Goal: Task Accomplishment & Management: Complete application form

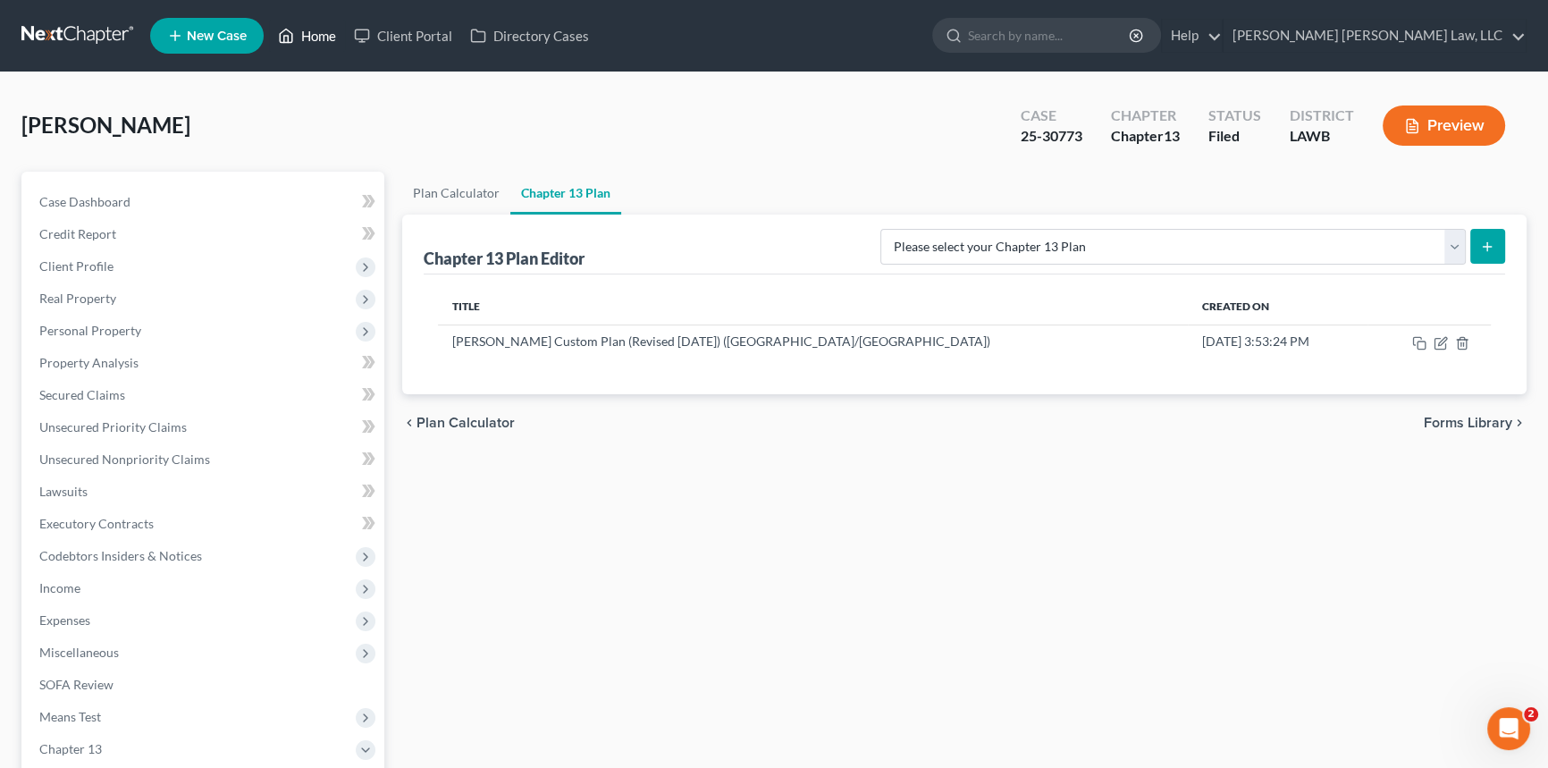
click at [313, 29] on link "Home" at bounding box center [307, 36] width 76 height 32
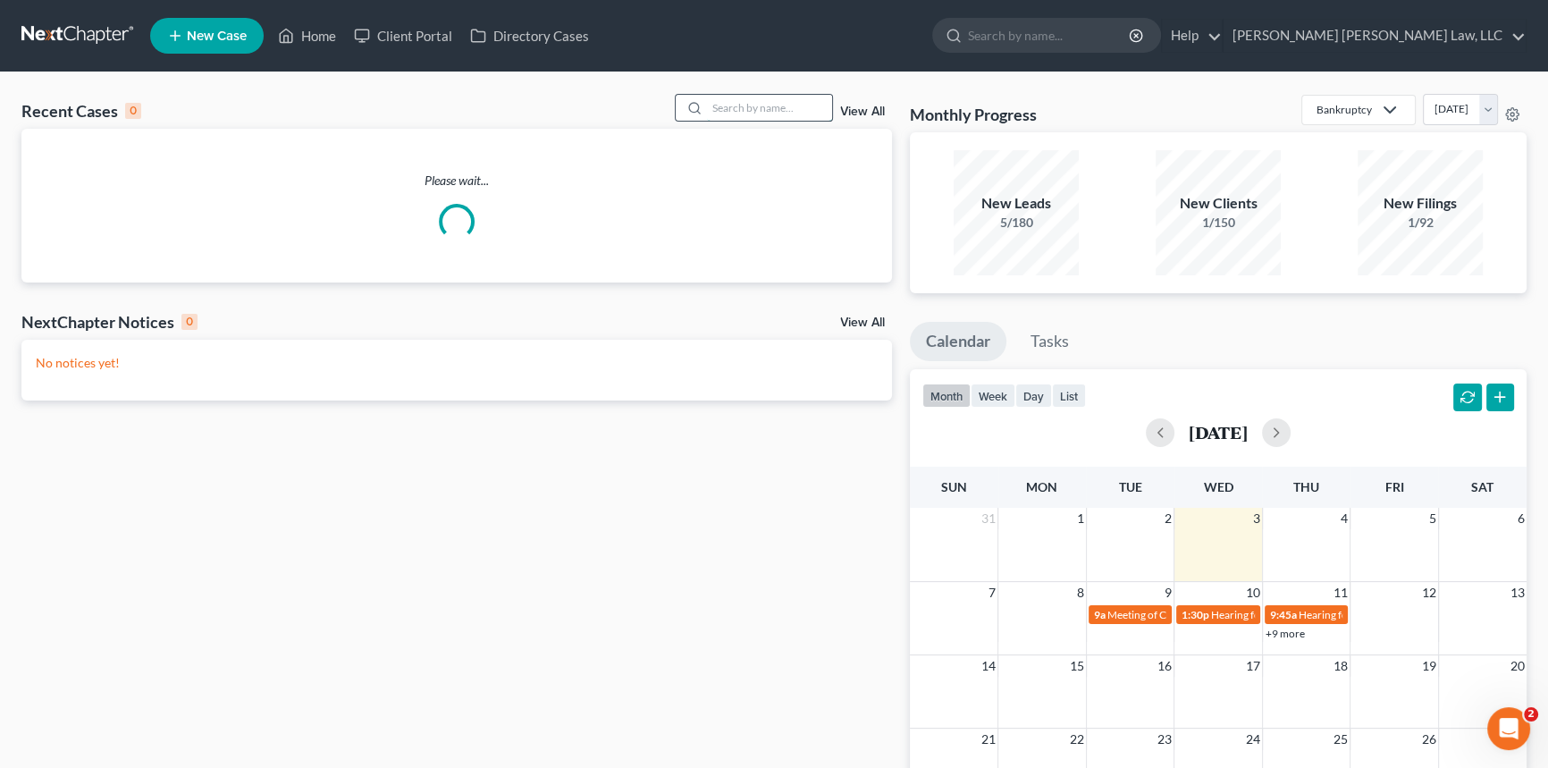
click at [711, 105] on input "search" at bounding box center [769, 108] width 125 height 26
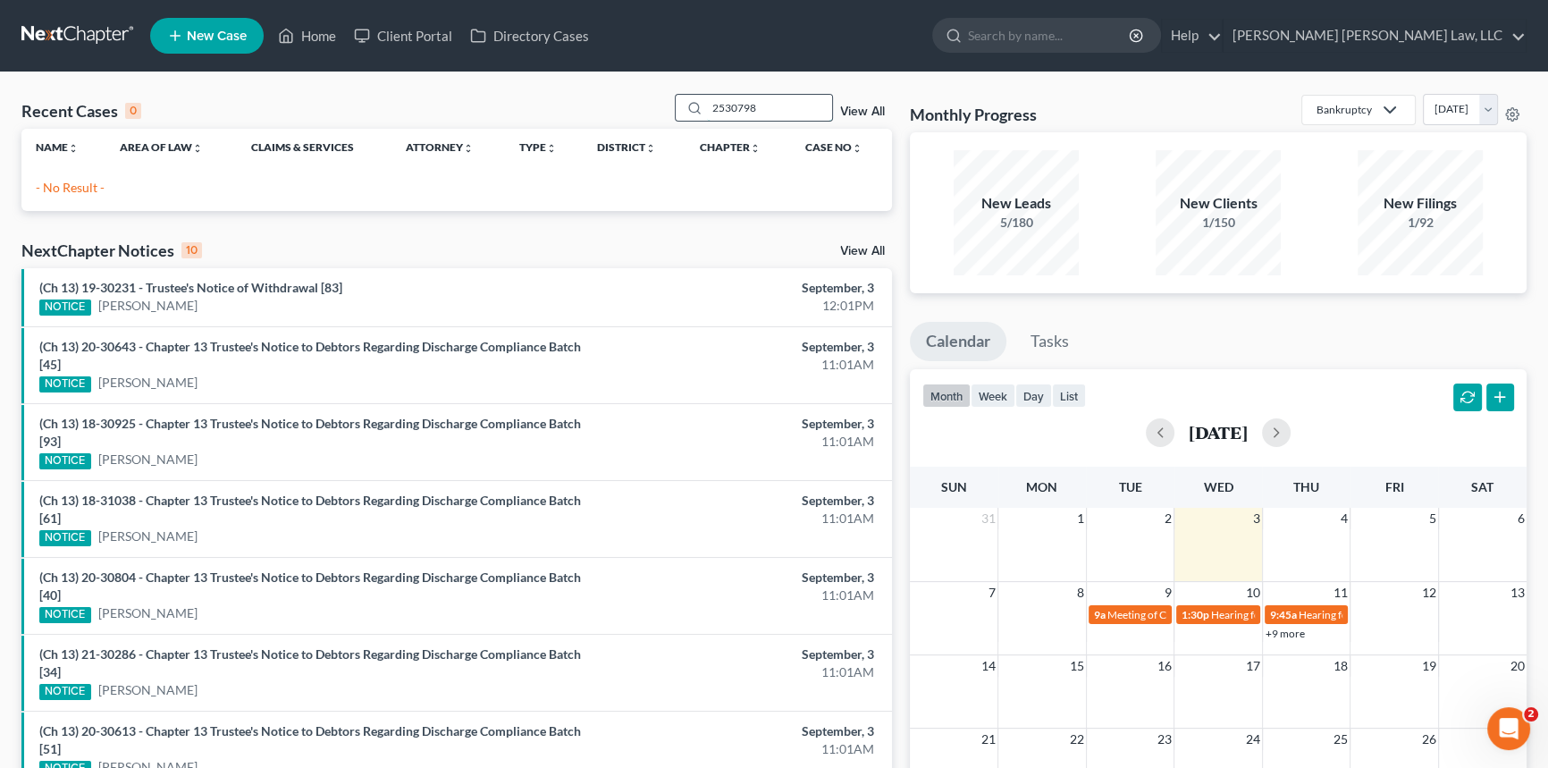
click at [722, 106] on input "2530798" at bounding box center [769, 108] width 125 height 26
type input "25-30798"
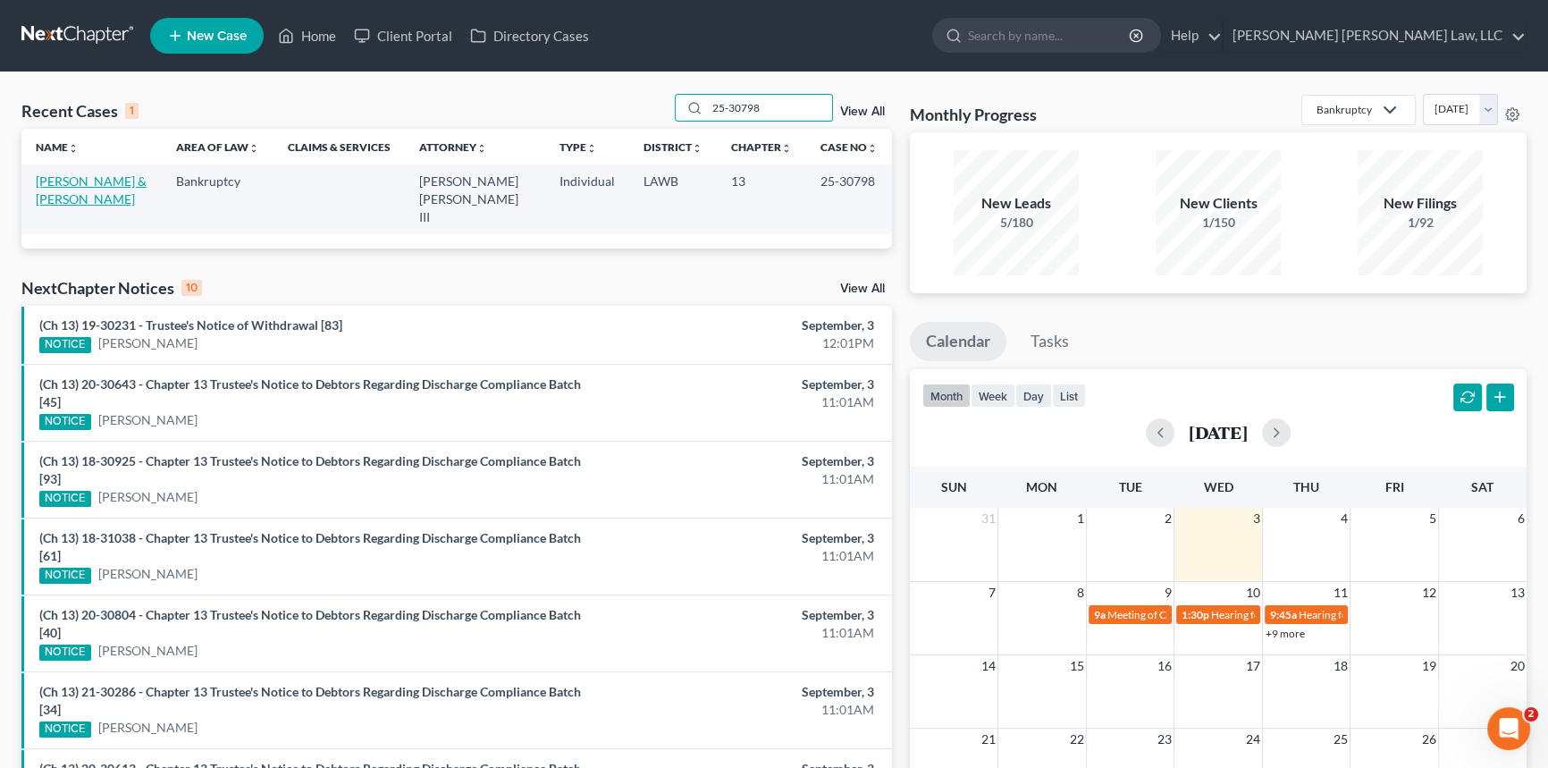
click at [79, 177] on link "[PERSON_NAME] & [PERSON_NAME]" at bounding box center [91, 189] width 111 height 33
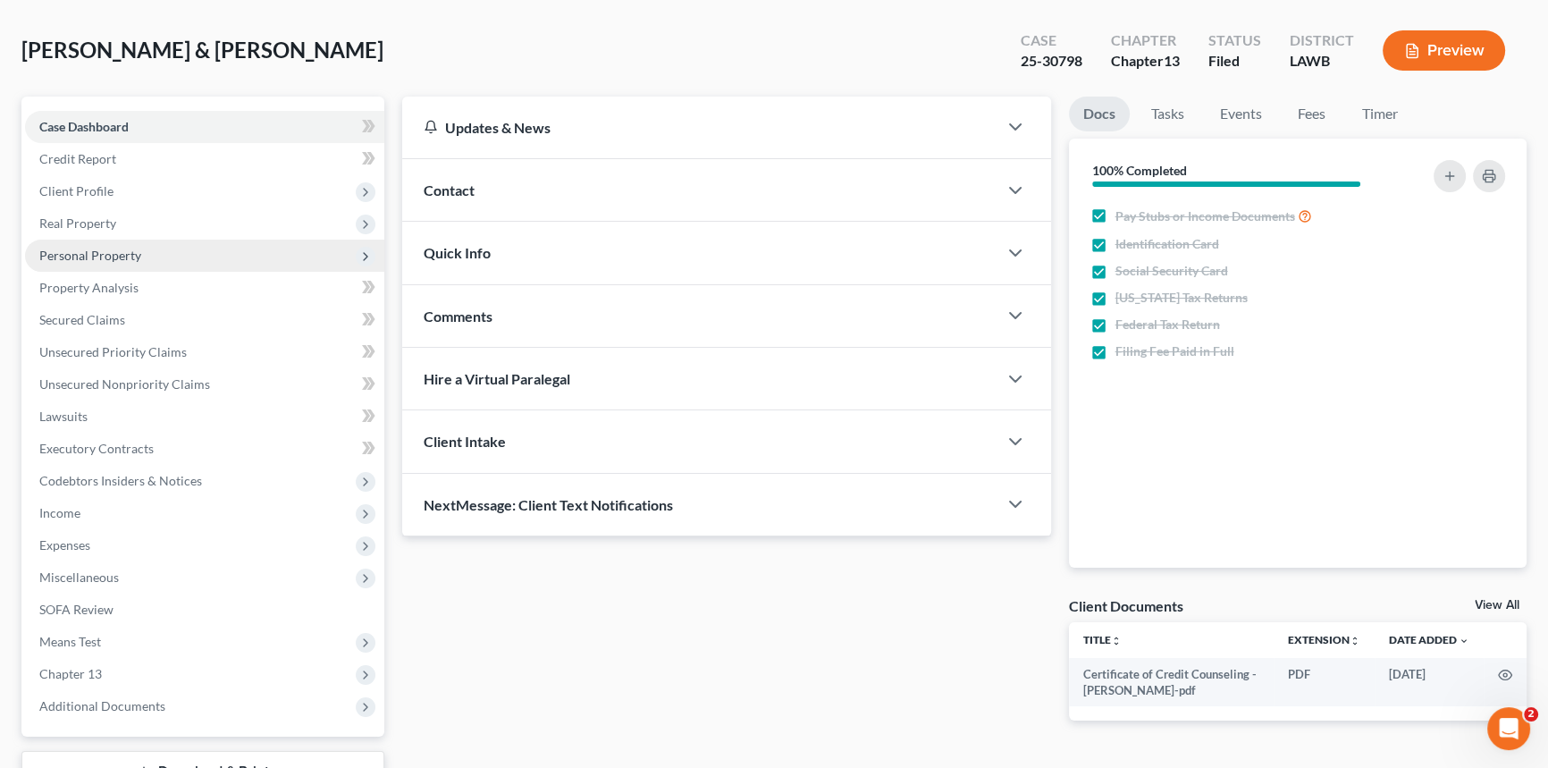
scroll to position [162, 0]
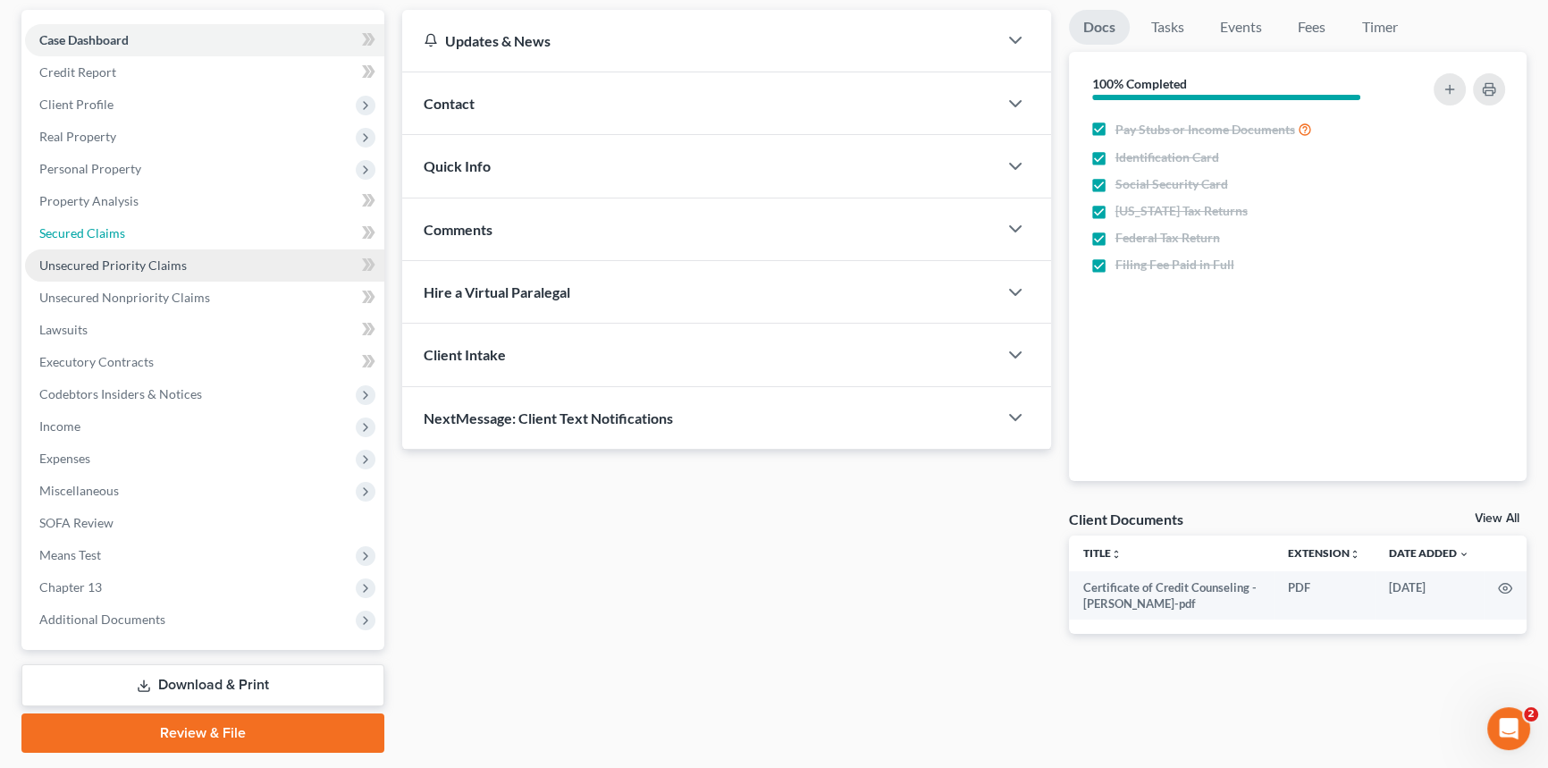
drag, startPoint x: 97, startPoint y: 232, endPoint x: 63, endPoint y: 257, distance: 40.9
click at [97, 232] on span "Secured Claims" at bounding box center [82, 232] width 86 height 15
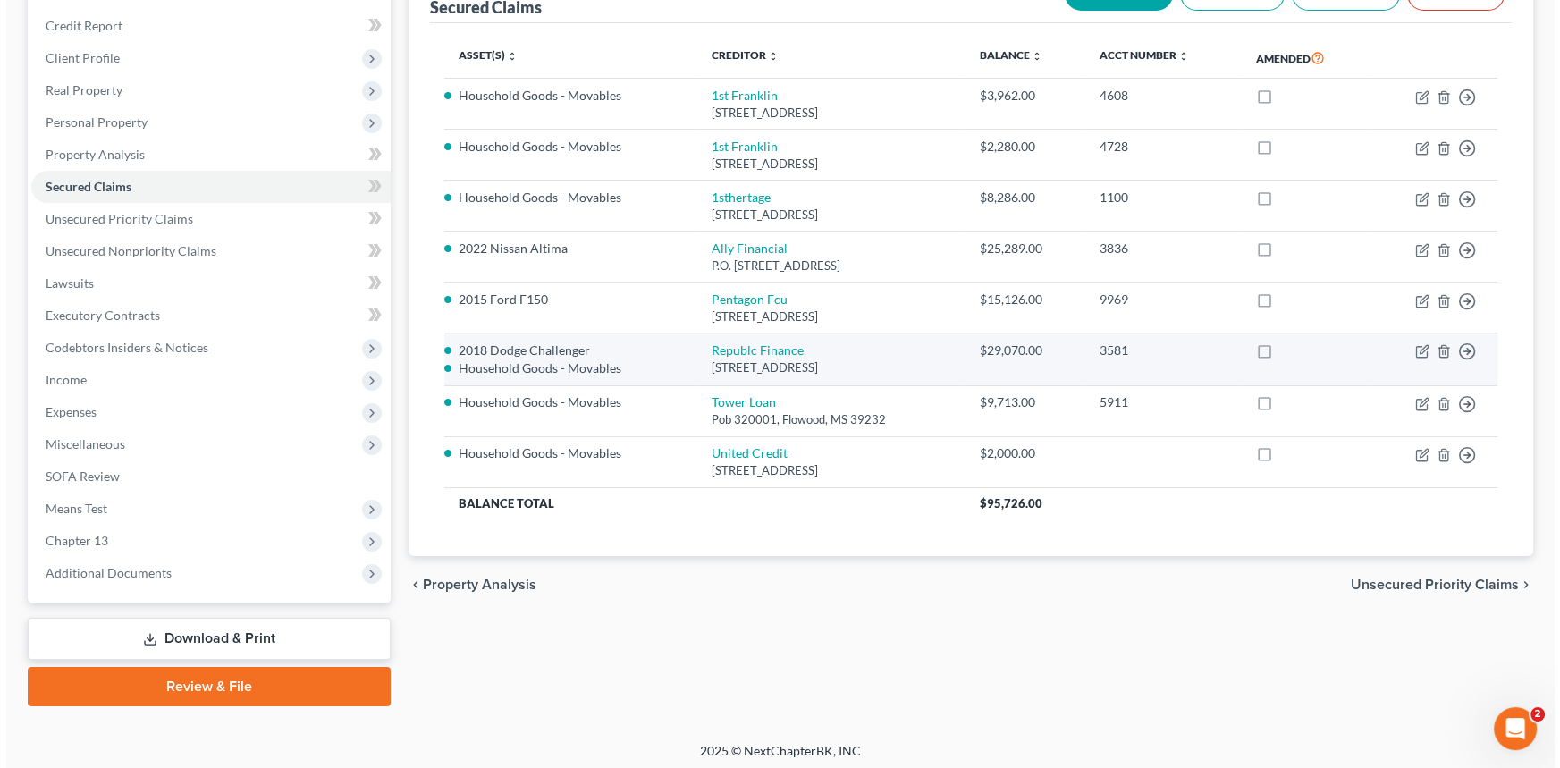
scroll to position [212, 0]
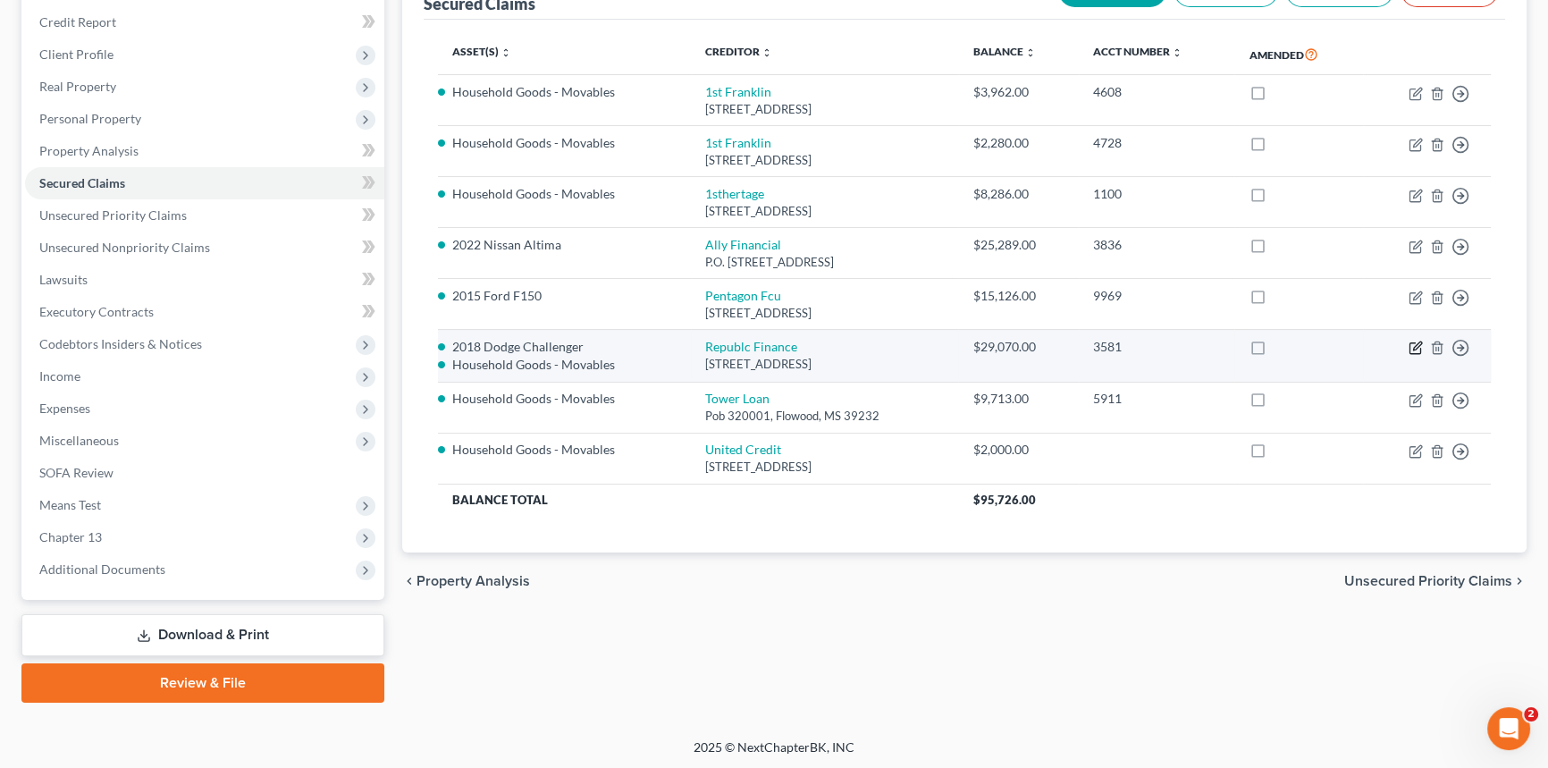
click at [1415, 346] on icon "button" at bounding box center [1416, 348] width 14 height 14
select select "19"
select select "1"
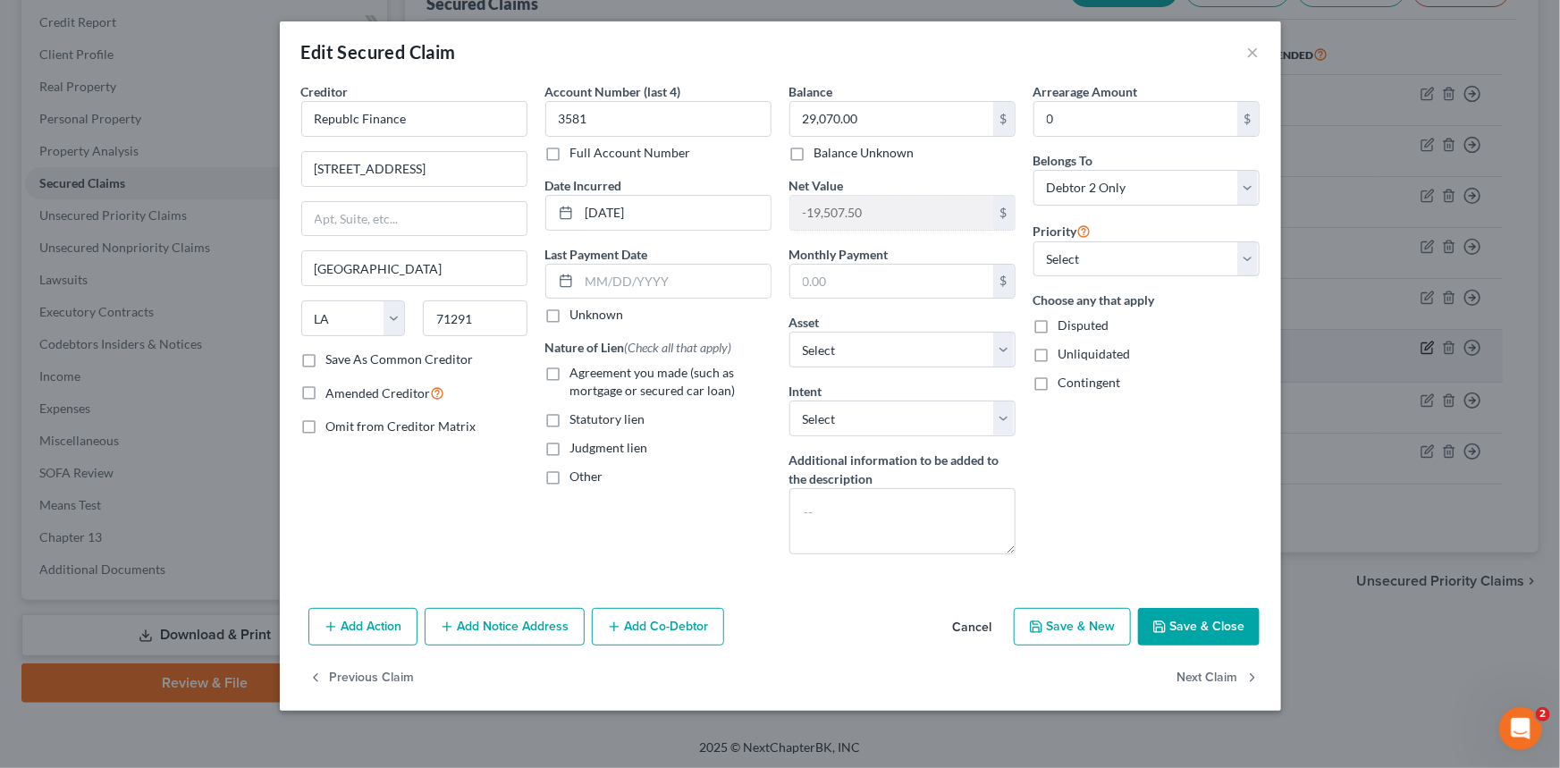
select select "2735501"
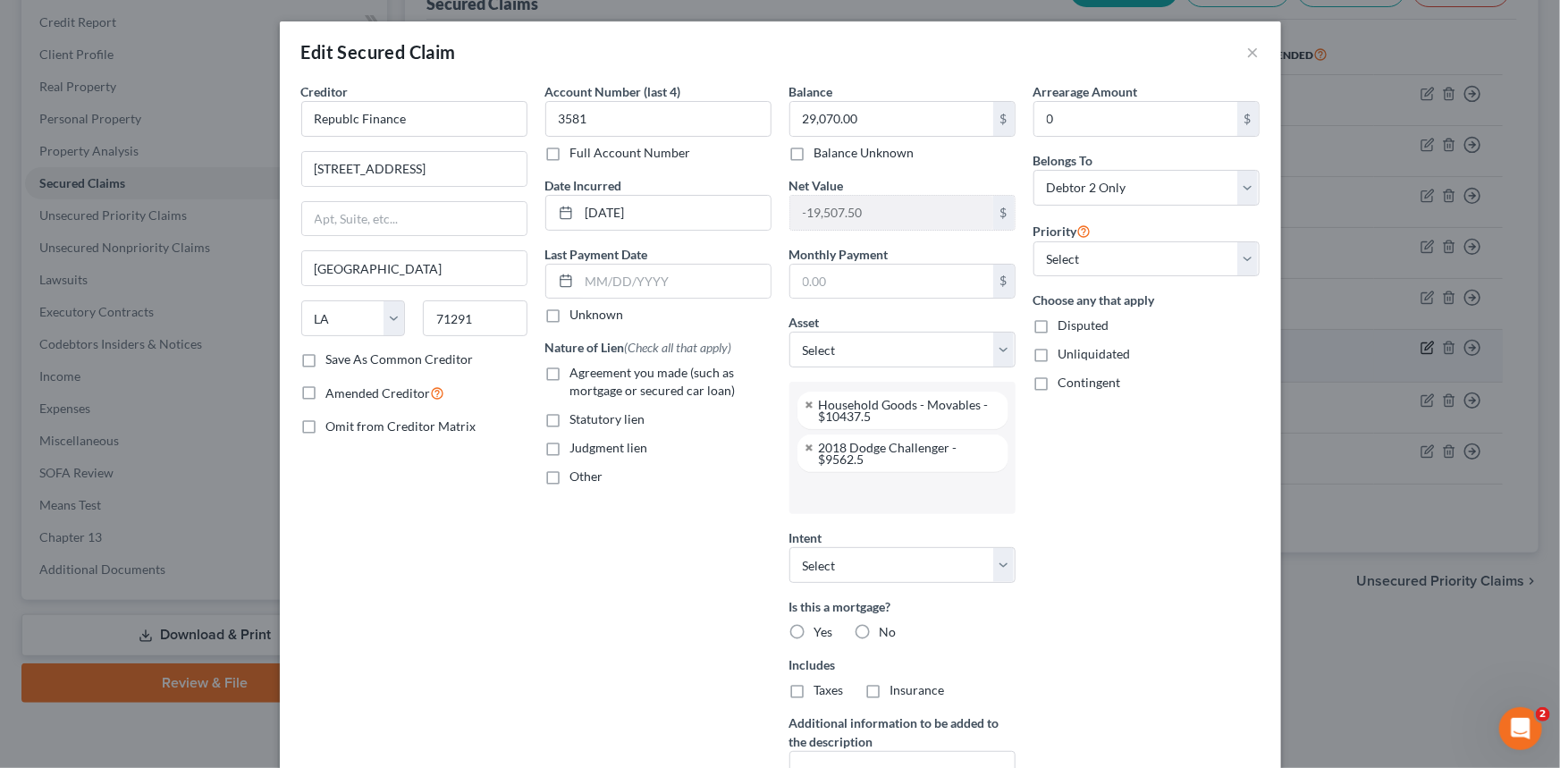
scroll to position [124, 0]
click at [839, 211] on input "-19,507.50" at bounding box center [891, 213] width 203 height 34
click at [848, 117] on input "29,070.00" at bounding box center [891, 119] width 203 height 34
type input "29,621.82"
click at [1078, 106] on input "0" at bounding box center [1135, 119] width 203 height 34
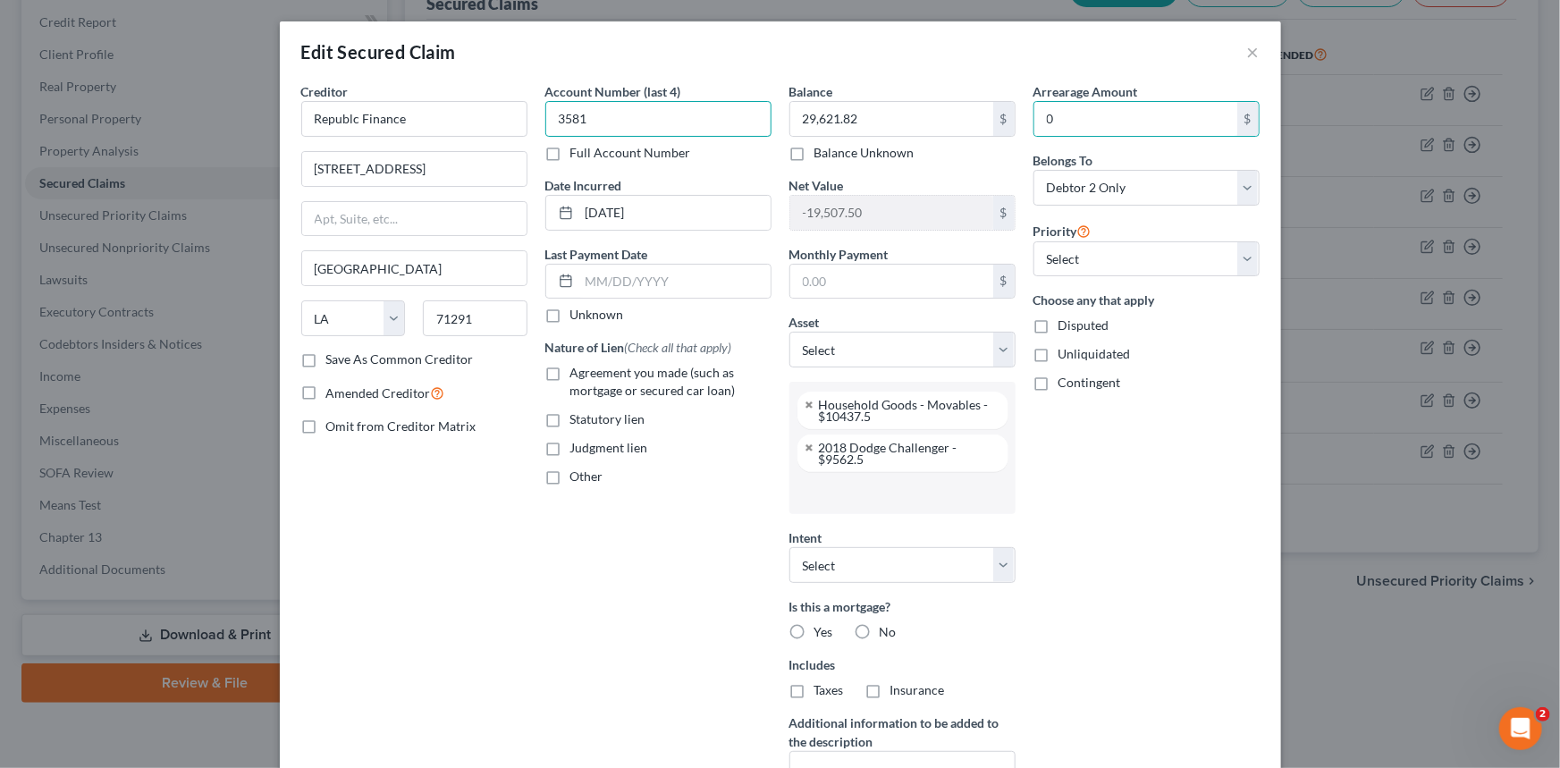
click at [603, 116] on input "3581" at bounding box center [658, 119] width 226 height 36
click at [871, 206] on input "-19,507.50" at bounding box center [891, 213] width 203 height 34
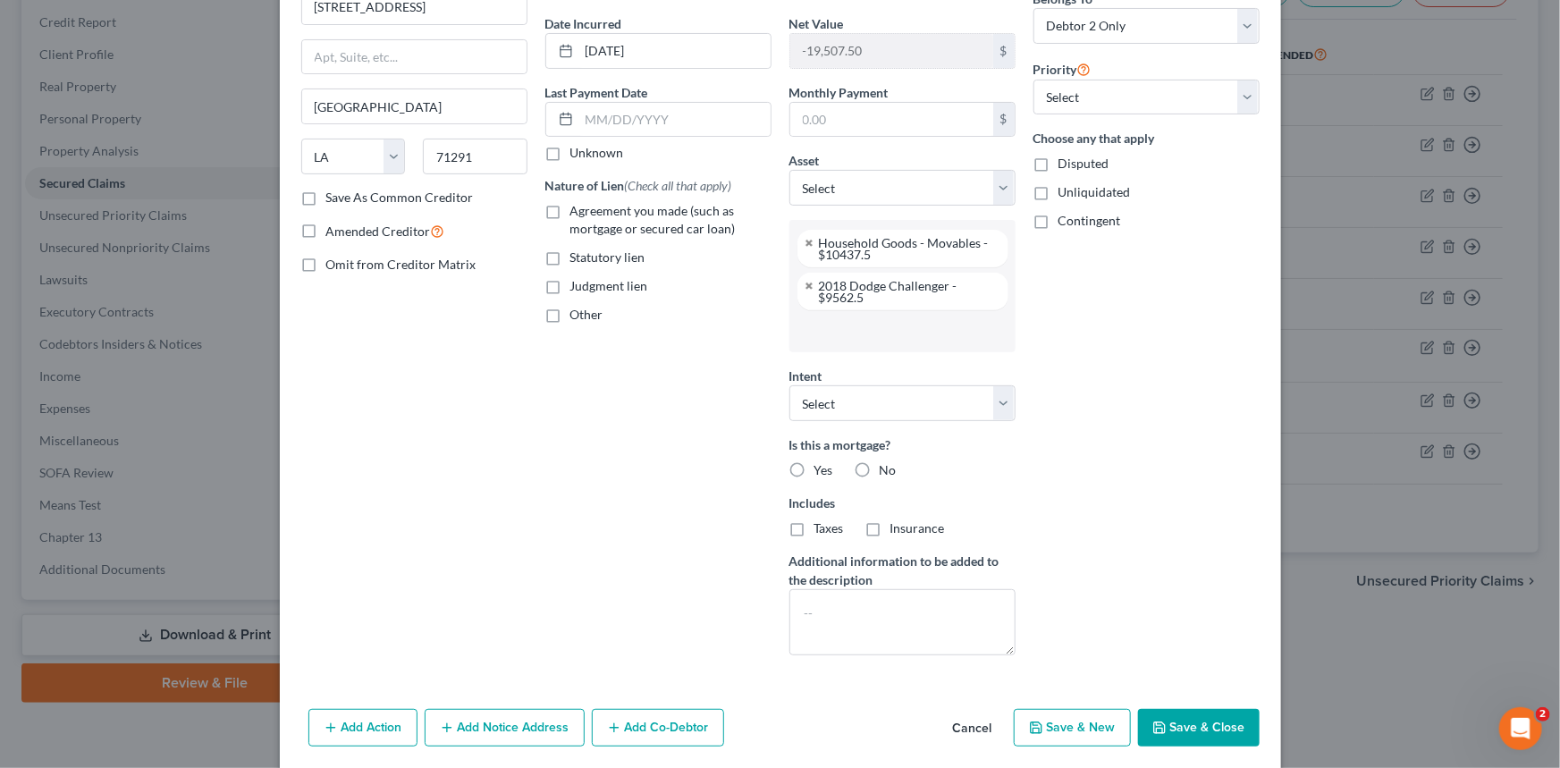
click at [1193, 728] on button "Save & Close" at bounding box center [1199, 728] width 122 height 38
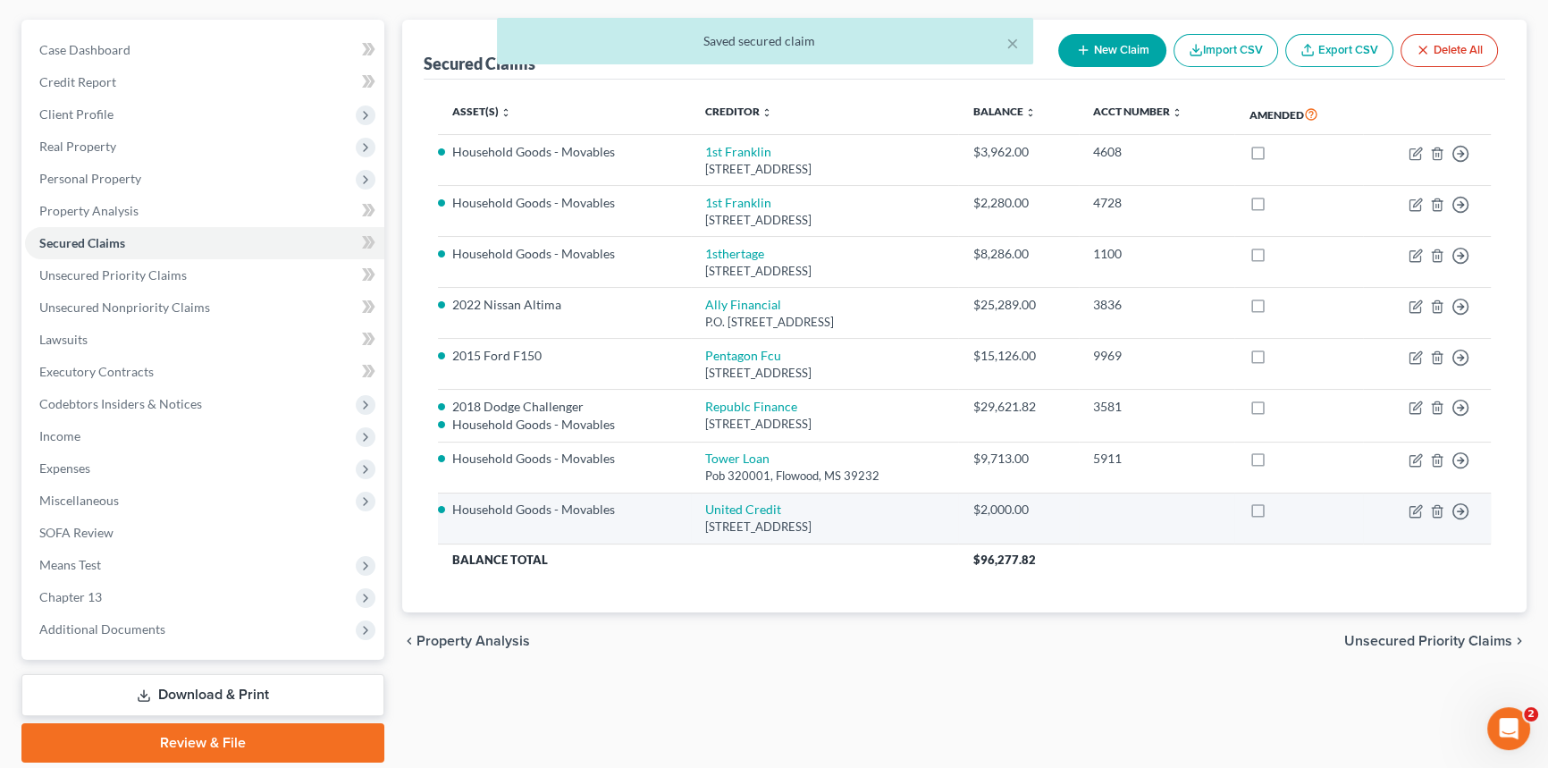
scroll to position [0, 0]
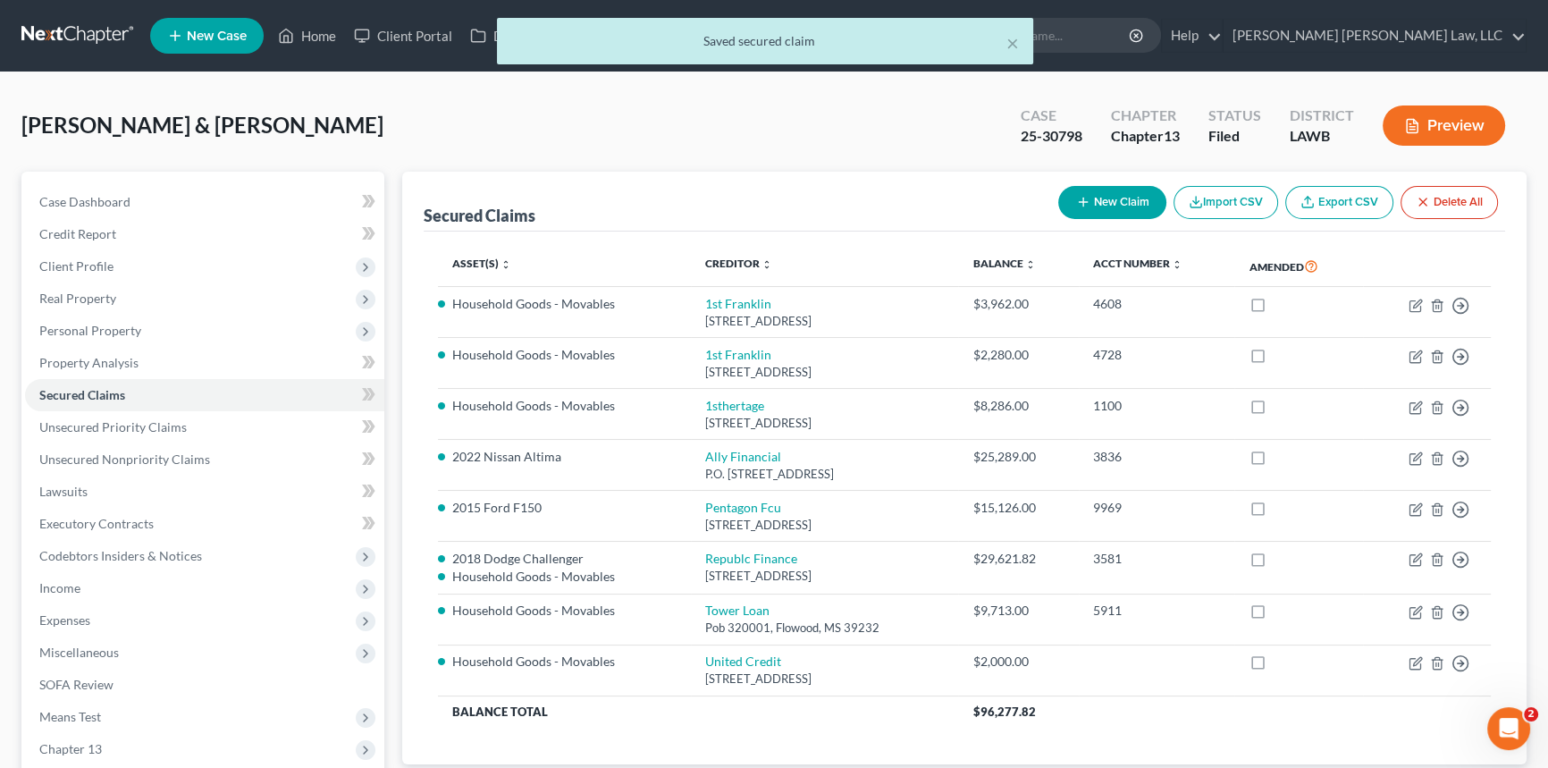
click at [1439, 120] on button "Preview" at bounding box center [1444, 125] width 122 height 40
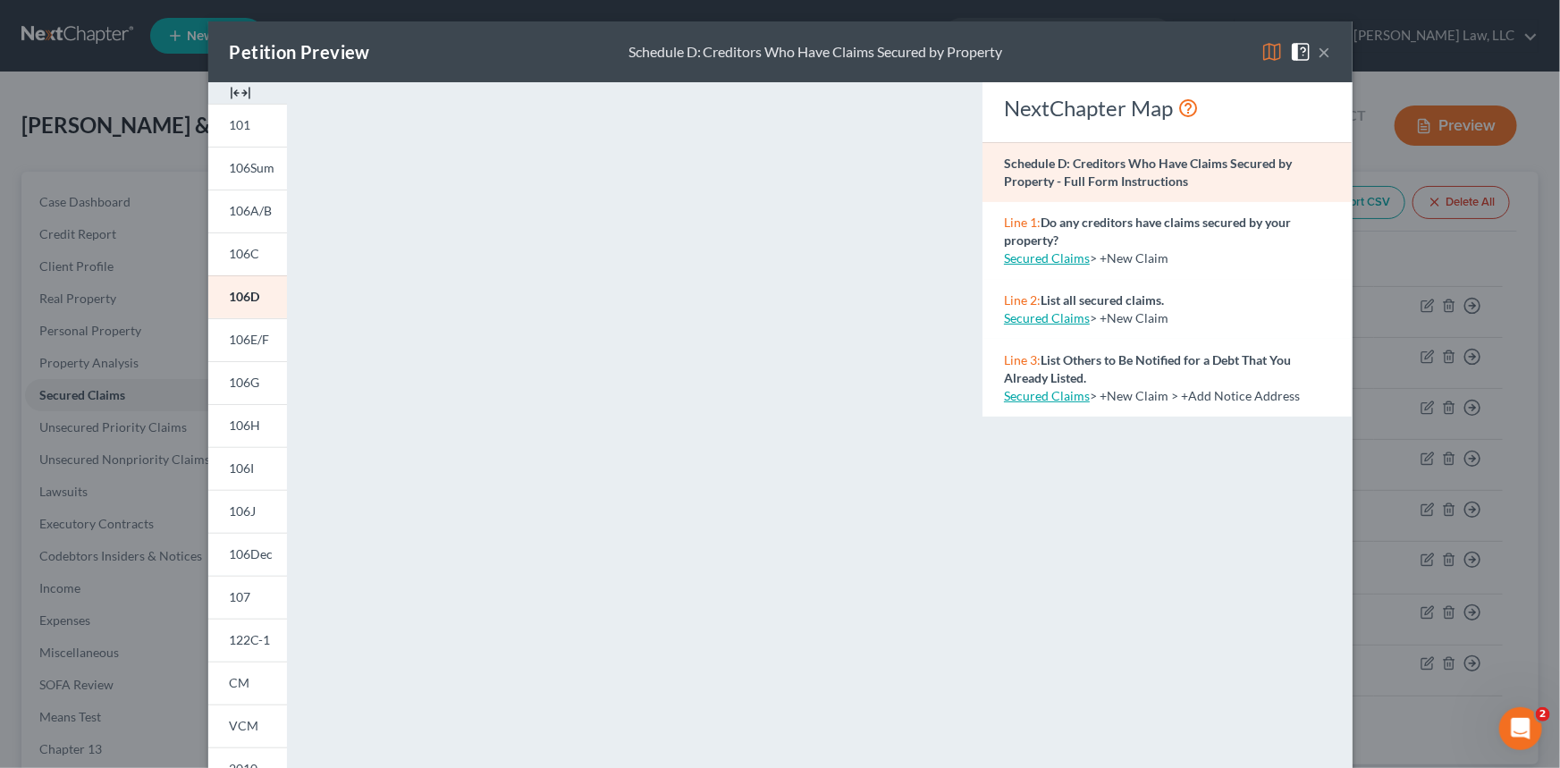
click at [1318, 52] on button "×" at bounding box center [1324, 51] width 13 height 21
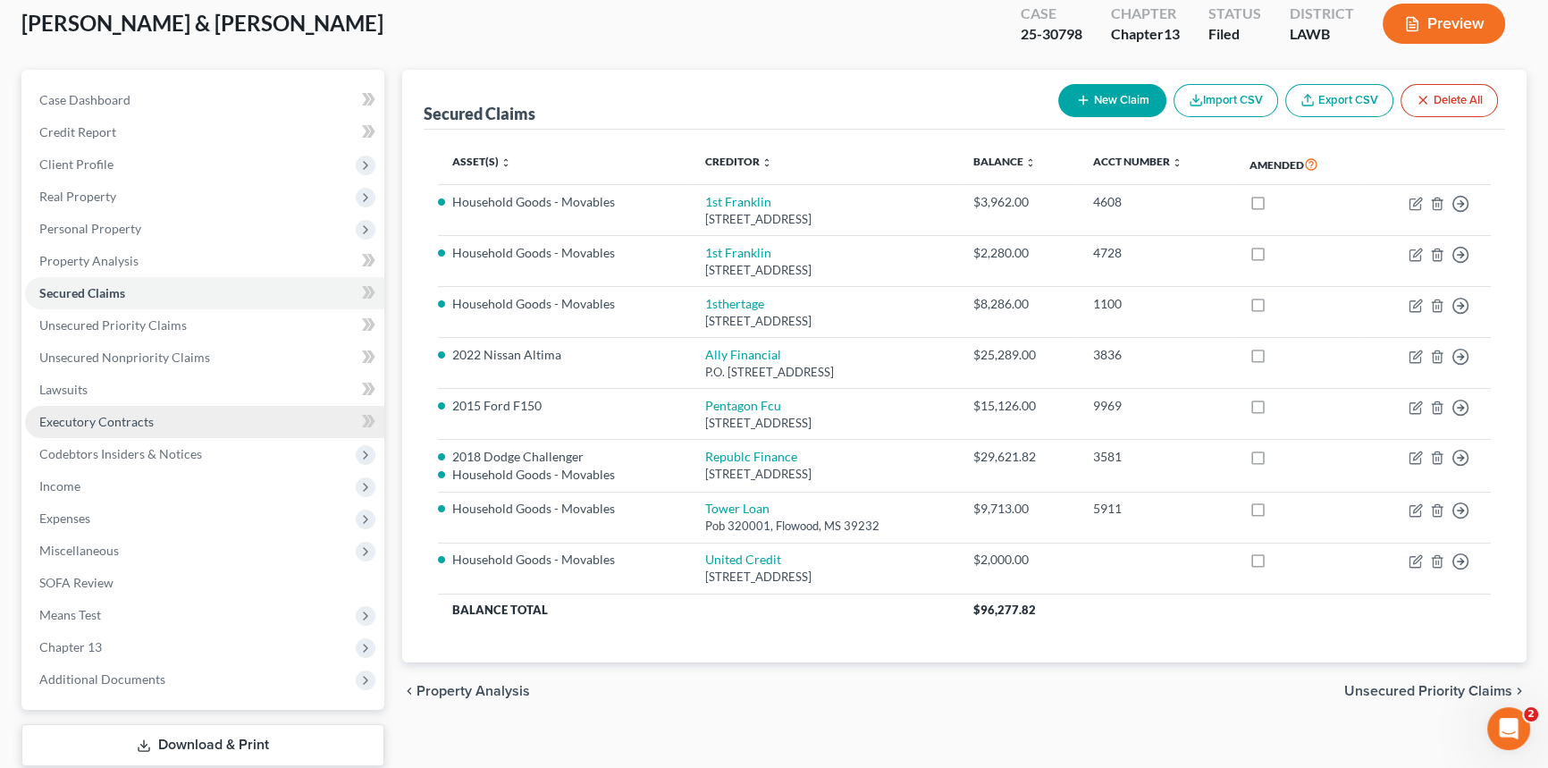
scroll to position [212, 0]
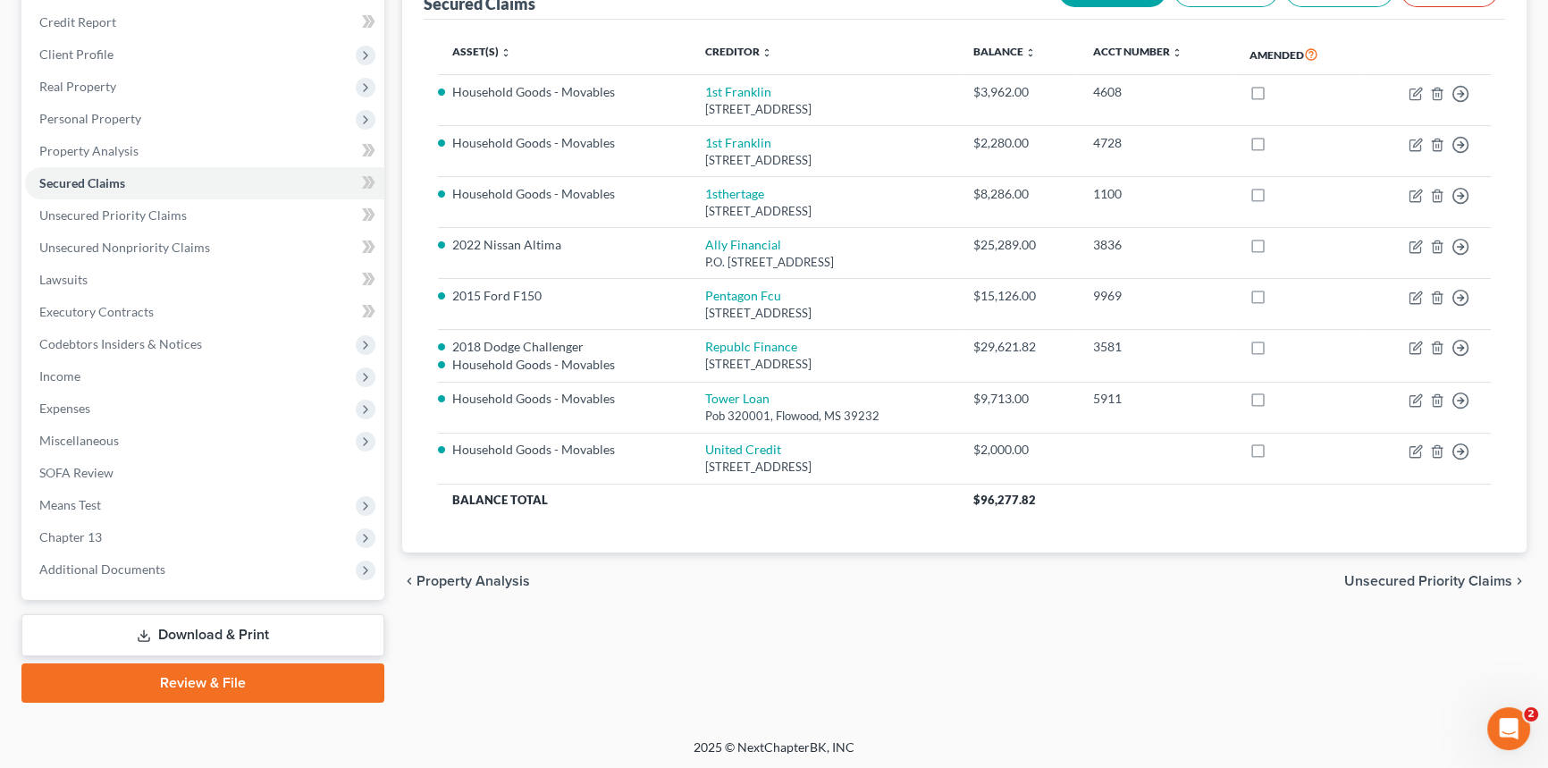
click at [239, 636] on link "Download & Print" at bounding box center [202, 635] width 363 height 42
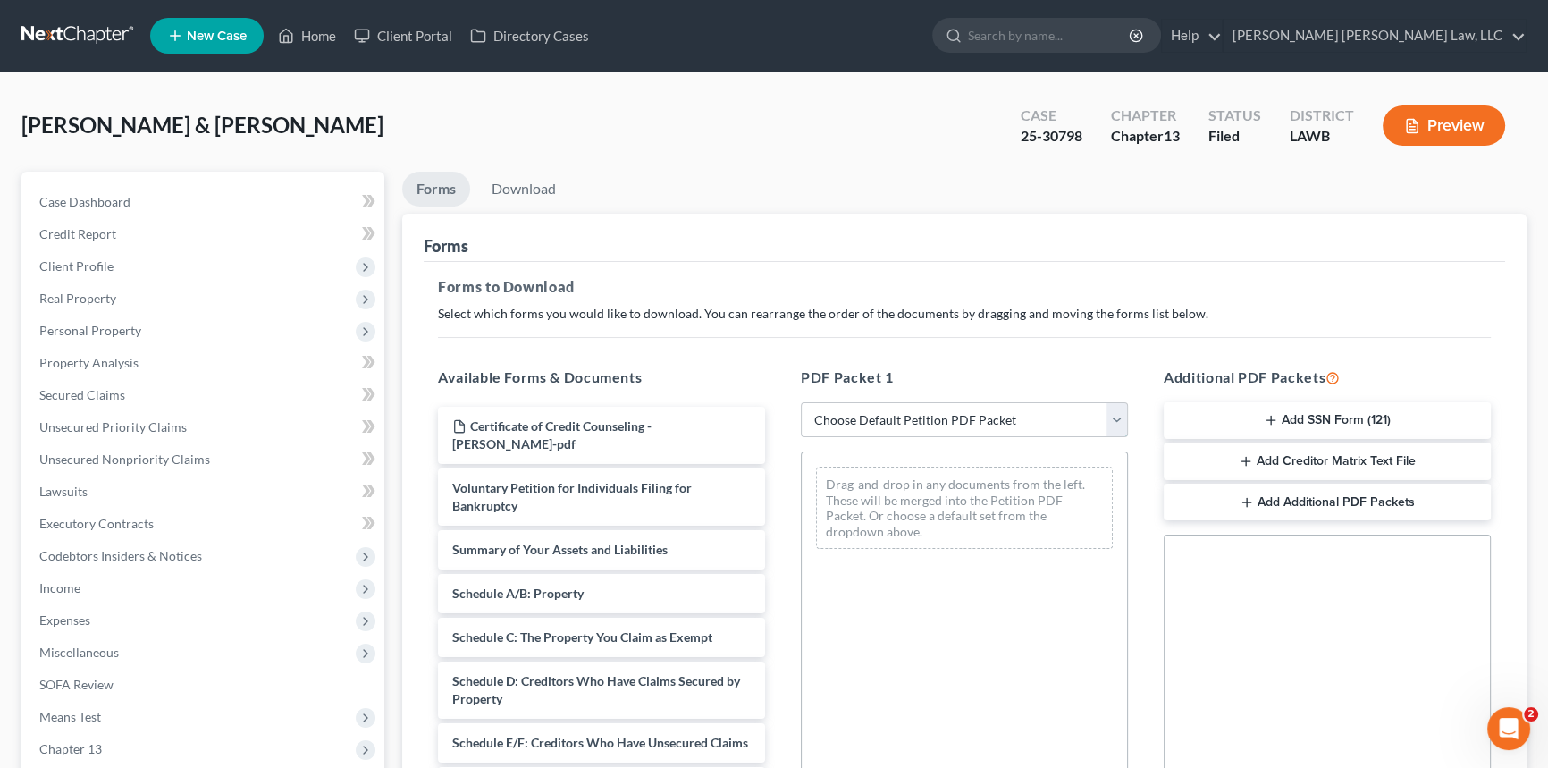
click at [841, 416] on select "Choose Default Petition PDF Packet Complete Bankruptcy Petition (all forms and …" at bounding box center [964, 420] width 327 height 36
select select "2"
click at [801, 402] on select "Choose Default Petition PDF Packet Complete Bankruptcy Petition (all forms and …" at bounding box center [964, 420] width 327 height 36
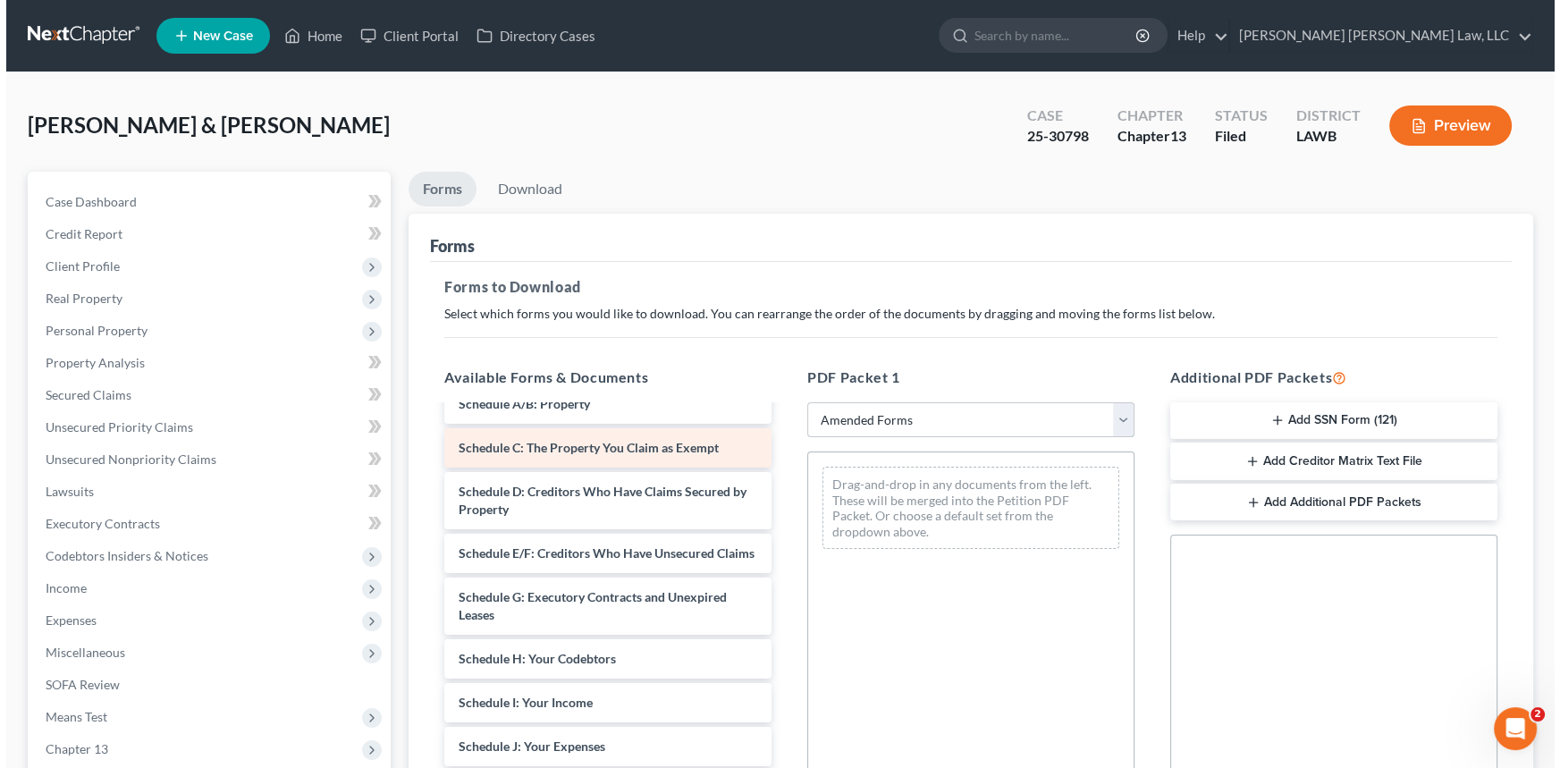
scroll to position [162, 0]
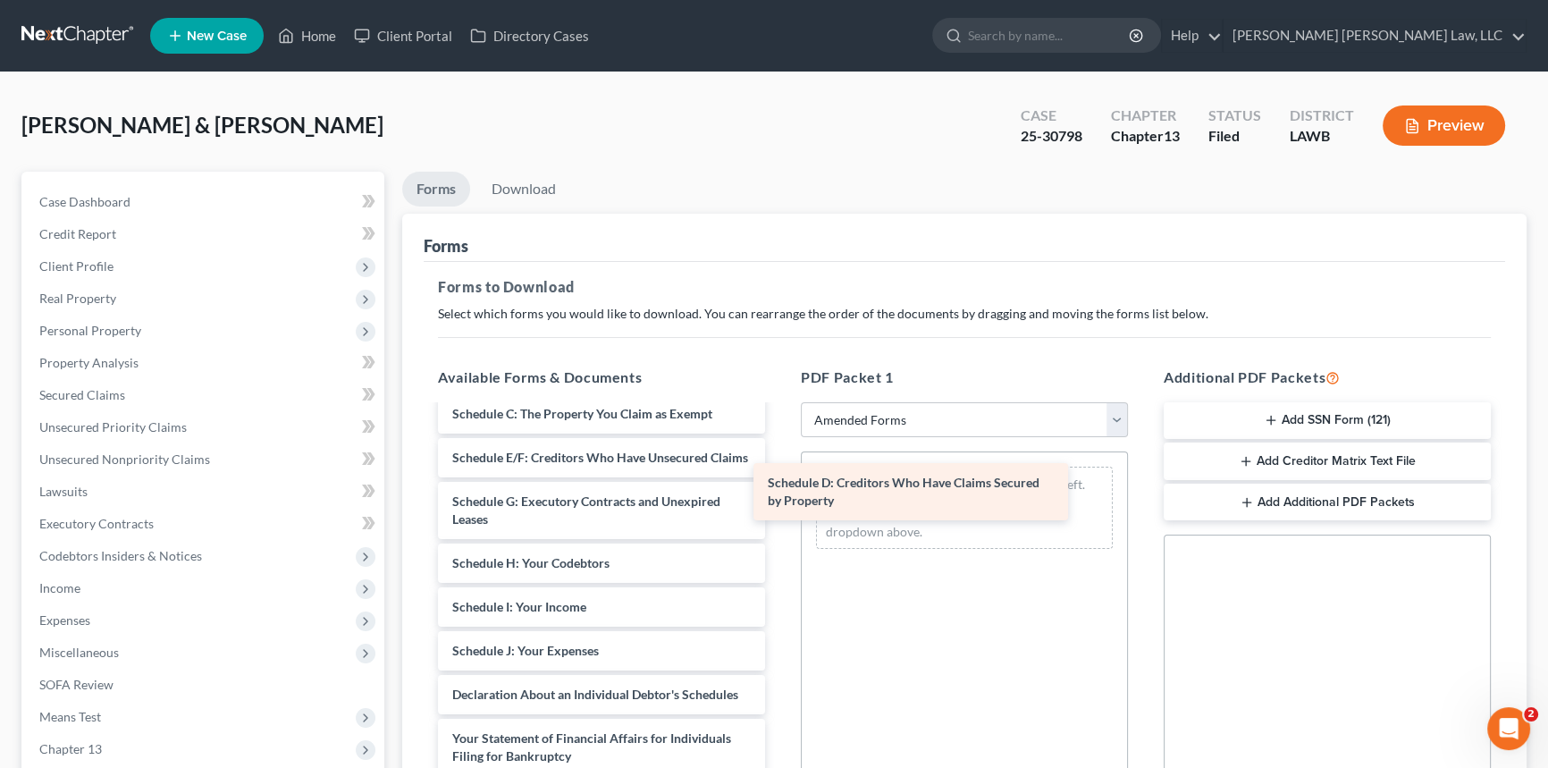
drag, startPoint x: 571, startPoint y: 450, endPoint x: 887, endPoint y: 478, distance: 316.7
click at [779, 478] on div "Schedule D: Creditors Who Have Claims Secured by Property Voluntary Petition fo…" at bounding box center [602, 638] width 356 height 786
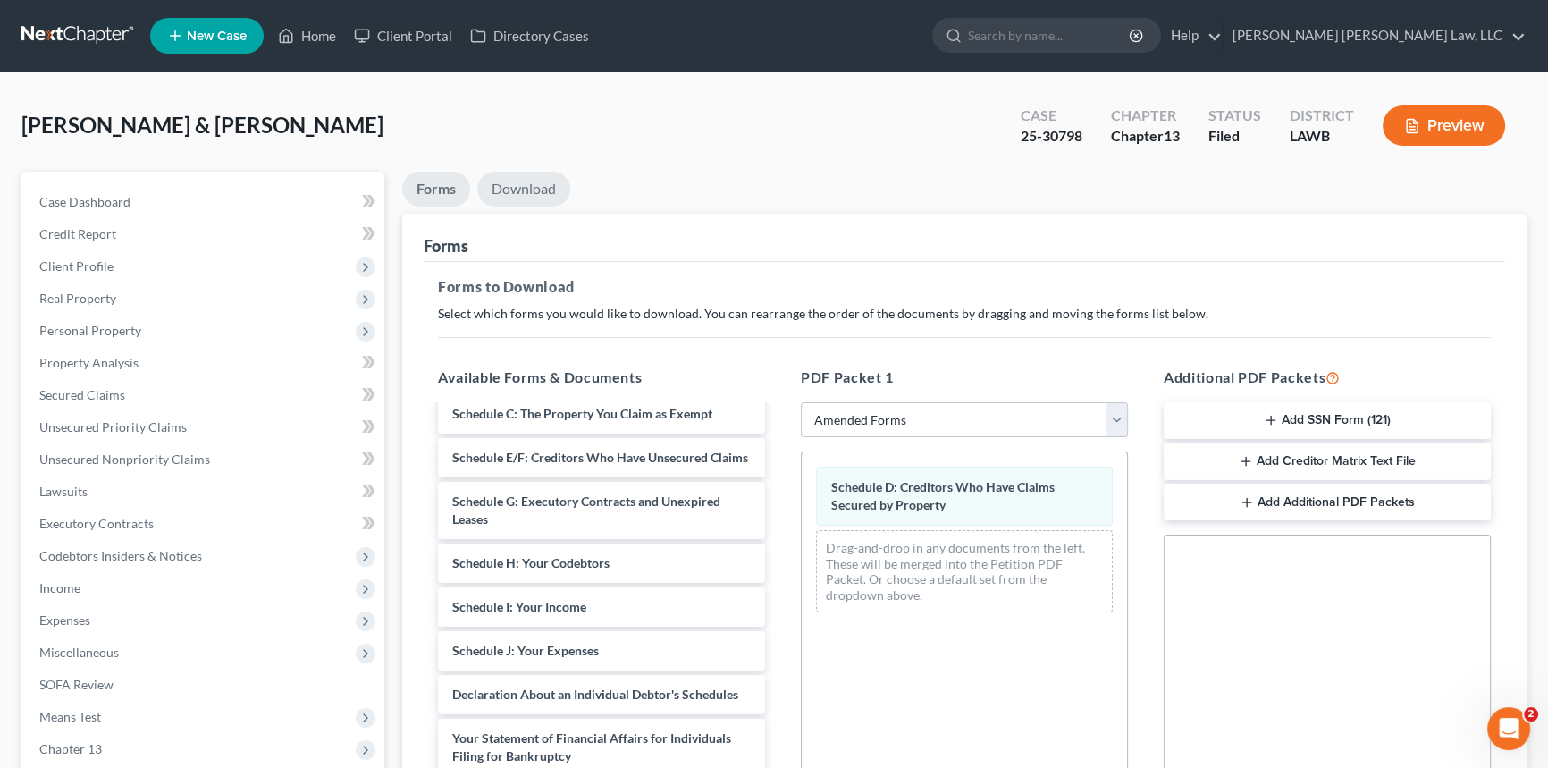
click at [534, 184] on link "Download" at bounding box center [523, 189] width 93 height 35
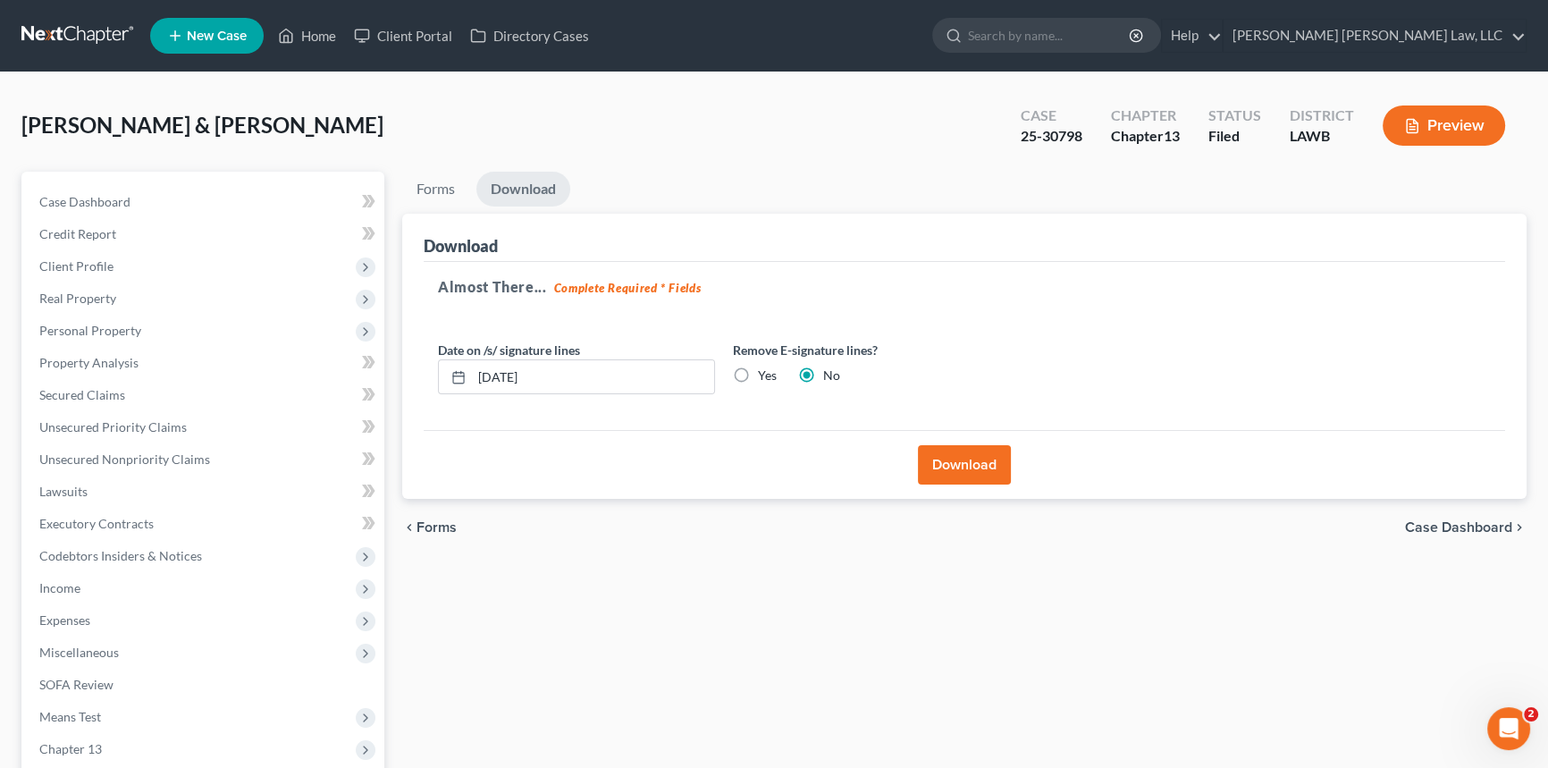
click at [955, 462] on button "Download" at bounding box center [964, 464] width 93 height 39
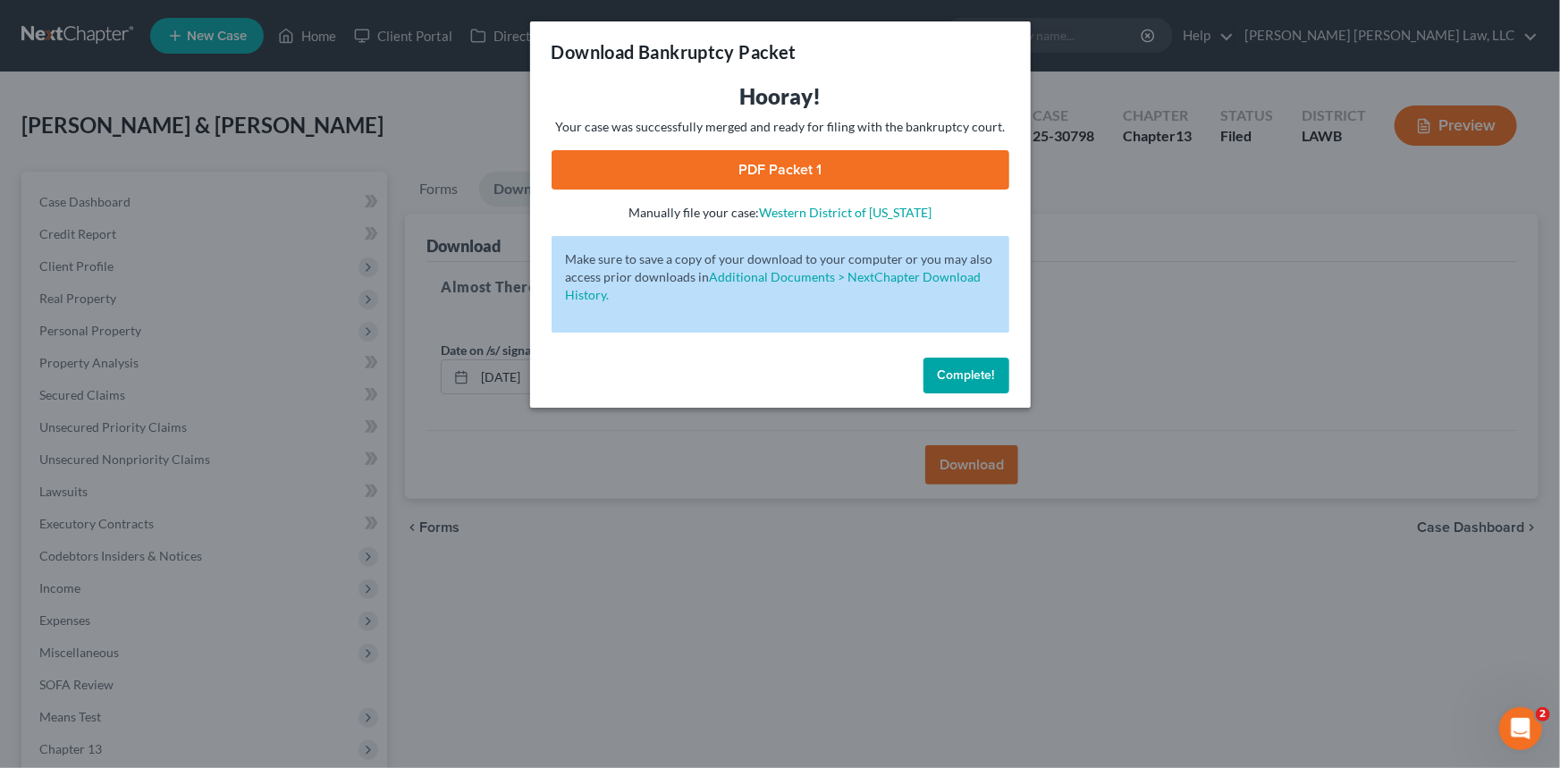
click at [872, 170] on link "PDF Packet 1" at bounding box center [780, 169] width 458 height 39
click at [965, 367] on span "Complete!" at bounding box center [966, 374] width 57 height 15
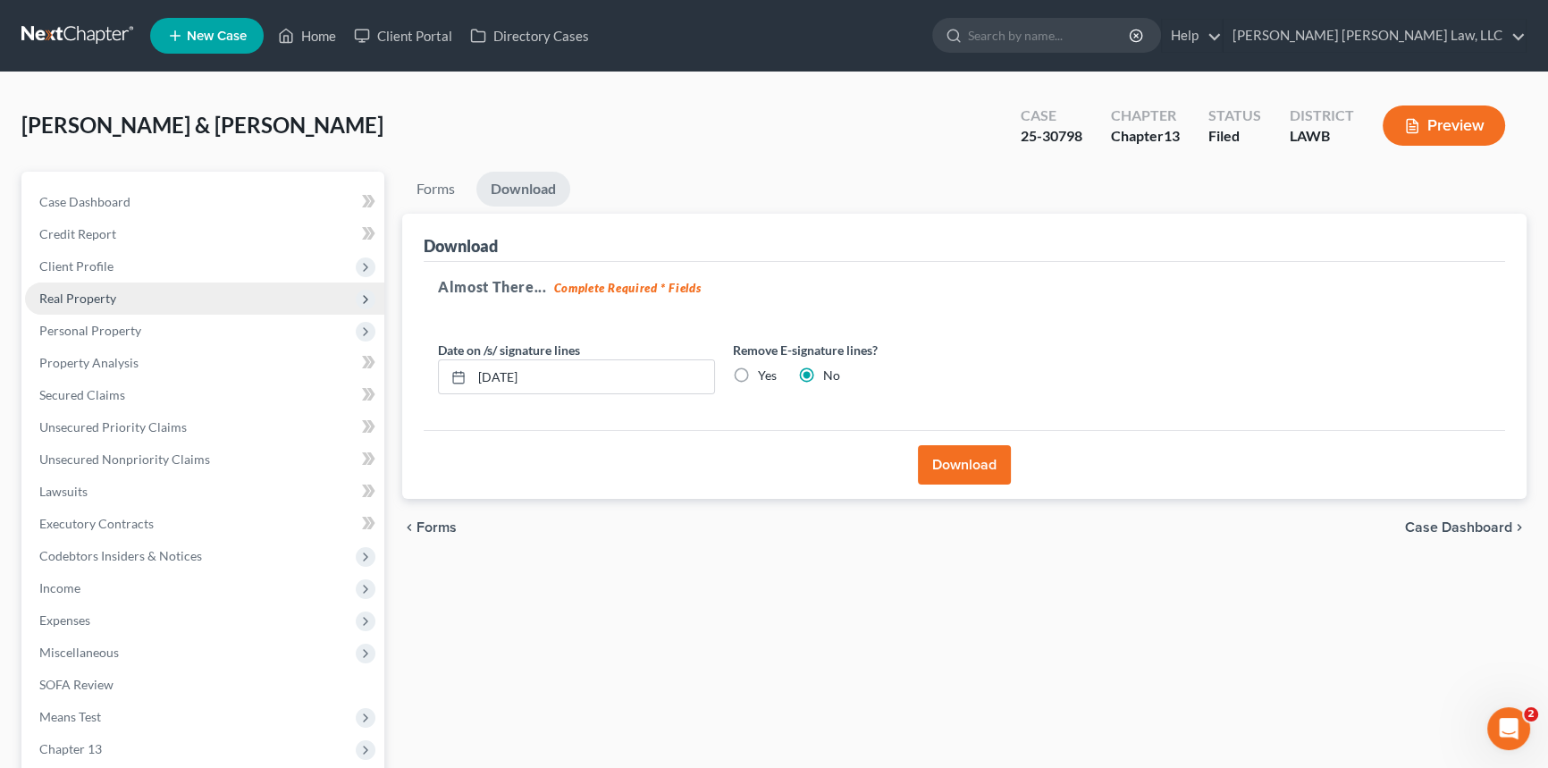
click at [96, 292] on span "Real Property" at bounding box center [77, 297] width 77 height 15
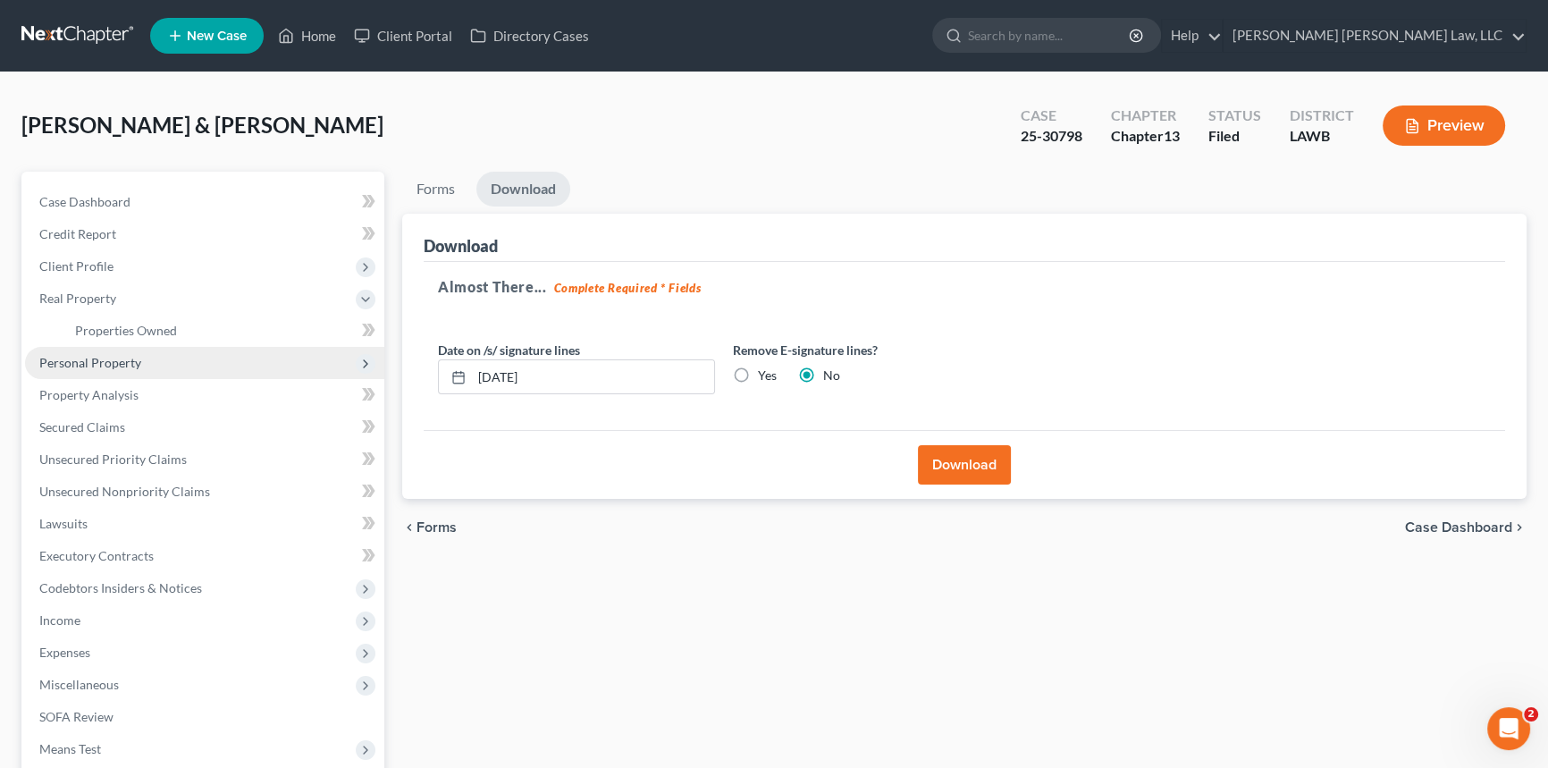
click at [113, 363] on span "Personal Property" at bounding box center [90, 362] width 102 height 15
click at [130, 365] on span "Vehicles Owned" at bounding box center [119, 362] width 89 height 15
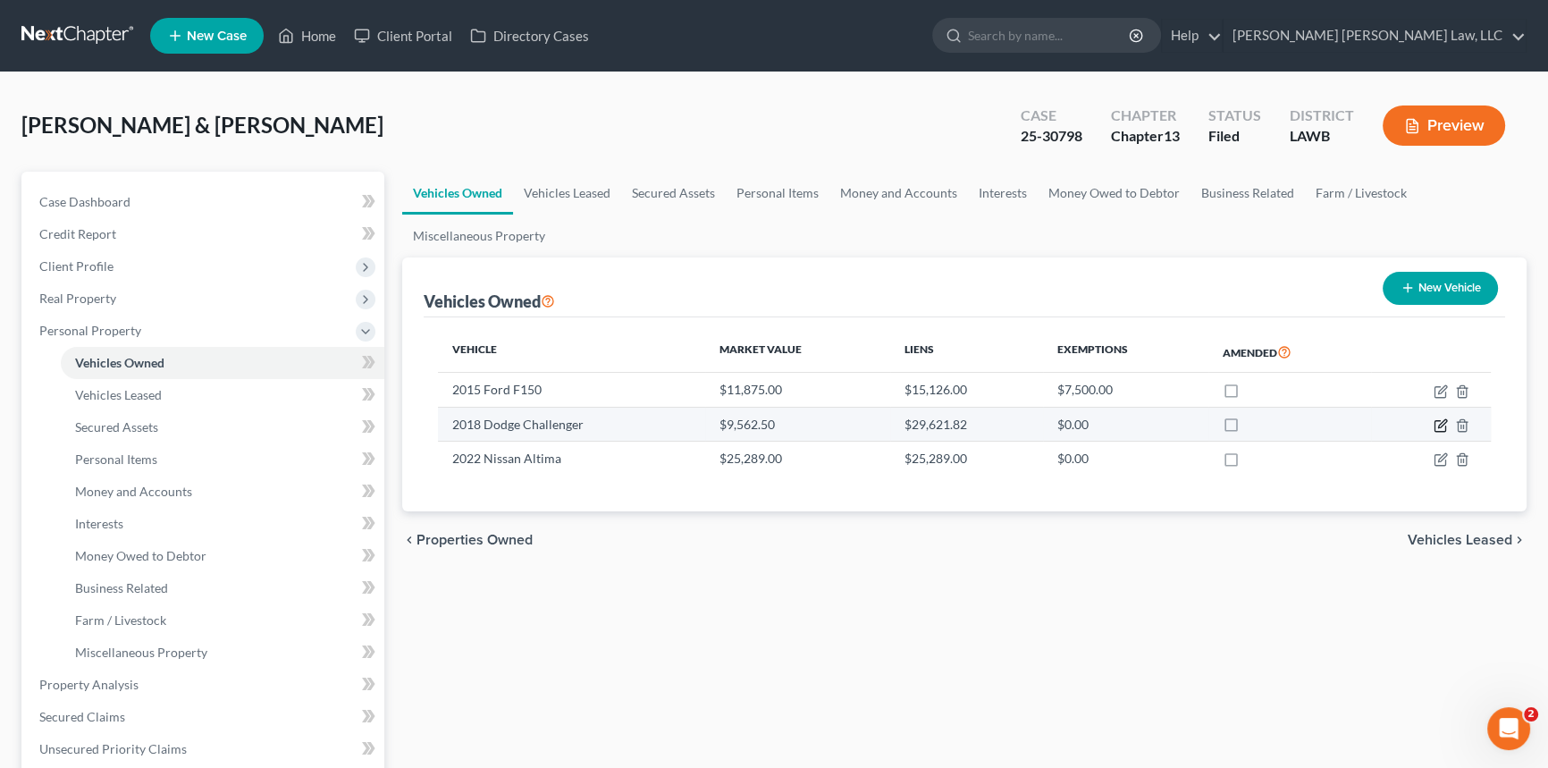
click at [1437, 421] on icon "button" at bounding box center [1439, 426] width 11 height 11
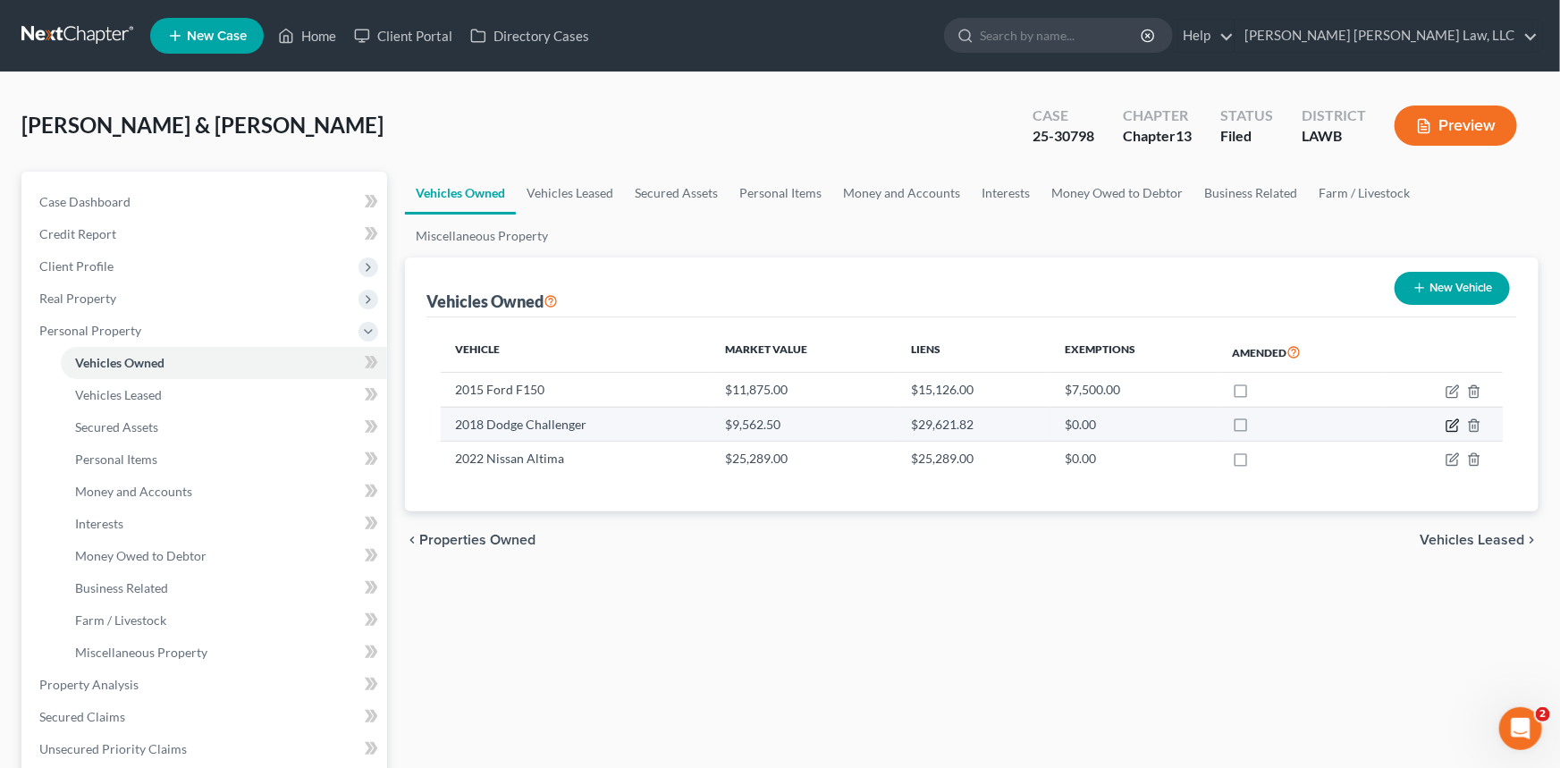
select select "0"
select select "8"
select select "3"
select select "2"
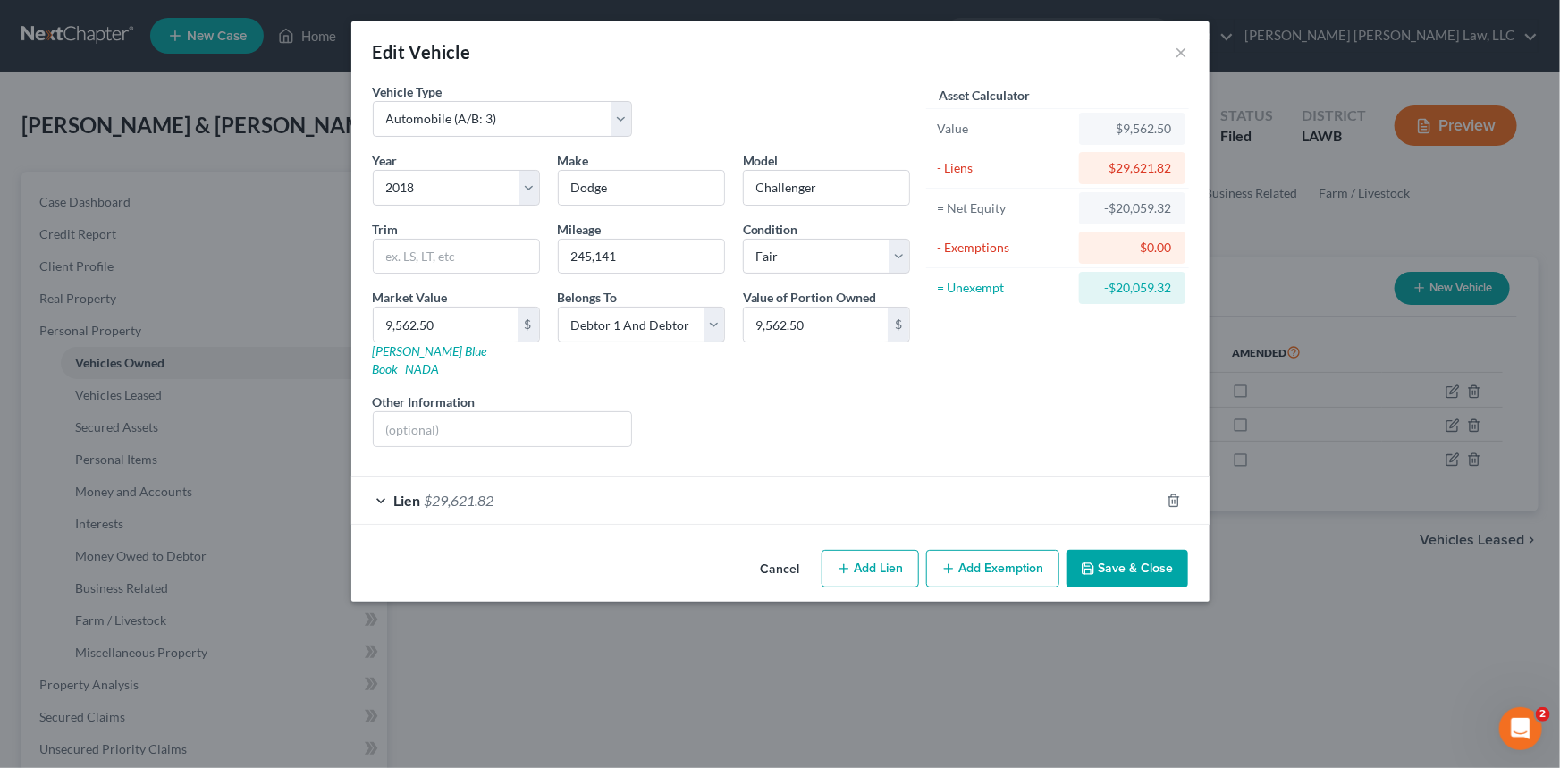
click at [1095, 561] on icon "button" at bounding box center [1088, 568] width 14 height 14
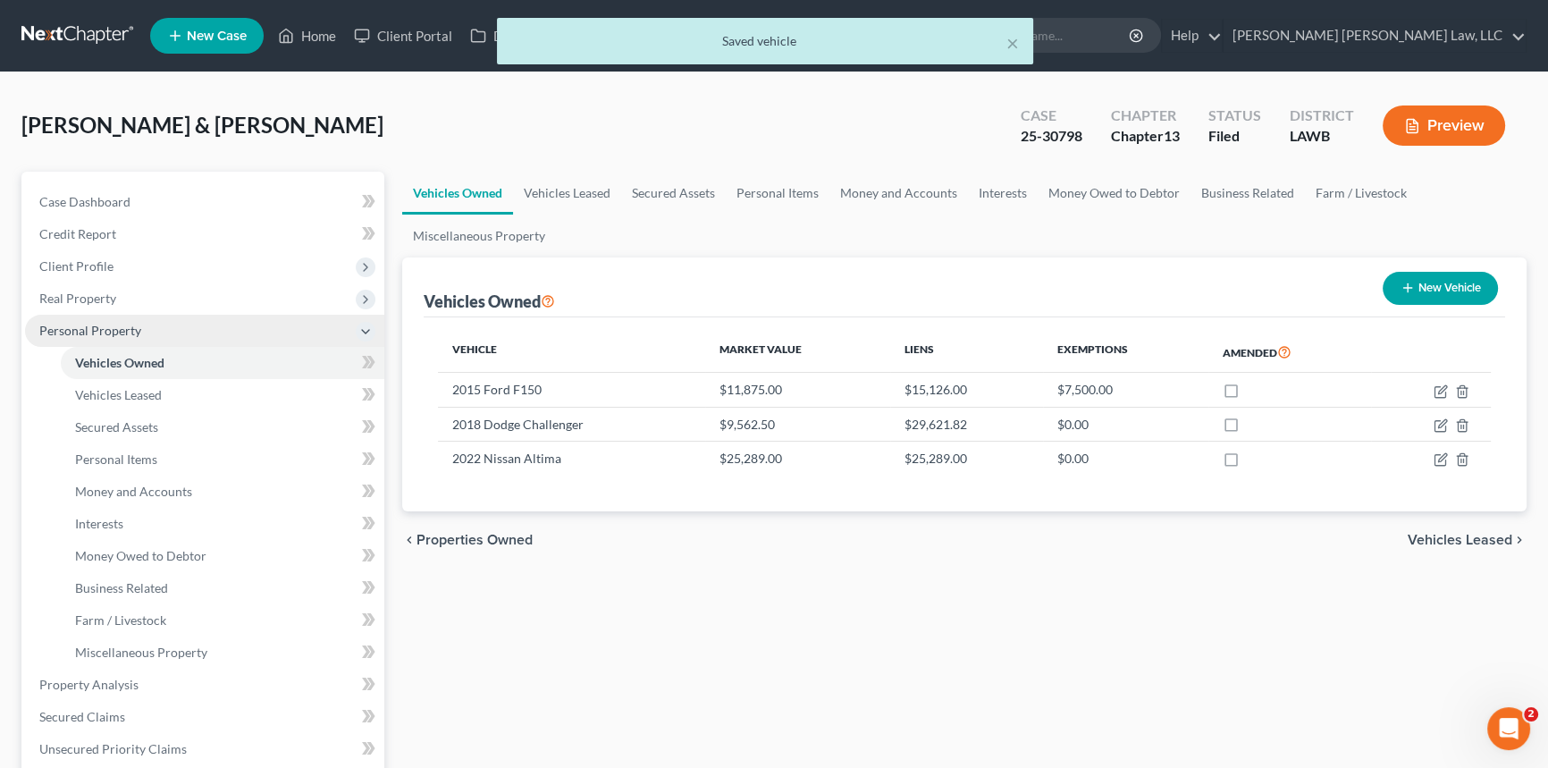
click at [72, 323] on span "Personal Property" at bounding box center [90, 330] width 102 height 15
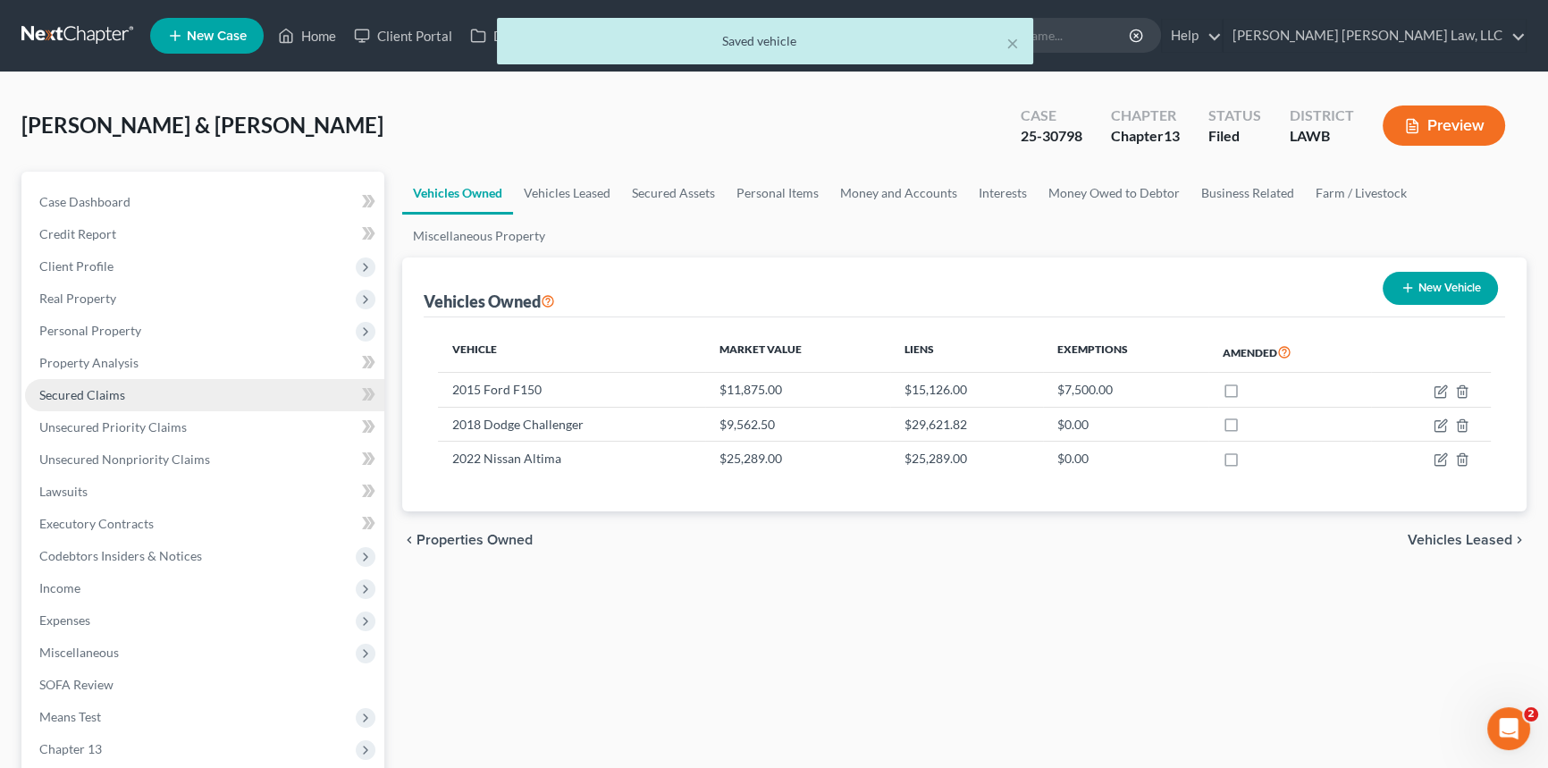
click at [97, 392] on span "Secured Claims" at bounding box center [82, 394] width 86 height 15
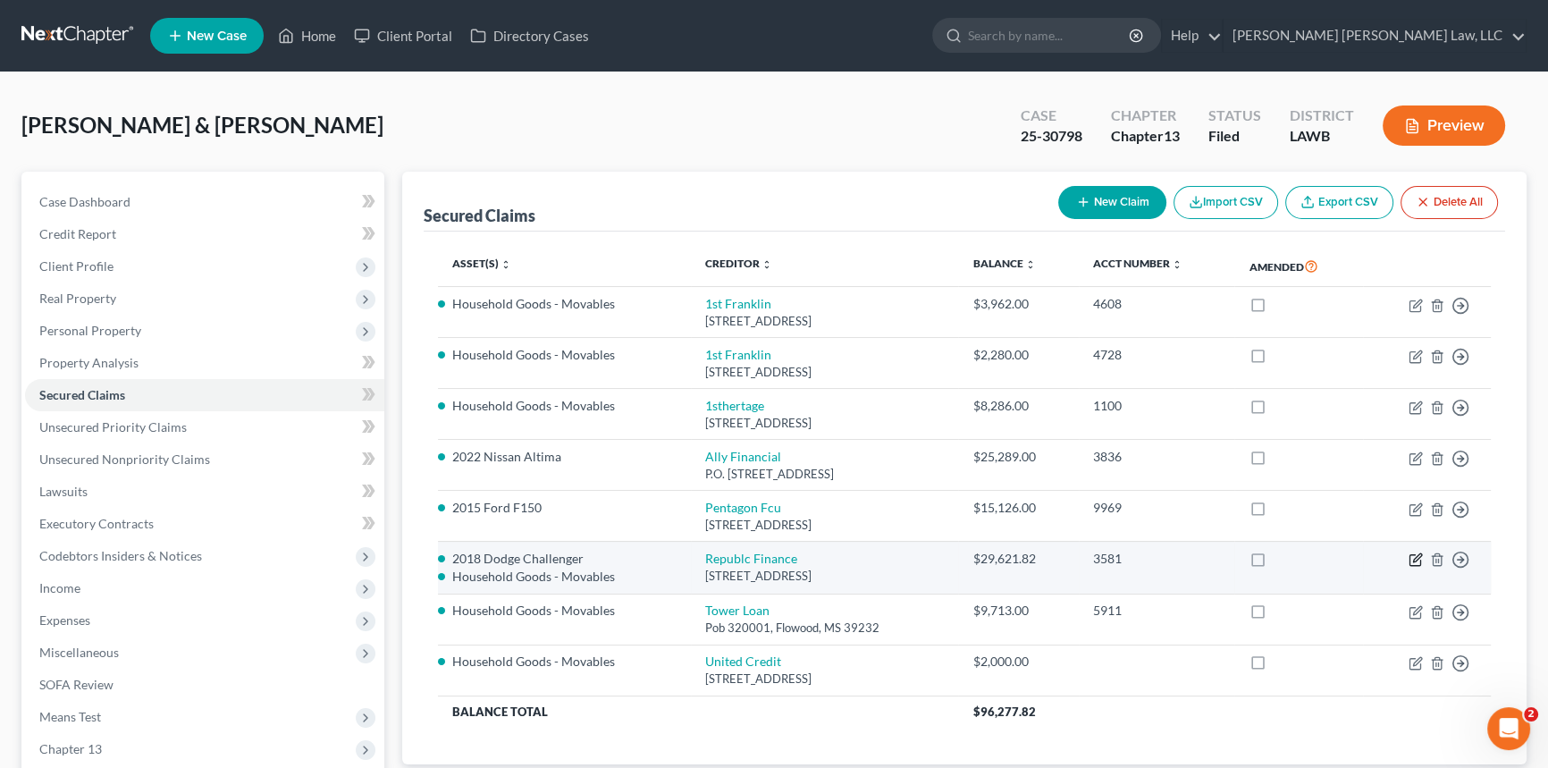
click at [1412, 555] on icon "button" at bounding box center [1414, 560] width 11 height 11
select select "19"
select select "1"
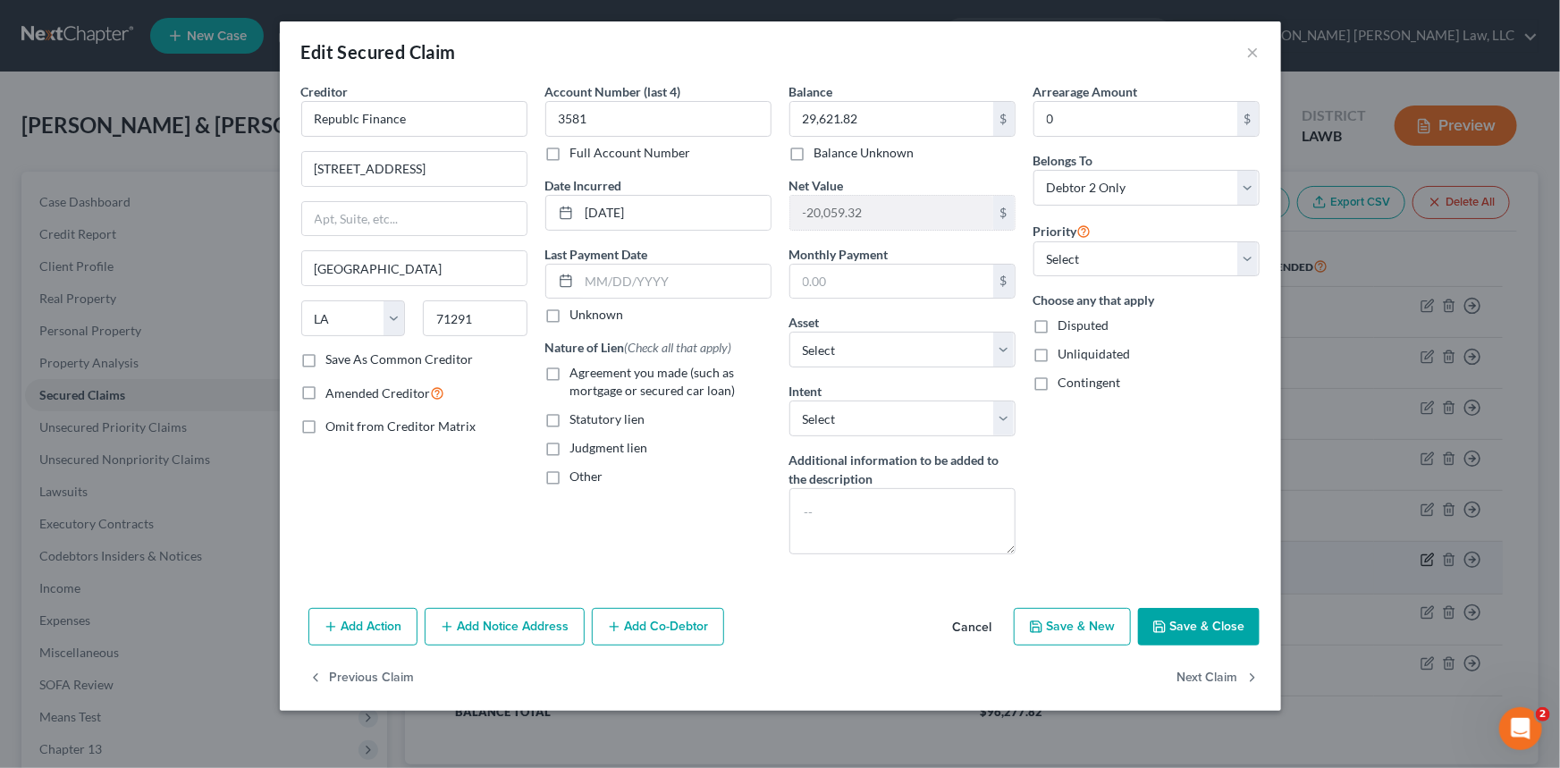
select select "2735501"
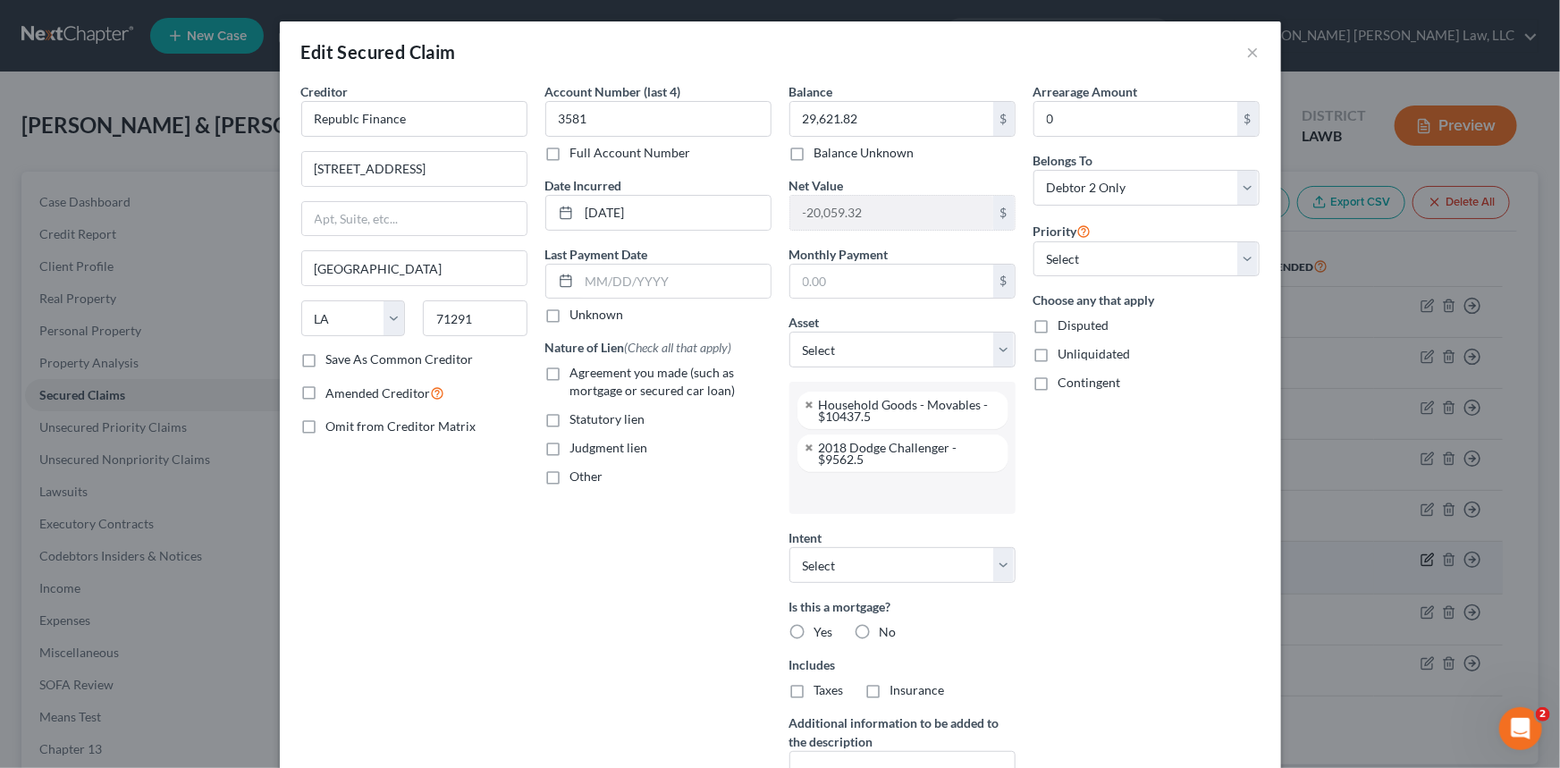
scroll to position [124, 0]
click at [841, 363] on select "Select Other Multiple Assets Household Goods - Movables - $8286.0 2015 Ford F15…" at bounding box center [902, 350] width 226 height 36
click at [845, 353] on select "Select Other Multiple Assets Household Goods - Movables - $8286.0 2015 Ford F15…" at bounding box center [902, 350] width 226 height 36
click at [949, 417] on div "Household Goods - Movables - $10437.5" at bounding box center [906, 410] width 175 height 23
click at [920, 453] on div "2018 Dodge Challenger - $9562.5" at bounding box center [906, 453] width 175 height 23
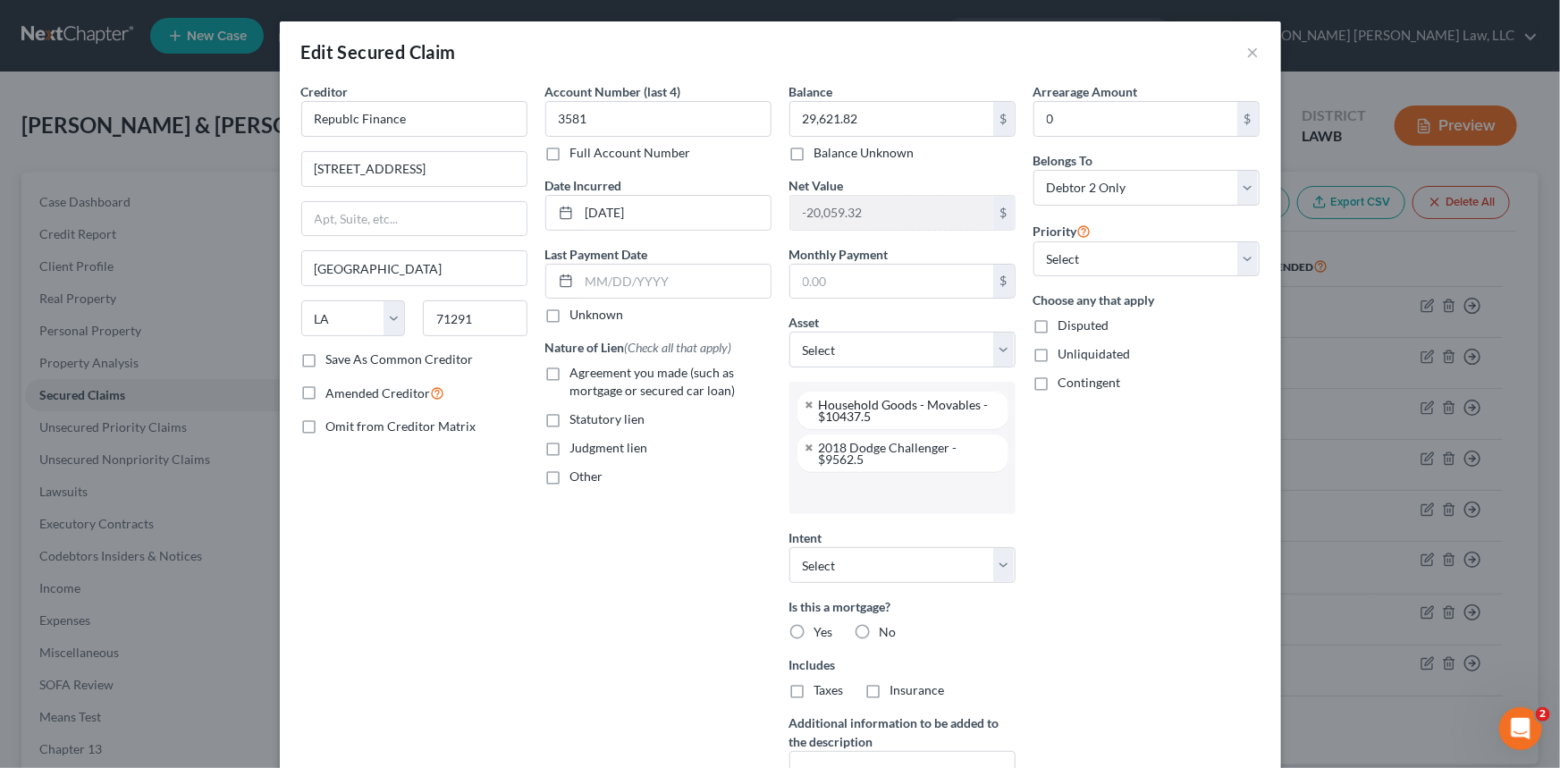
click at [938, 408] on div "Household Goods - Movables - $10437.5" at bounding box center [906, 410] width 175 height 23
click at [804, 447] on link at bounding box center [809, 448] width 11 height 12
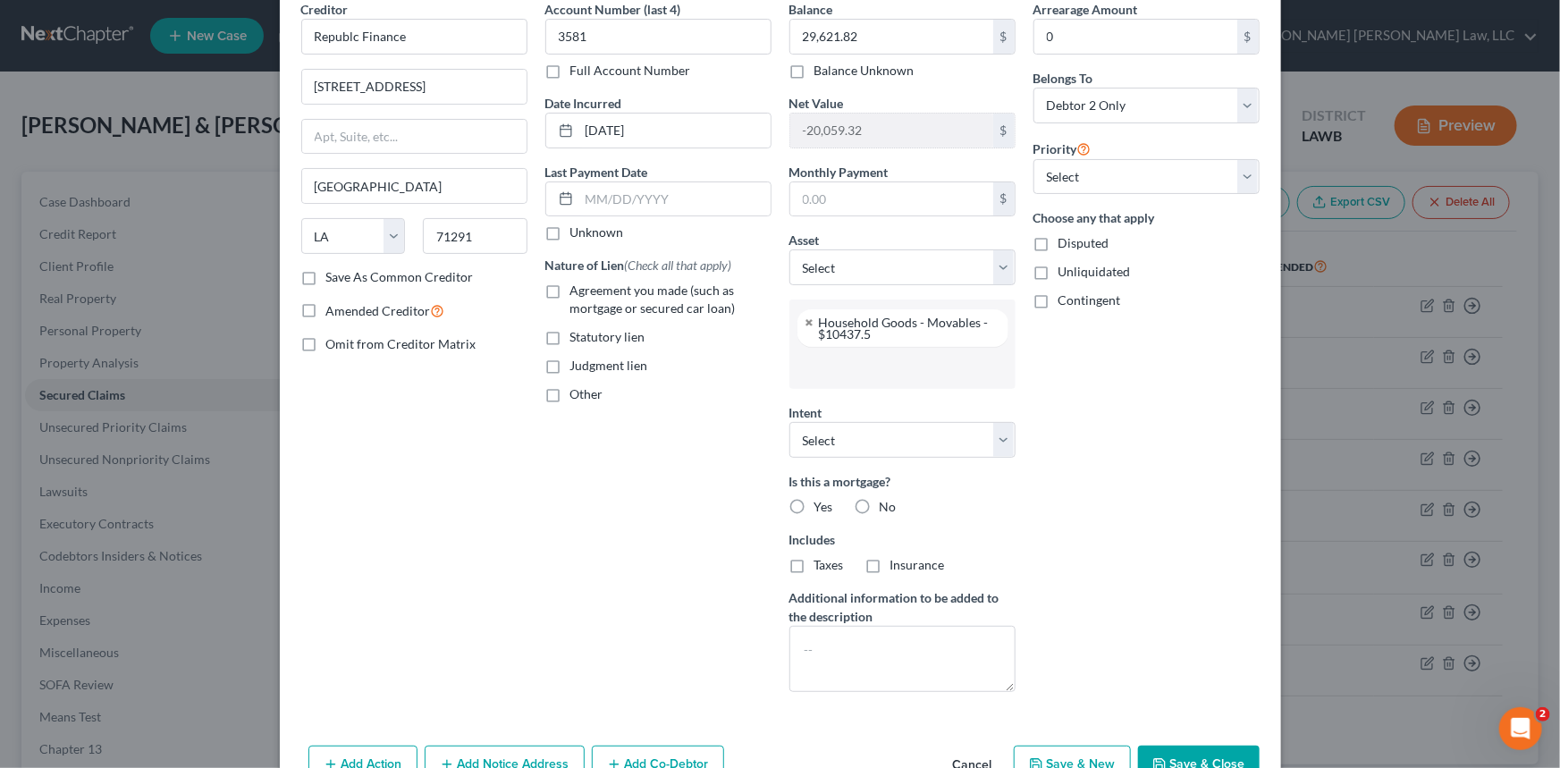
scroll to position [182, 0]
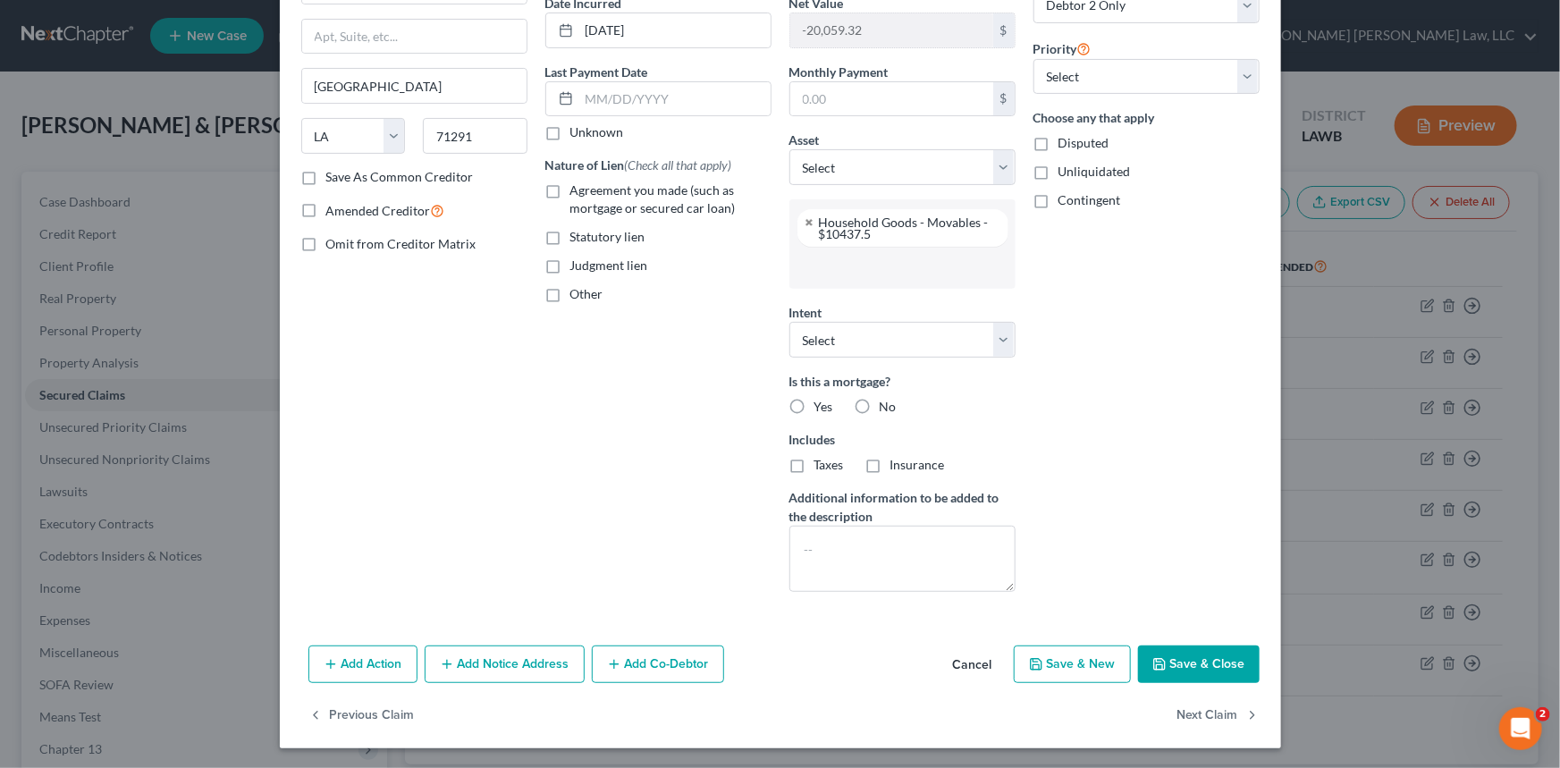
click at [1216, 668] on button "Save & Close" at bounding box center [1199, 664] width 122 height 38
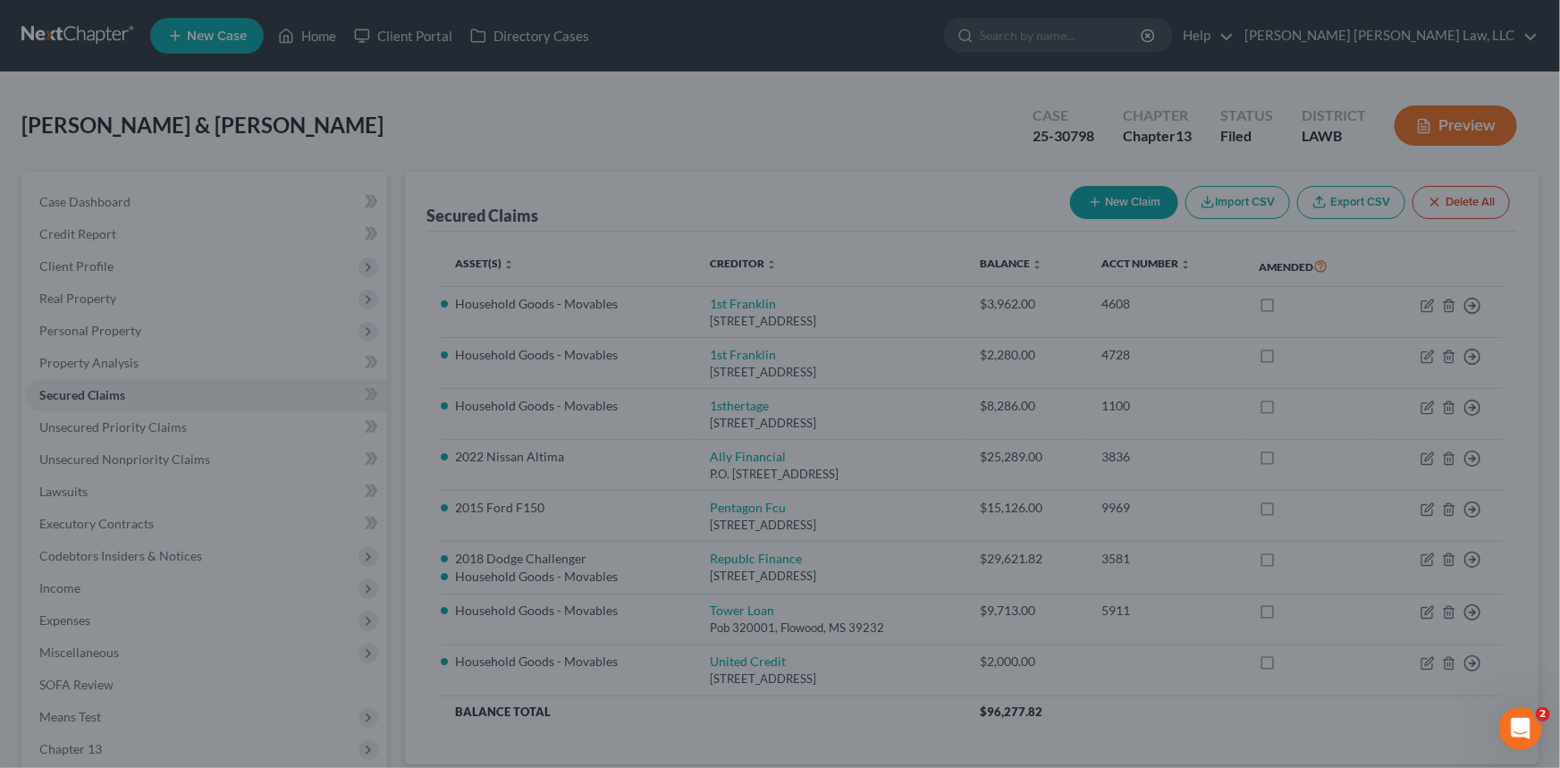
scroll to position [80, 0]
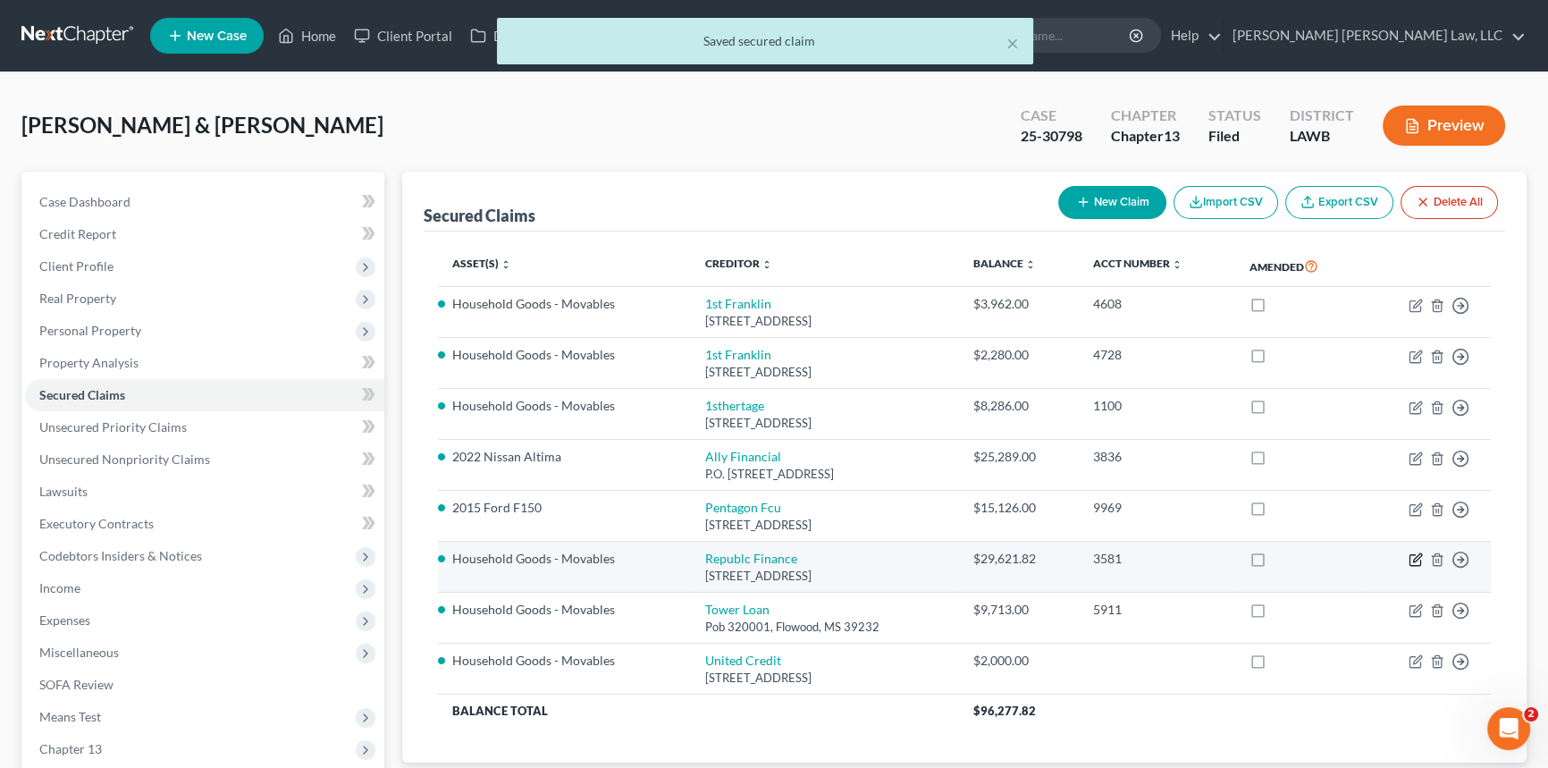
click at [1418, 555] on icon "button" at bounding box center [1416, 559] width 14 height 14
select select "19"
select select "1"
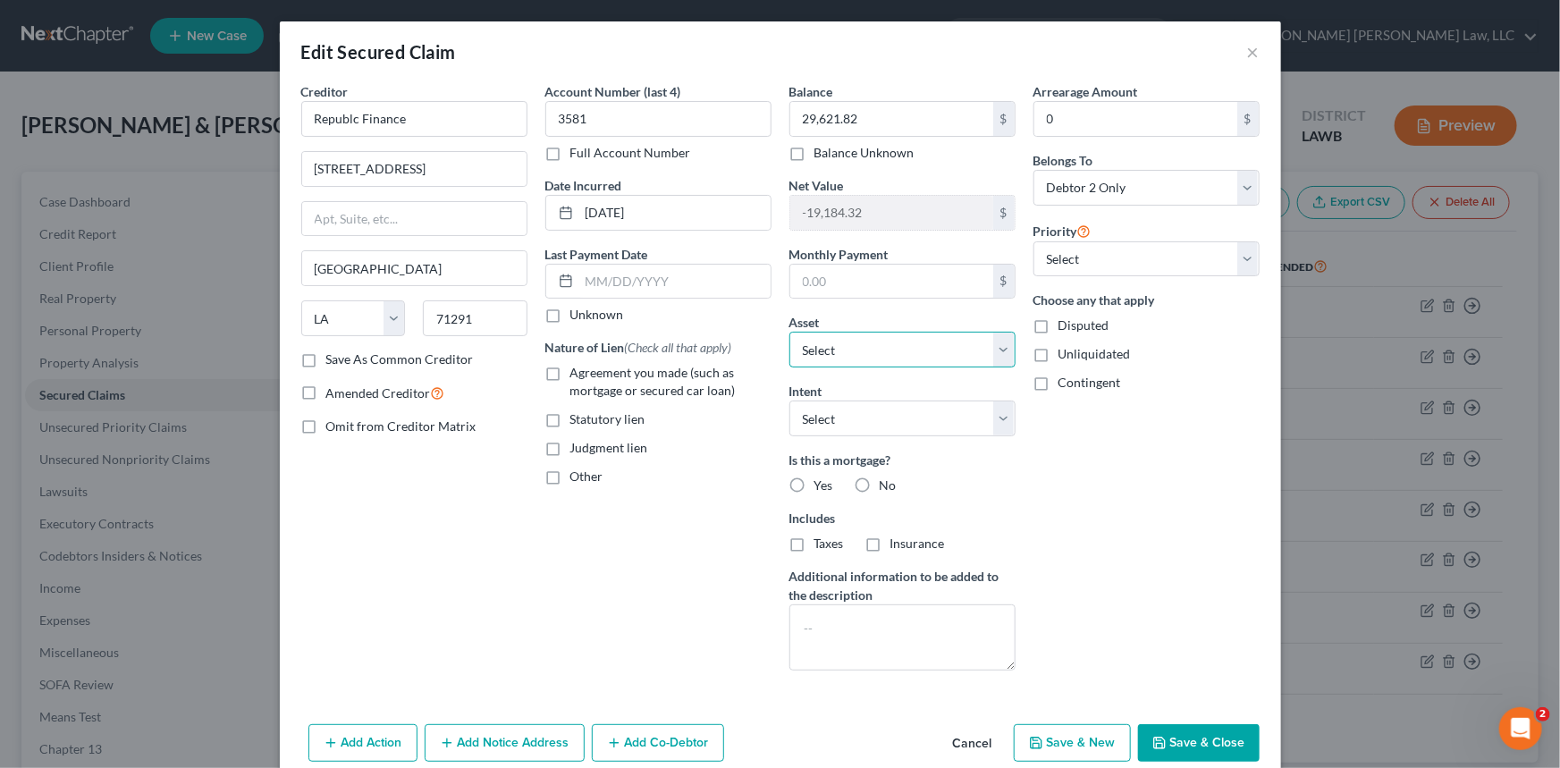
click at [868, 346] on select "Select Other Multiple Assets Household Goods - Movables - $8286.0 2015 Ford F15…" at bounding box center [902, 350] width 226 height 36
click at [789, 332] on select "Select Other Multiple Assets Household Goods - Movables - $8286.0 2015 Ford F15…" at bounding box center [902, 350] width 226 height 36
click at [912, 345] on select "Select Other Multiple Assets Household Goods - Movables - $8286.0 2015 Ford F15…" at bounding box center [902, 350] width 226 height 36
click at [908, 345] on select "Select Other Multiple Assets Household Goods - Movables - $8286.0 2015 Ford F15…" at bounding box center [902, 350] width 226 height 36
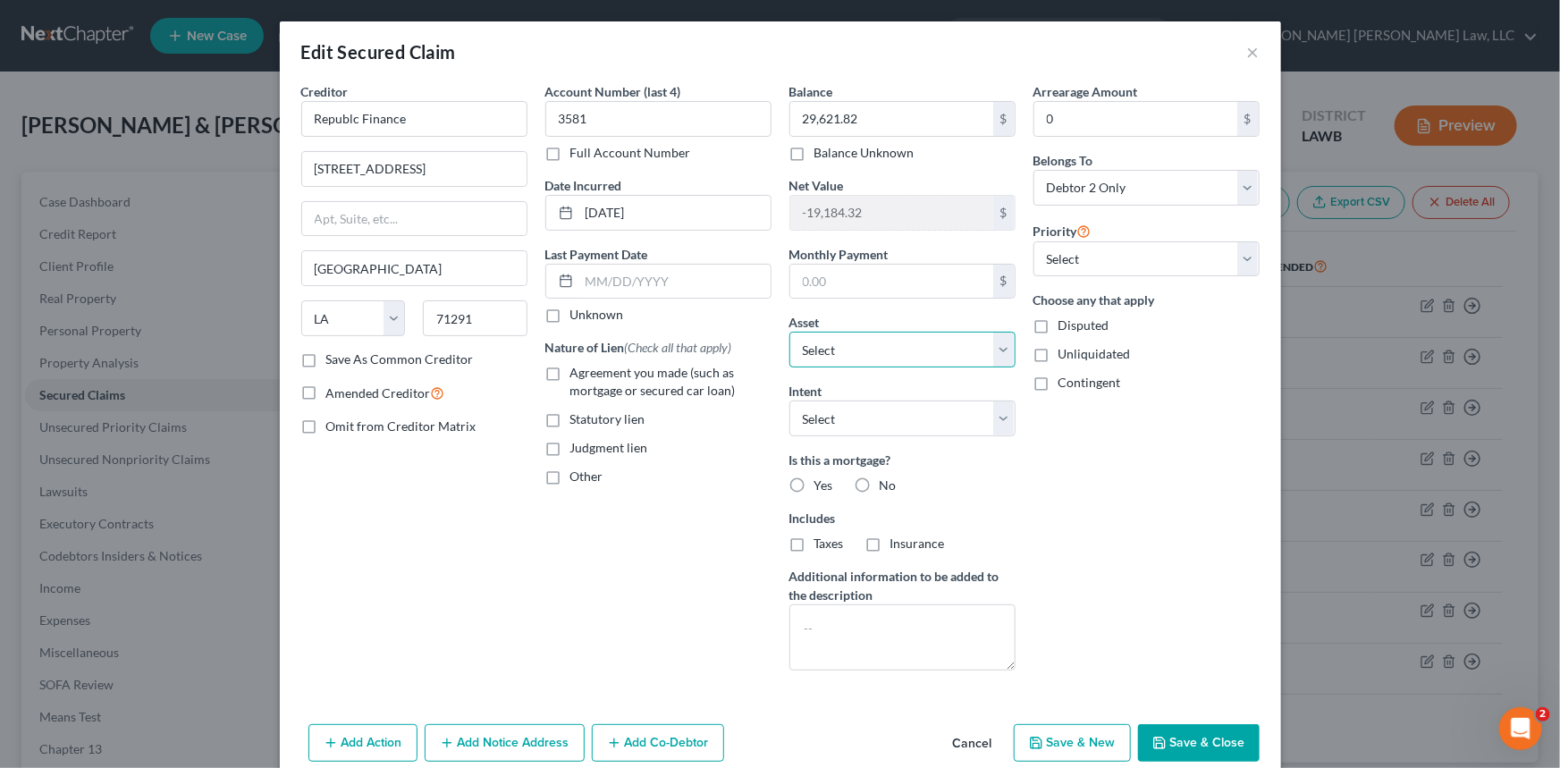
click at [904, 345] on select "Select Other Multiple Assets Household Goods - Movables - $8286.0 2015 Ford F15…" at bounding box center [902, 350] width 226 height 36
click at [884, 352] on select "Select Other Multiple Assets Household Goods - Movables - $8286.0 2015 Ford F15…" at bounding box center [902, 350] width 226 height 36
select select "0"
click at [789, 332] on select "Select Other Multiple Assets Household Goods - Movables - $8286.0 2015 Ford F15…" at bounding box center [902, 350] width 226 height 36
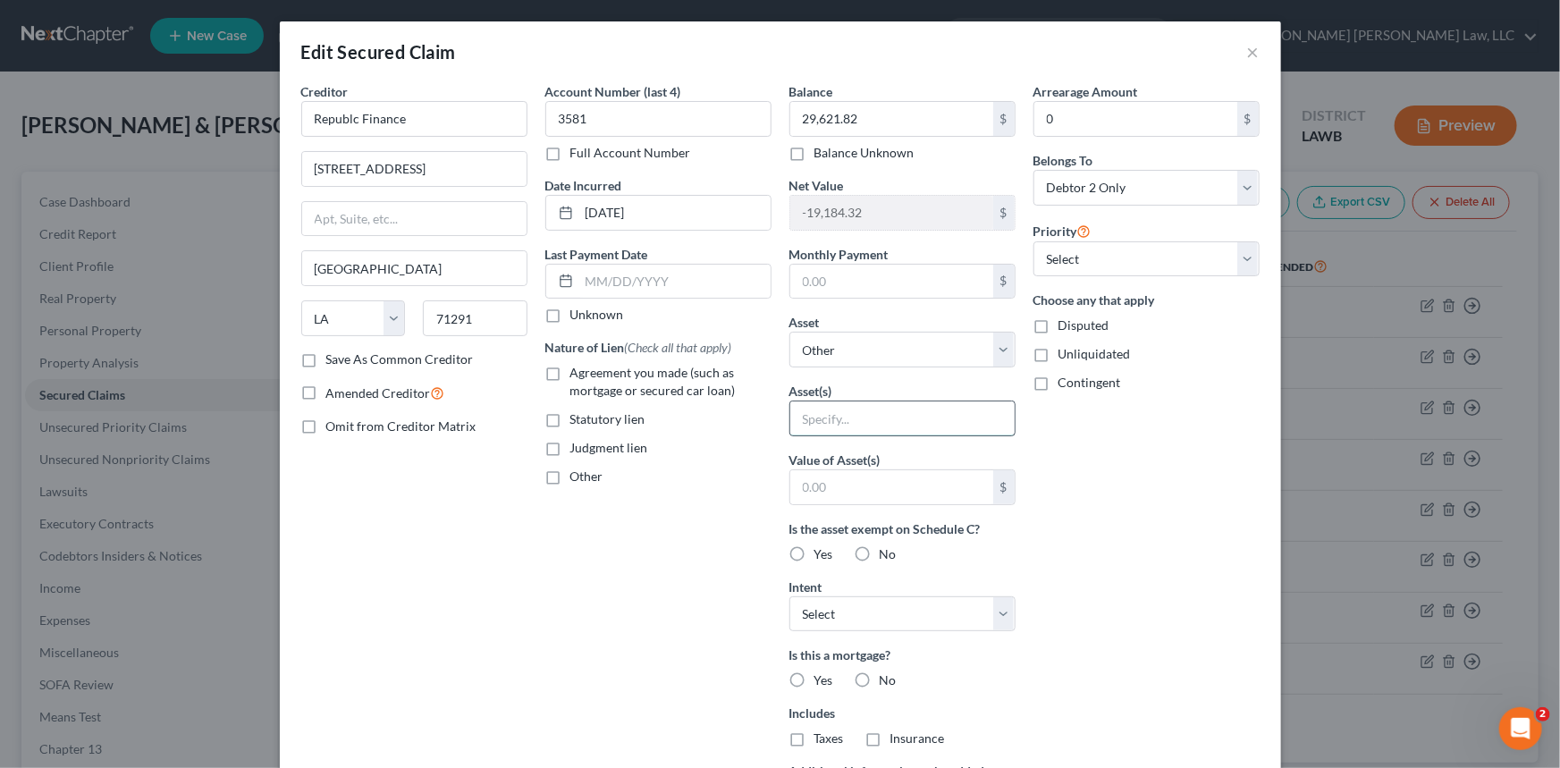
click at [836, 416] on input "text" at bounding box center [902, 418] width 224 height 34
click at [904, 421] on input "2018 Challenger" at bounding box center [902, 418] width 224 height 34
click at [909, 413] on input "2018 Challenger" at bounding box center [902, 418] width 224 height 34
drag, startPoint x: 905, startPoint y: 413, endPoint x: 798, endPoint y: 420, distance: 107.5
click at [798, 420] on input "2018 Challenger" at bounding box center [902, 418] width 224 height 34
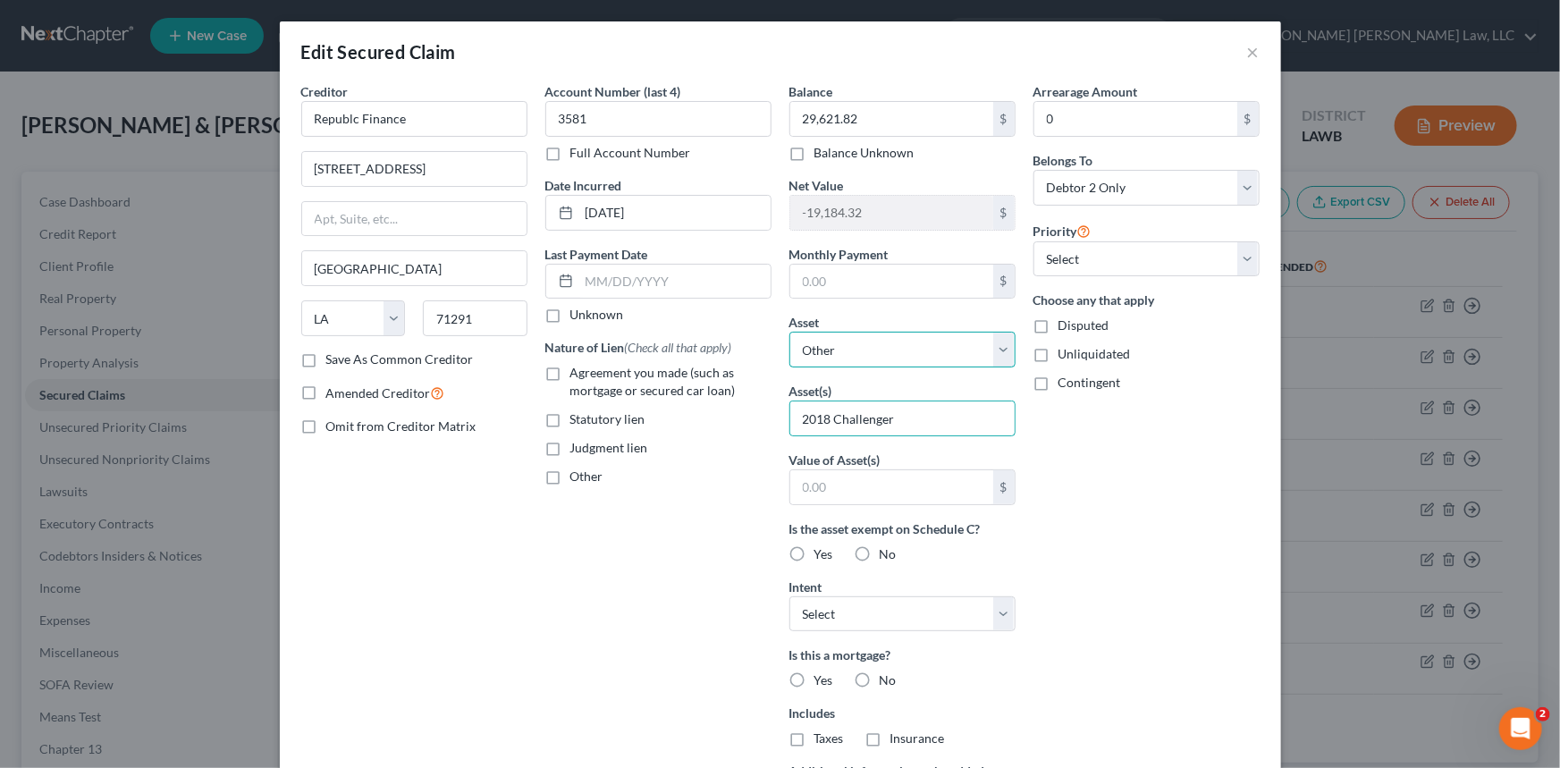
click at [926, 342] on select "Select Other Multiple Assets Household Goods - Movables - $8286.0 2015 Ford F15…" at bounding box center [902, 350] width 226 height 36
click at [842, 342] on select "Select Other Multiple Assets Household Goods - Movables - $8286.0 2015 Ford F15…" at bounding box center [902, 350] width 226 height 36
click at [858, 343] on select "Select Other Multiple Assets Household Goods - Movables - $8286.0 2015 Ford F15…" at bounding box center [902, 350] width 226 height 36
click at [889, 419] on input "2018 Challenger" at bounding box center [902, 418] width 224 height 34
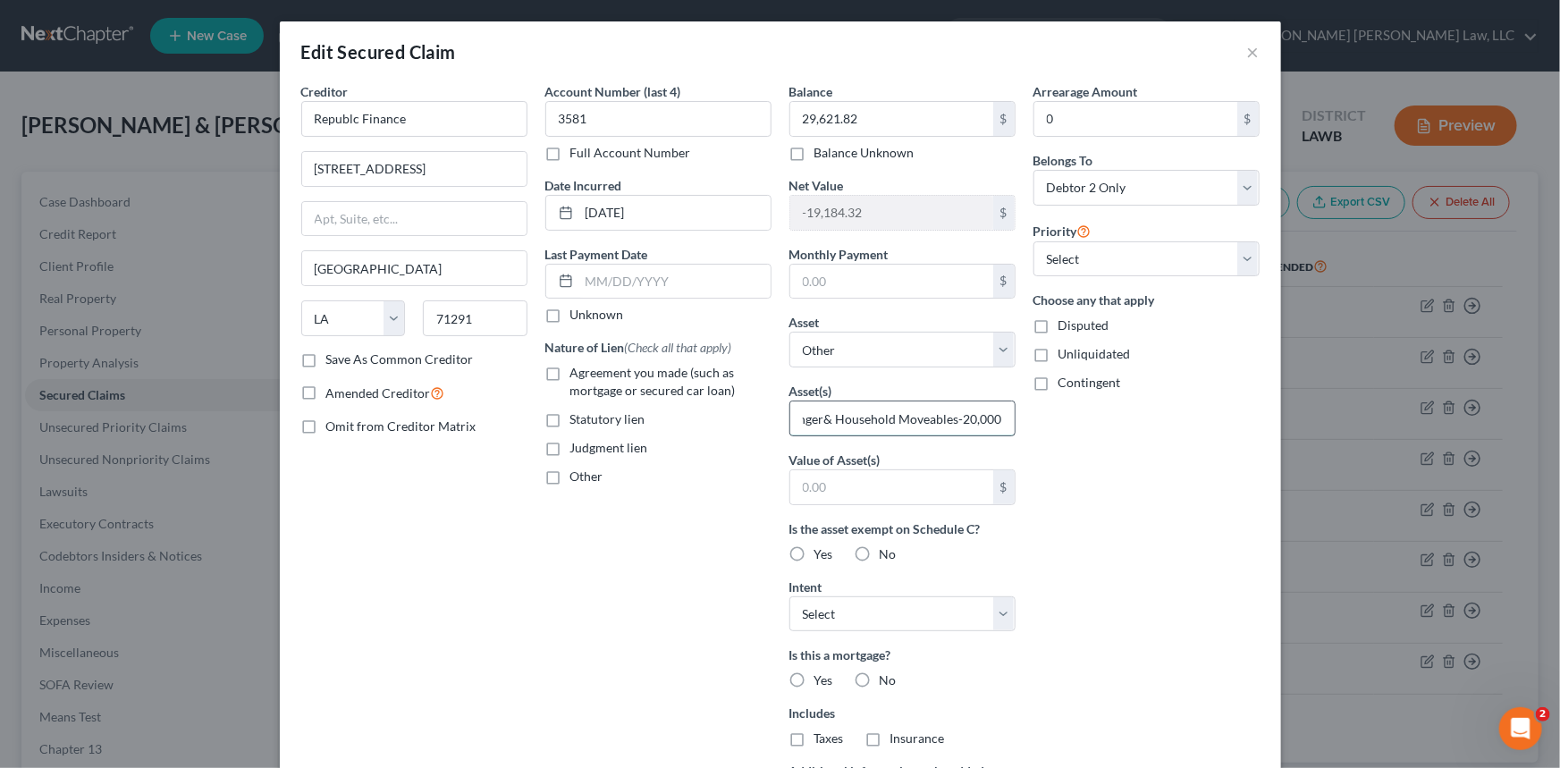
scroll to position [0, 67]
click at [925, 420] on input "2018 Challenger& Household Moveables-20,000" at bounding box center [902, 418] width 224 height 34
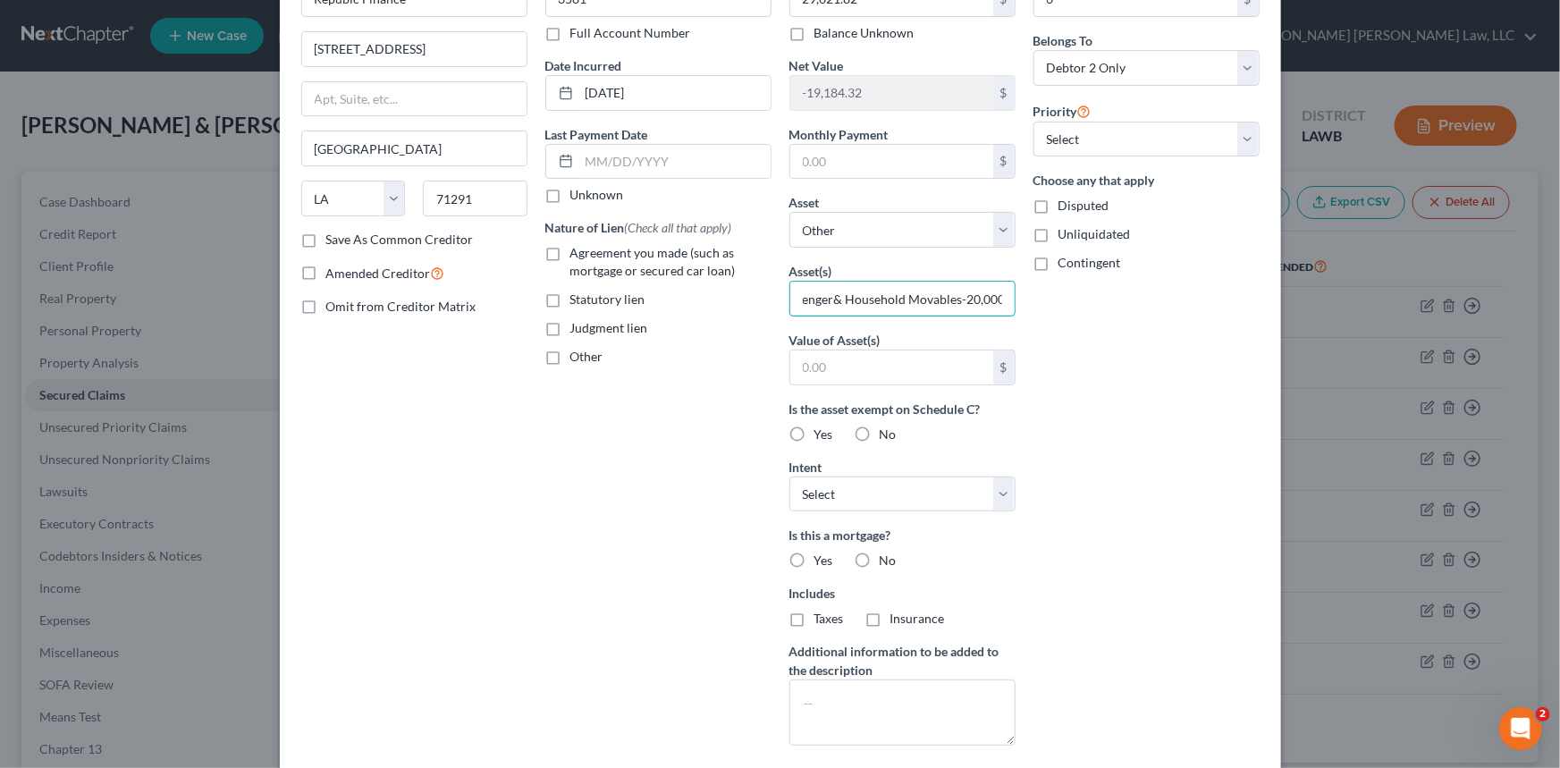
scroll to position [274, 0]
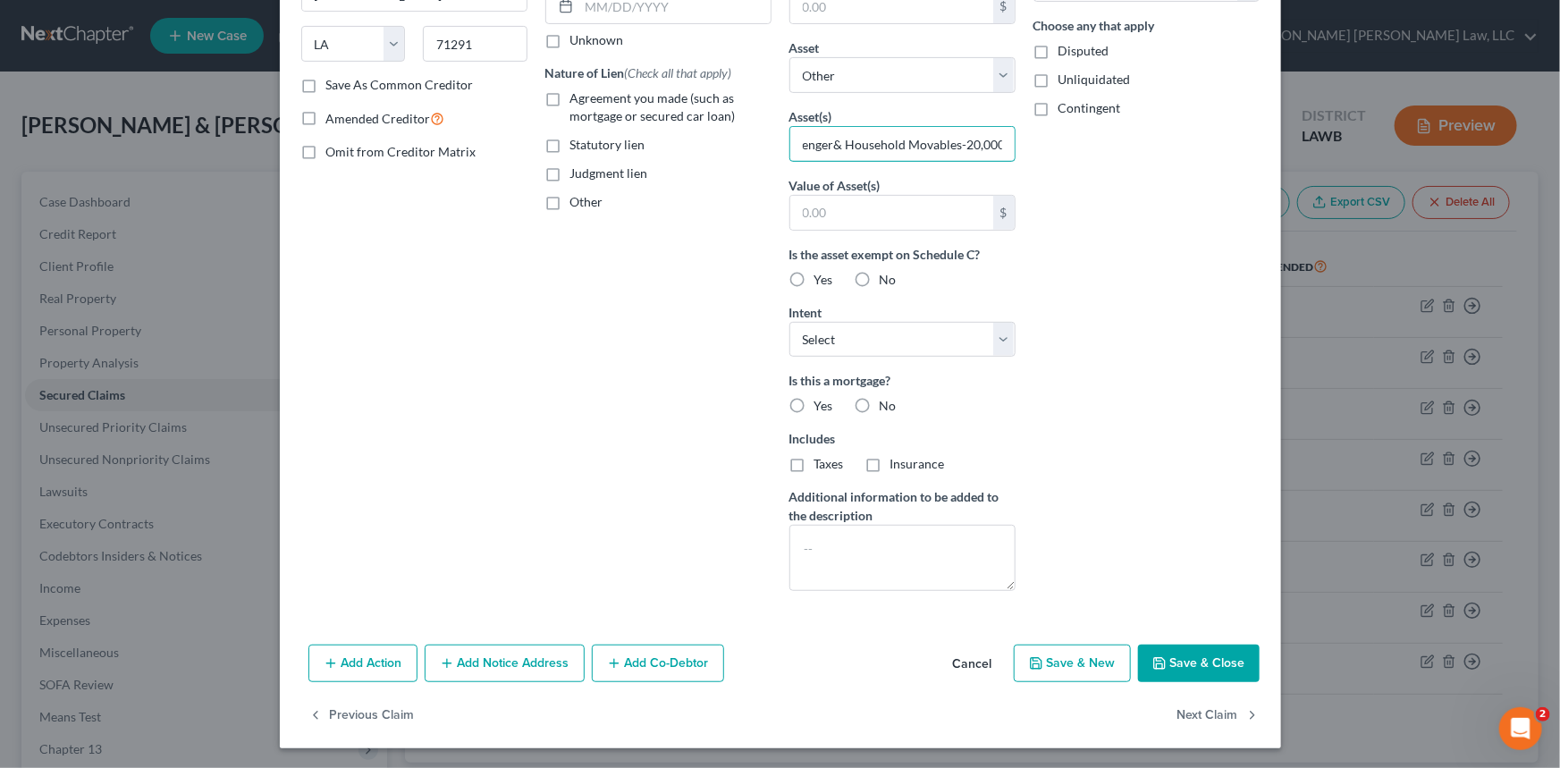
type input "2018 Challenger& Household Movables-20,000"
click at [1204, 659] on button "Save & Close" at bounding box center [1199, 663] width 122 height 38
select select
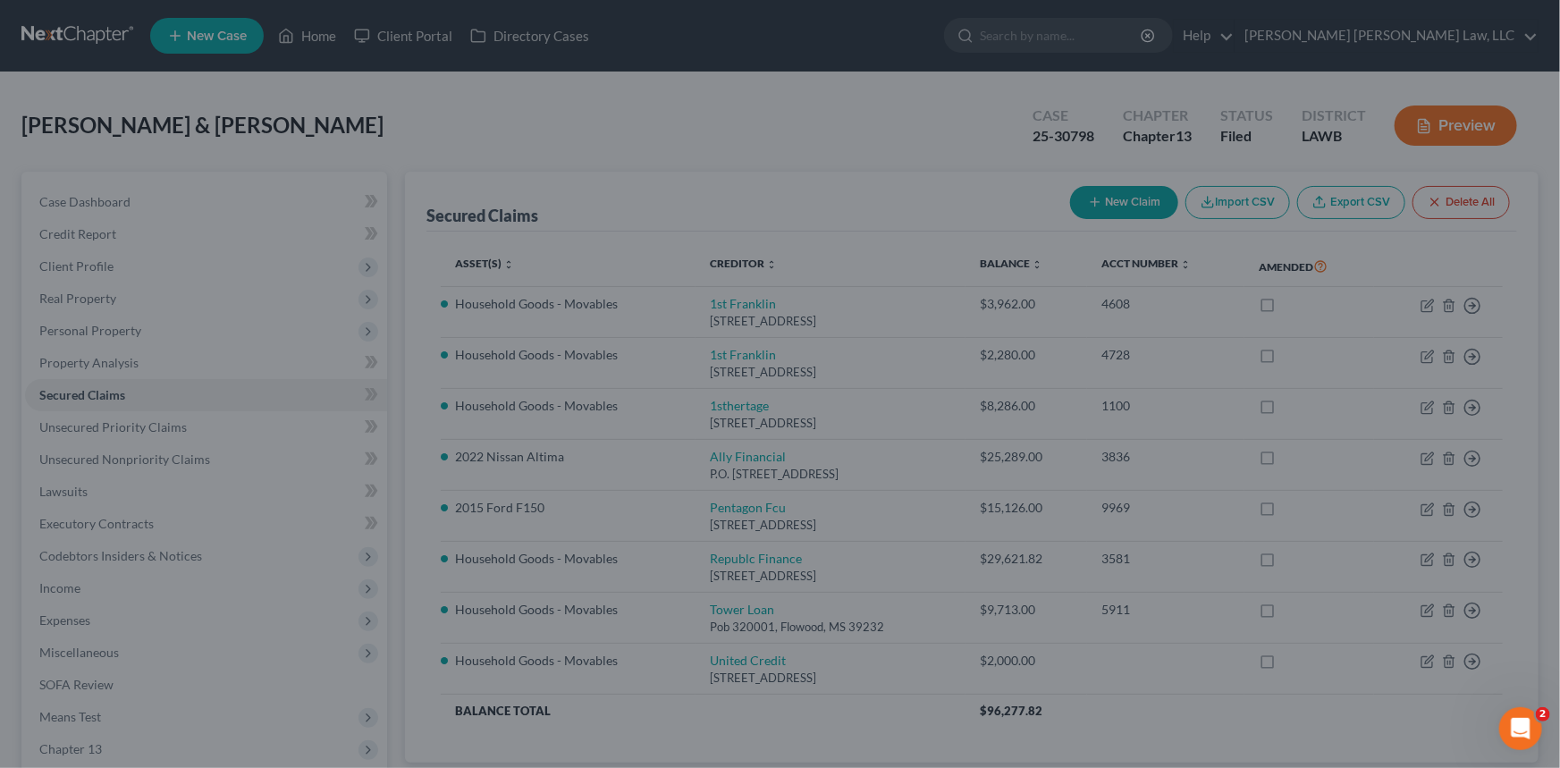
scroll to position [80, 0]
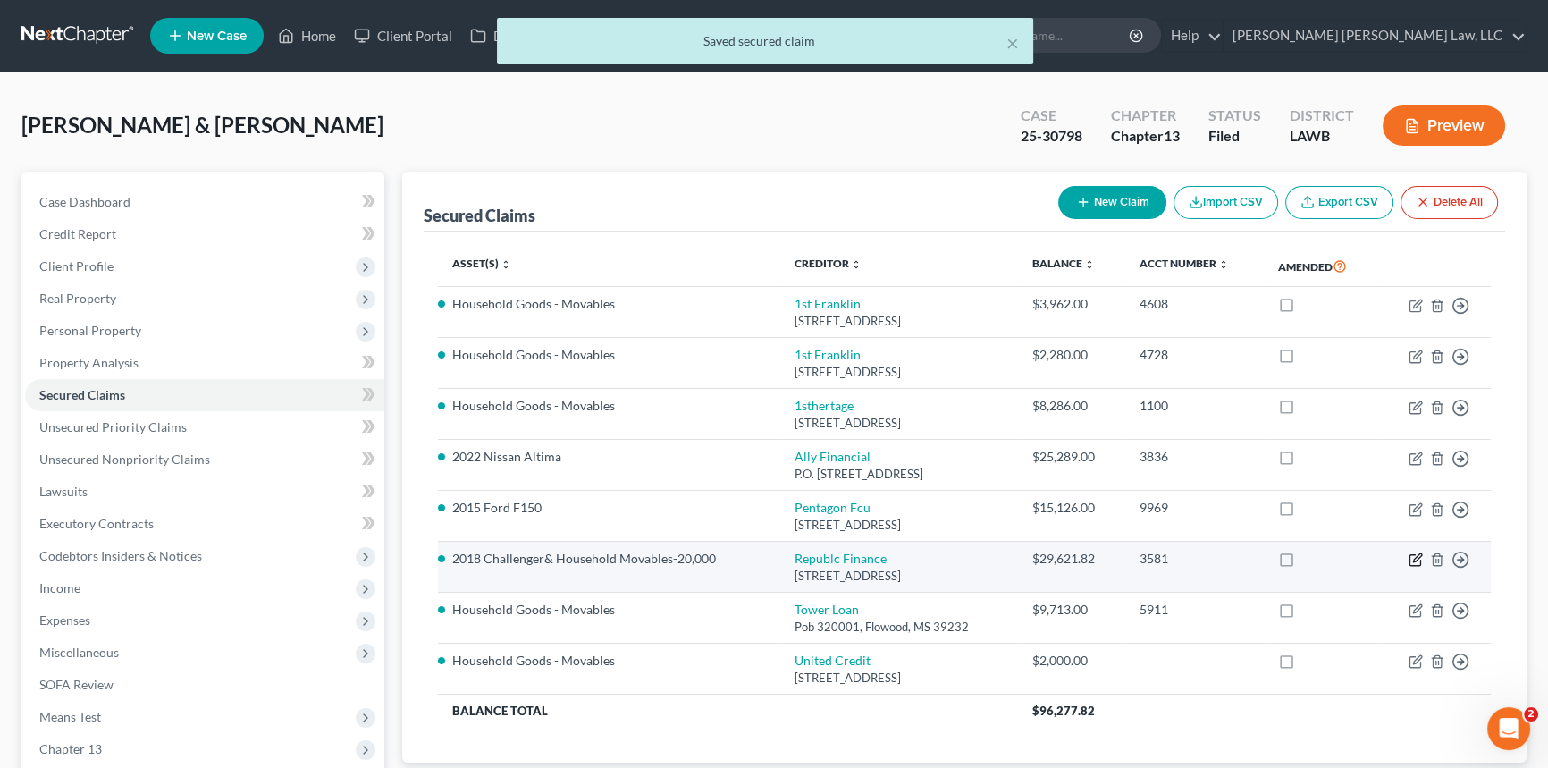
click at [1414, 554] on icon "button" at bounding box center [1416, 559] width 14 height 14
select select "19"
select select "1"
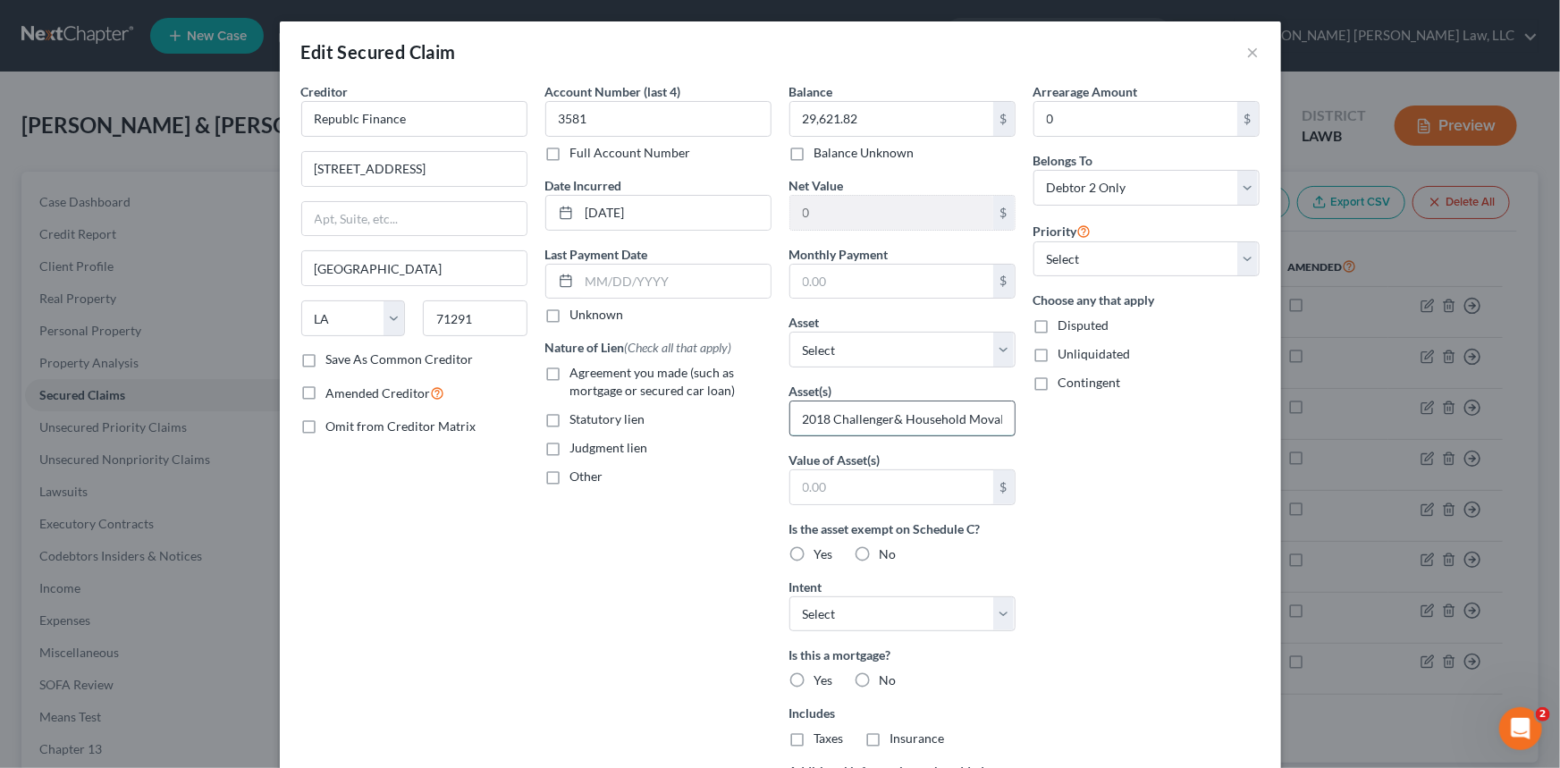
click at [897, 419] on input "2018 Challenger& Household Movables-20,000" at bounding box center [902, 418] width 224 height 34
click at [947, 420] on input "2018 Challenger& Household Movables-20,000" at bounding box center [902, 418] width 224 height 34
click at [976, 419] on input "2018 Challenger& Household Movables-20,000" at bounding box center [902, 418] width 224 height 34
click at [994, 421] on input "2018 Challenger& Household Movables-20,000" at bounding box center [902, 418] width 224 height 34
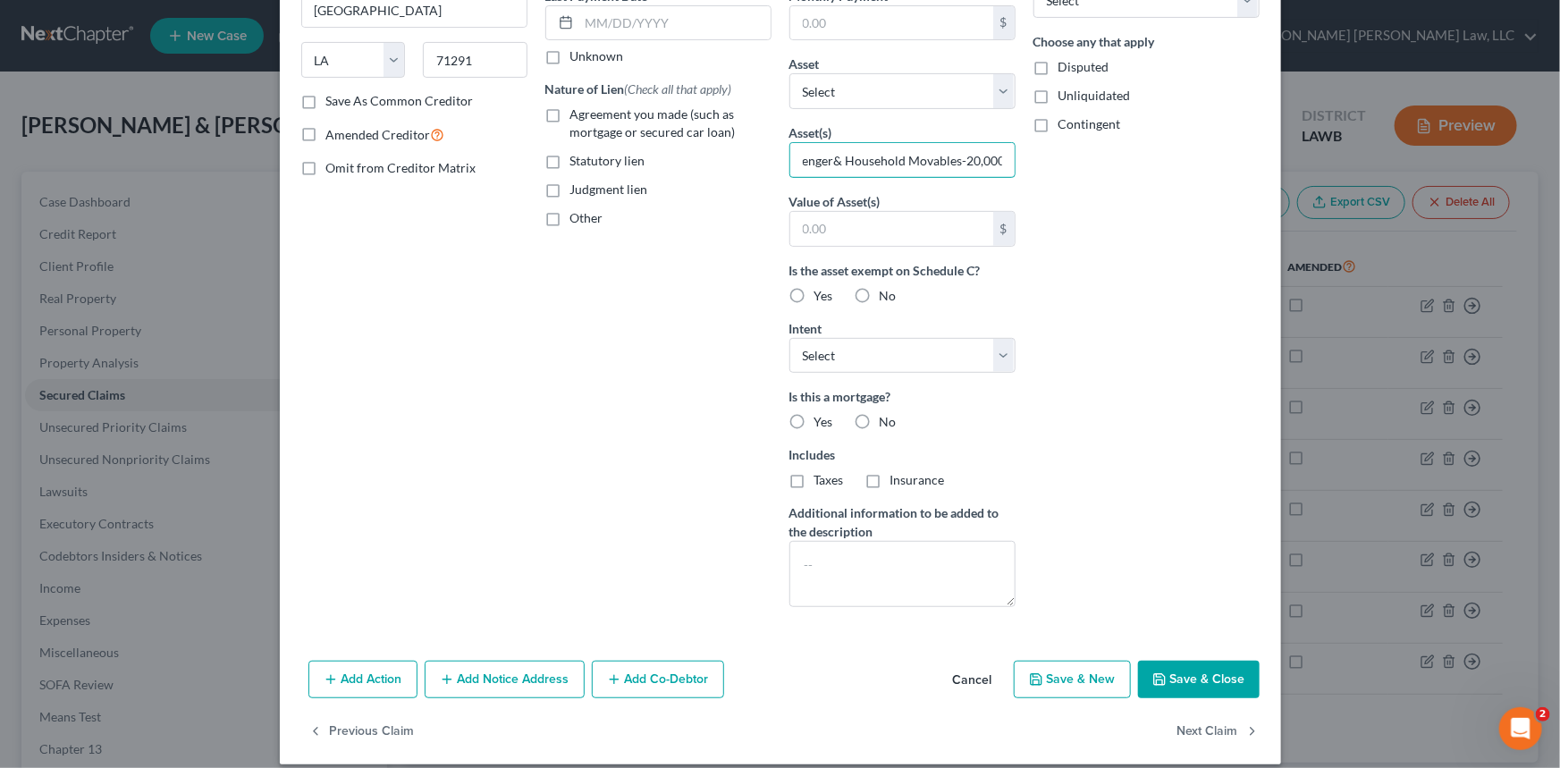
scroll to position [274, 0]
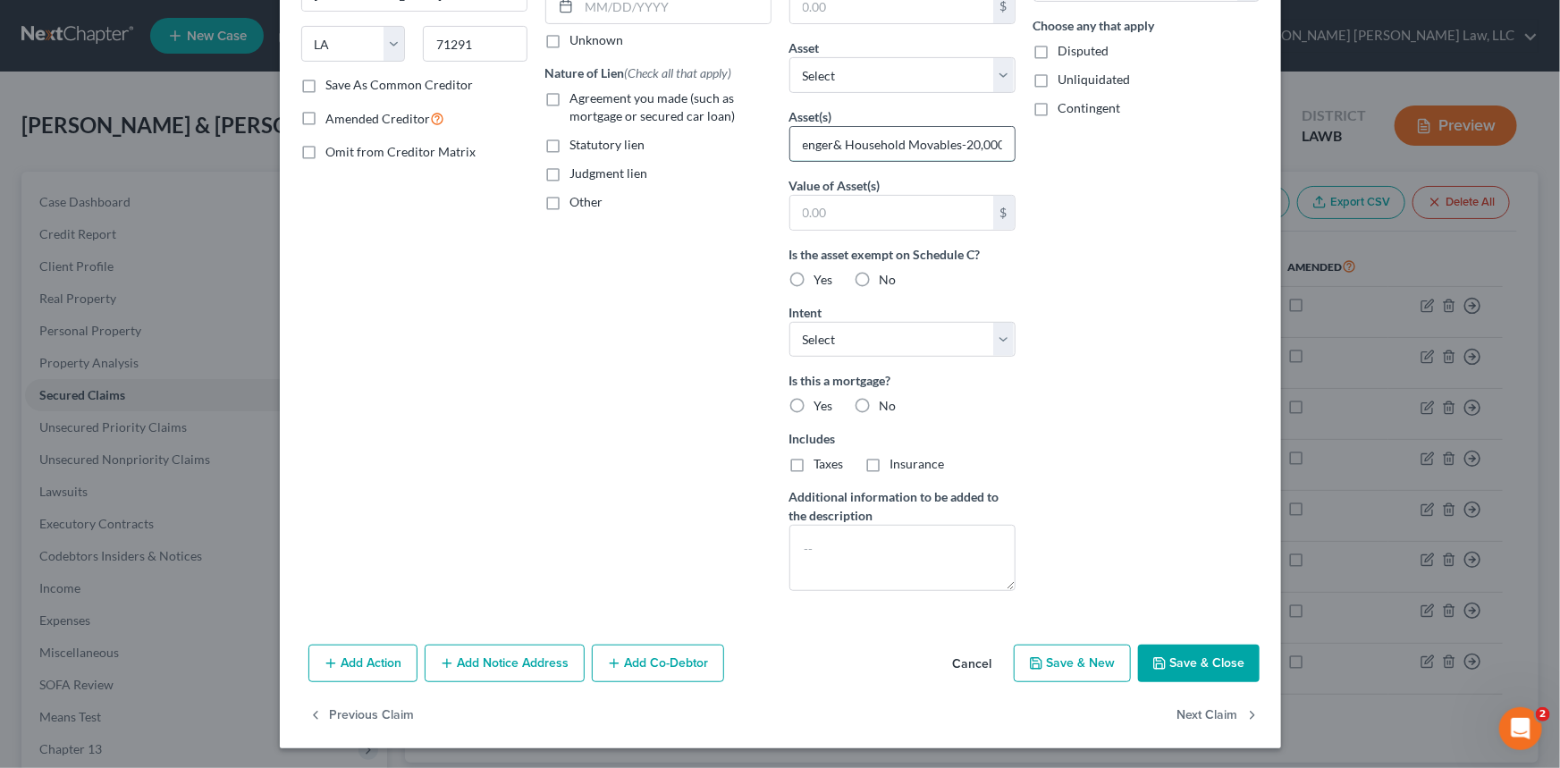
click at [959, 146] on input "2018 Challenger& Household Movables-20,000" at bounding box center [902, 144] width 224 height 34
type input "2018 Challenger& Household Movables- 20,000"
click at [1192, 657] on button "Save & Close" at bounding box center [1199, 663] width 122 height 38
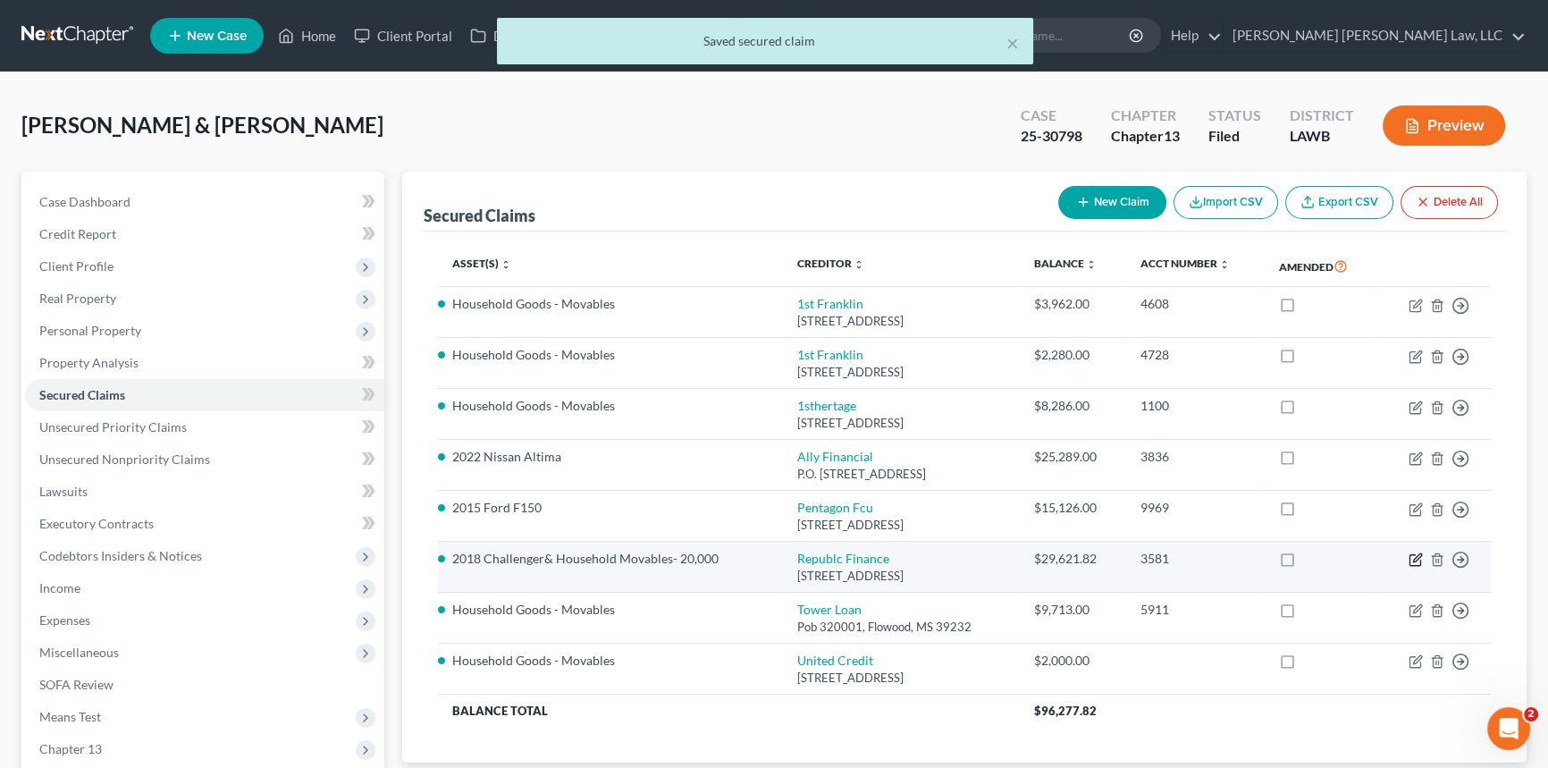
click at [1414, 558] on icon "button" at bounding box center [1417, 558] width 8 height 8
select select "19"
select select "1"
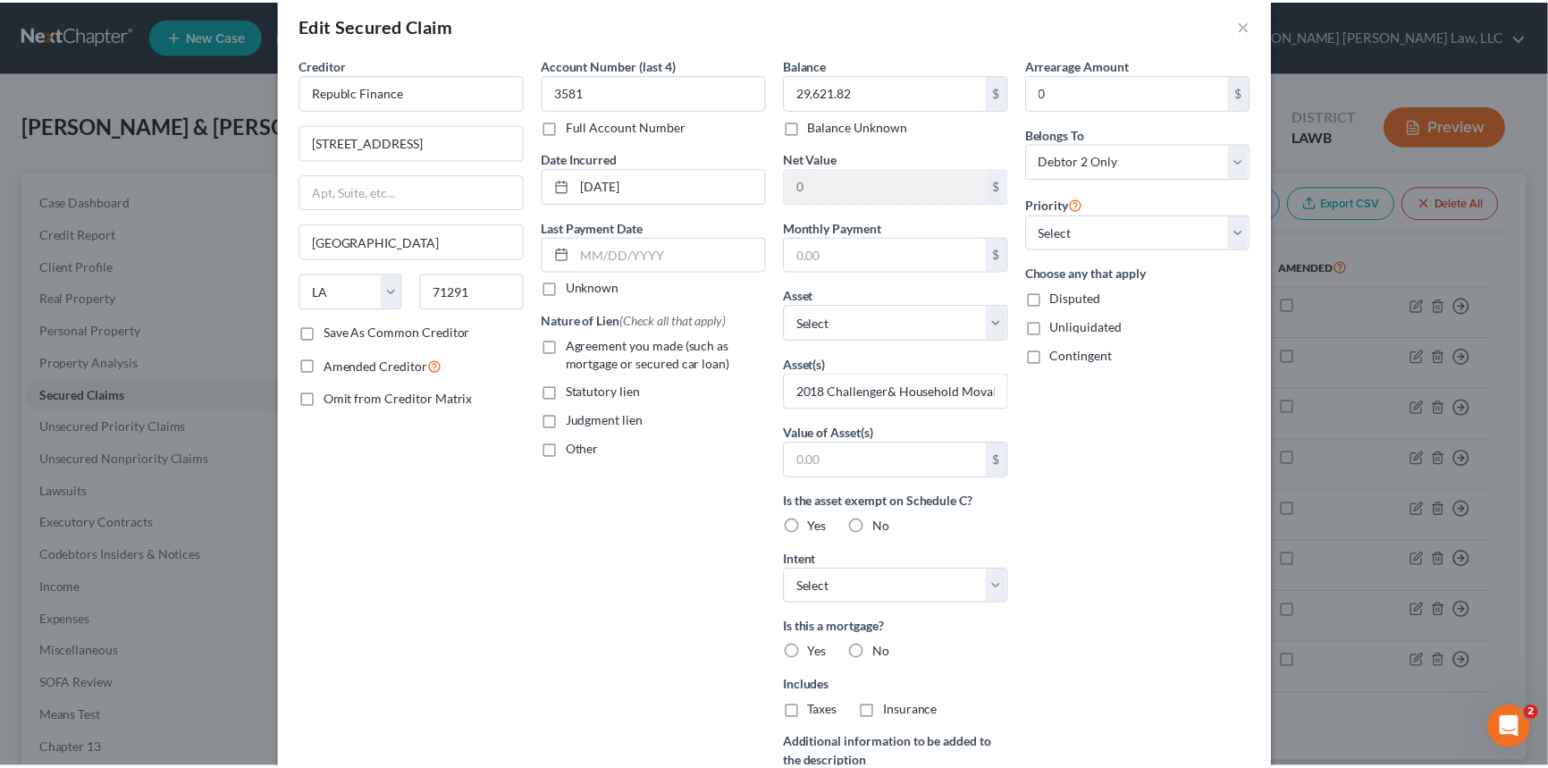
scroll to position [0, 0]
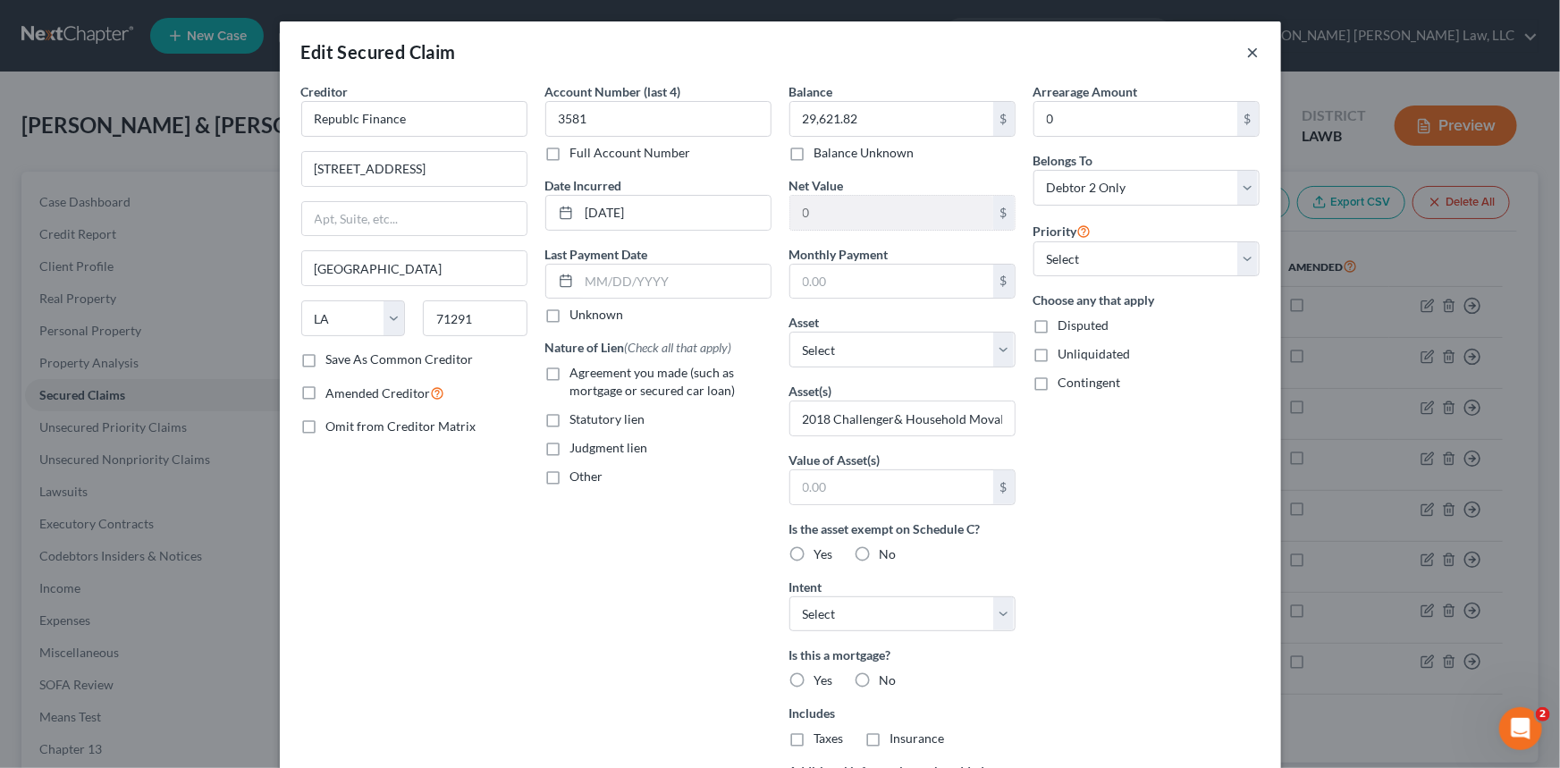
click at [1247, 50] on button "×" at bounding box center [1253, 51] width 13 height 21
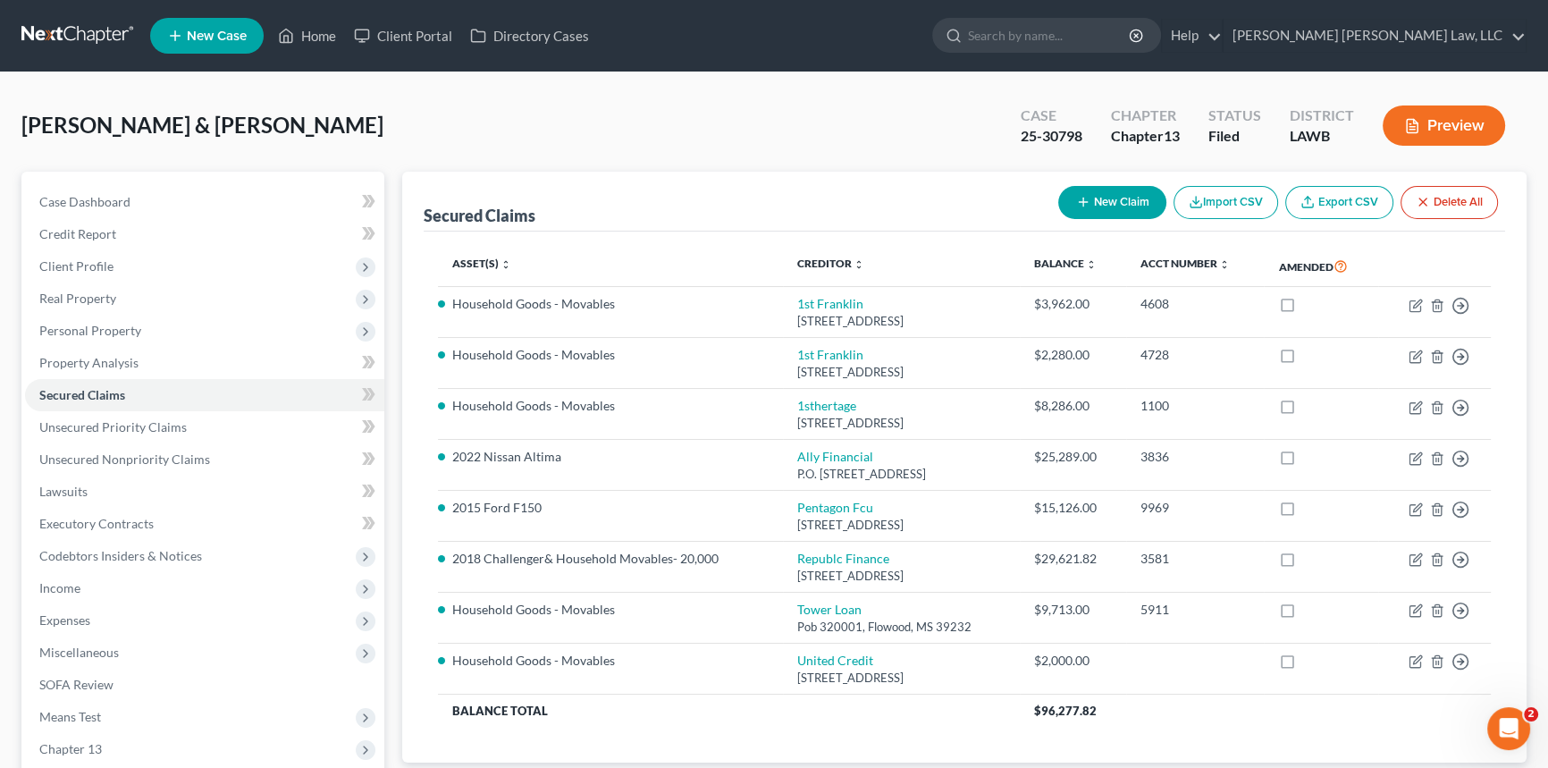
click at [1443, 121] on button "Preview" at bounding box center [1444, 125] width 122 height 40
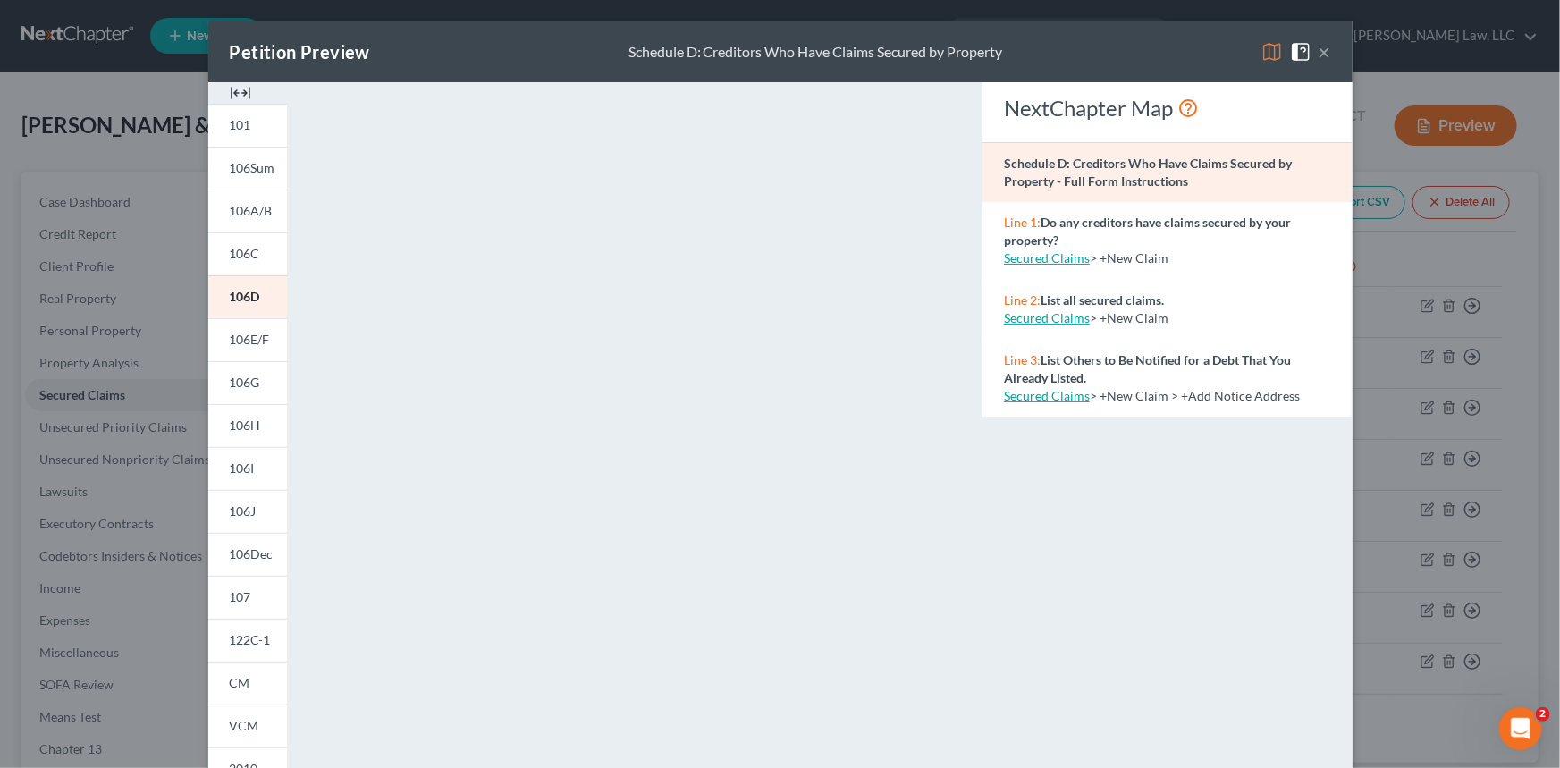
click at [1261, 47] on img at bounding box center [1271, 51] width 21 height 21
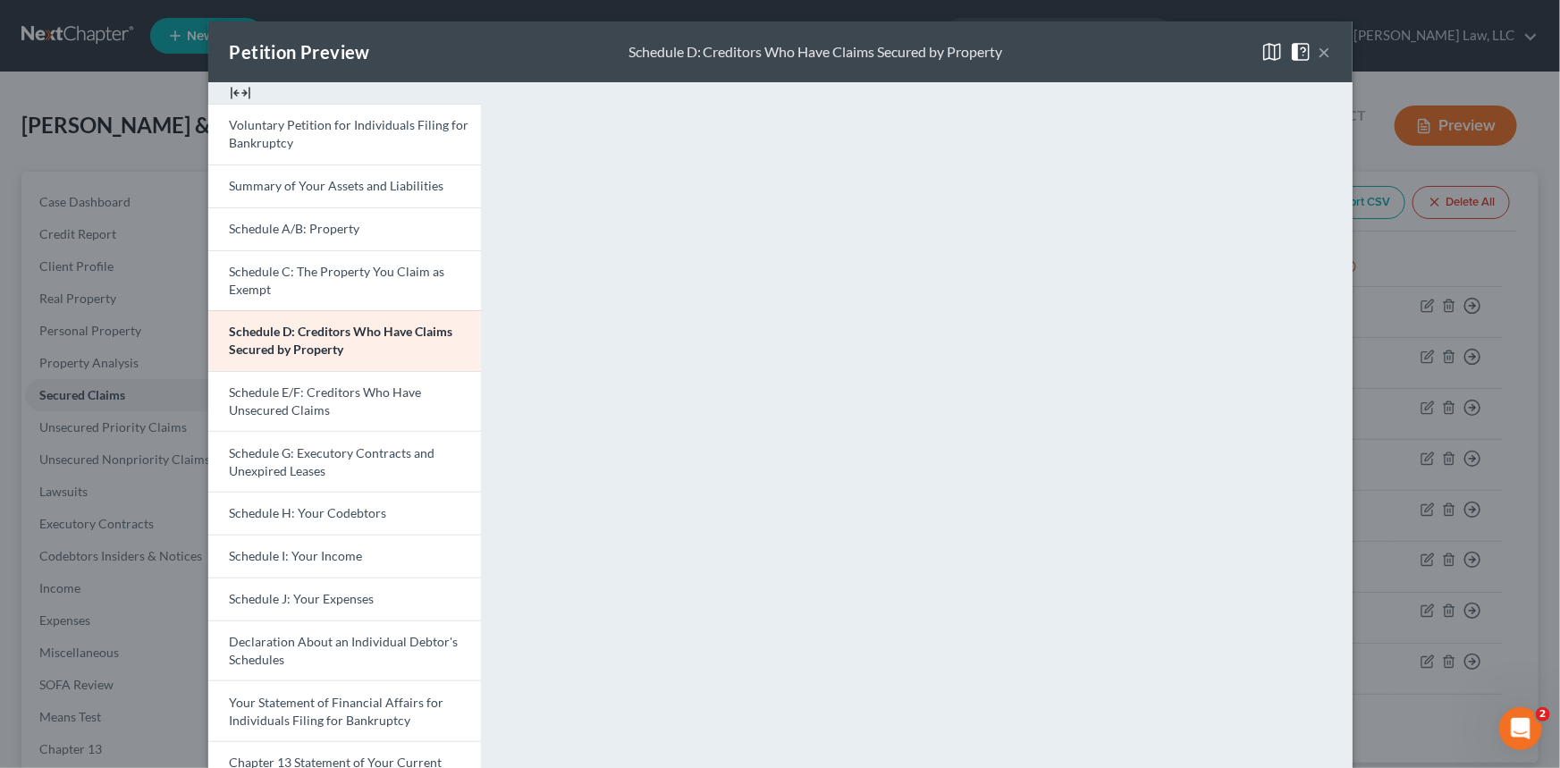
click at [1311, 50] on span at bounding box center [1304, 50] width 29 height 15
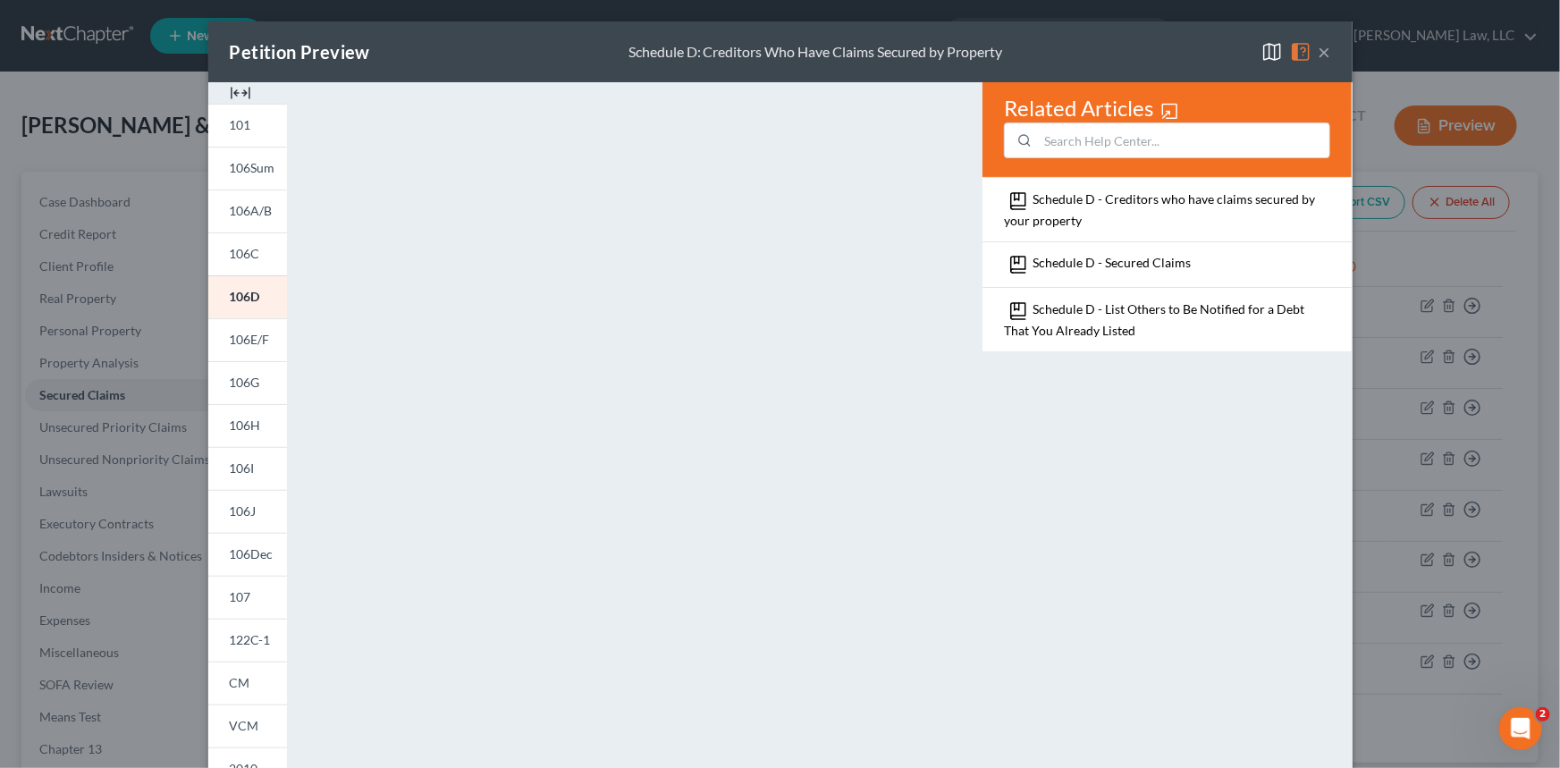
click at [1318, 52] on button "×" at bounding box center [1324, 51] width 13 height 21
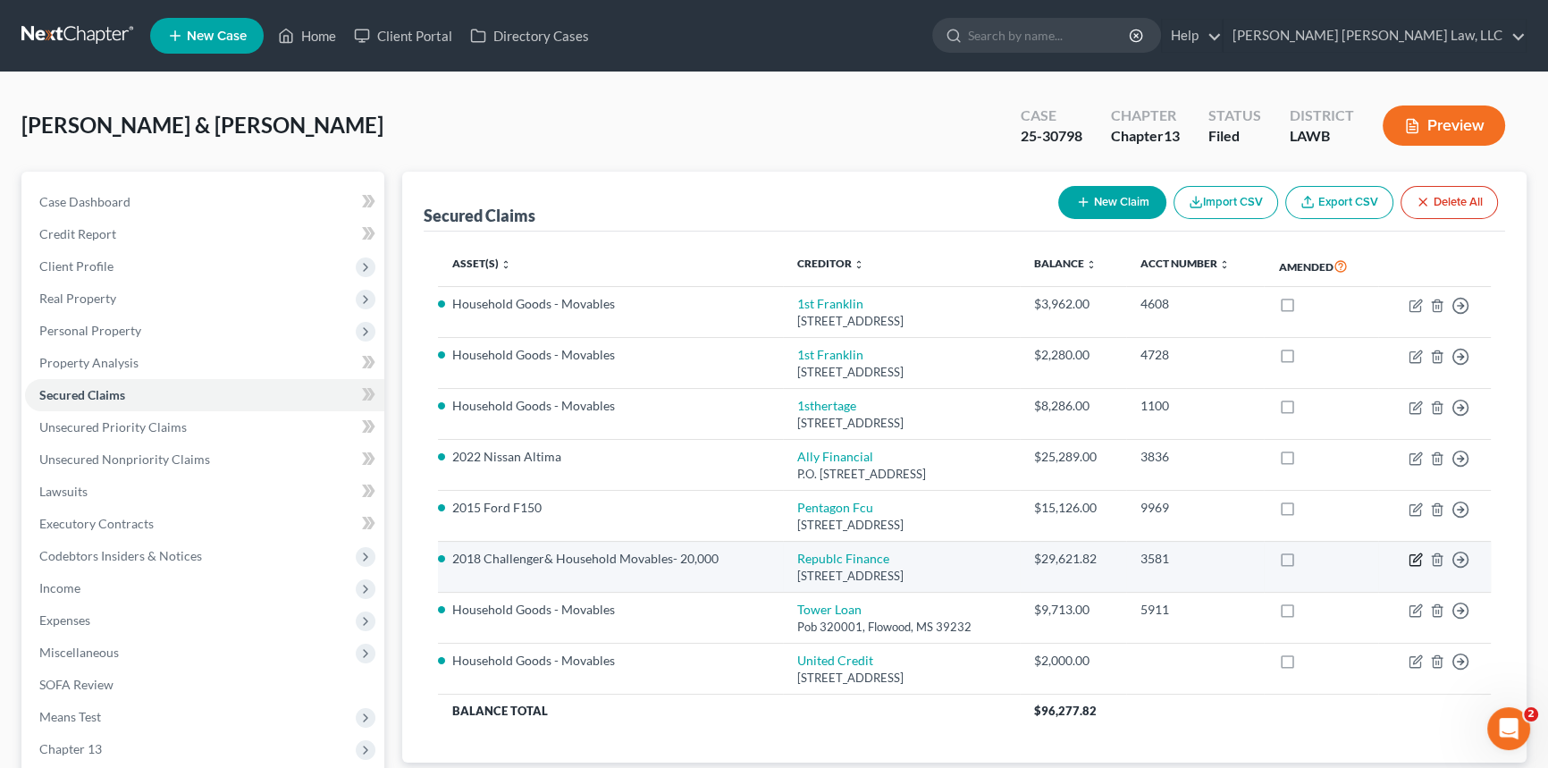
click at [1413, 559] on icon "button" at bounding box center [1417, 558] width 8 height 8
select select "19"
select select "0"
select select "1"
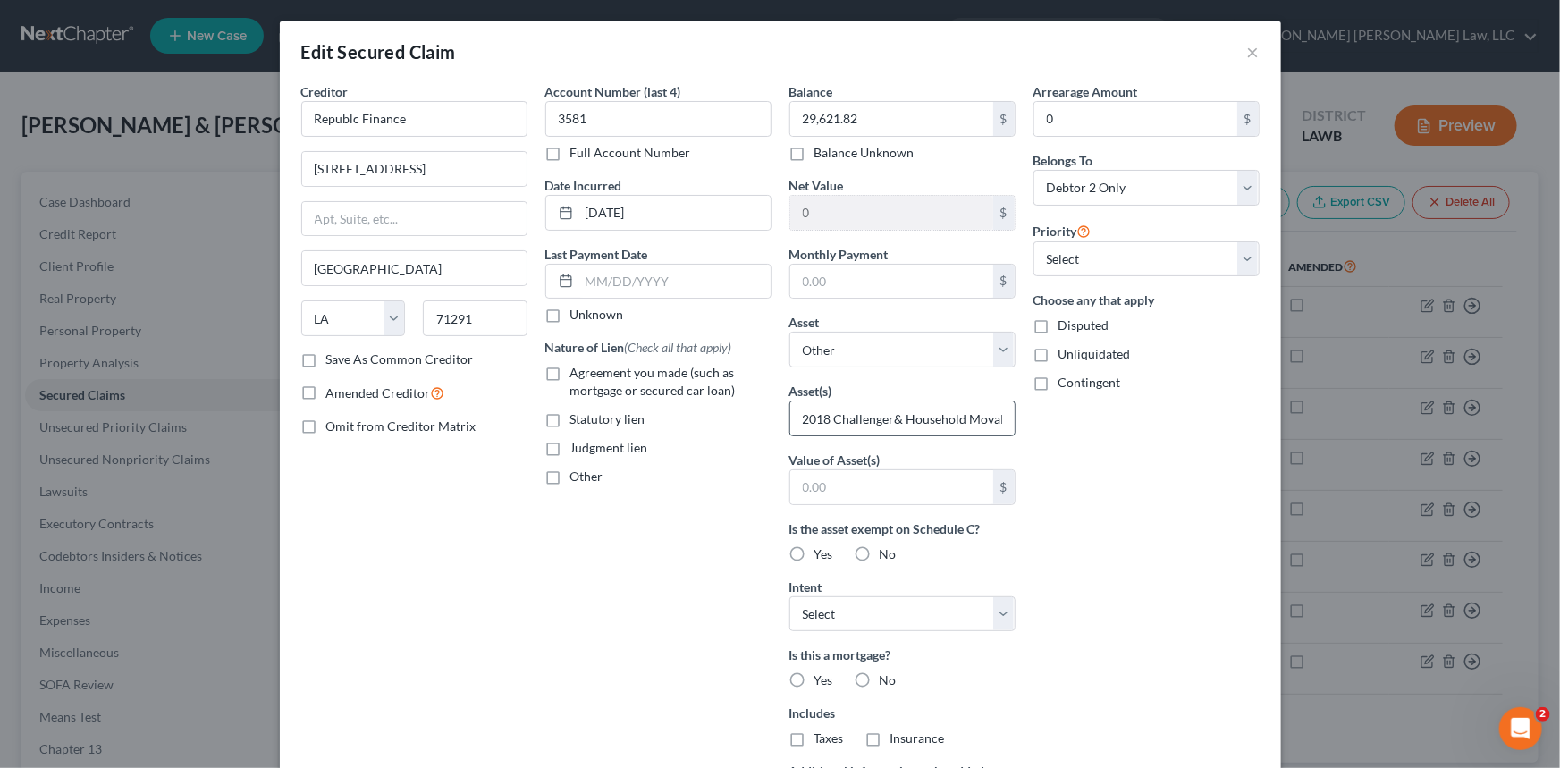
click at [910, 419] on input "2018 Challenger& Household Movables- 20,000" at bounding box center [902, 418] width 224 height 34
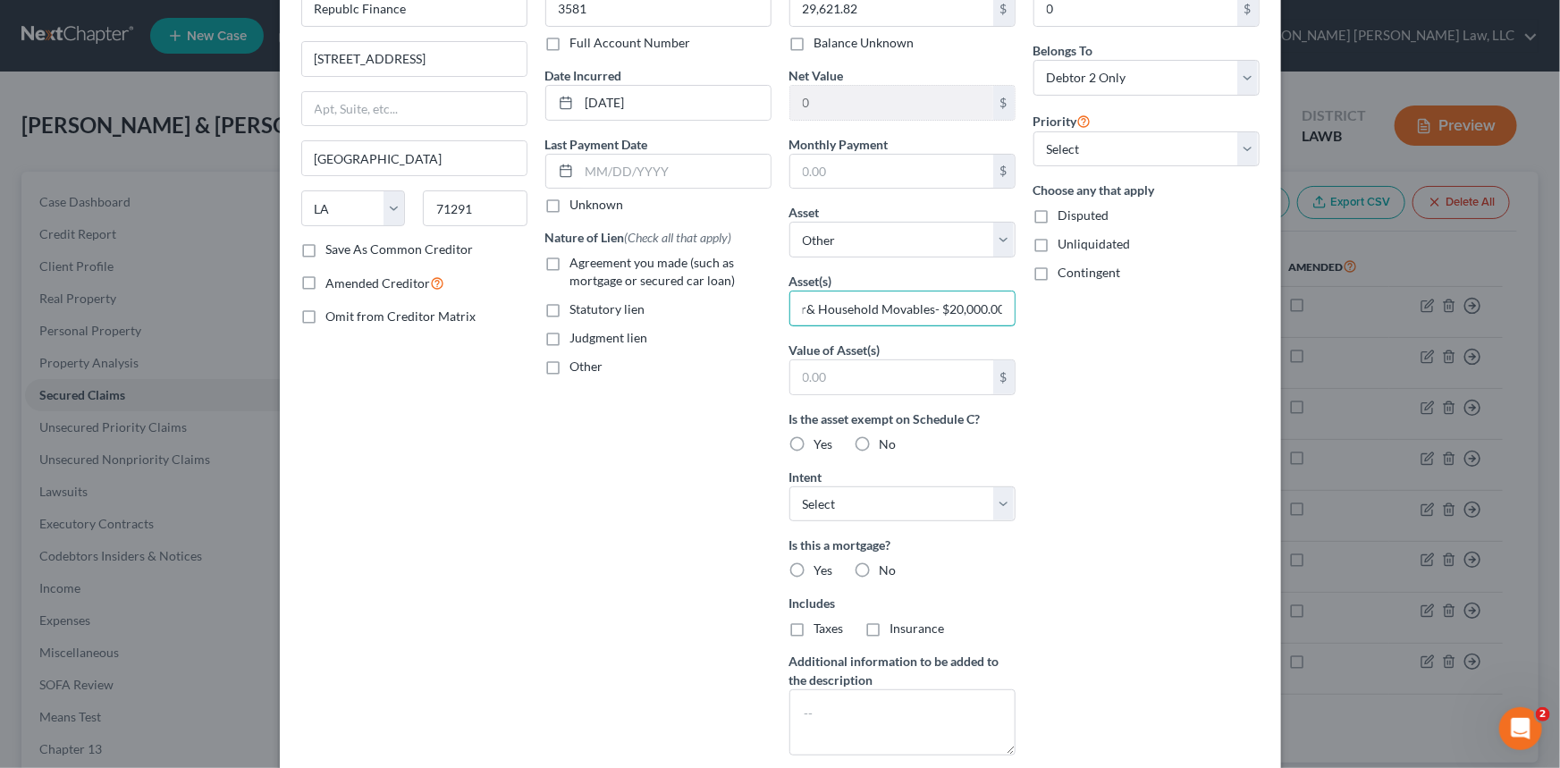
scroll to position [274, 0]
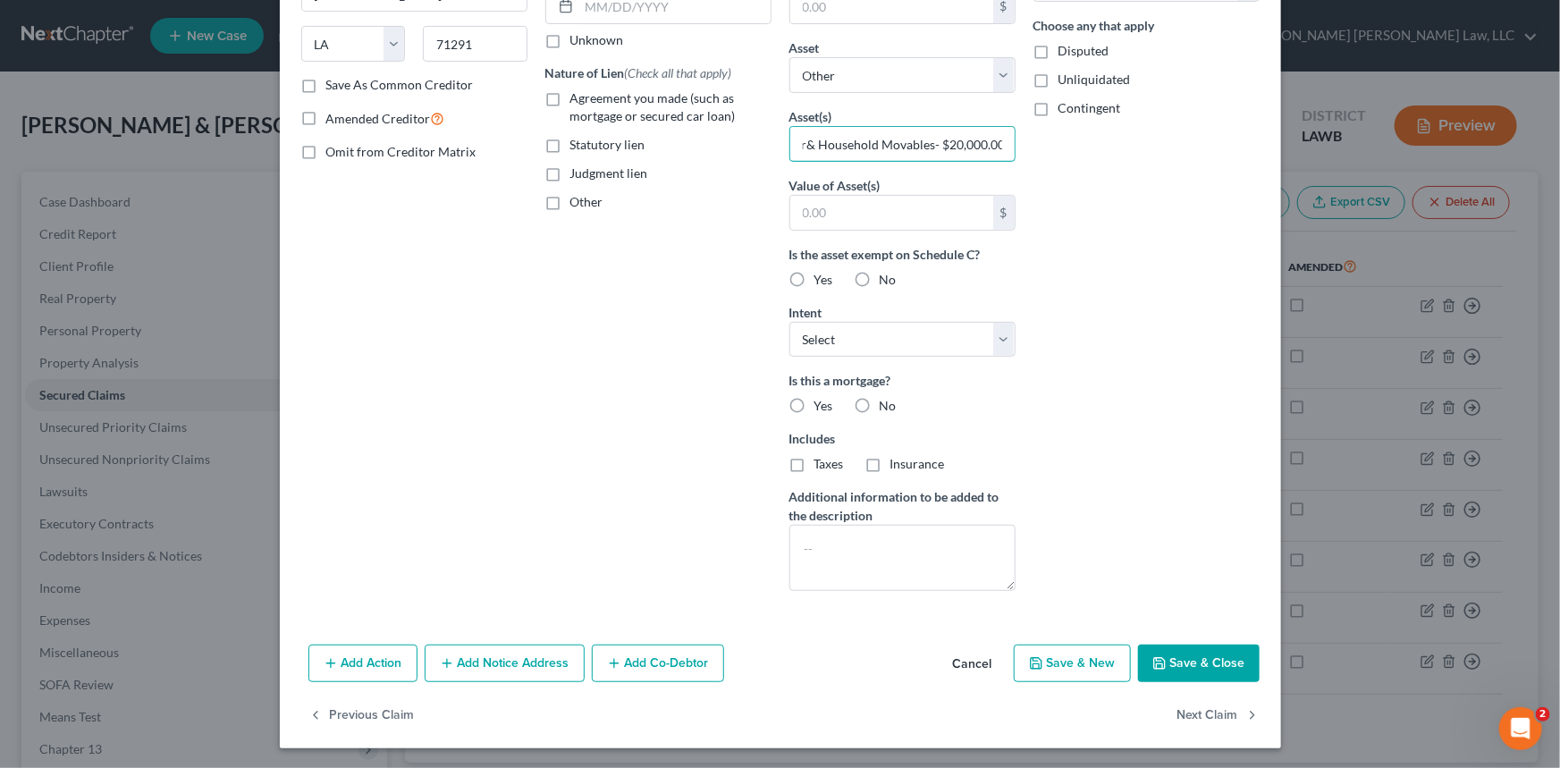
type input "2018 Challenger& Household Movables- $20,000.00"
click at [1215, 664] on button "Save & Close" at bounding box center [1199, 663] width 122 height 38
select select
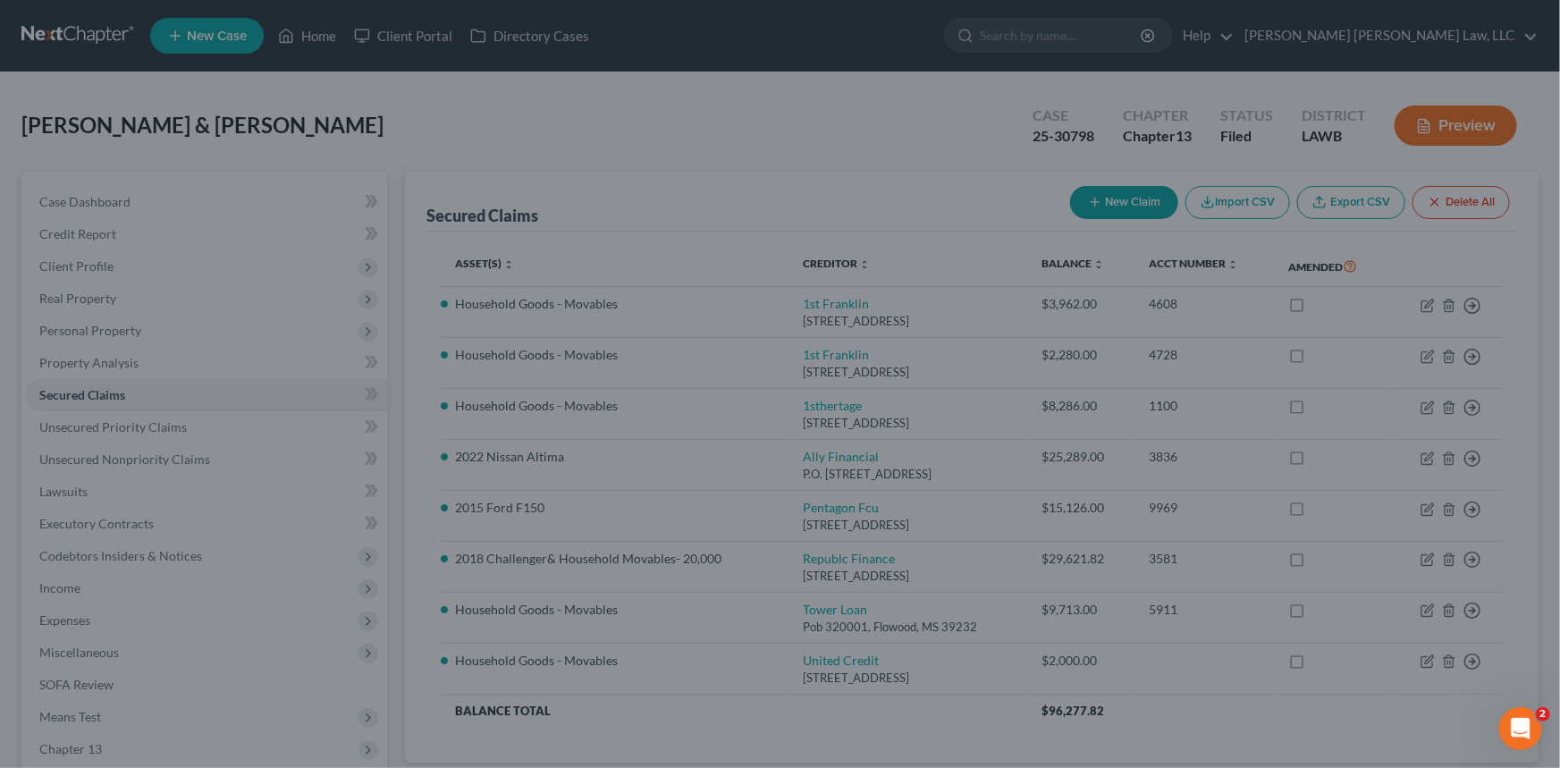
scroll to position [80, 0]
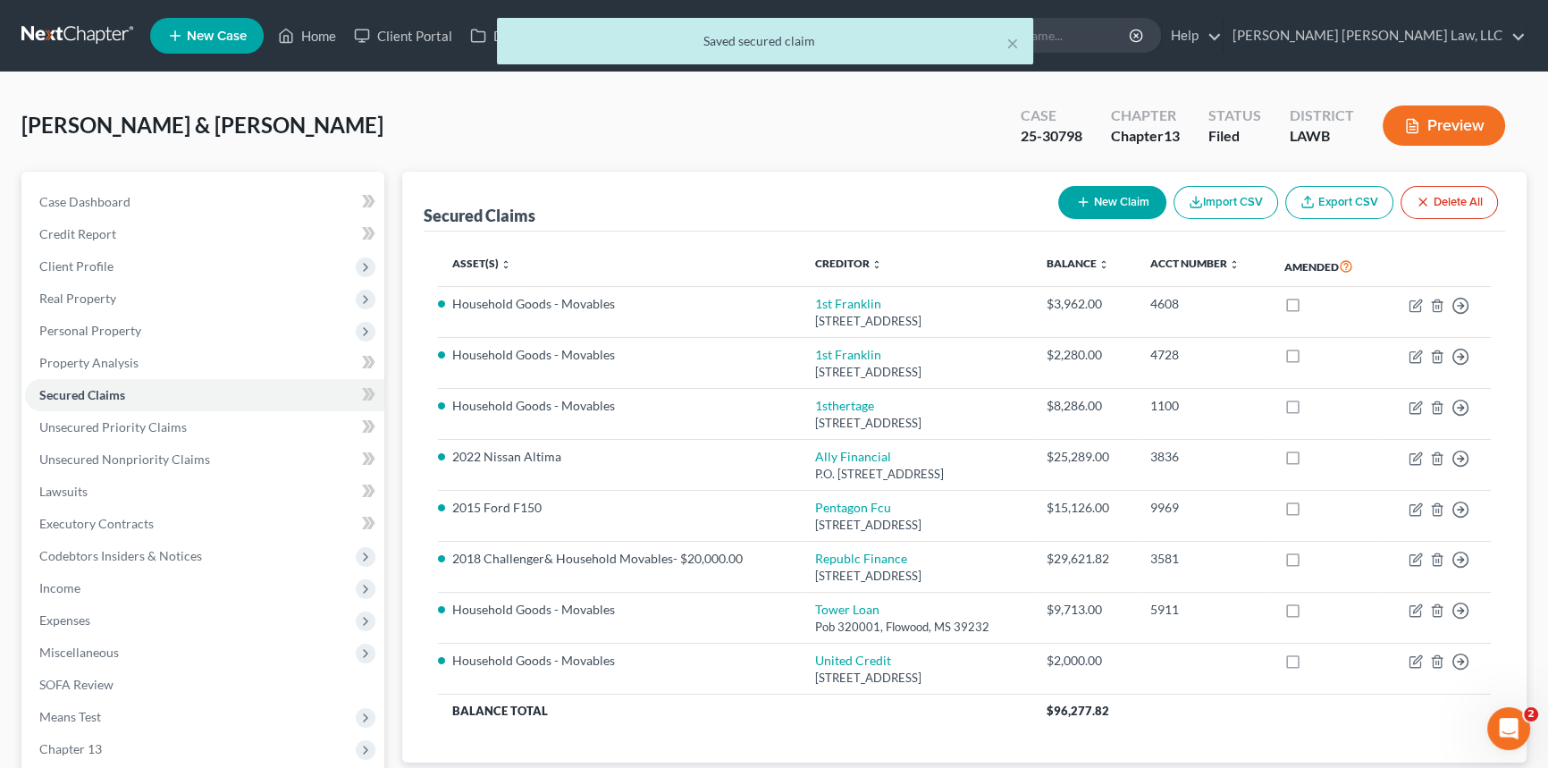
click at [1461, 126] on button "Preview" at bounding box center [1444, 125] width 122 height 40
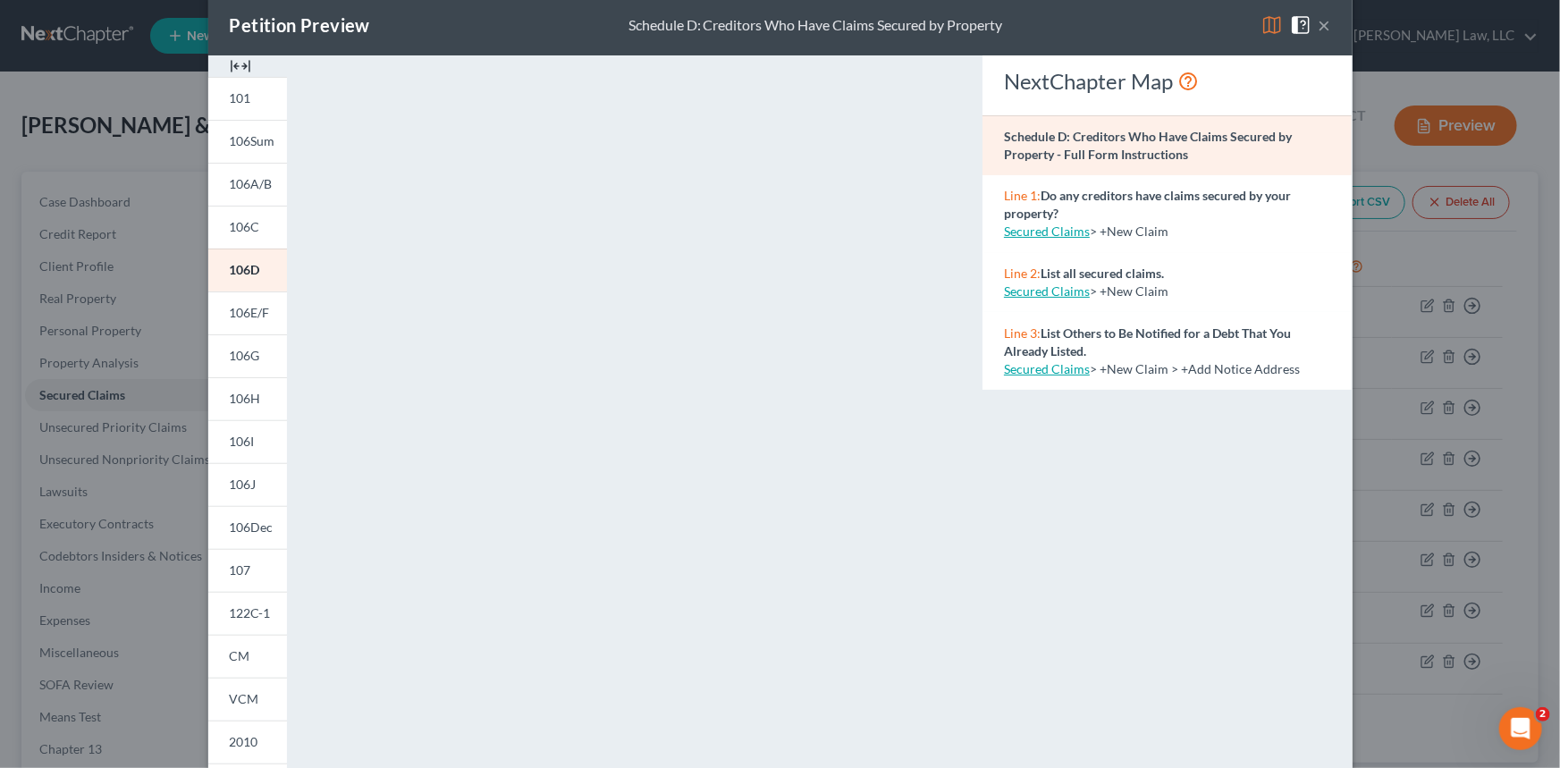
scroll to position [0, 0]
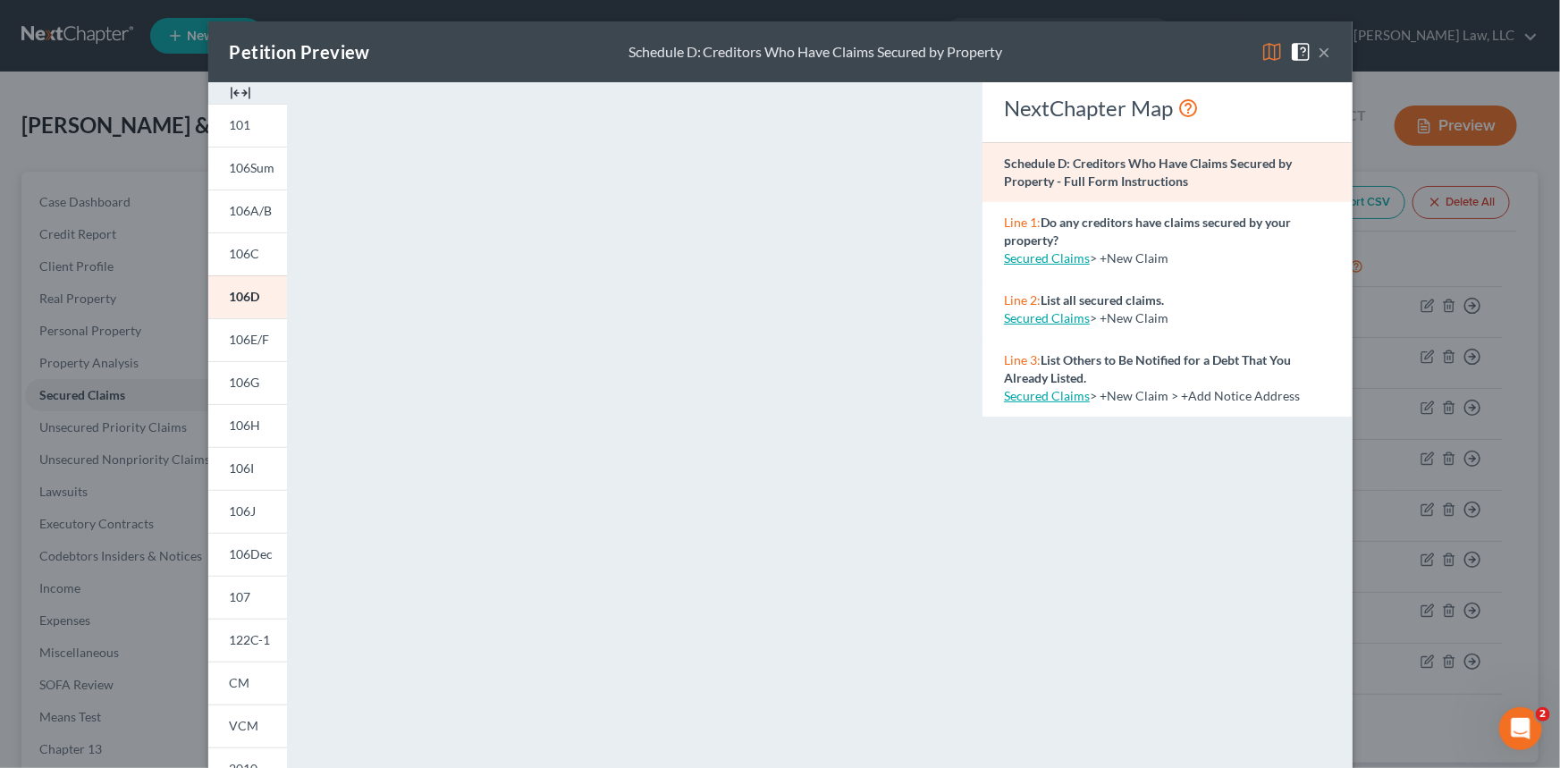
click at [1261, 53] on img at bounding box center [1271, 51] width 21 height 21
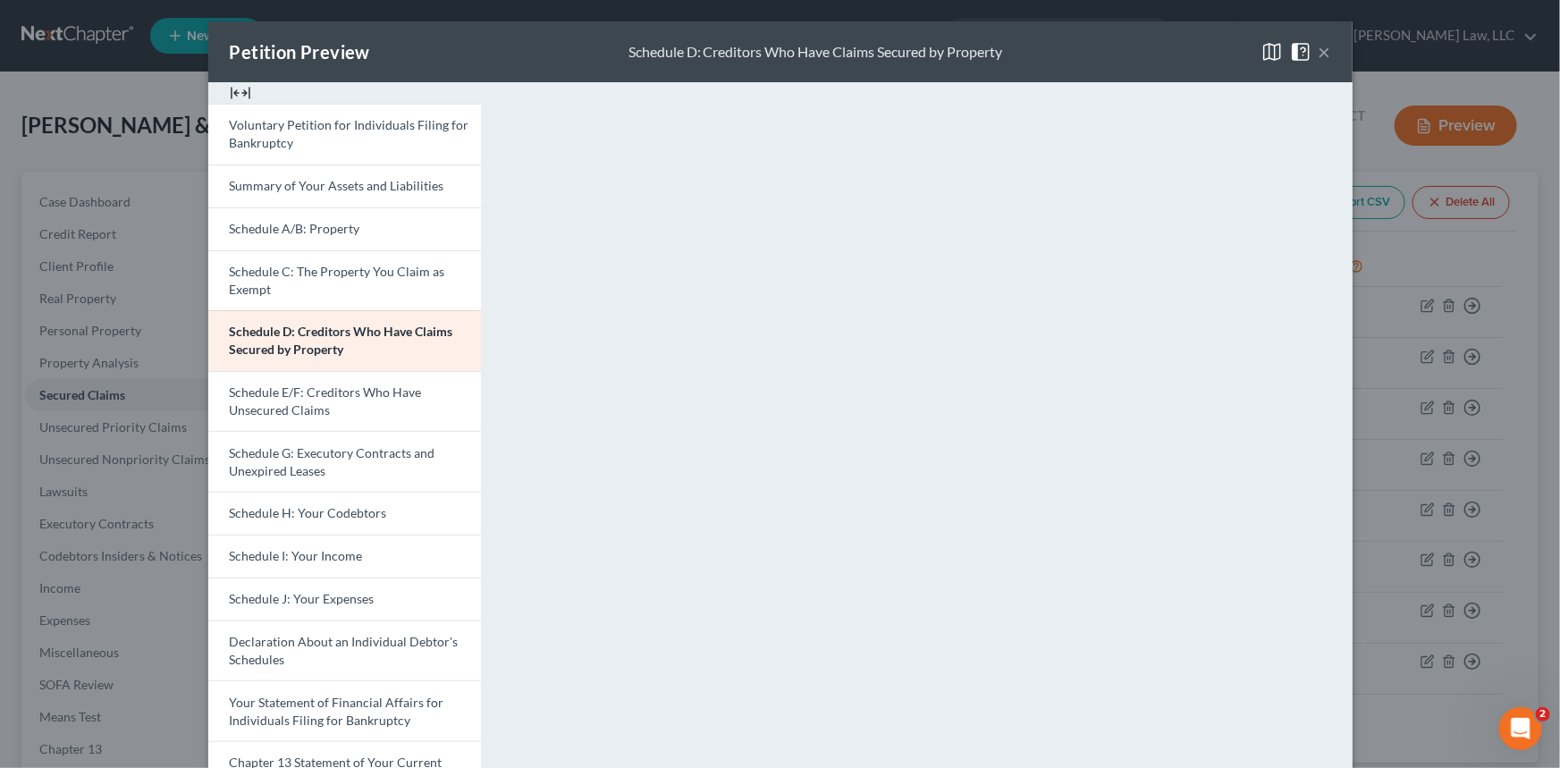
click at [1318, 52] on button "×" at bounding box center [1324, 51] width 13 height 21
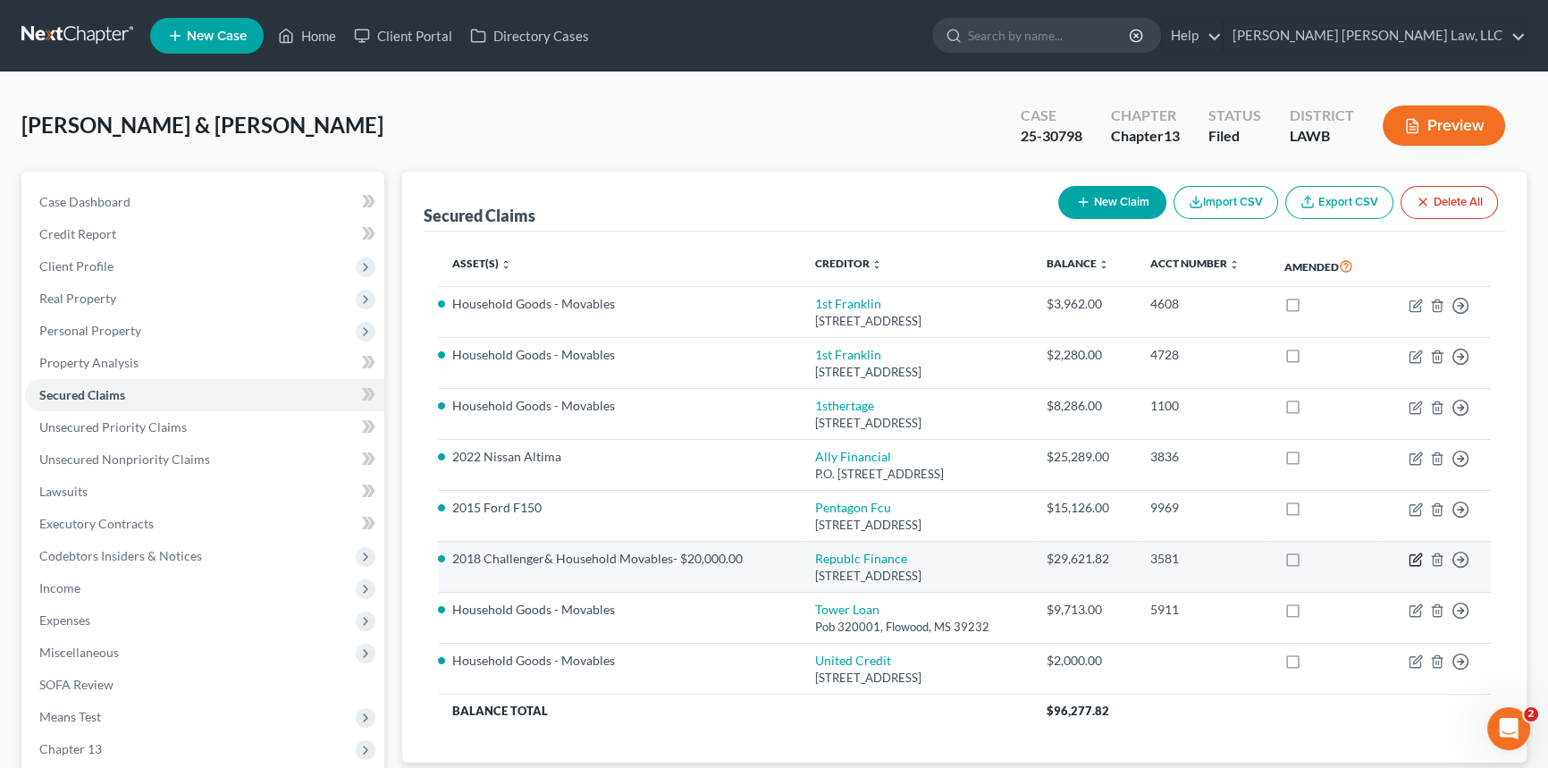
click at [1411, 555] on icon "button" at bounding box center [1416, 559] width 14 height 14
select select "19"
select select "1"
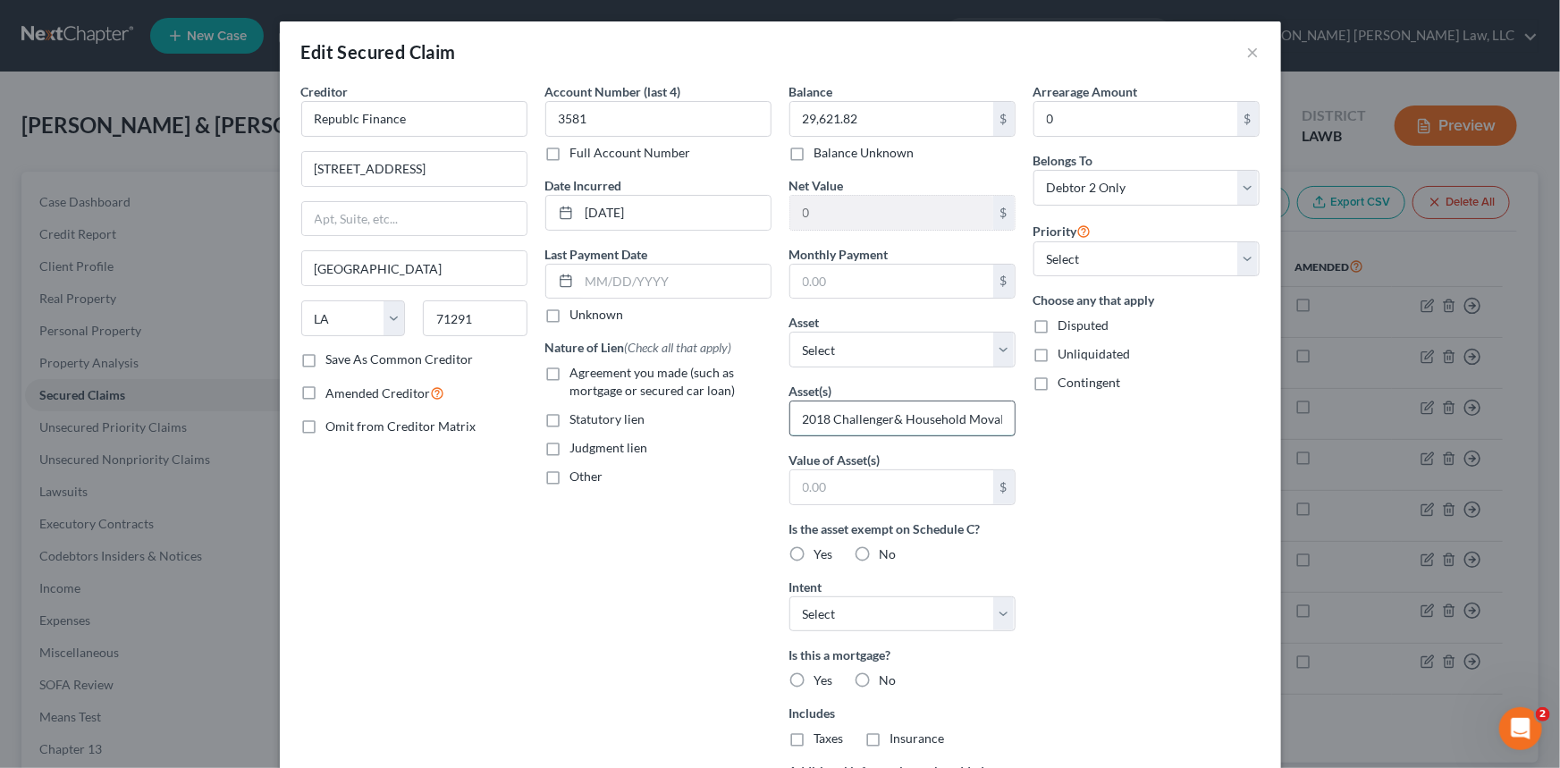
click at [964, 414] on input "2018 Challenger& Household Movables- $20,000.00" at bounding box center [902, 418] width 224 height 34
click at [994, 420] on input "2018 Challenger& Household Movables- $20,000.00" at bounding box center [902, 418] width 224 height 34
click at [996, 418] on input "2018 Challenger& Household Movables- $20,000.00" at bounding box center [902, 418] width 224 height 34
drag, startPoint x: 997, startPoint y: 416, endPoint x: 926, endPoint y: 414, distance: 71.6
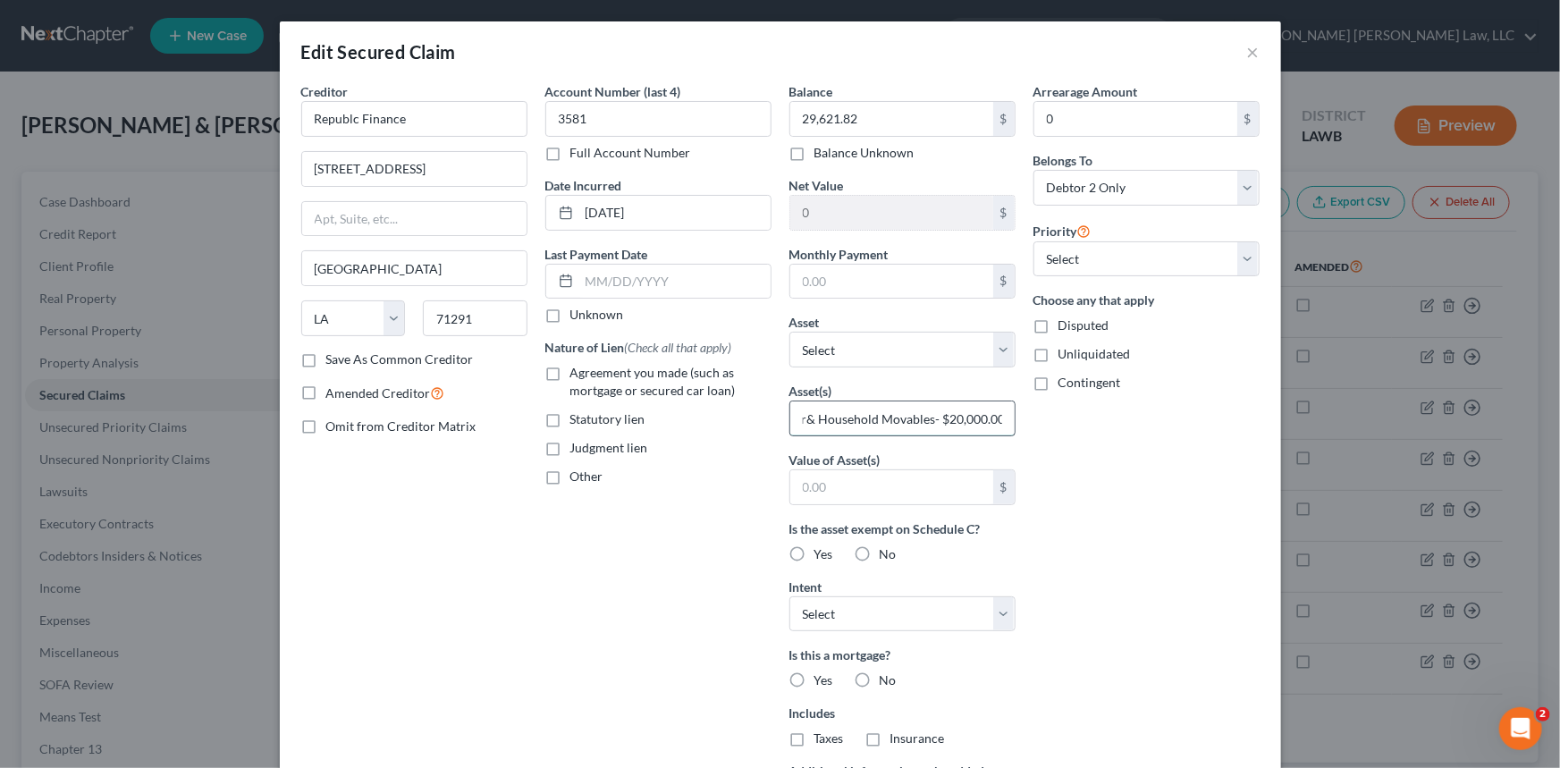
click at [926, 414] on input "2018 Challenger& Household Movables- $20,000.00" at bounding box center [902, 418] width 224 height 34
type input "2018 Challenger& Household Movables"
click at [804, 492] on input "text" at bounding box center [891, 487] width 203 height 34
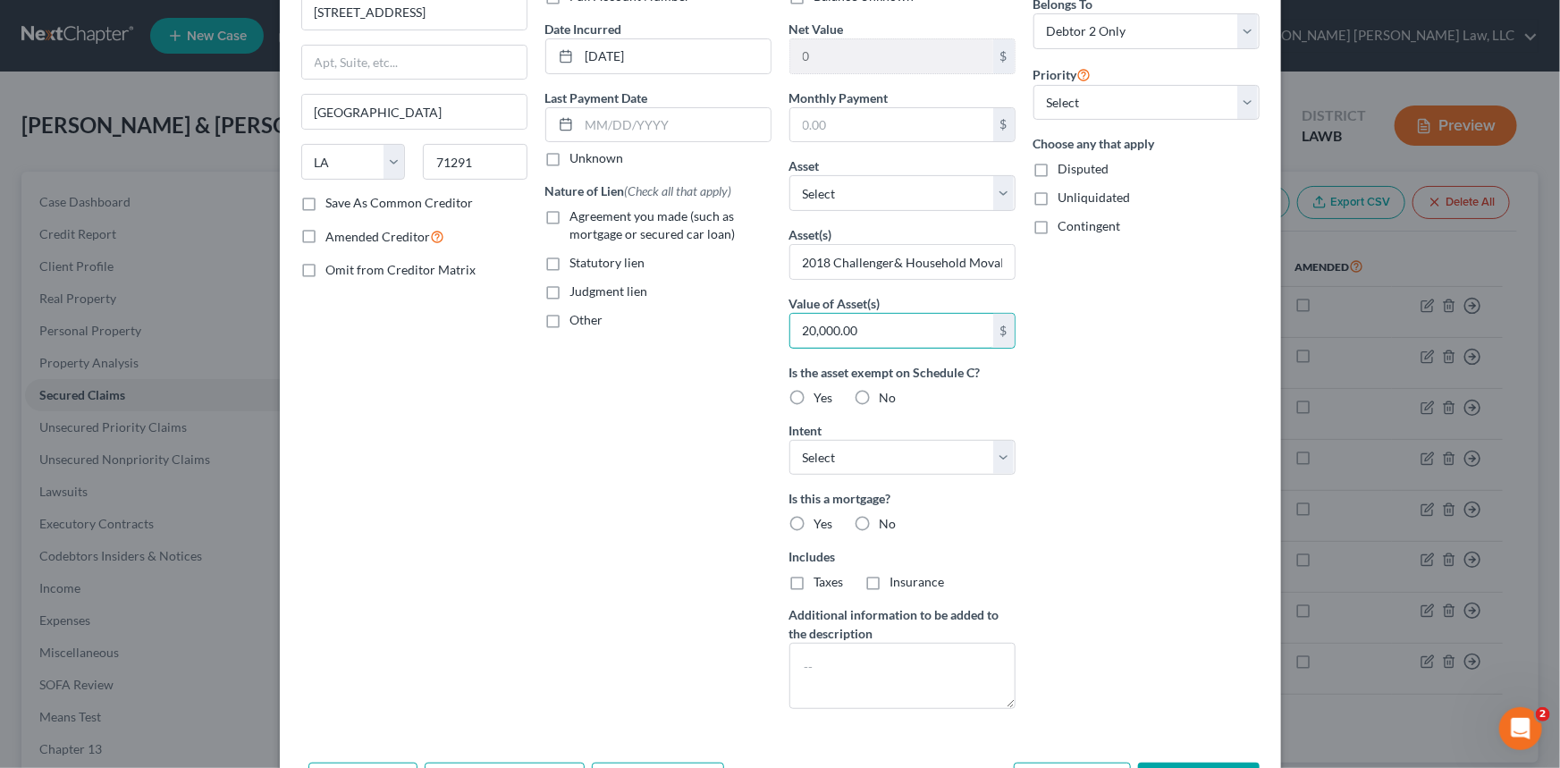
scroll to position [274, 0]
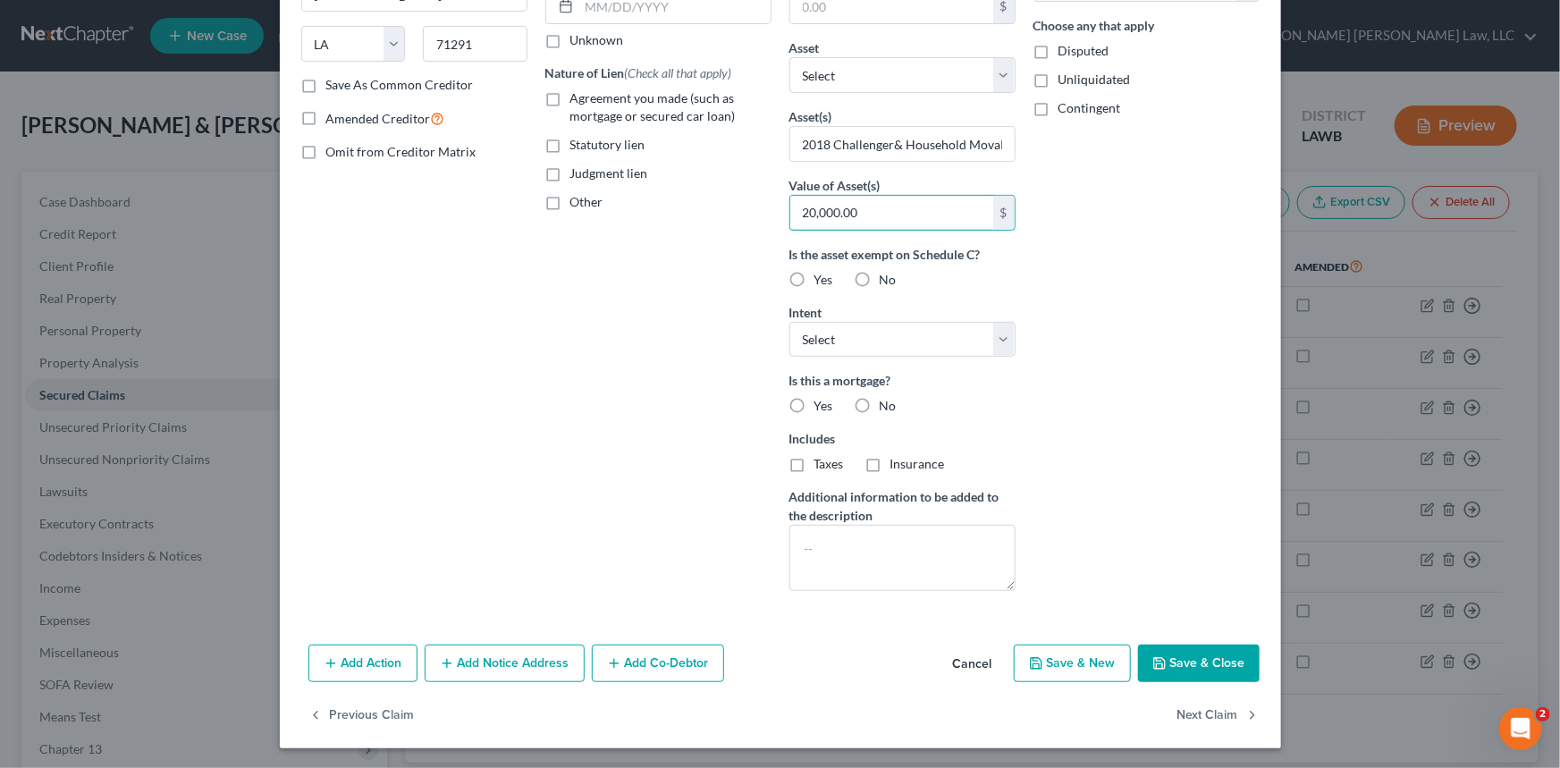
type input "20,000.00"
click at [1200, 661] on button "Save & Close" at bounding box center [1199, 663] width 122 height 38
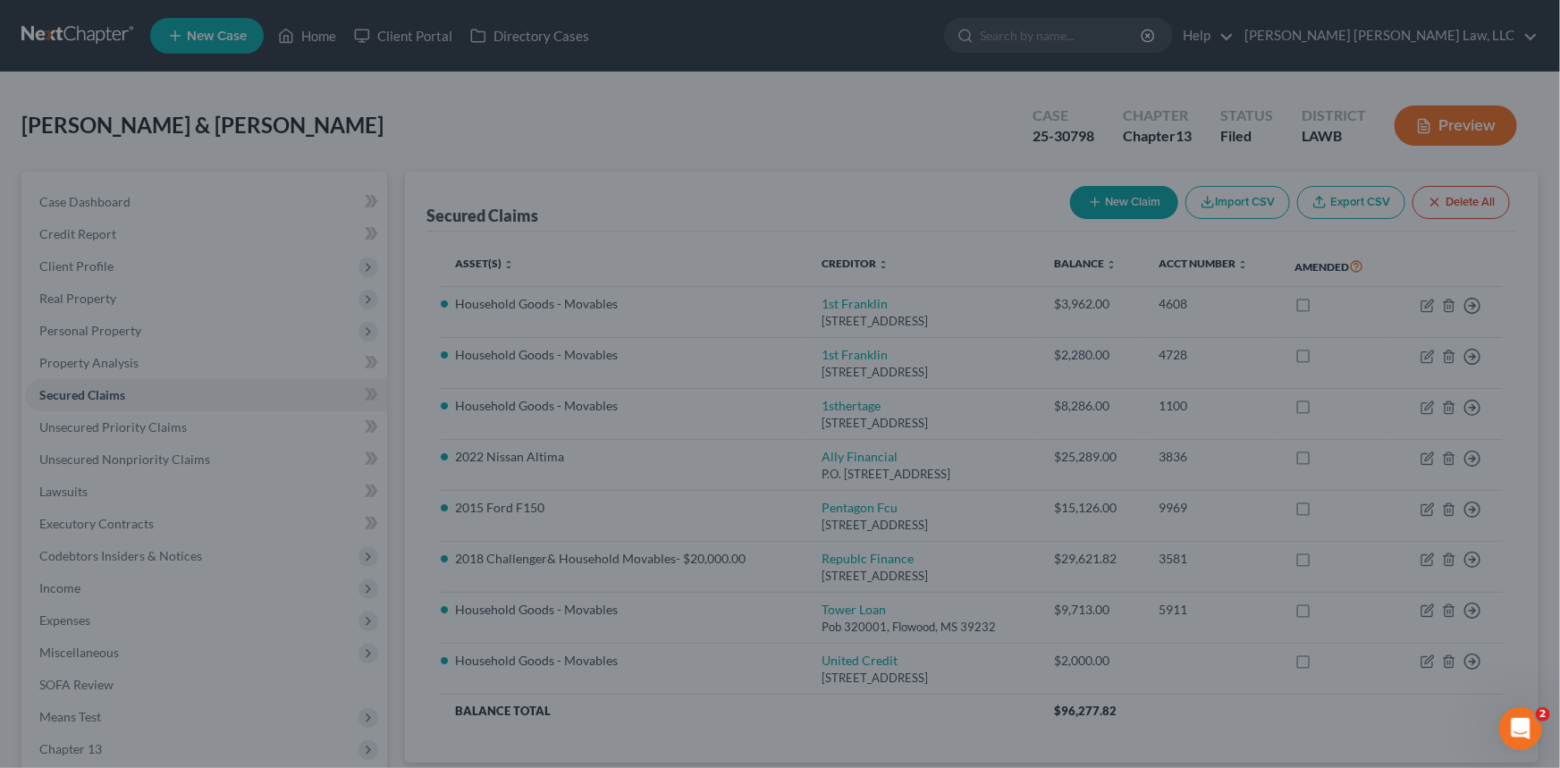
scroll to position [80, 0]
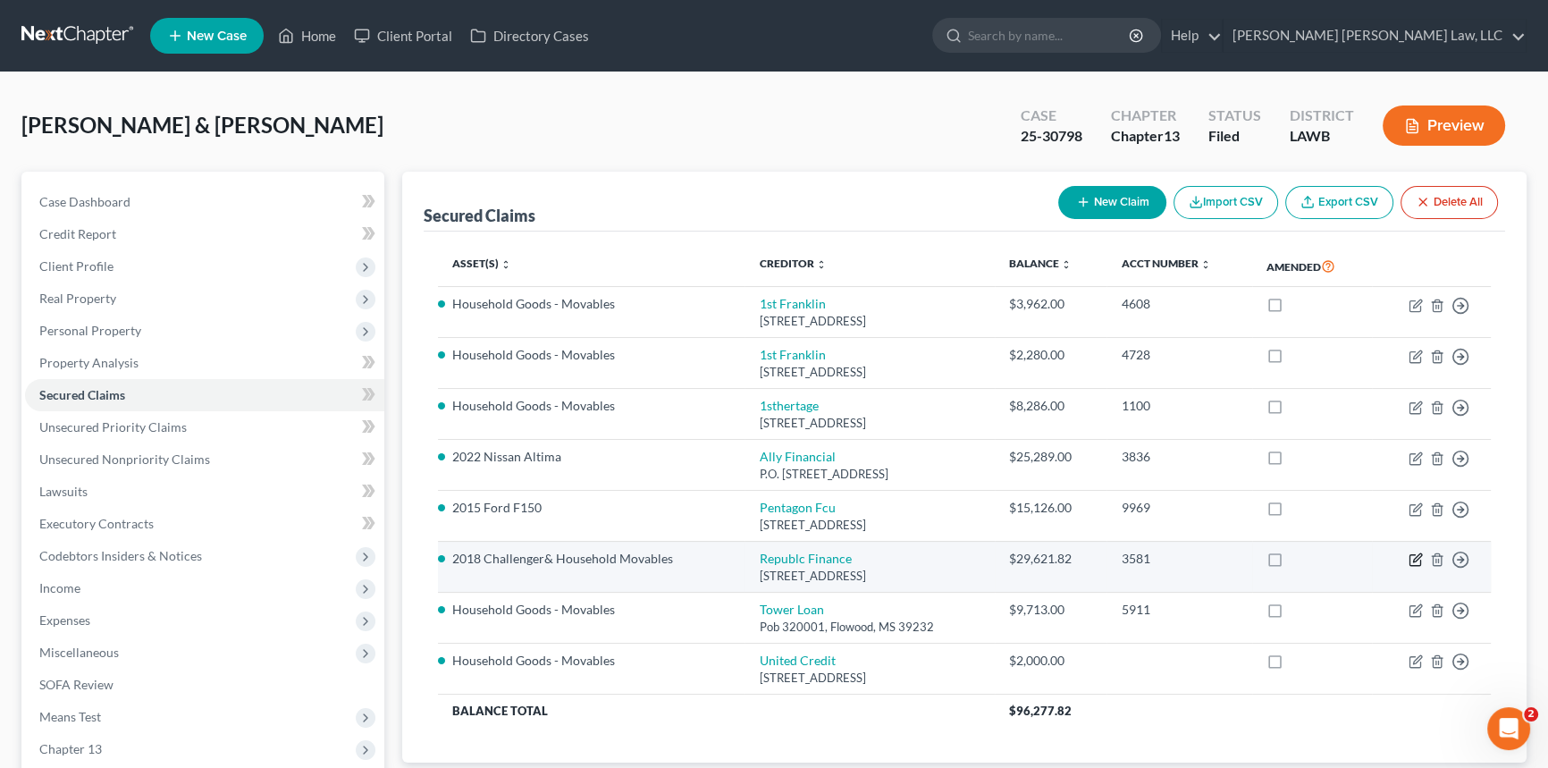
click at [1419, 554] on icon "button" at bounding box center [1416, 559] width 14 height 14
select select "19"
select select "0"
select select "1"
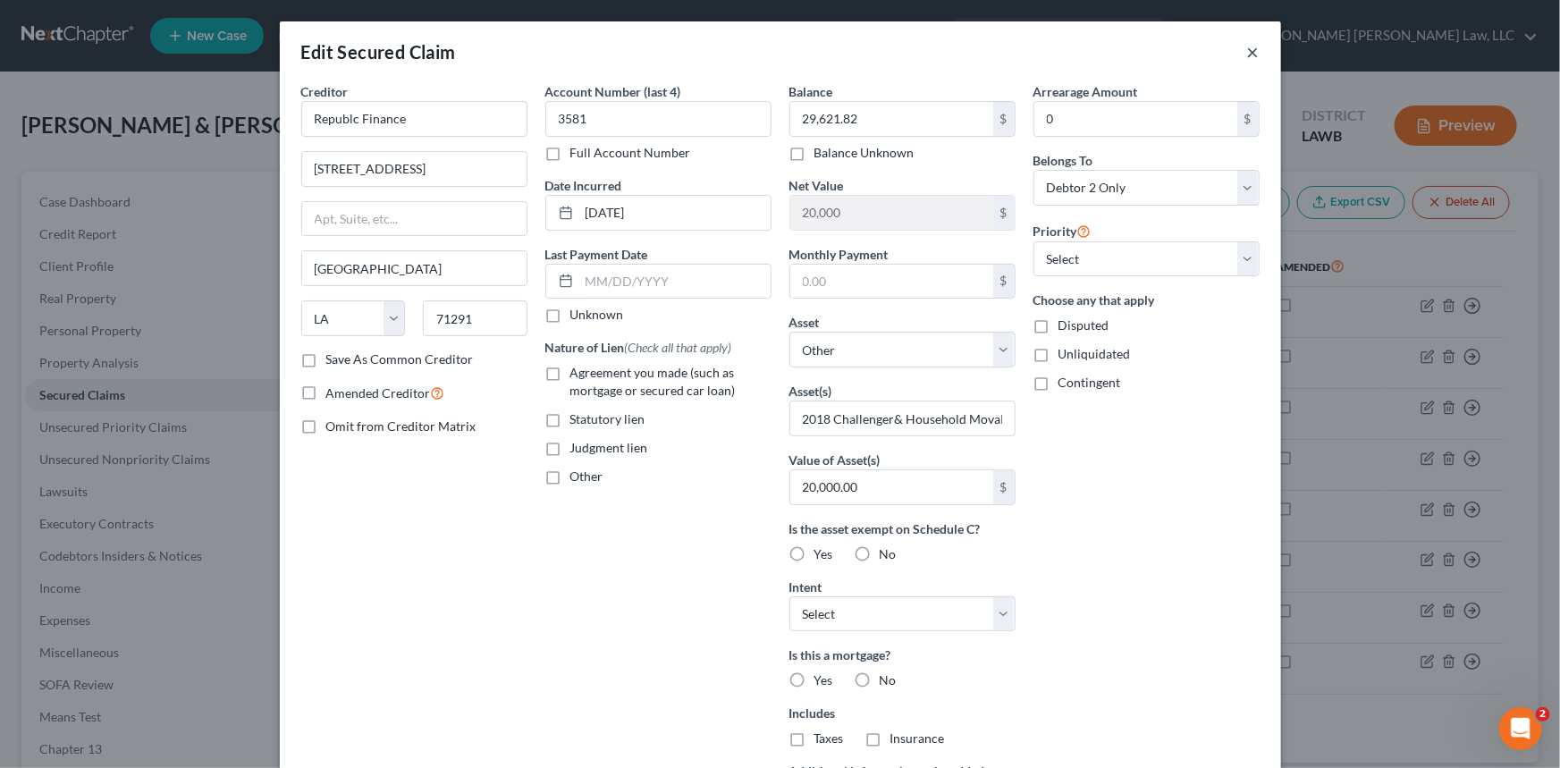
click at [1247, 50] on button "×" at bounding box center [1253, 51] width 13 height 21
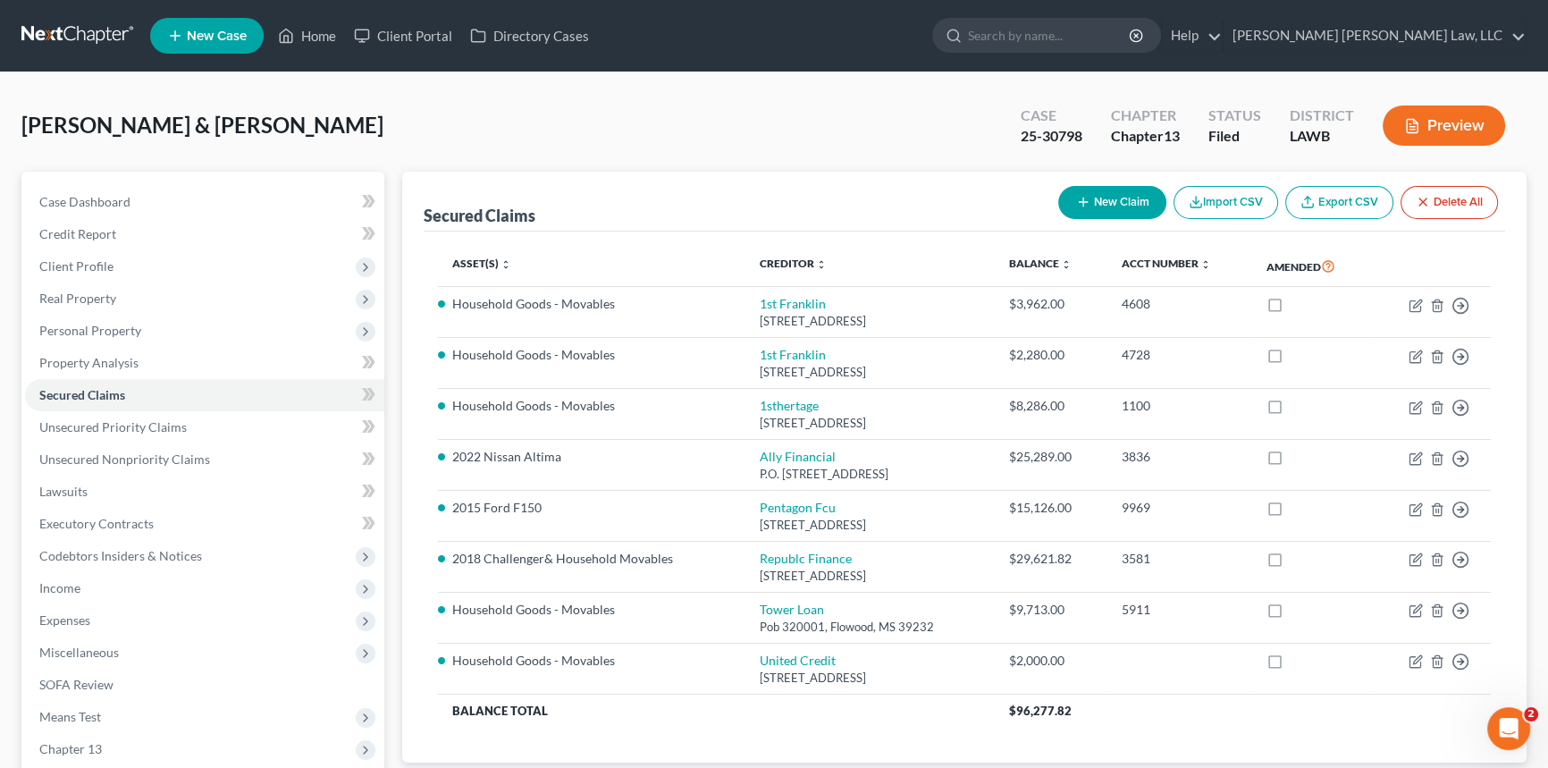
click at [1428, 118] on button "Preview" at bounding box center [1444, 125] width 122 height 40
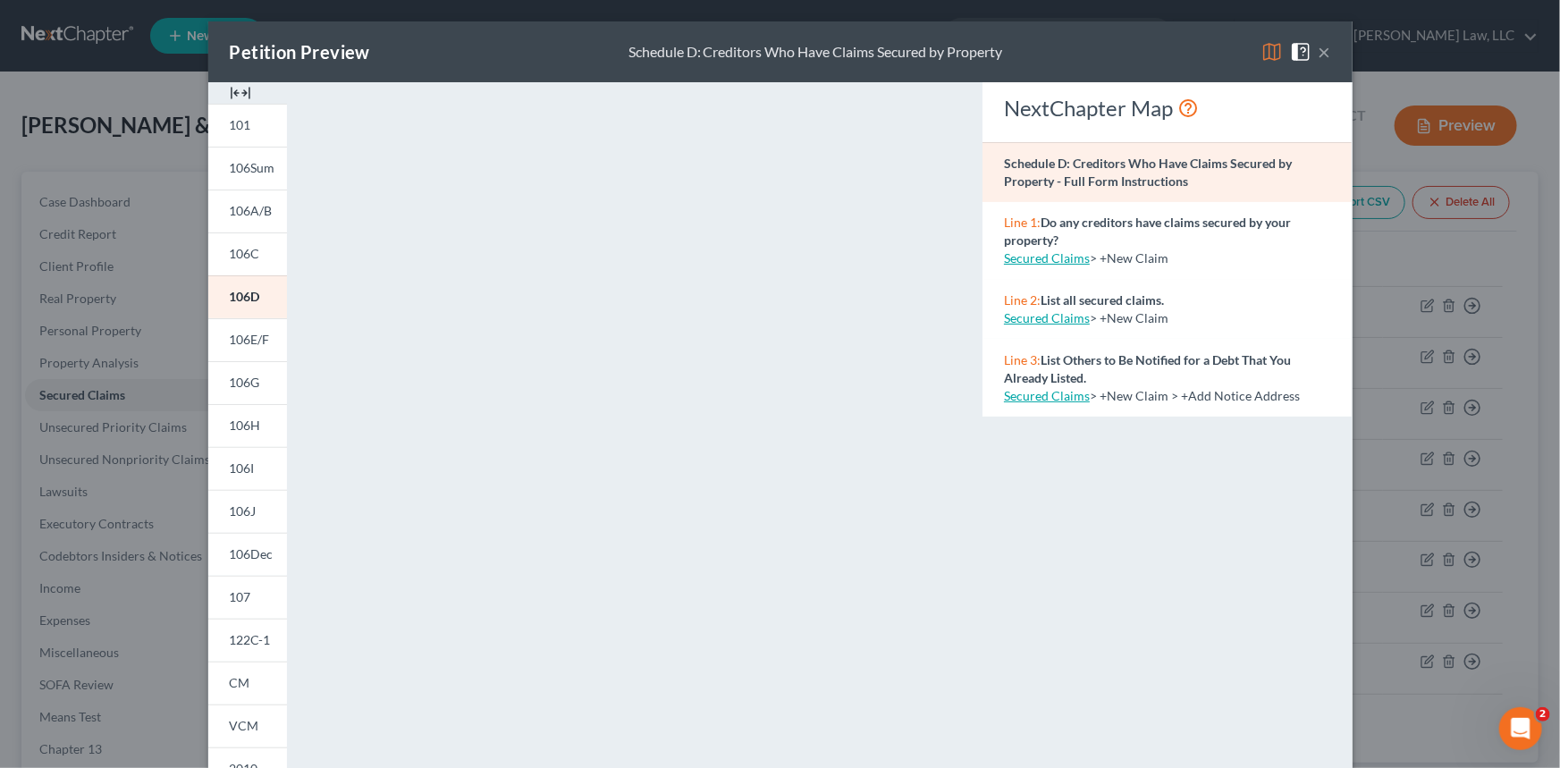
click at [1261, 46] on img at bounding box center [1271, 51] width 21 height 21
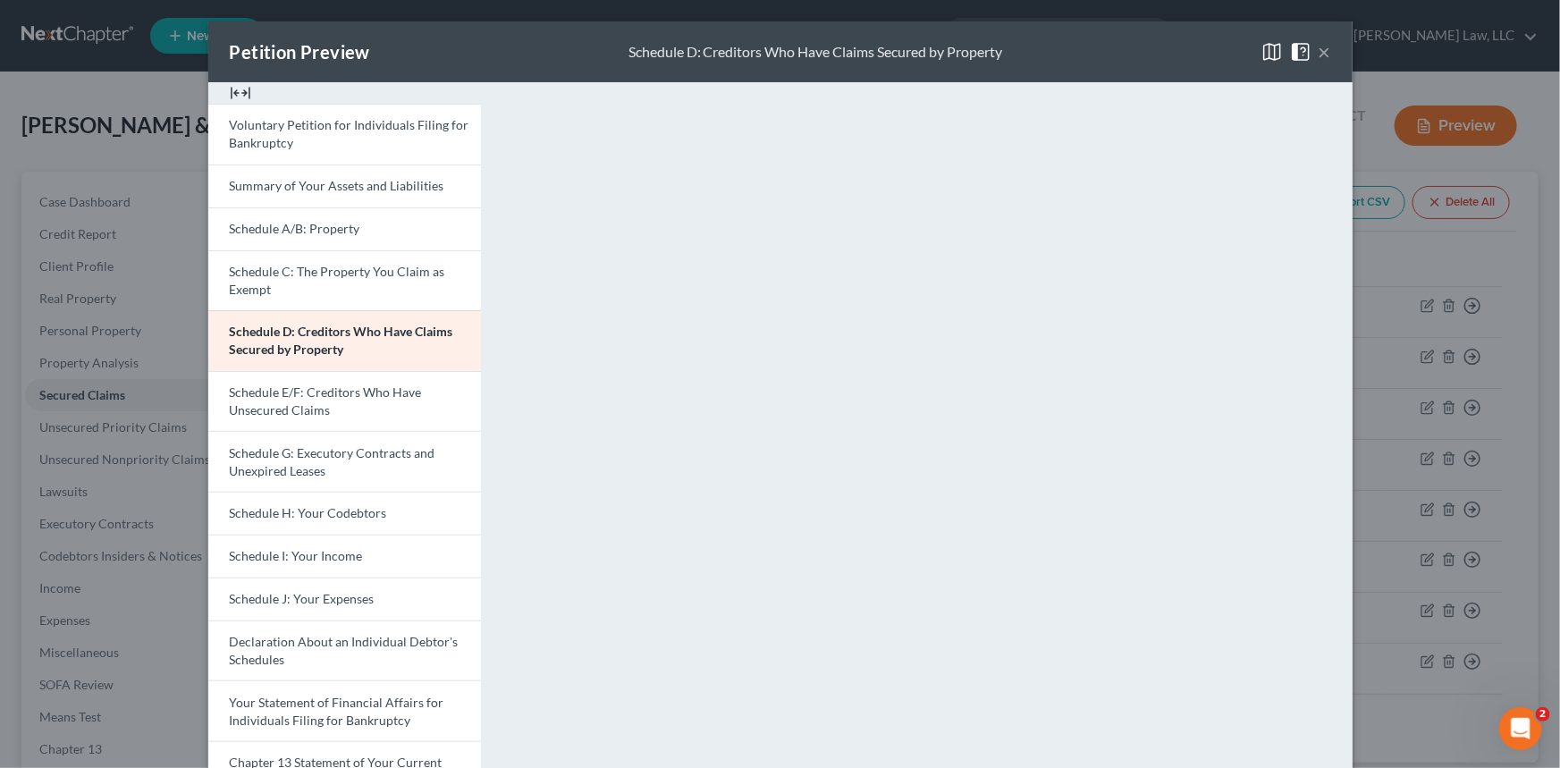
click at [1318, 50] on button "×" at bounding box center [1324, 51] width 13 height 21
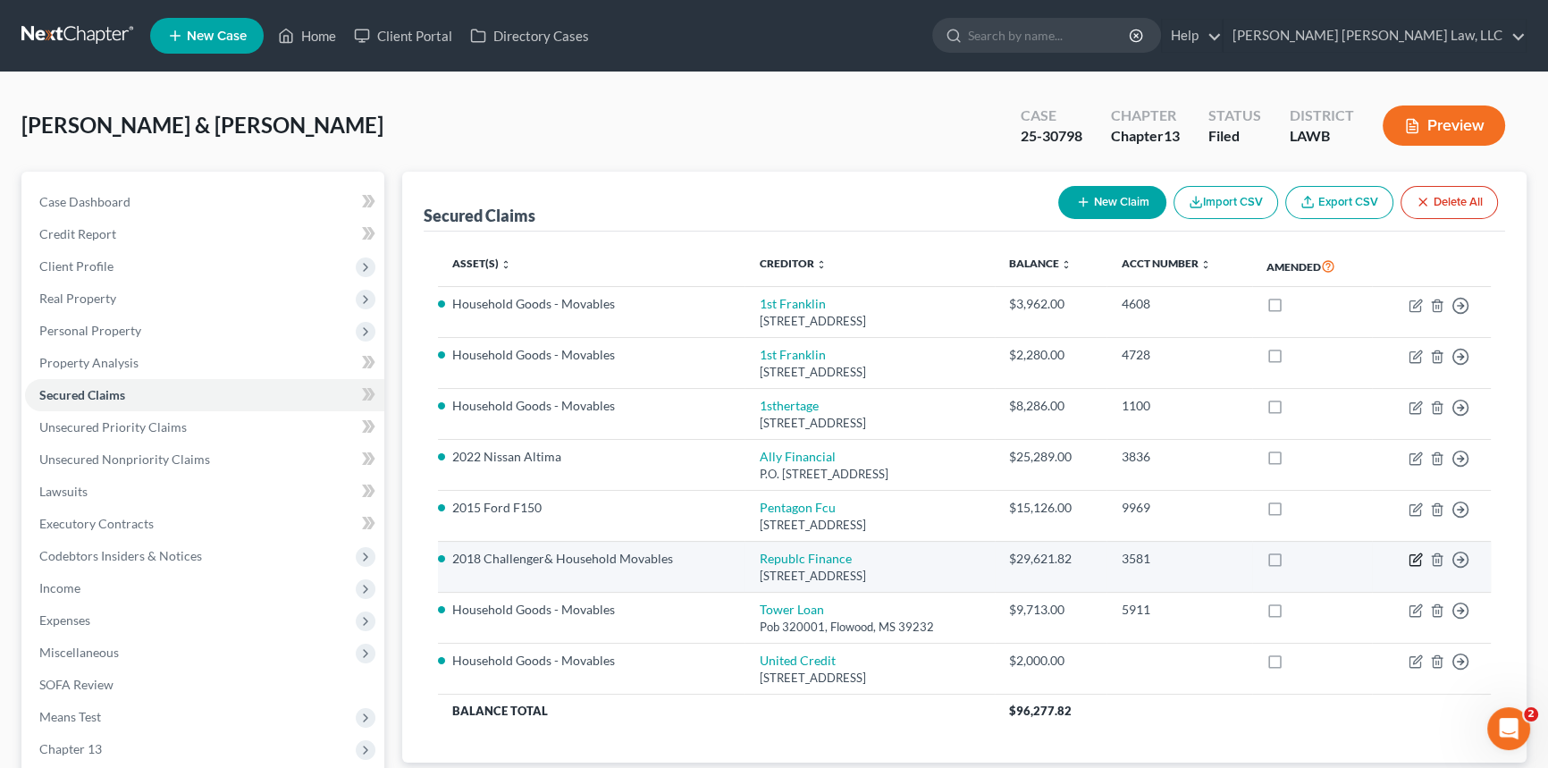
click at [1414, 555] on icon "button" at bounding box center [1416, 559] width 14 height 14
select select "19"
select select "0"
select select "1"
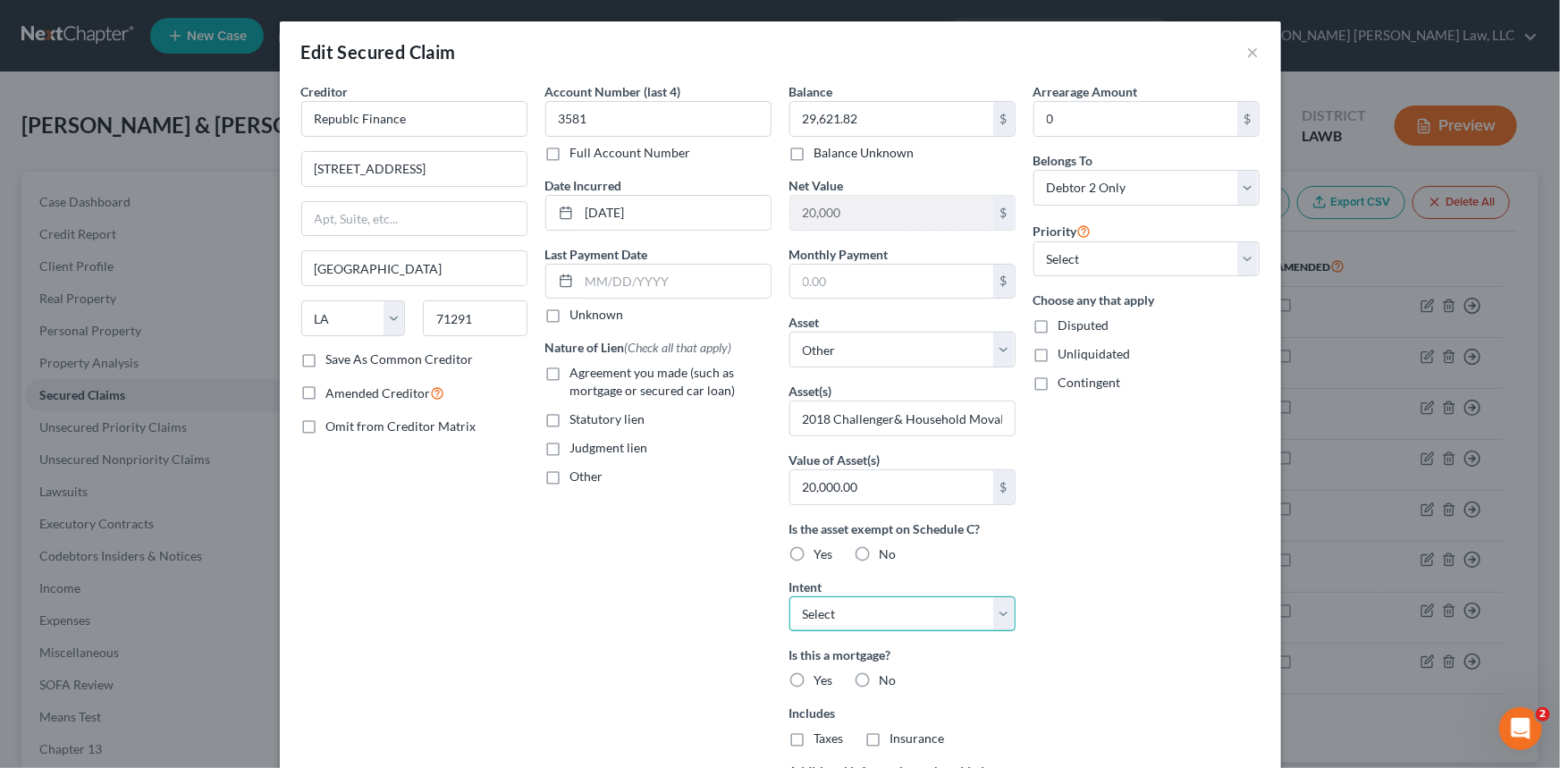
click at [848, 608] on select "Select Surrender Redeem Reaffirm Avoid Other" at bounding box center [902, 614] width 226 height 36
select select "2"
click at [789, 596] on select "Select Surrender Redeem Reaffirm Avoid Other" at bounding box center [902, 614] width 226 height 36
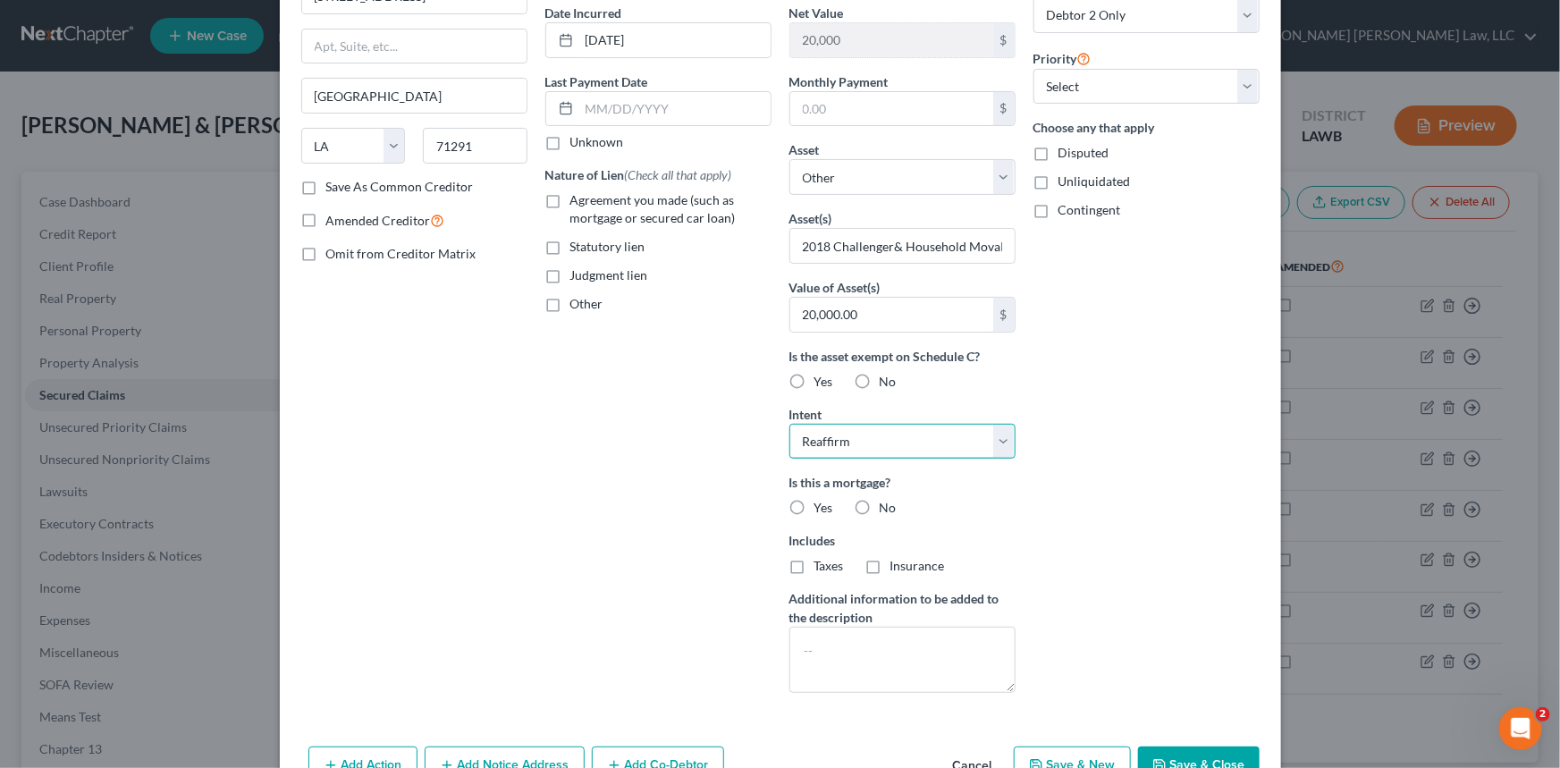
scroll to position [243, 0]
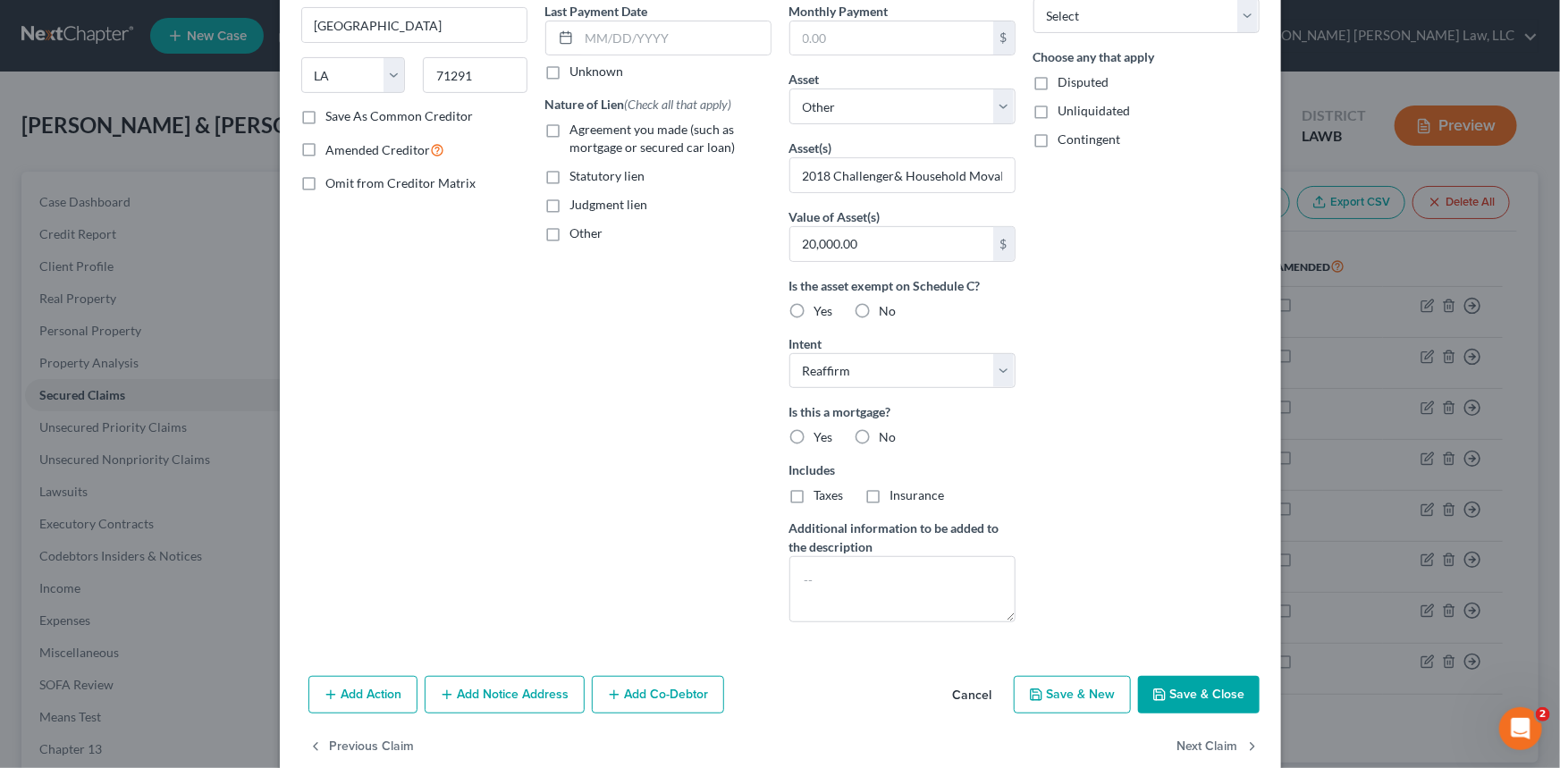
click at [879, 429] on label "No" at bounding box center [887, 437] width 17 height 18
click at [887, 429] on input "No" at bounding box center [893, 434] width 12 height 12
radio input "true"
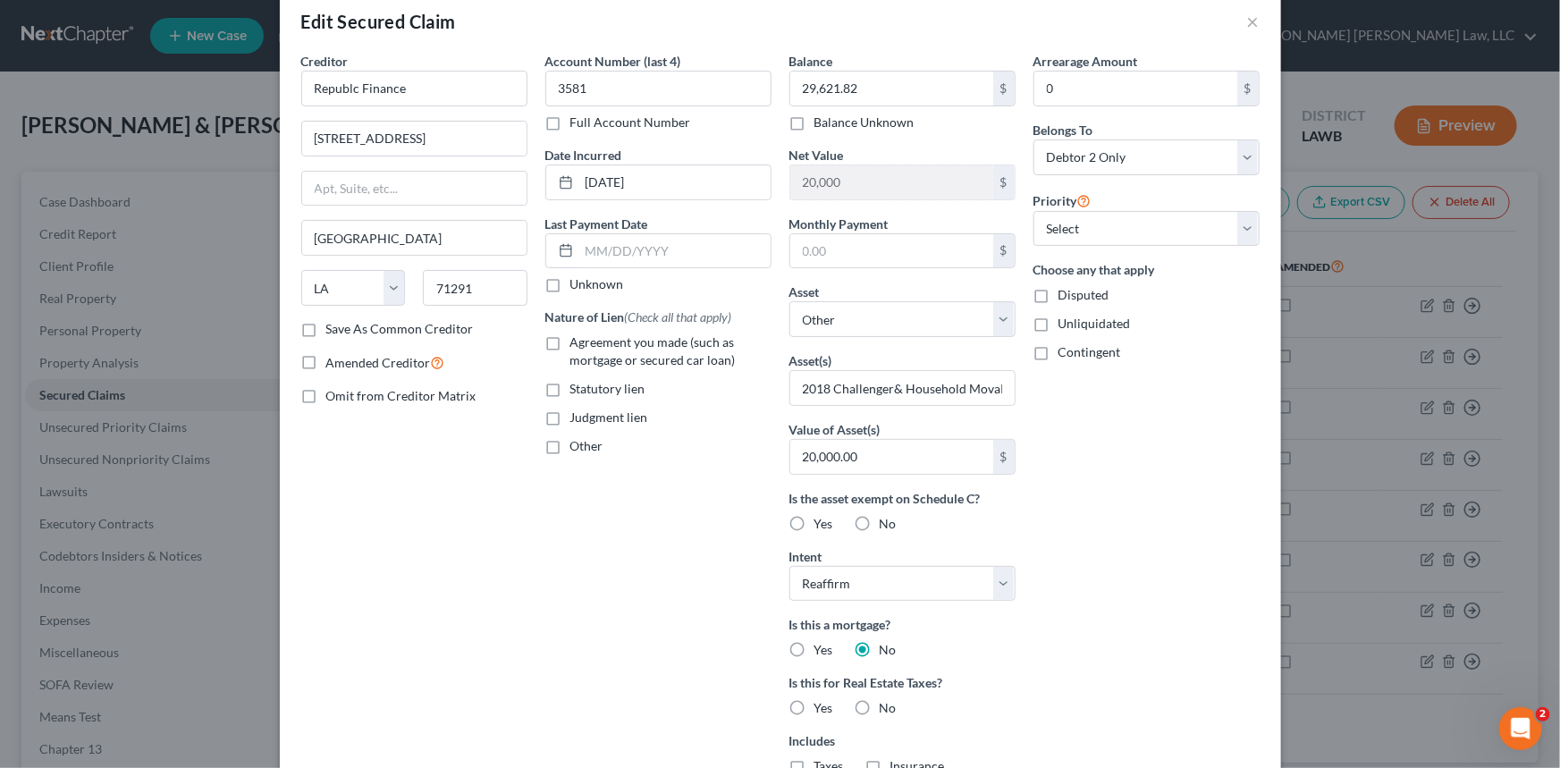
scroll to position [0, 0]
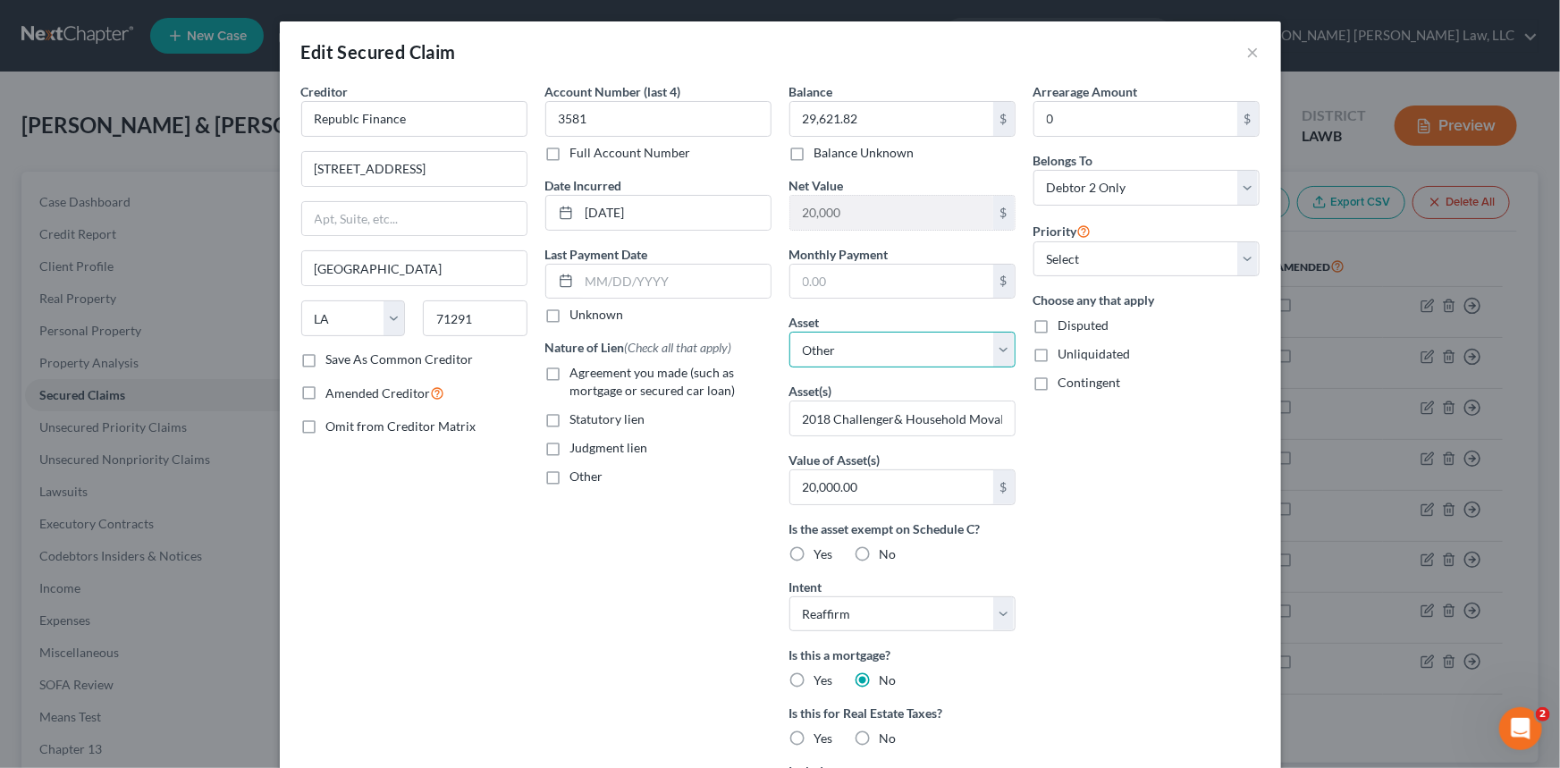
click at [851, 348] on select "Select Other Multiple Assets Household Goods - Movables - $8286.0 2015 Ford F15…" at bounding box center [902, 350] width 226 height 36
select select "1"
click at [789, 332] on select "Select Other Multiple Assets Household Goods - Movables - $8286.0 2015 Ford F15…" at bounding box center [902, 350] width 226 height 36
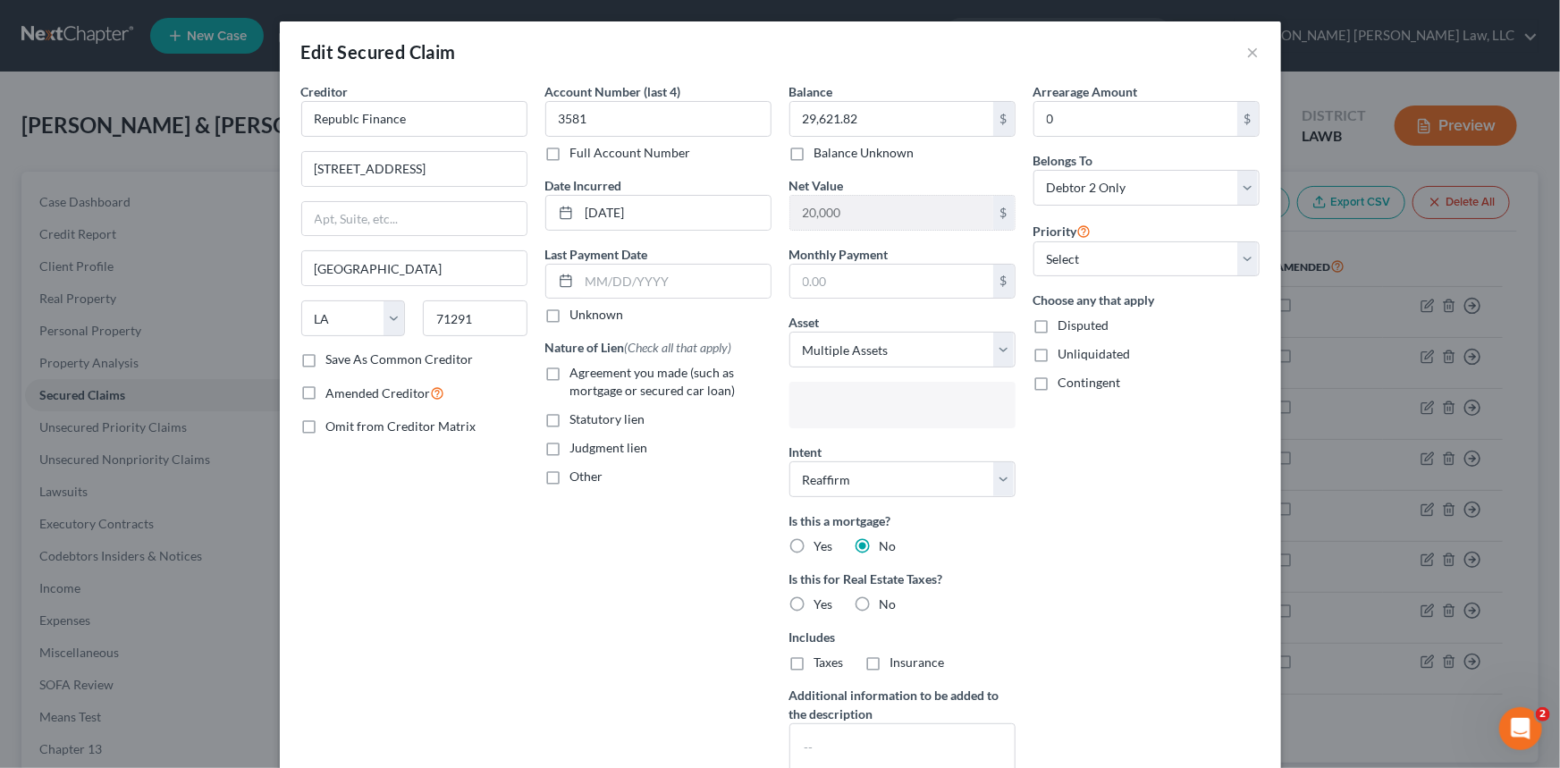
click at [864, 411] on input "text" at bounding box center [900, 406] width 201 height 27
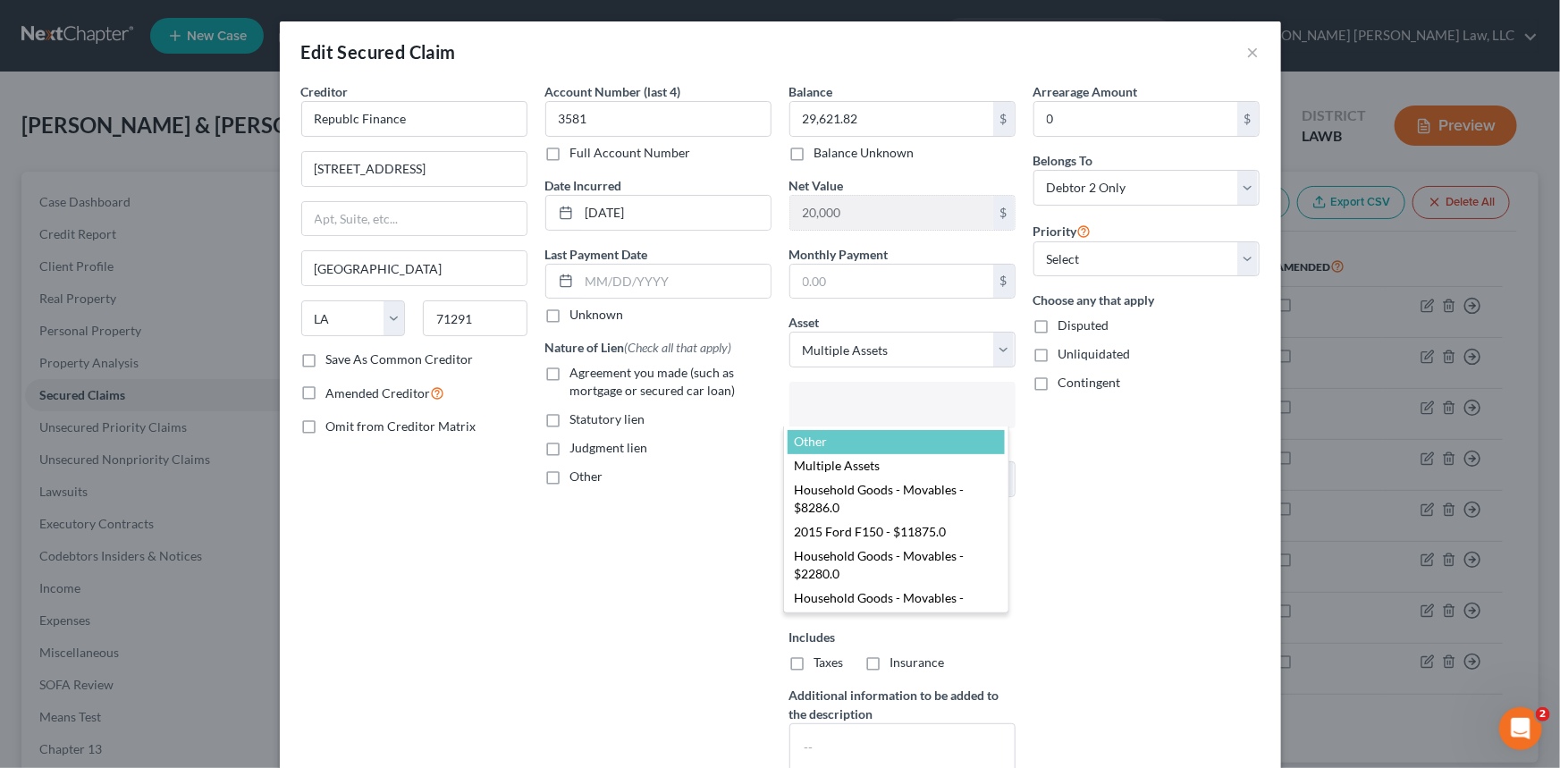
click at [861, 404] on body "Home New Case Client Portal Directory Cases [PERSON_NAME] [PERSON_NAME] Law, LL…" at bounding box center [780, 491] width 1560 height 982
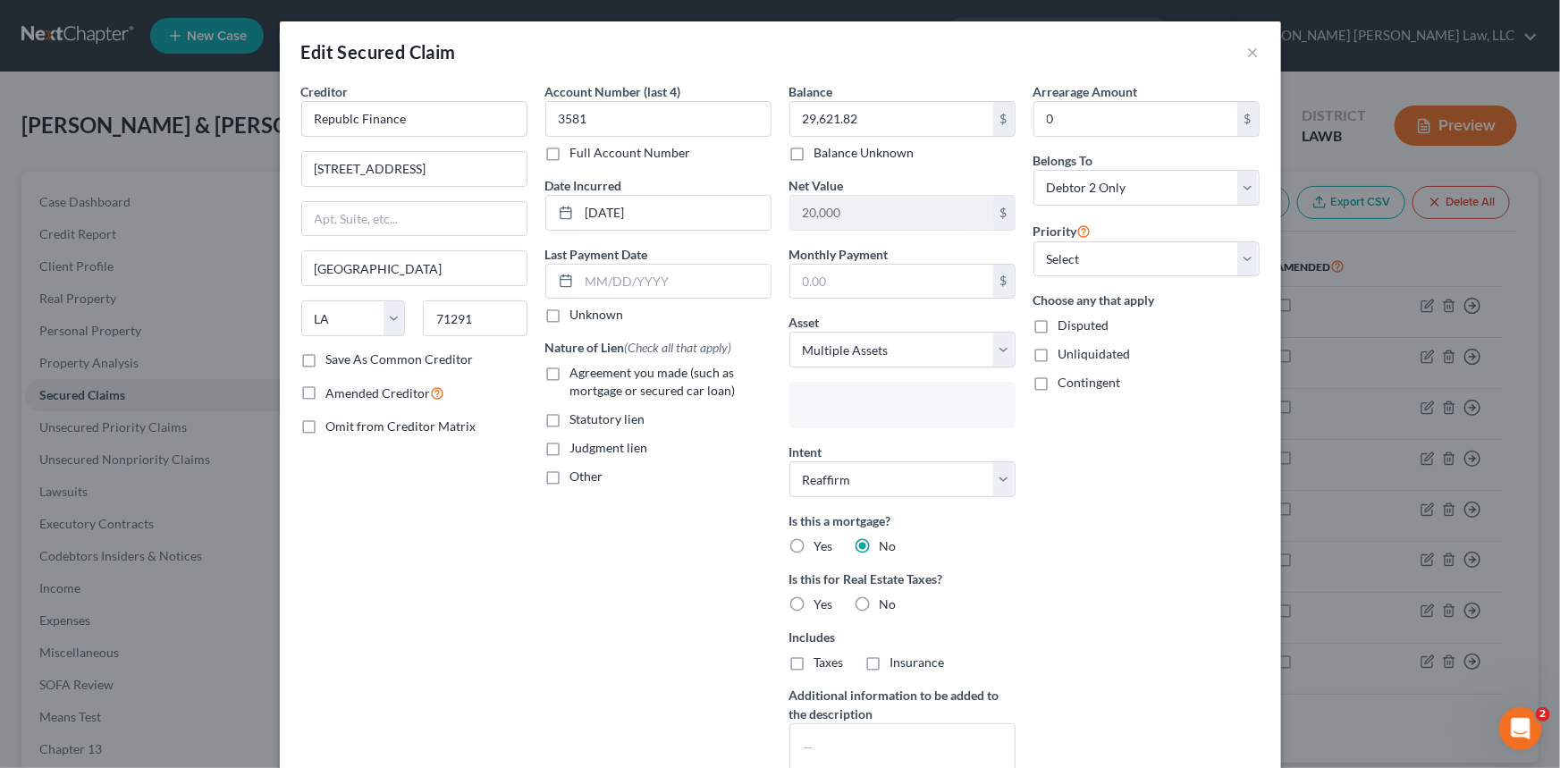
click at [825, 400] on input "text" at bounding box center [900, 406] width 201 height 27
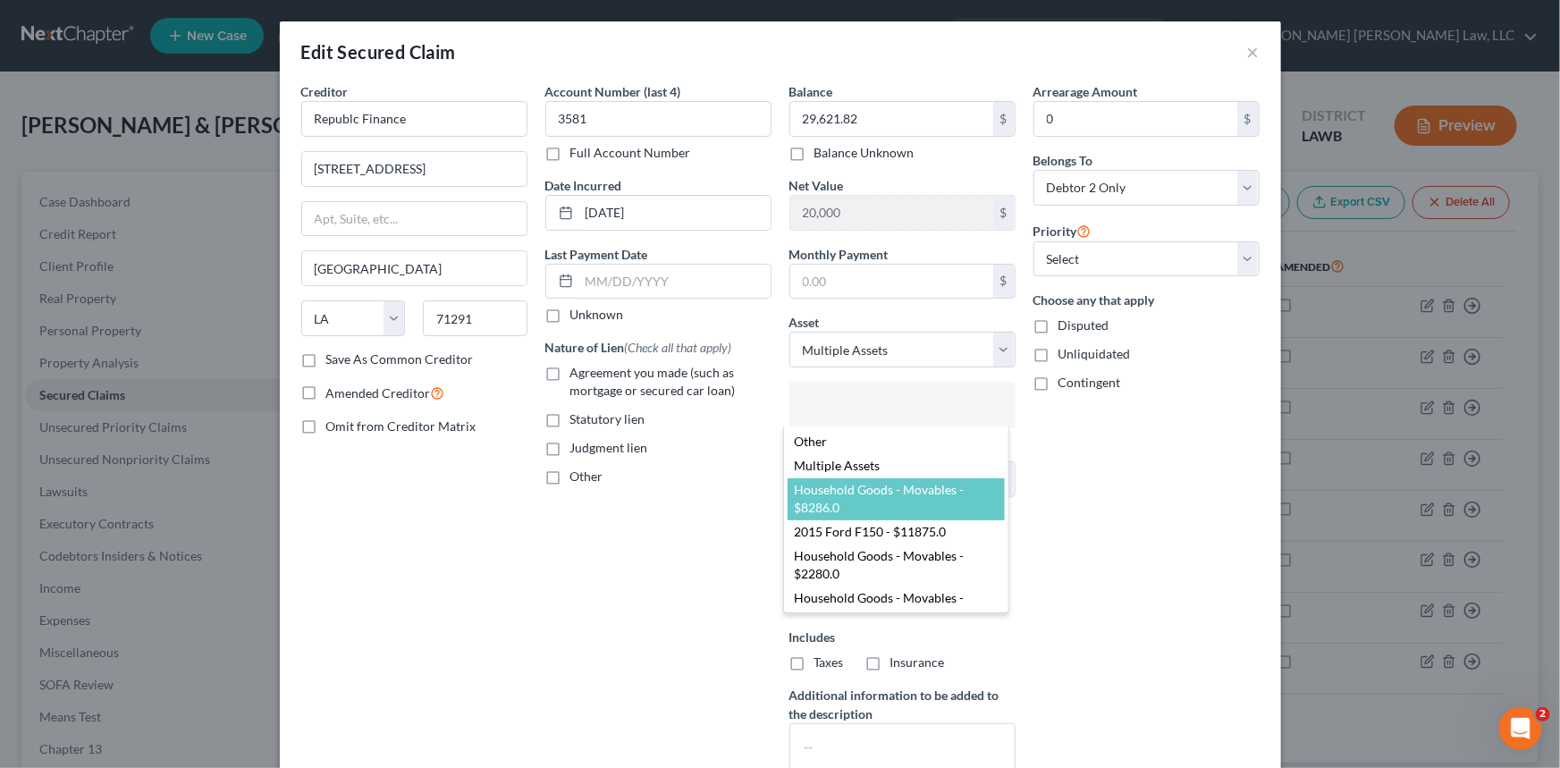
select select "2735495"
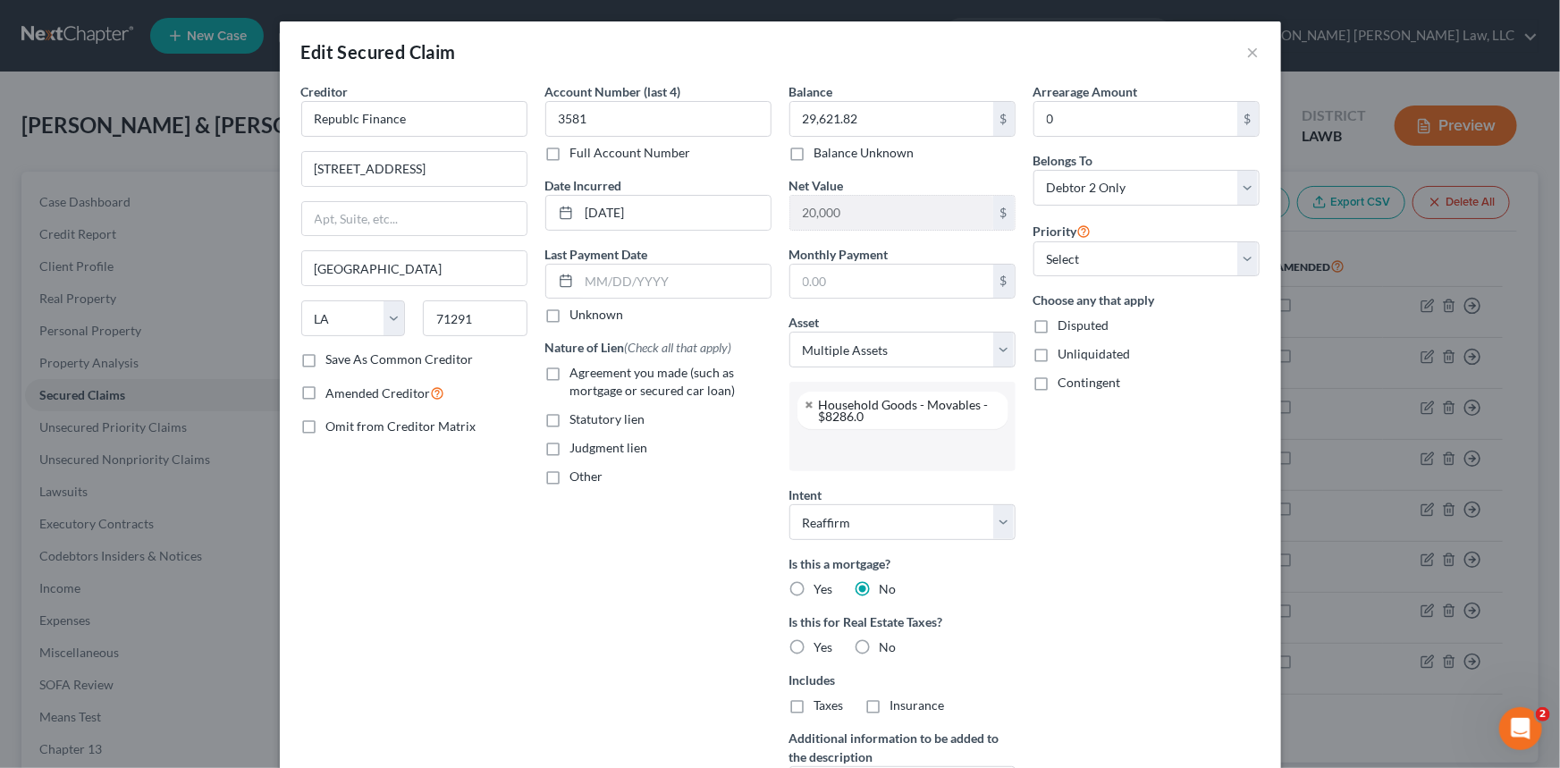
click at [864, 417] on div "Household Goods - Movables - $8286.0" at bounding box center [906, 410] width 175 height 23
click at [804, 404] on link at bounding box center [809, 405] width 11 height 12
select select
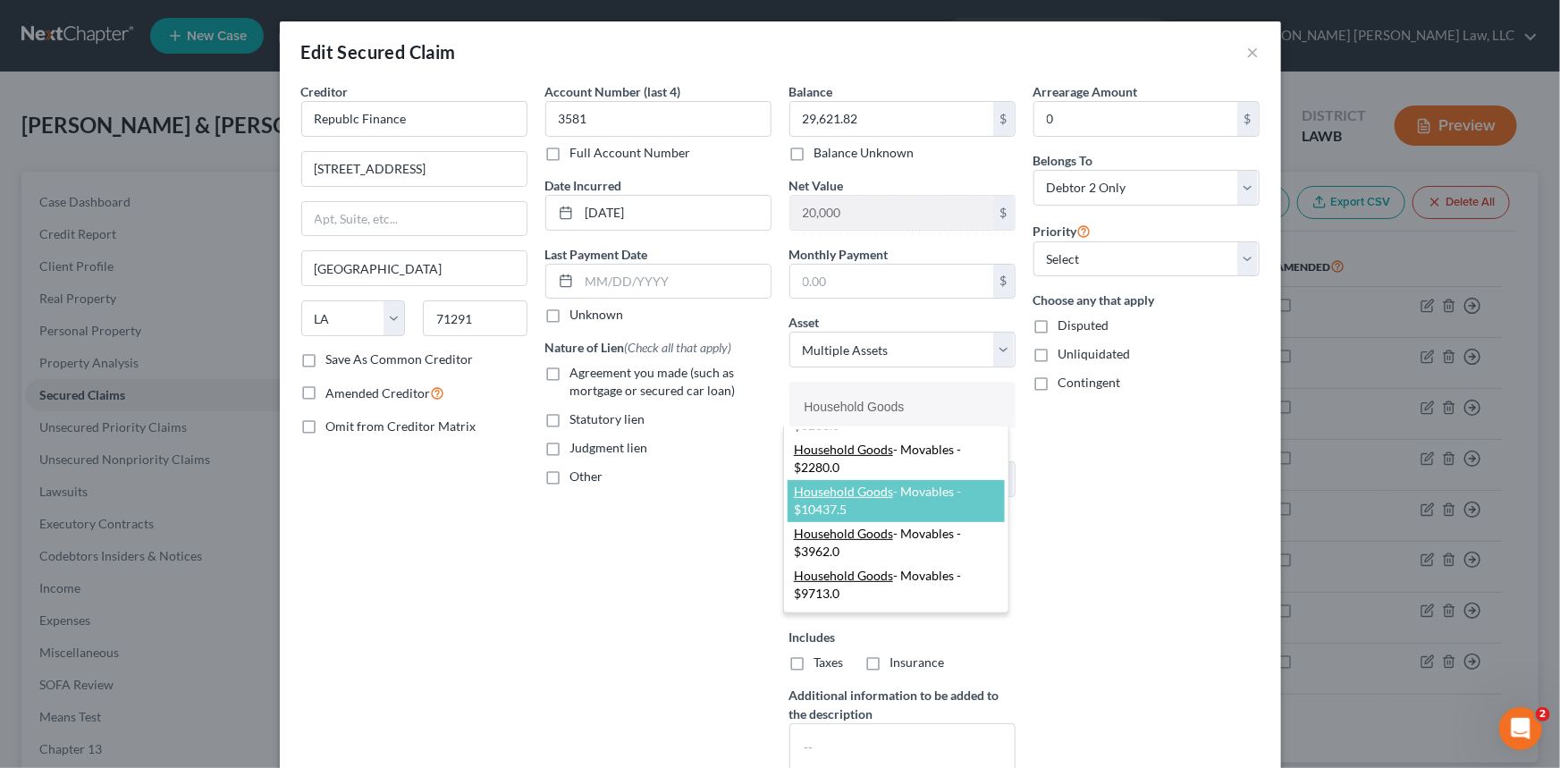
scroll to position [0, 0]
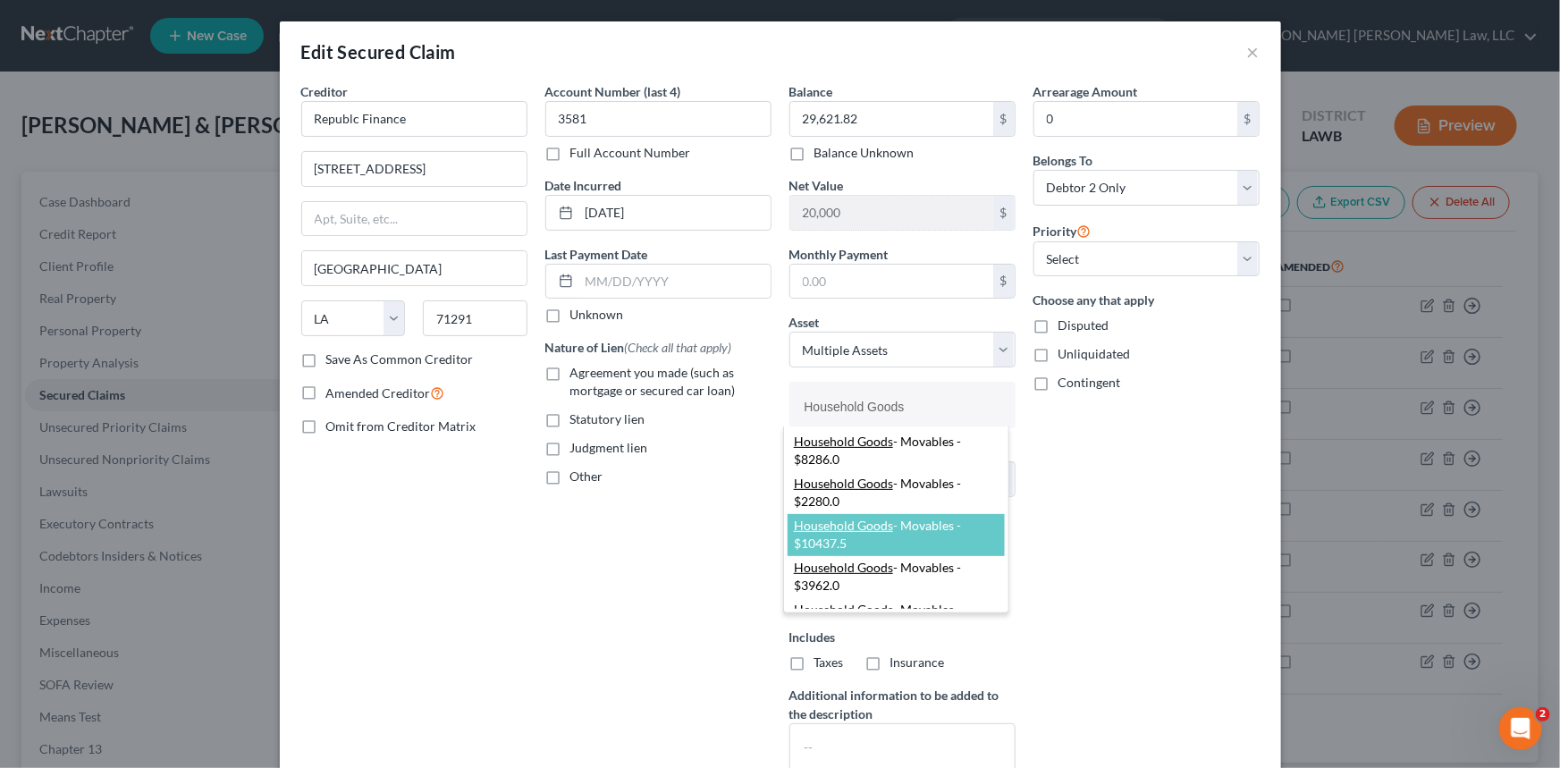
type input "Household Goods"
select select "2735501"
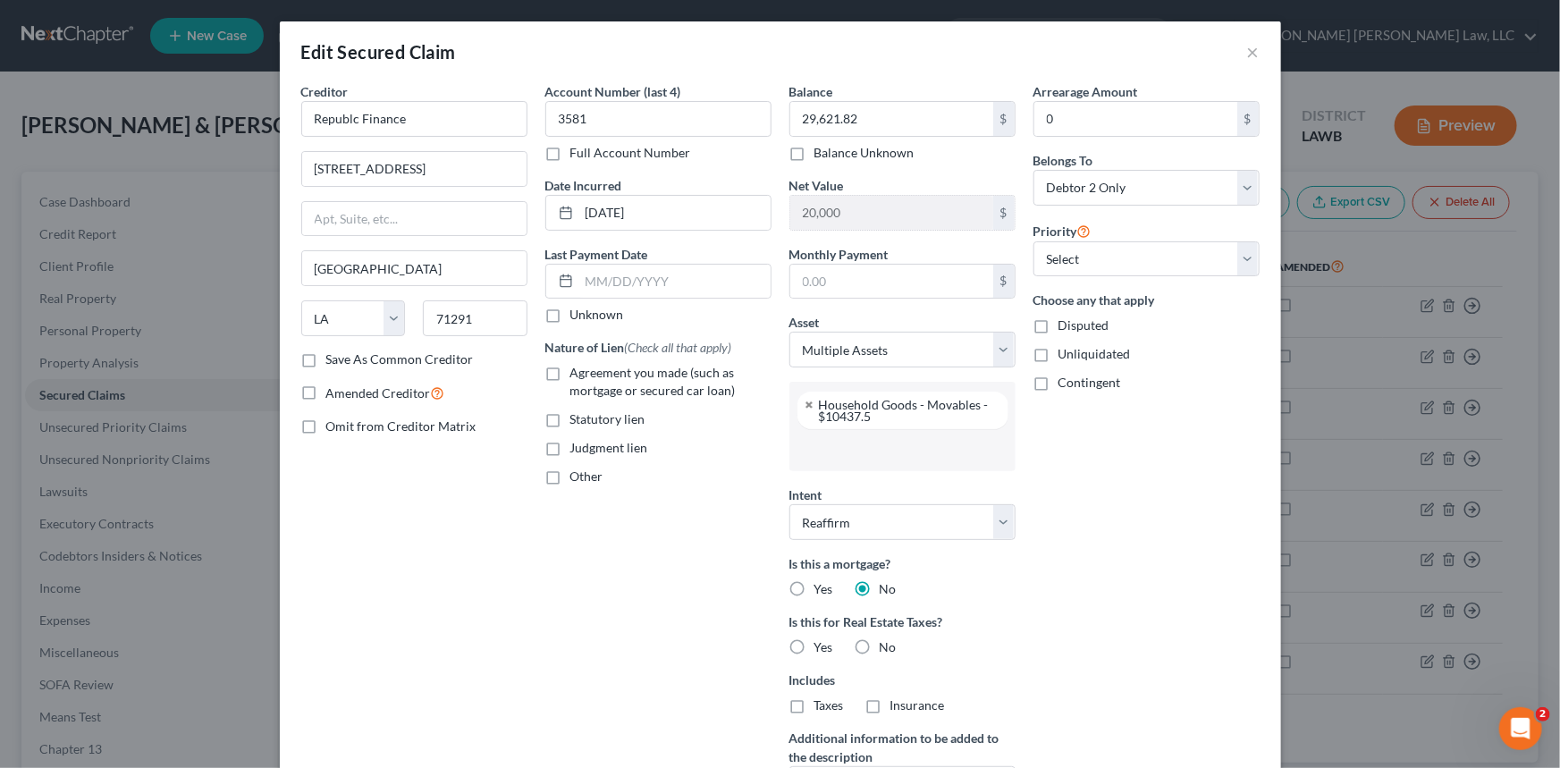
click at [820, 451] on input "text" at bounding box center [900, 449] width 201 height 27
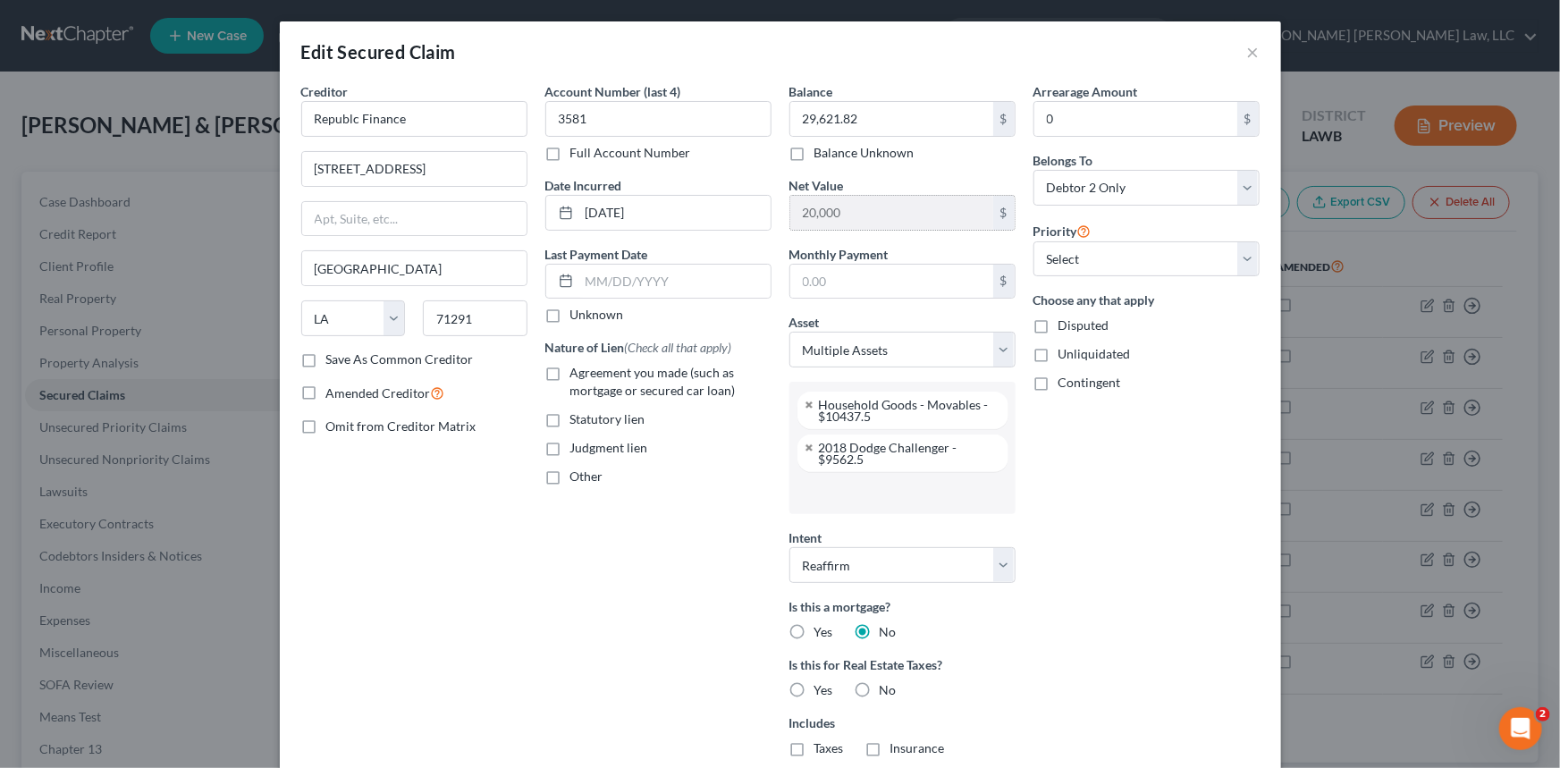
click at [854, 210] on input "20,000" at bounding box center [891, 213] width 203 height 34
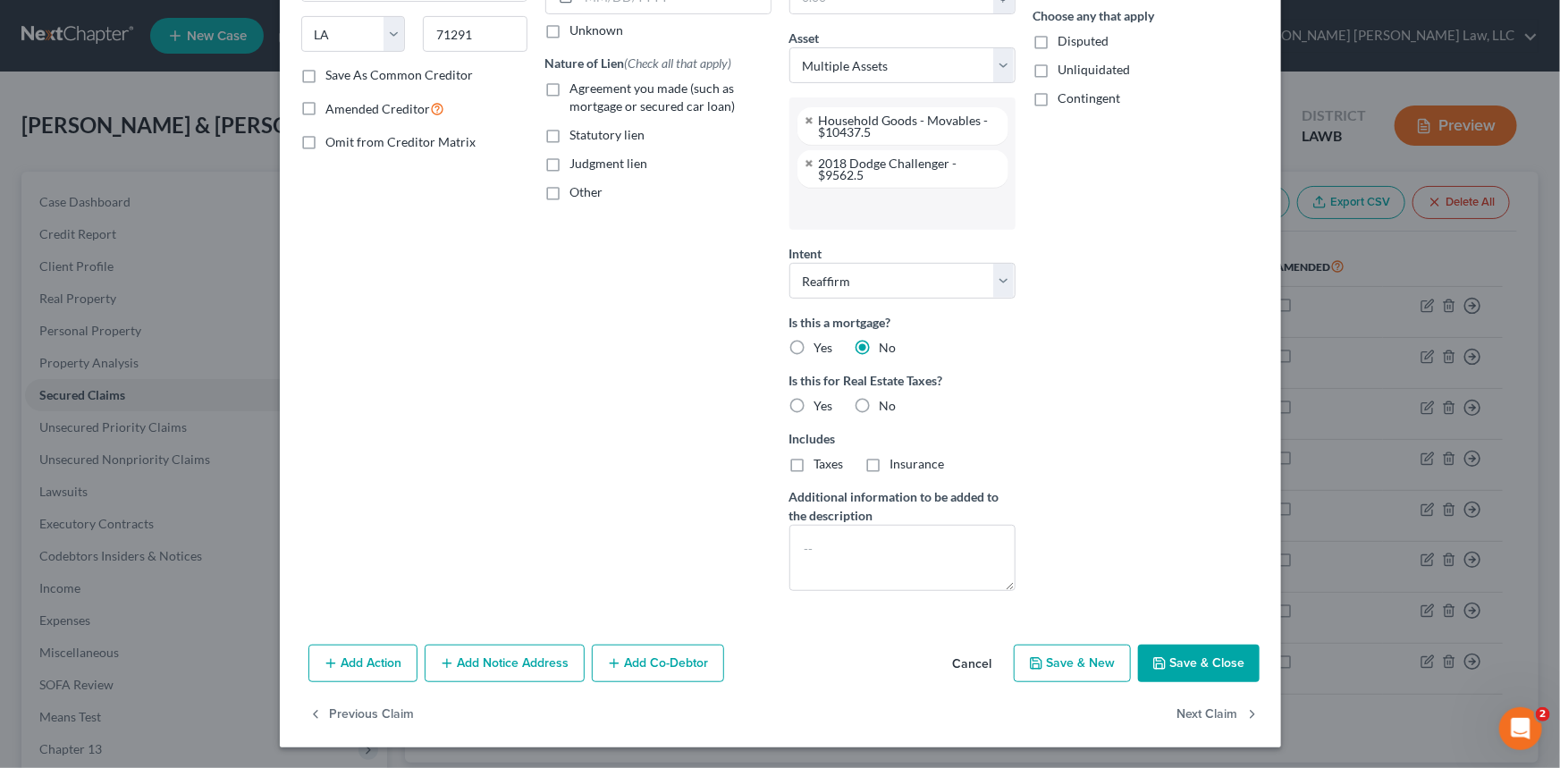
click at [1199, 661] on button "Save & Close" at bounding box center [1199, 663] width 122 height 38
select select
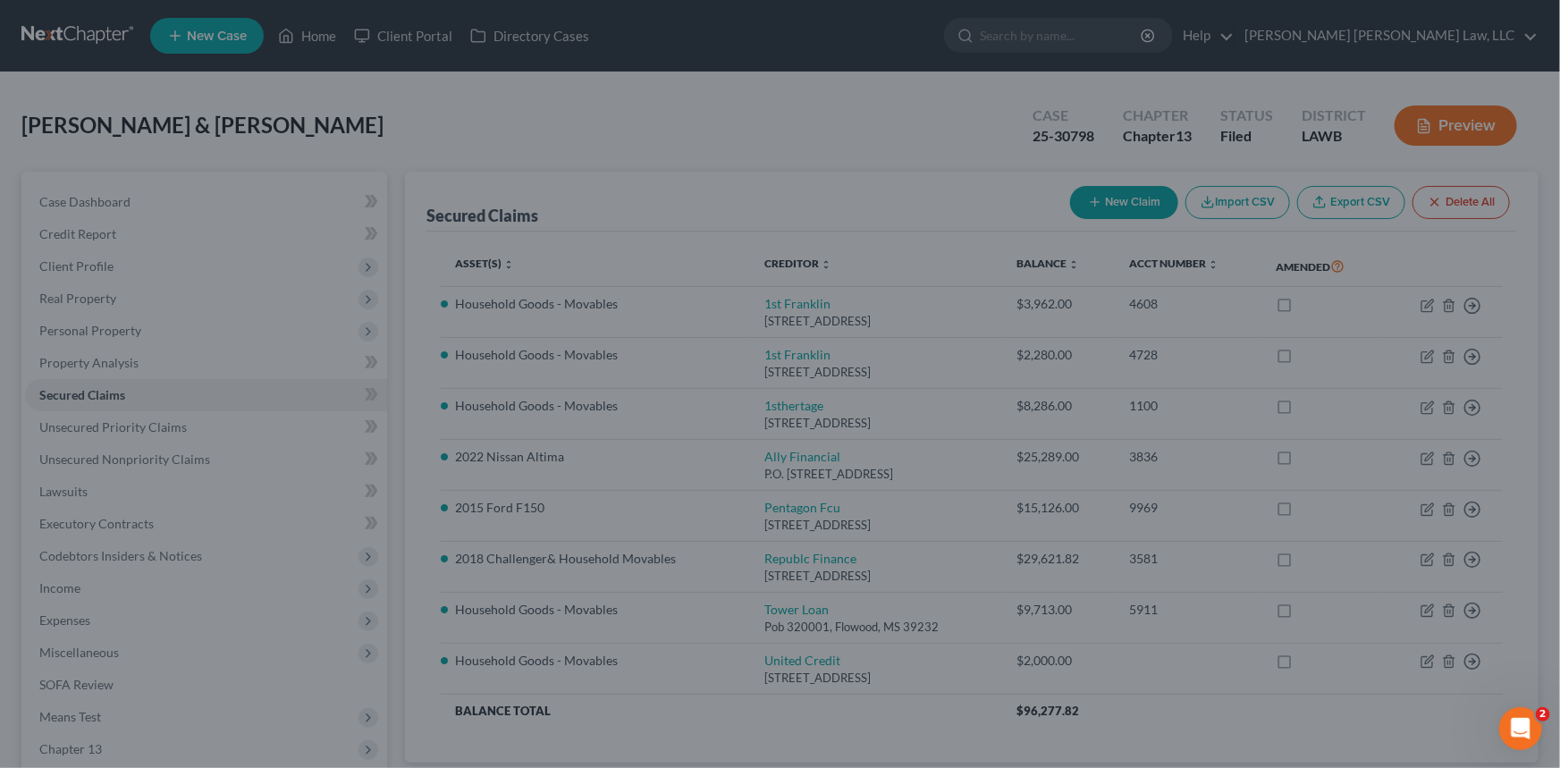
scroll to position [137, 0]
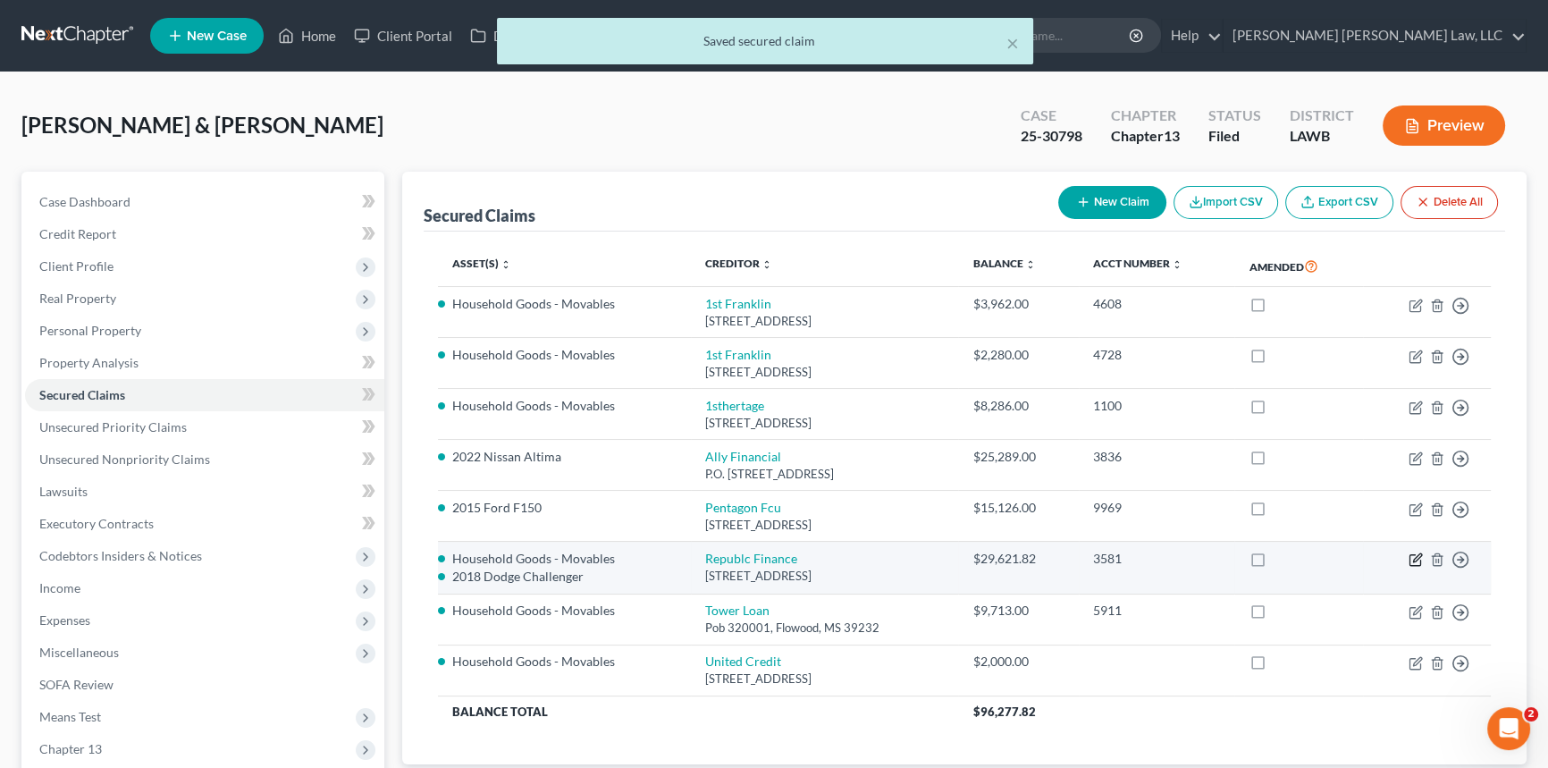
click at [1409, 557] on icon "button" at bounding box center [1416, 559] width 14 height 14
select select "19"
select select "2"
select select "1"
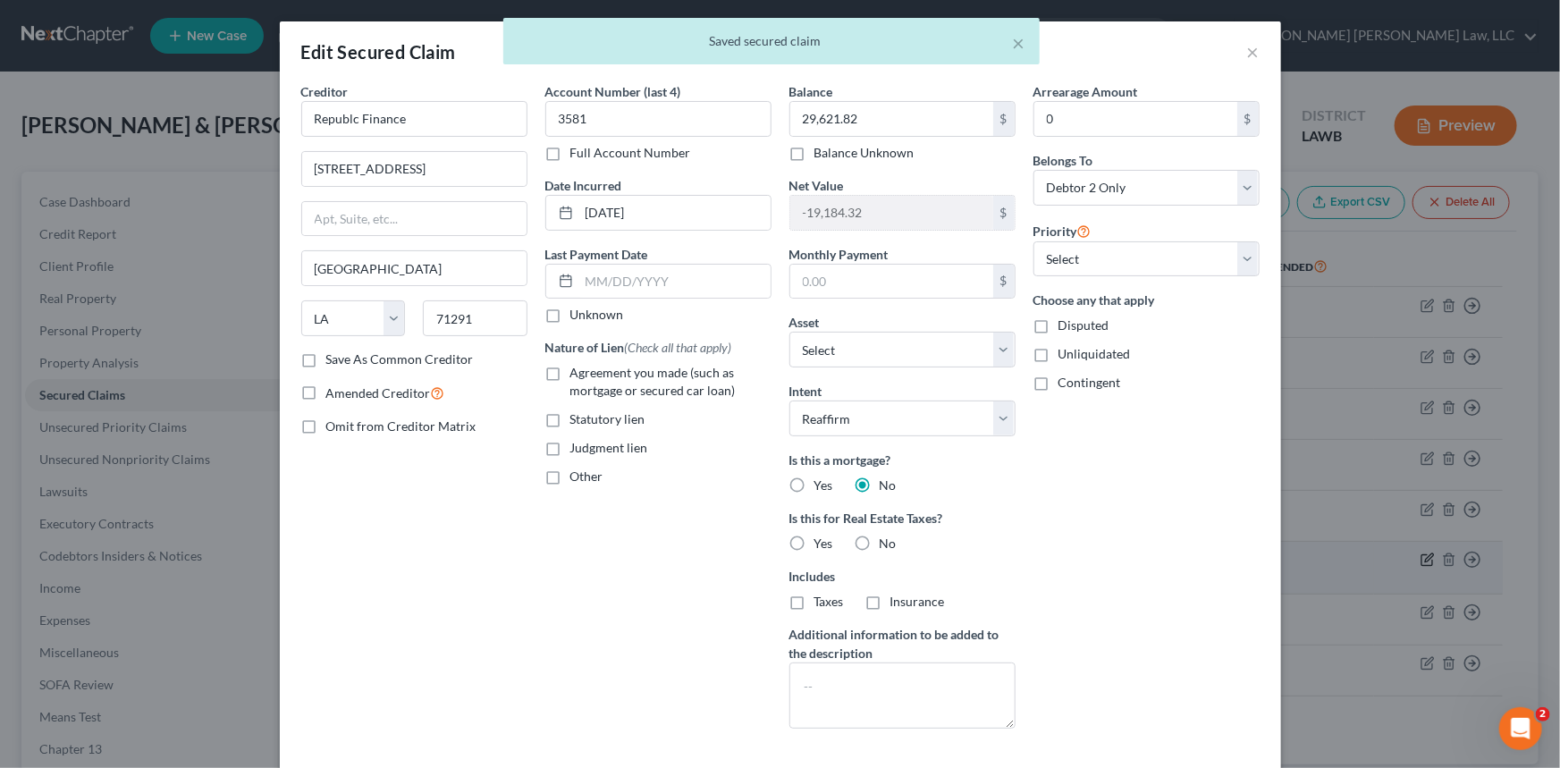
select select "2735501"
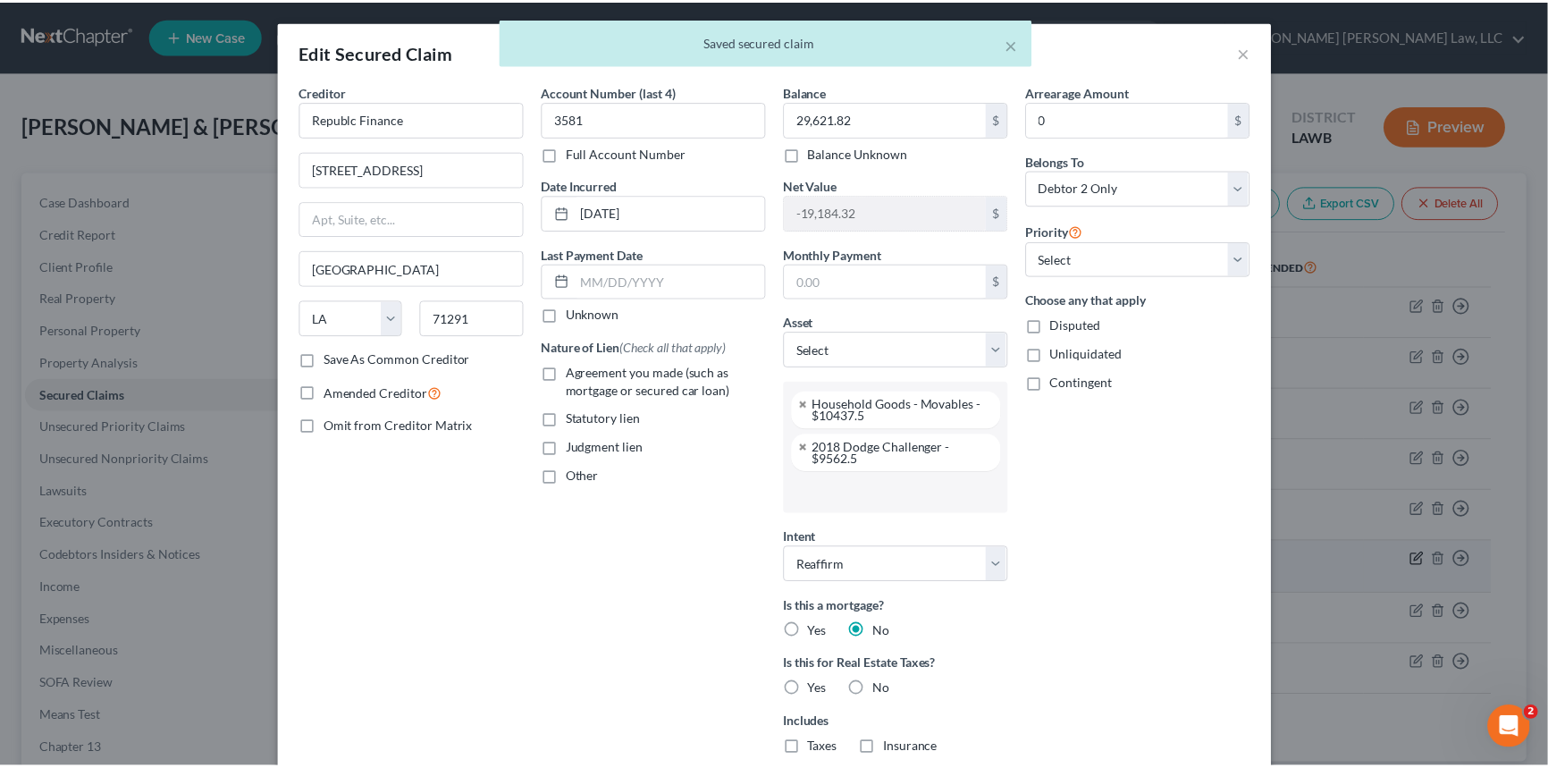
scroll to position [124, 0]
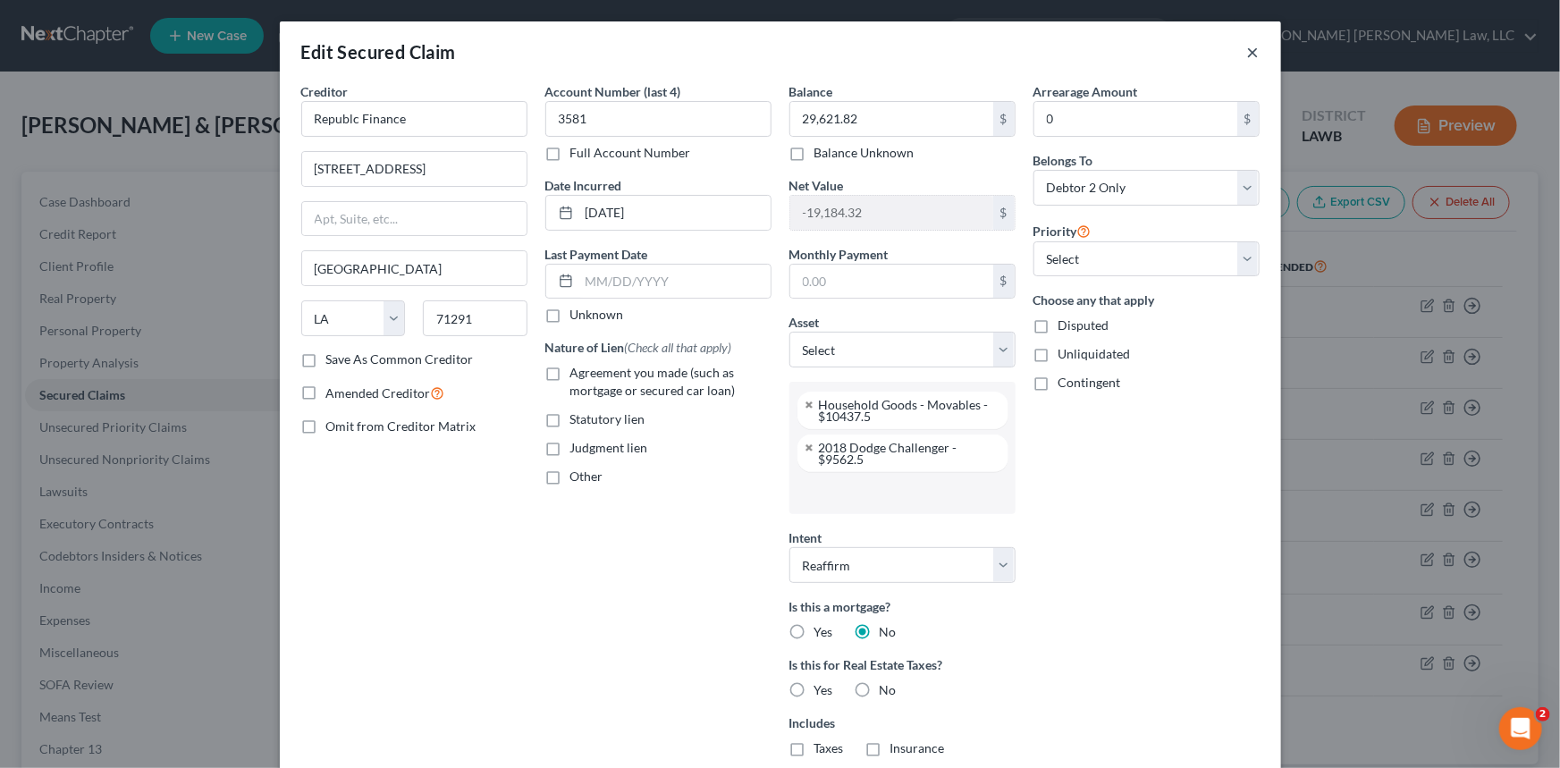
click at [1247, 49] on button "×" at bounding box center [1253, 51] width 13 height 21
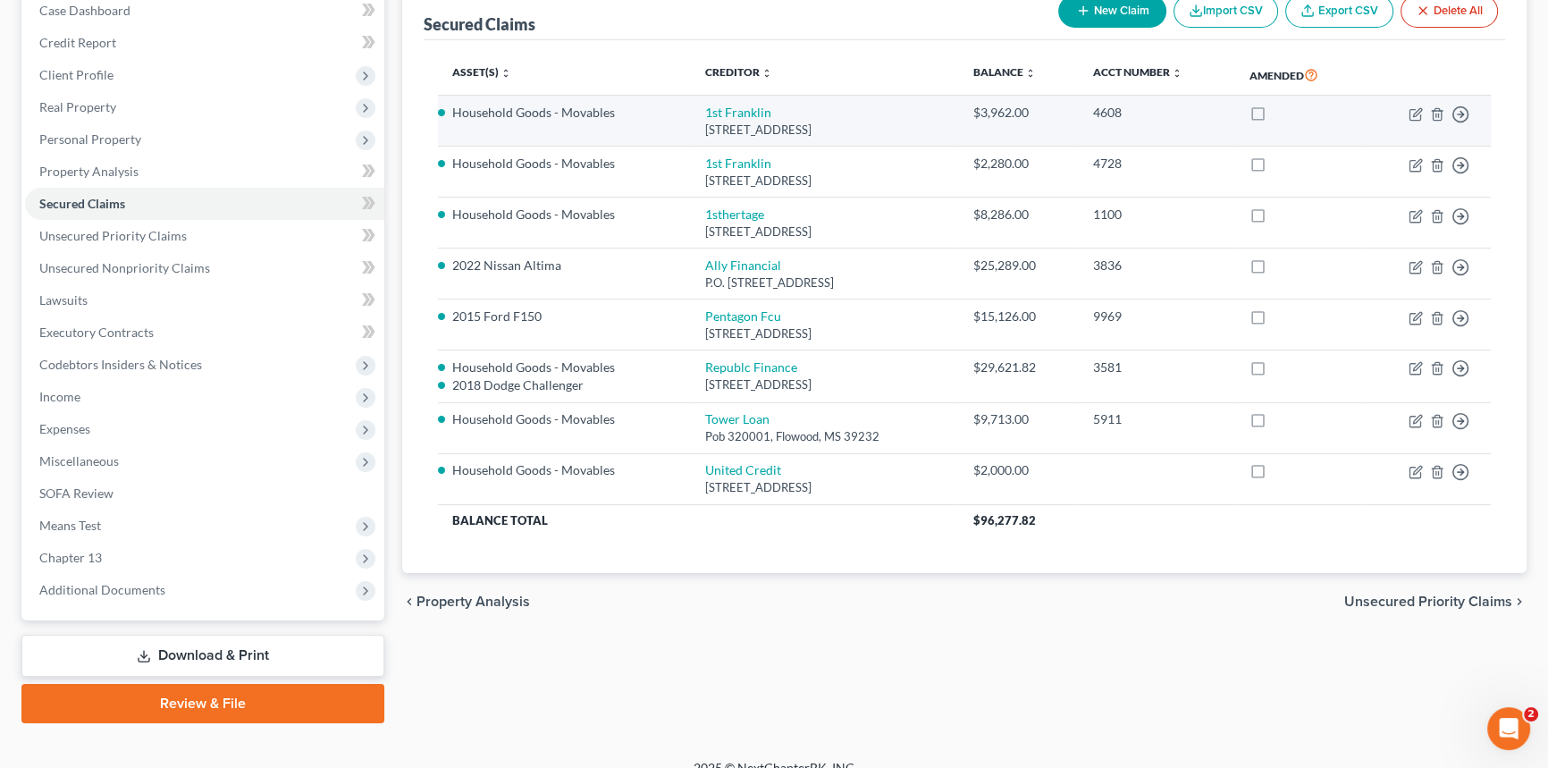
scroll to position [212, 0]
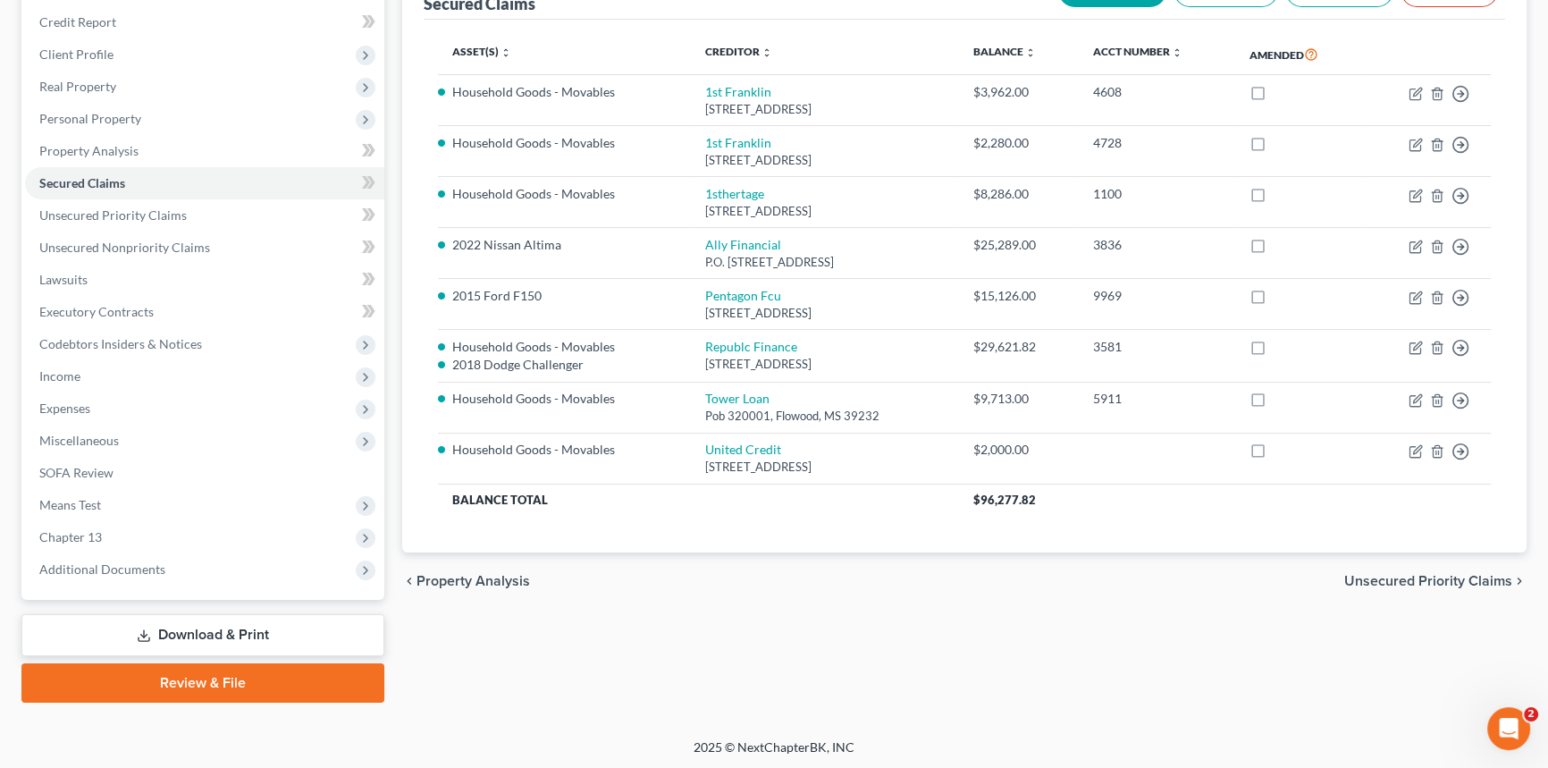
click at [347, 628] on link "Download & Print" at bounding box center [202, 635] width 363 height 42
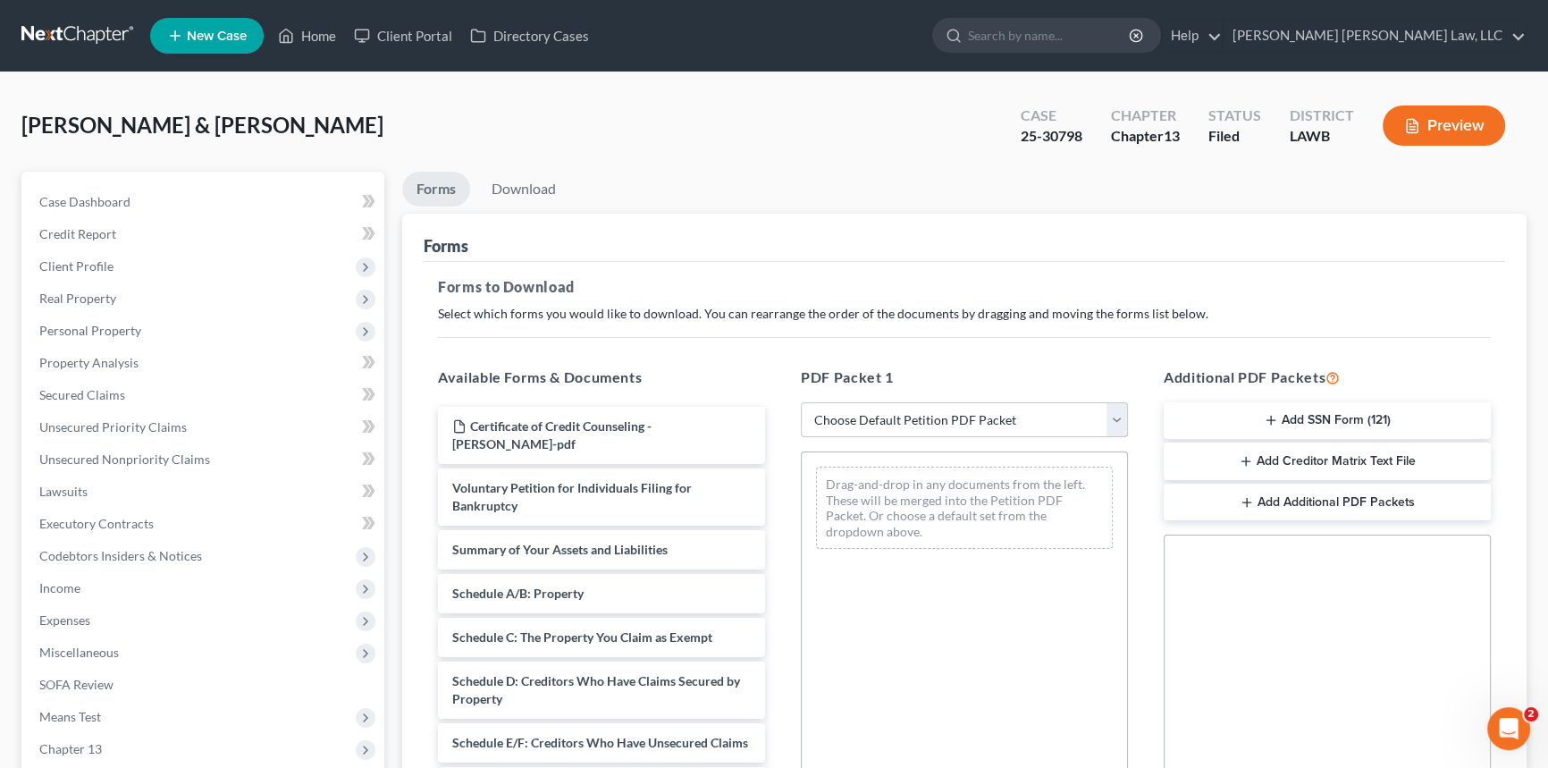
click at [885, 419] on select "Choose Default Petition PDF Packet Complete Bankruptcy Petition (all forms and …" at bounding box center [964, 420] width 327 height 36
select select "2"
click at [801, 402] on select "Choose Default Petition PDF Packet Complete Bankruptcy Petition (all forms and …" at bounding box center [964, 420] width 327 height 36
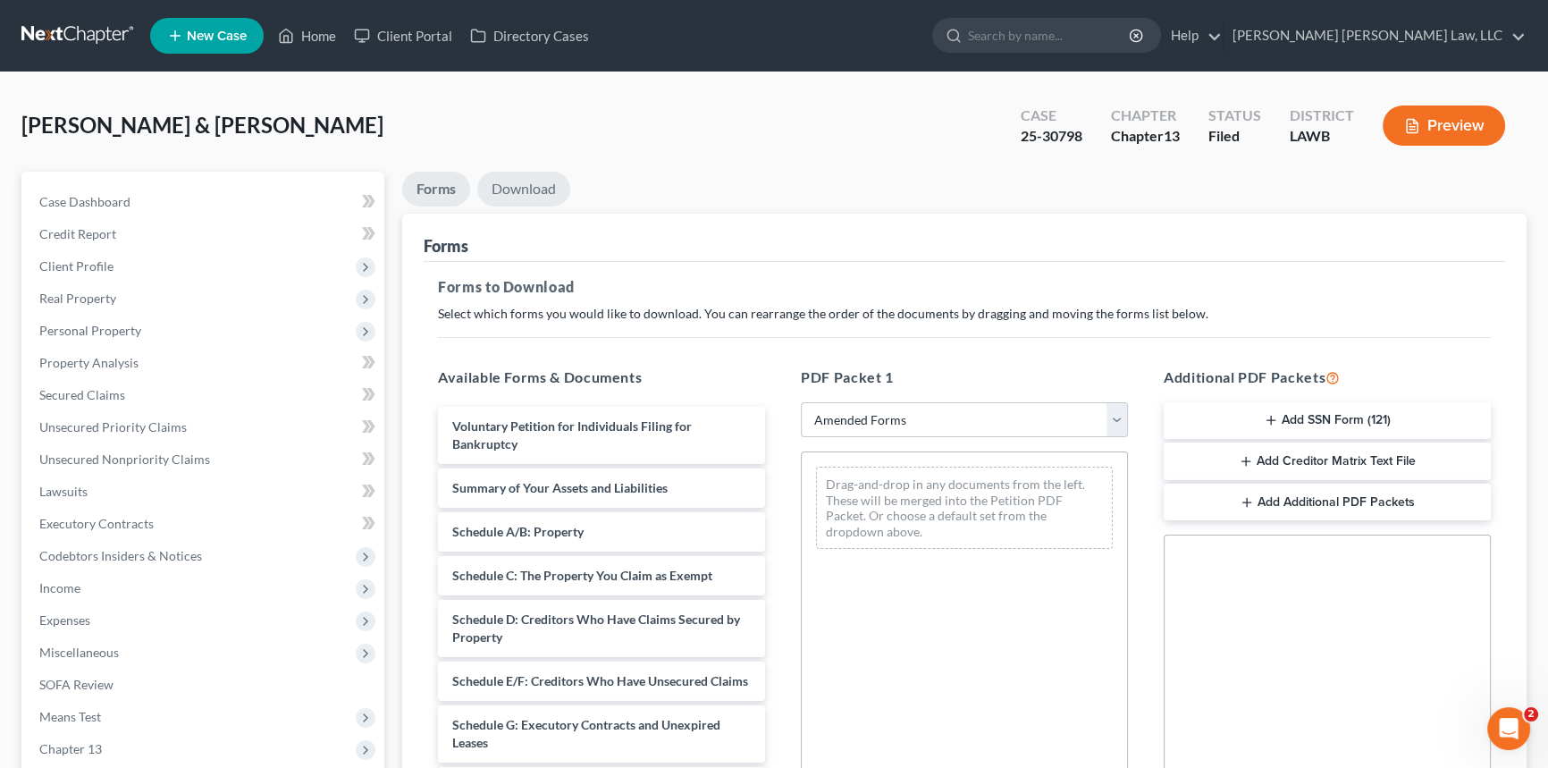
click at [517, 183] on link "Download" at bounding box center [523, 189] width 93 height 35
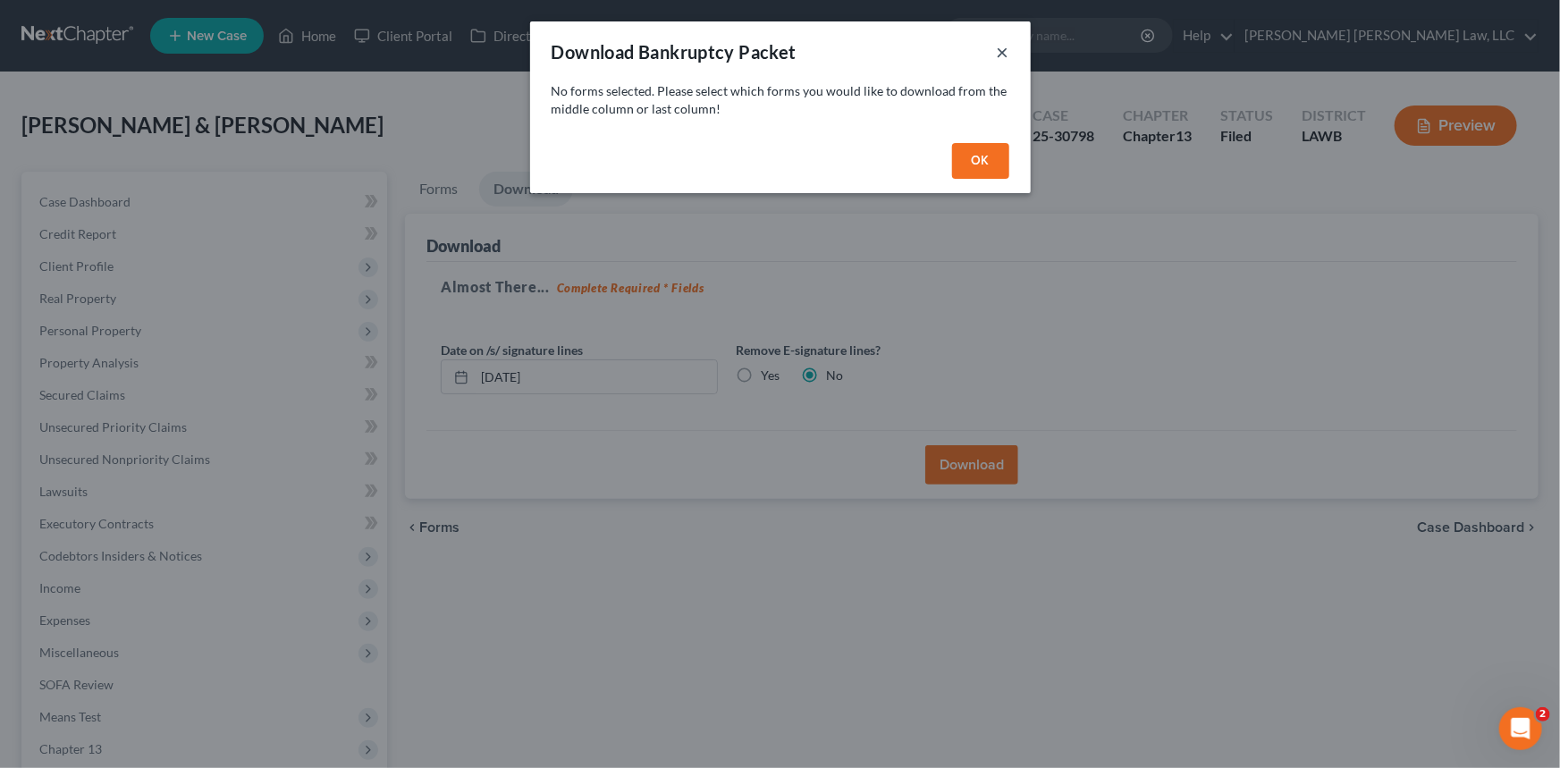
click at [997, 49] on button "×" at bounding box center [1003, 51] width 13 height 21
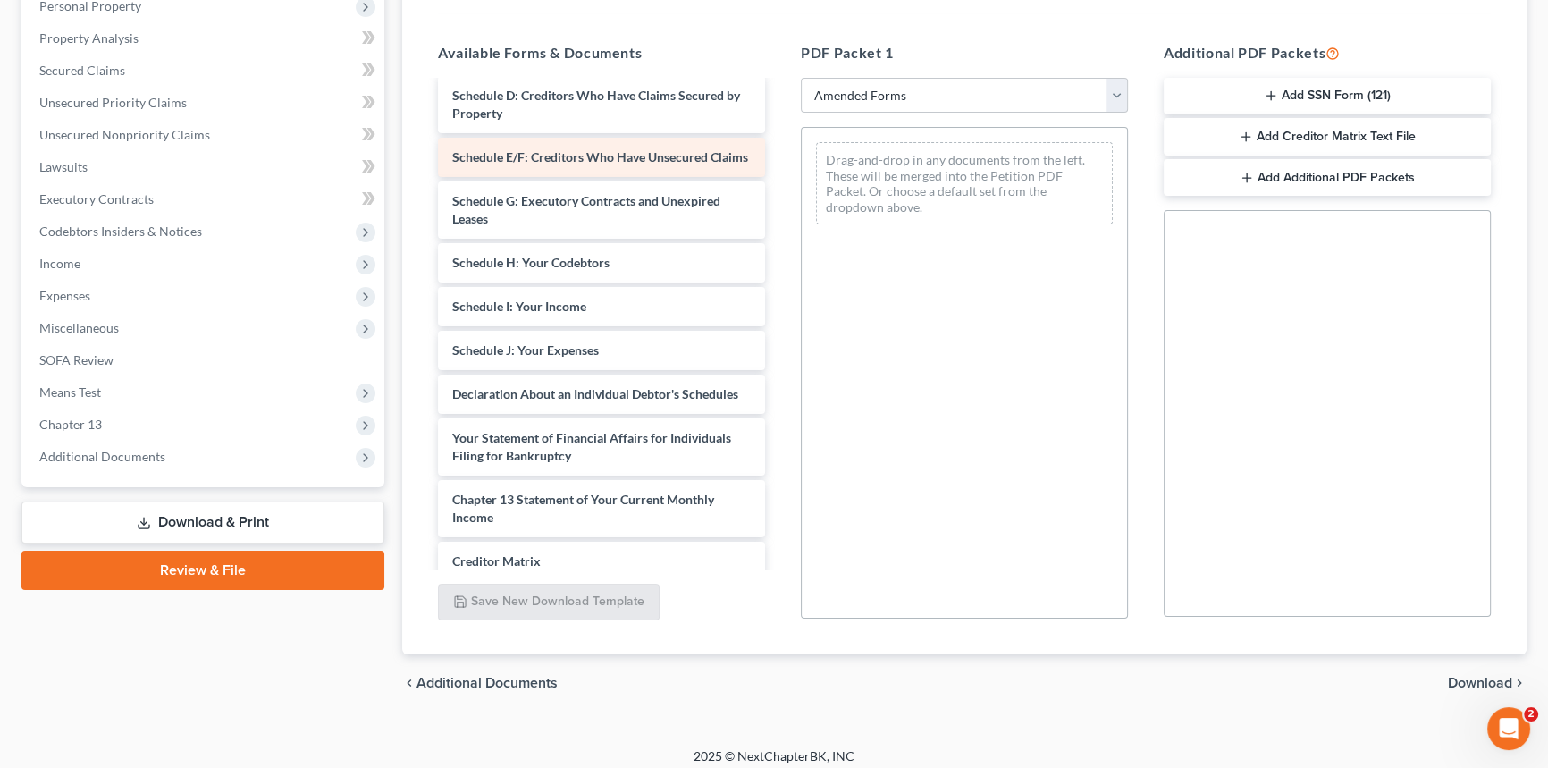
scroll to position [243, 0]
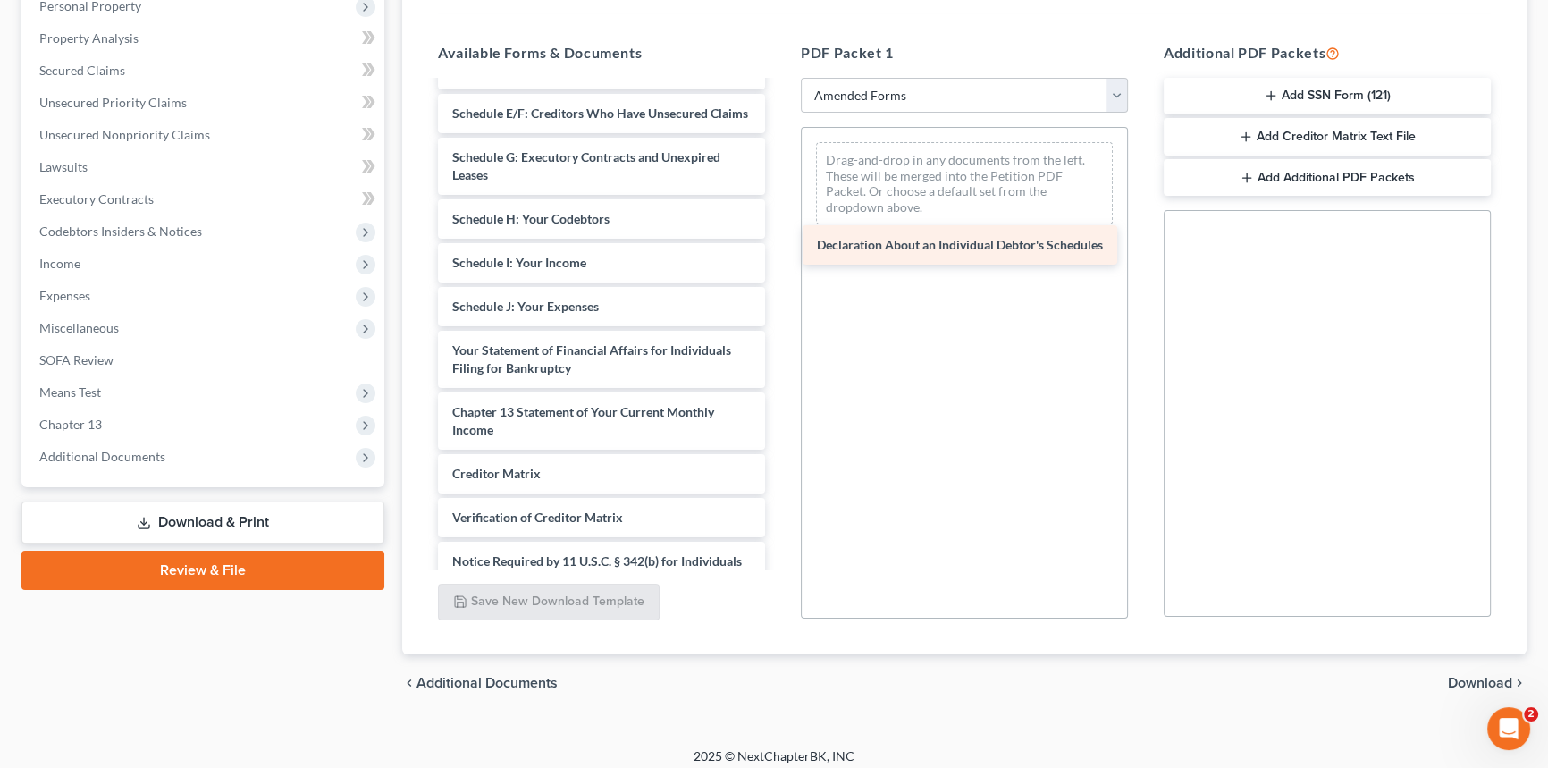
drag, startPoint x: 612, startPoint y: 370, endPoint x: 977, endPoint y: 250, distance: 383.8
click at [779, 250] on div "Declaration About an Individual Debtor's Schedules Voluntary Petition for Indiv…" at bounding box center [602, 240] width 356 height 803
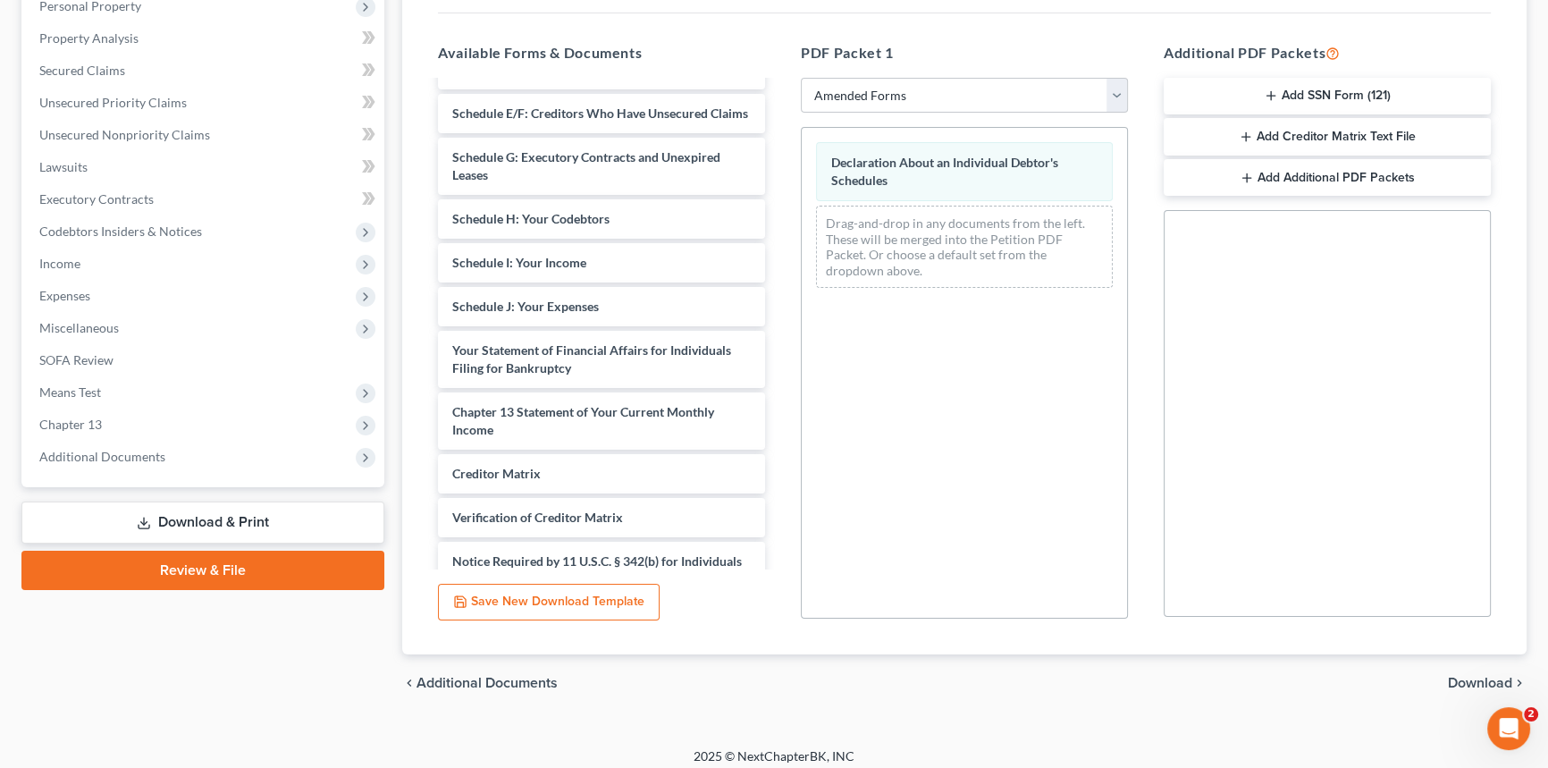
scroll to position [0, 0]
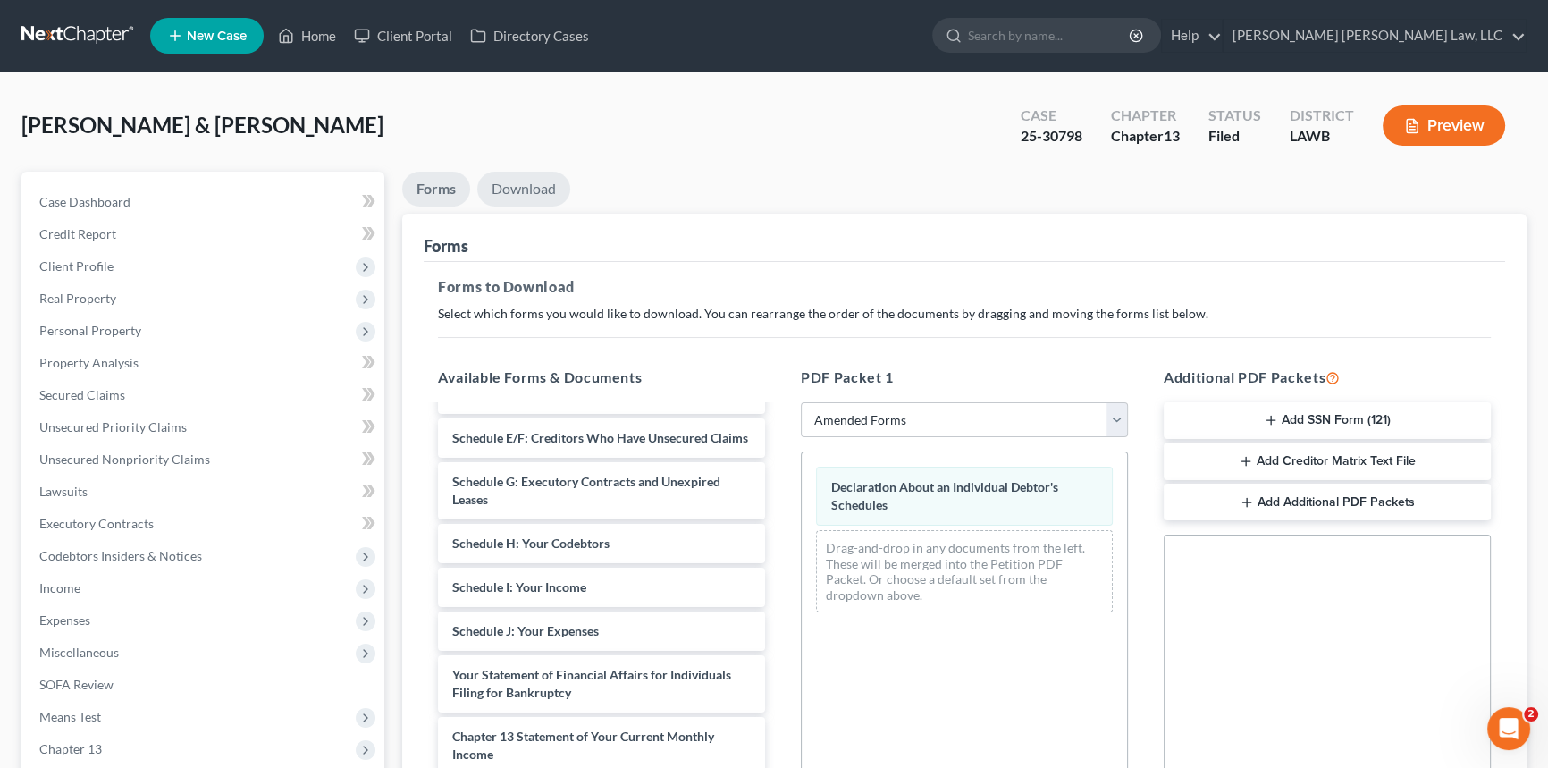
click at [544, 179] on link "Download" at bounding box center [523, 189] width 93 height 35
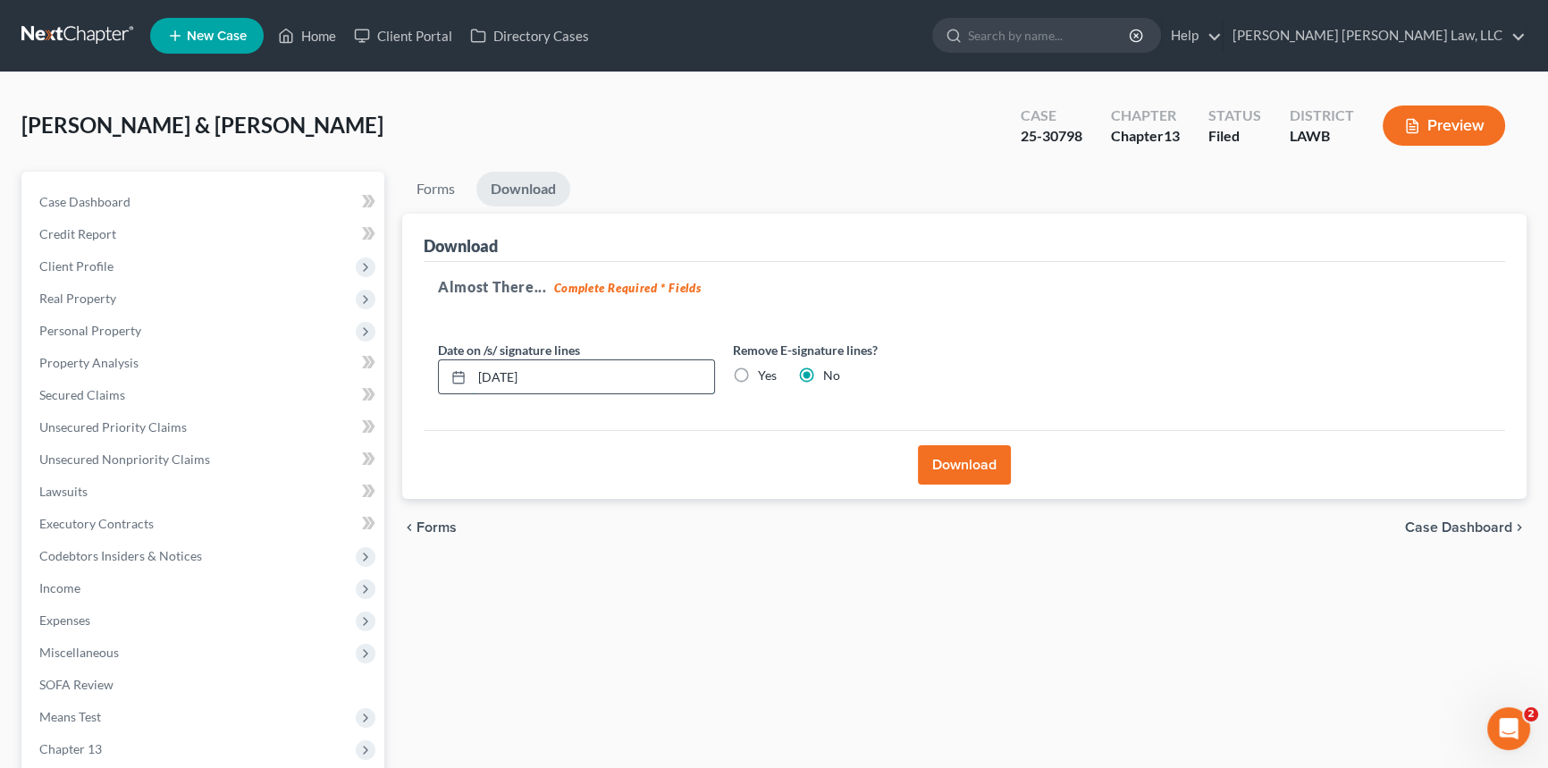
click at [573, 379] on input "[DATE]" at bounding box center [593, 377] width 242 height 34
click at [967, 455] on button "Download" at bounding box center [964, 464] width 93 height 39
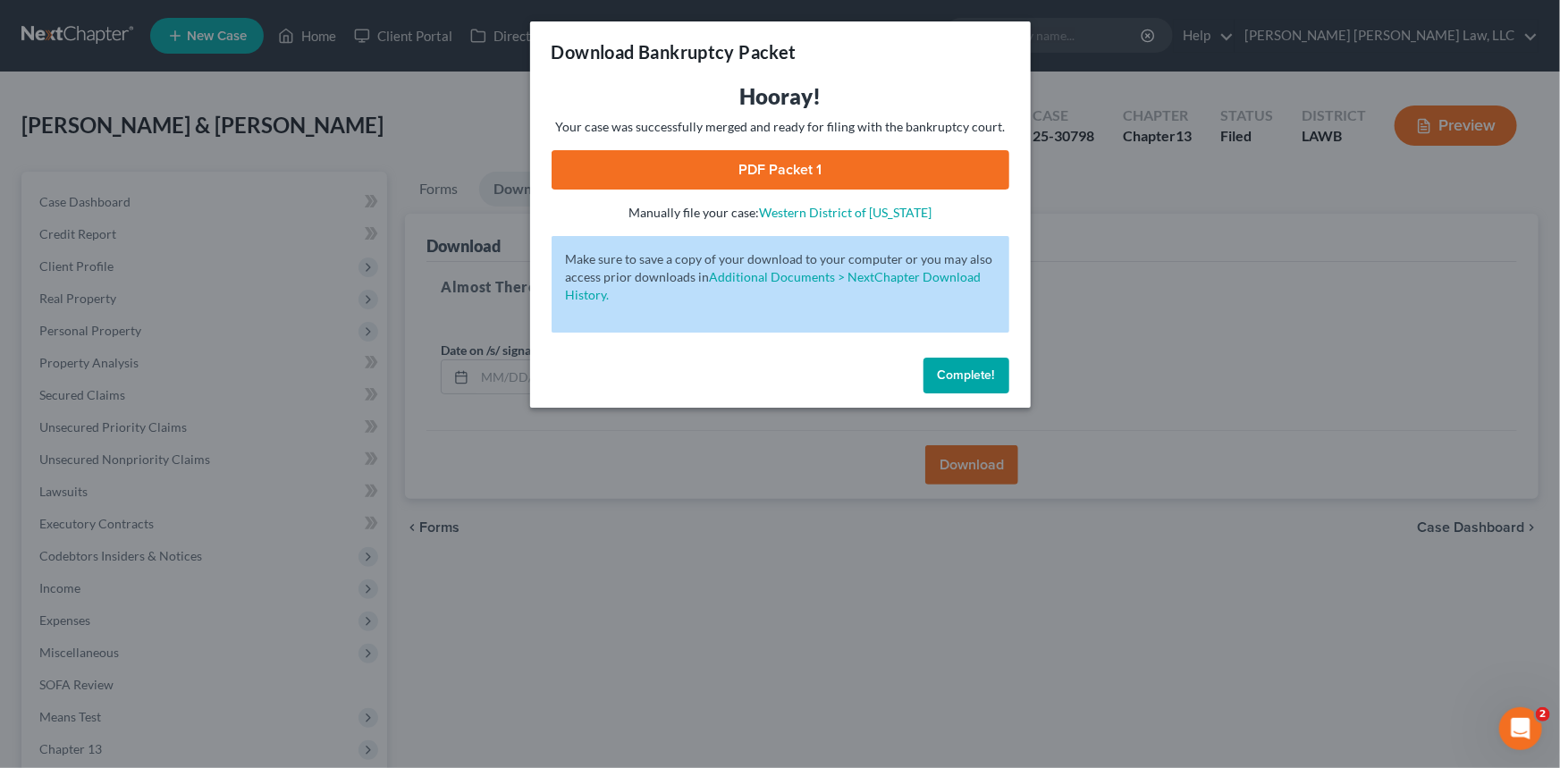
click at [917, 170] on link "PDF Packet 1" at bounding box center [780, 169] width 458 height 39
drag, startPoint x: 972, startPoint y: 379, endPoint x: 884, endPoint y: 303, distance: 116.6
click at [972, 379] on span "Complete!" at bounding box center [966, 374] width 57 height 15
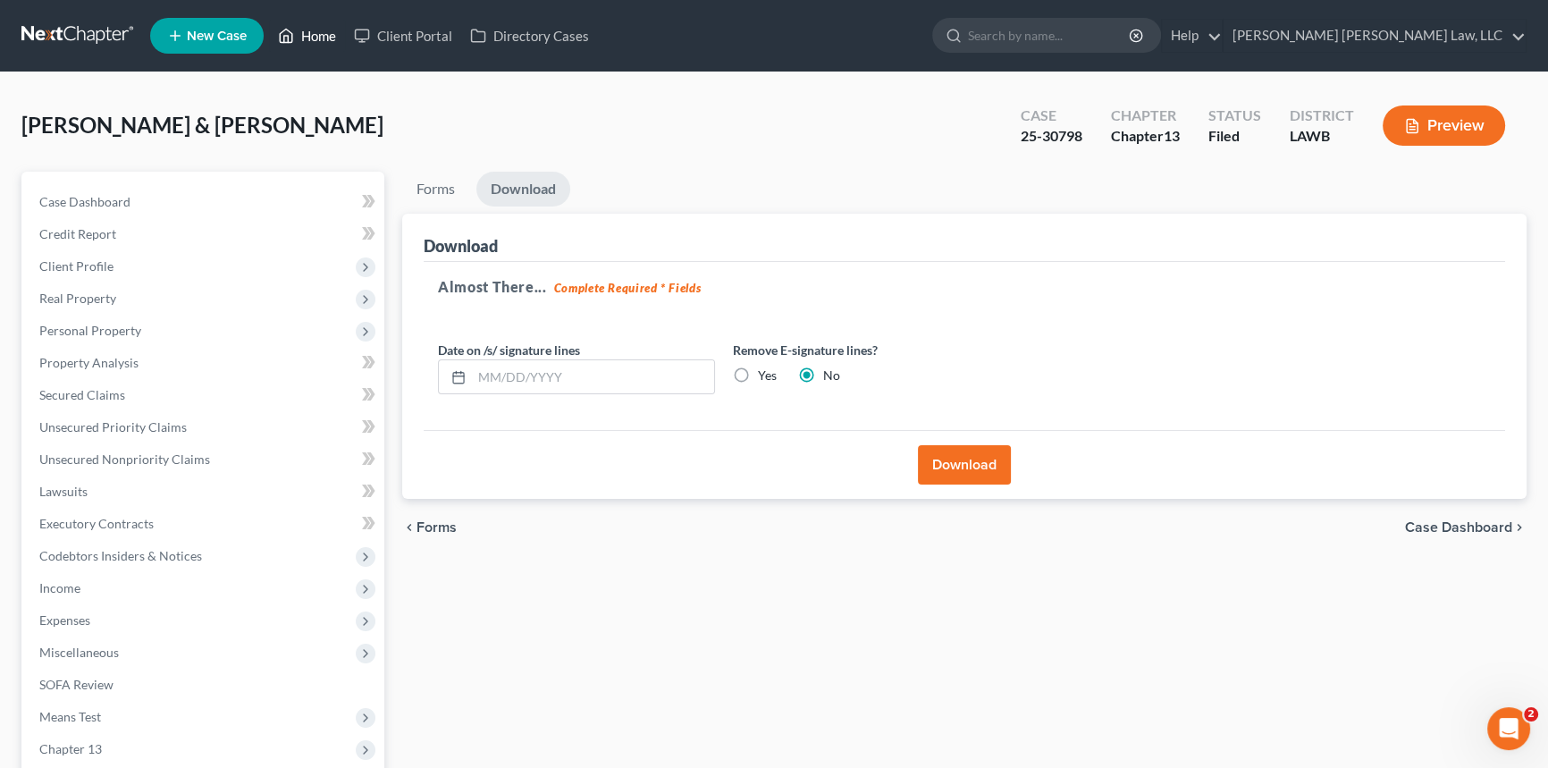
click at [304, 27] on link "Home" at bounding box center [307, 36] width 76 height 32
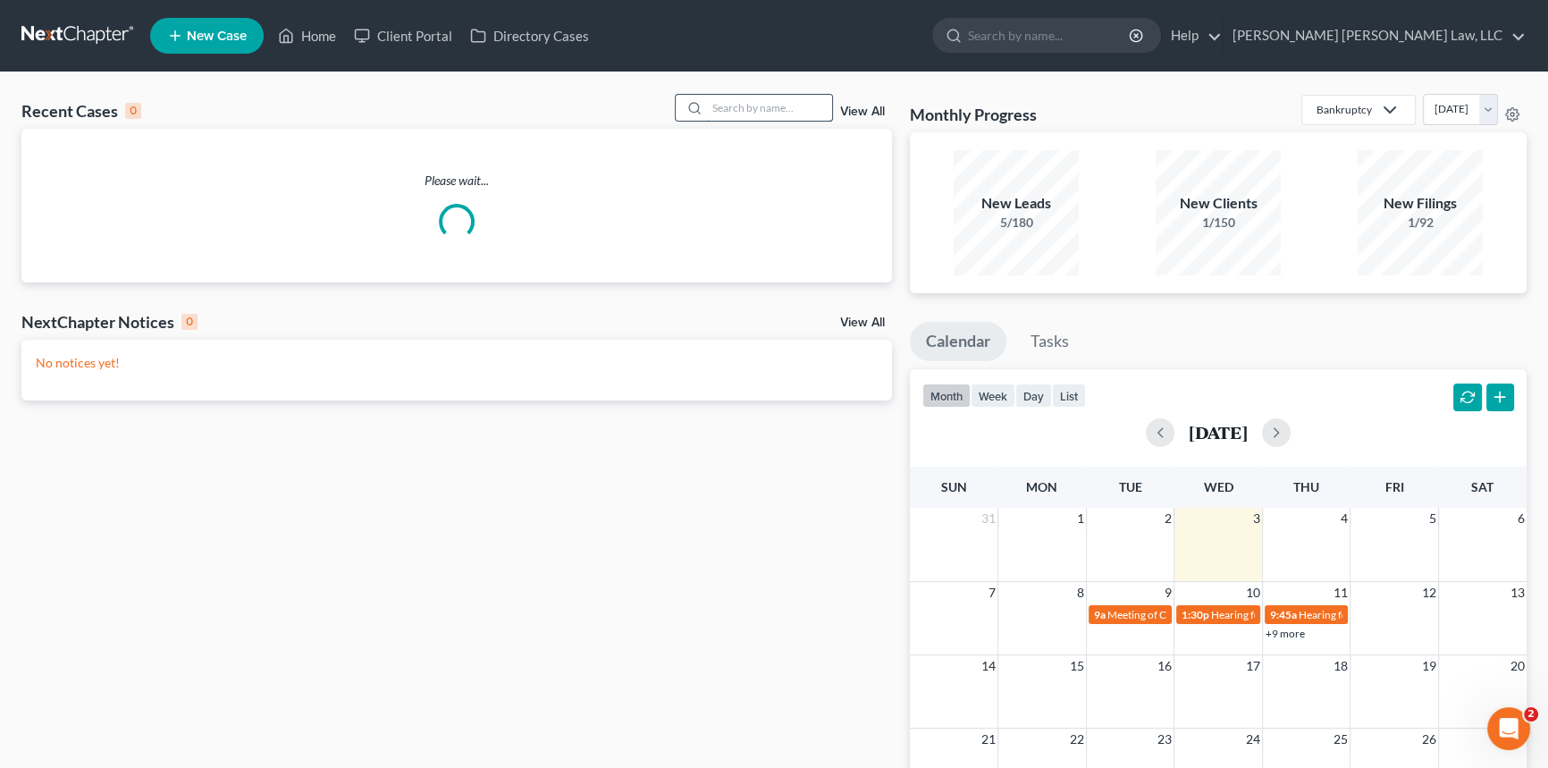
click at [720, 106] on input "search" at bounding box center [769, 108] width 125 height 26
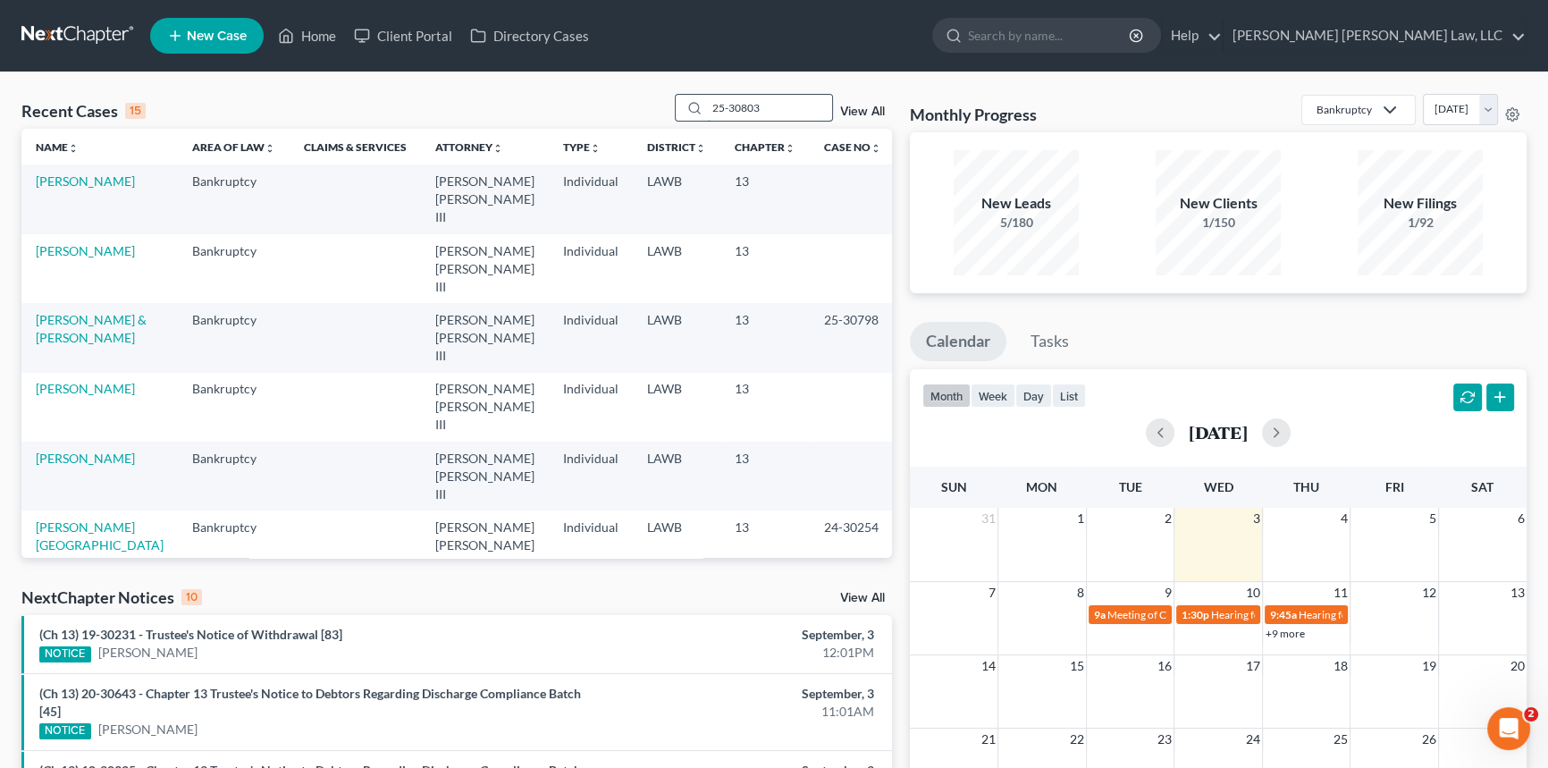
type input "25-30803"
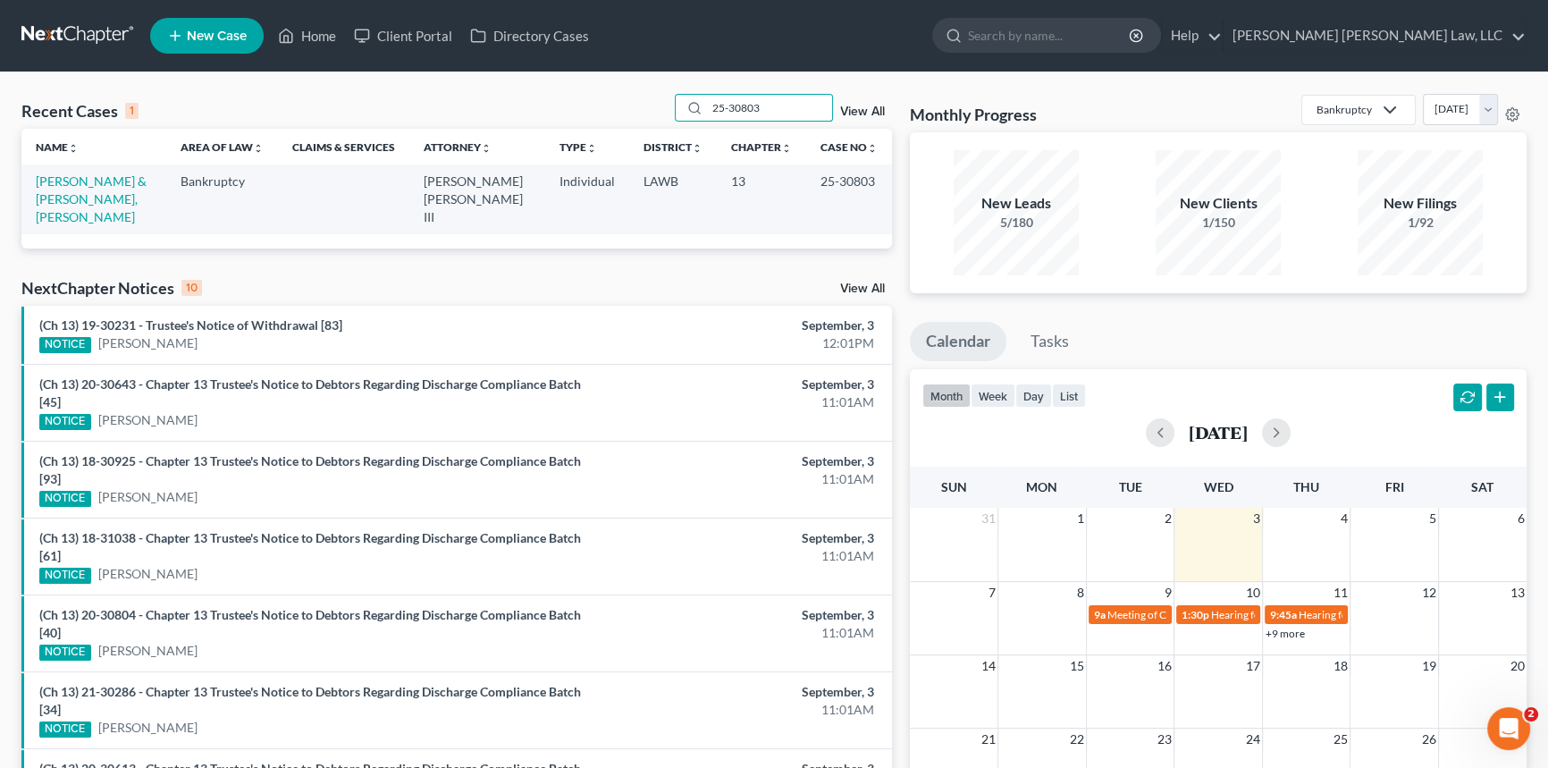
click at [64, 189] on td "[PERSON_NAME] & [PERSON_NAME], [PERSON_NAME]" at bounding box center [93, 198] width 145 height 69
click at [75, 176] on link "[PERSON_NAME] & [PERSON_NAME], [PERSON_NAME]" at bounding box center [91, 198] width 111 height 51
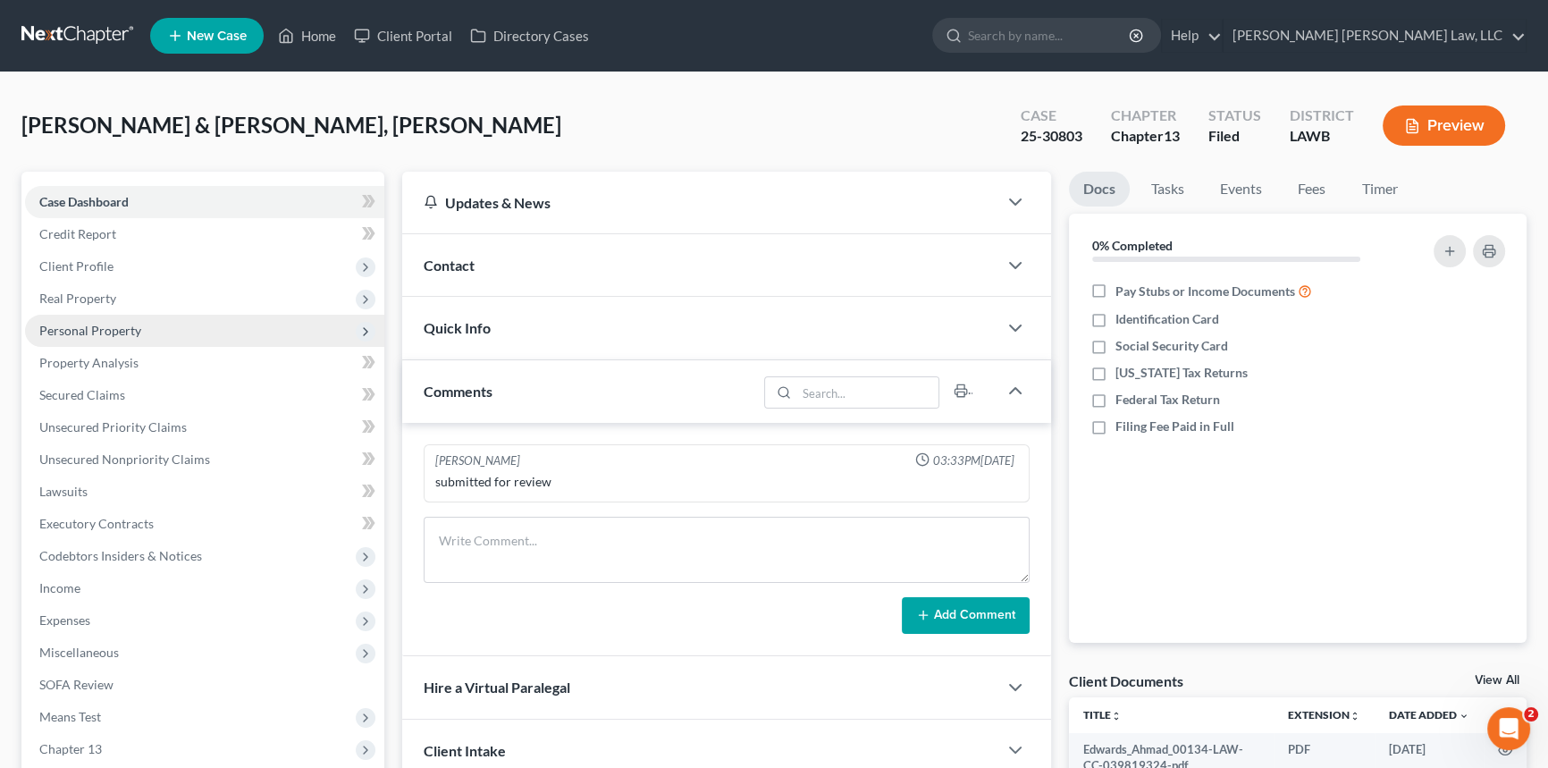
click at [106, 323] on span "Personal Property" at bounding box center [90, 330] width 102 height 15
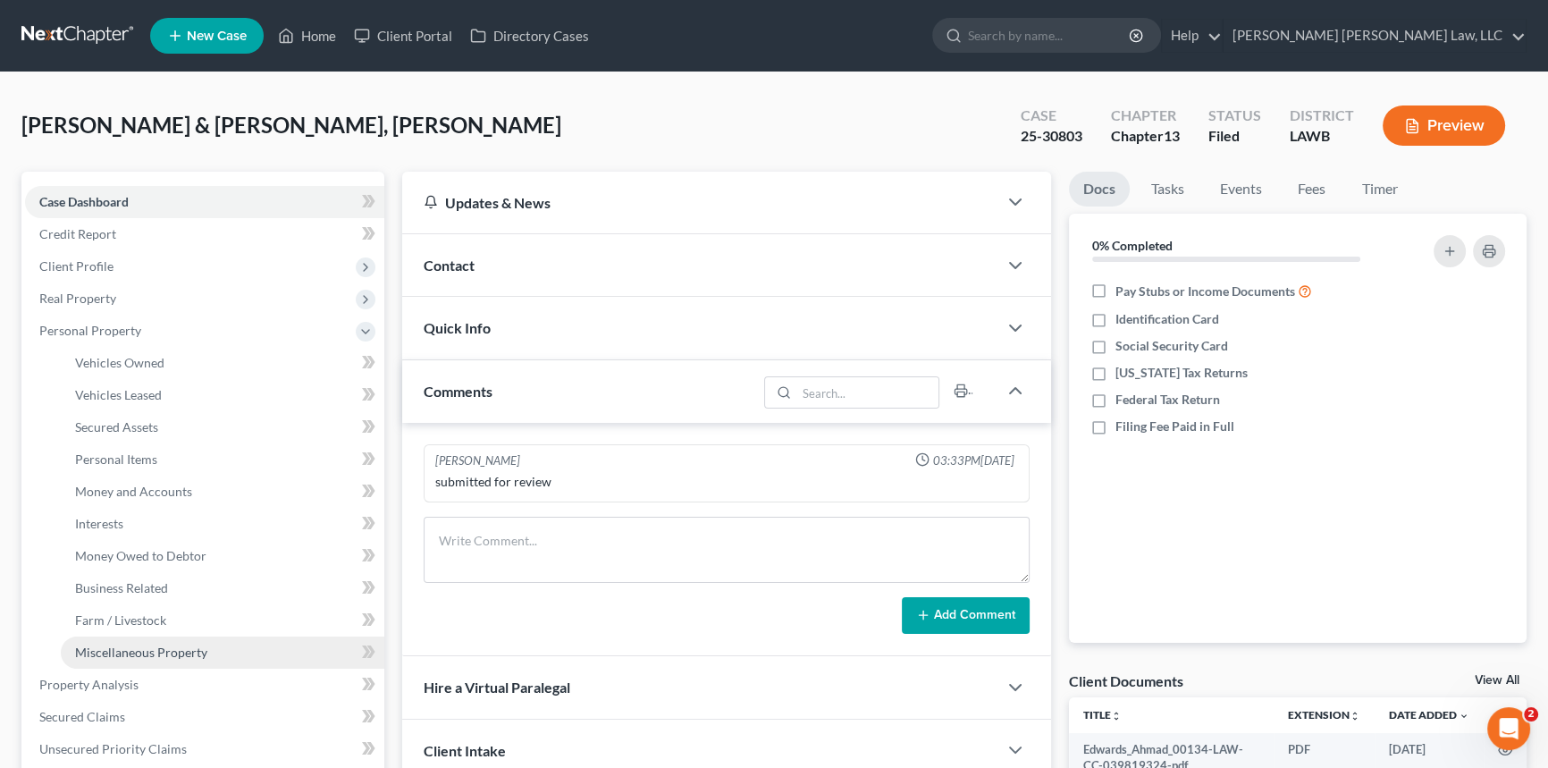
click at [170, 655] on span "Miscellaneous Property" at bounding box center [141, 651] width 132 height 15
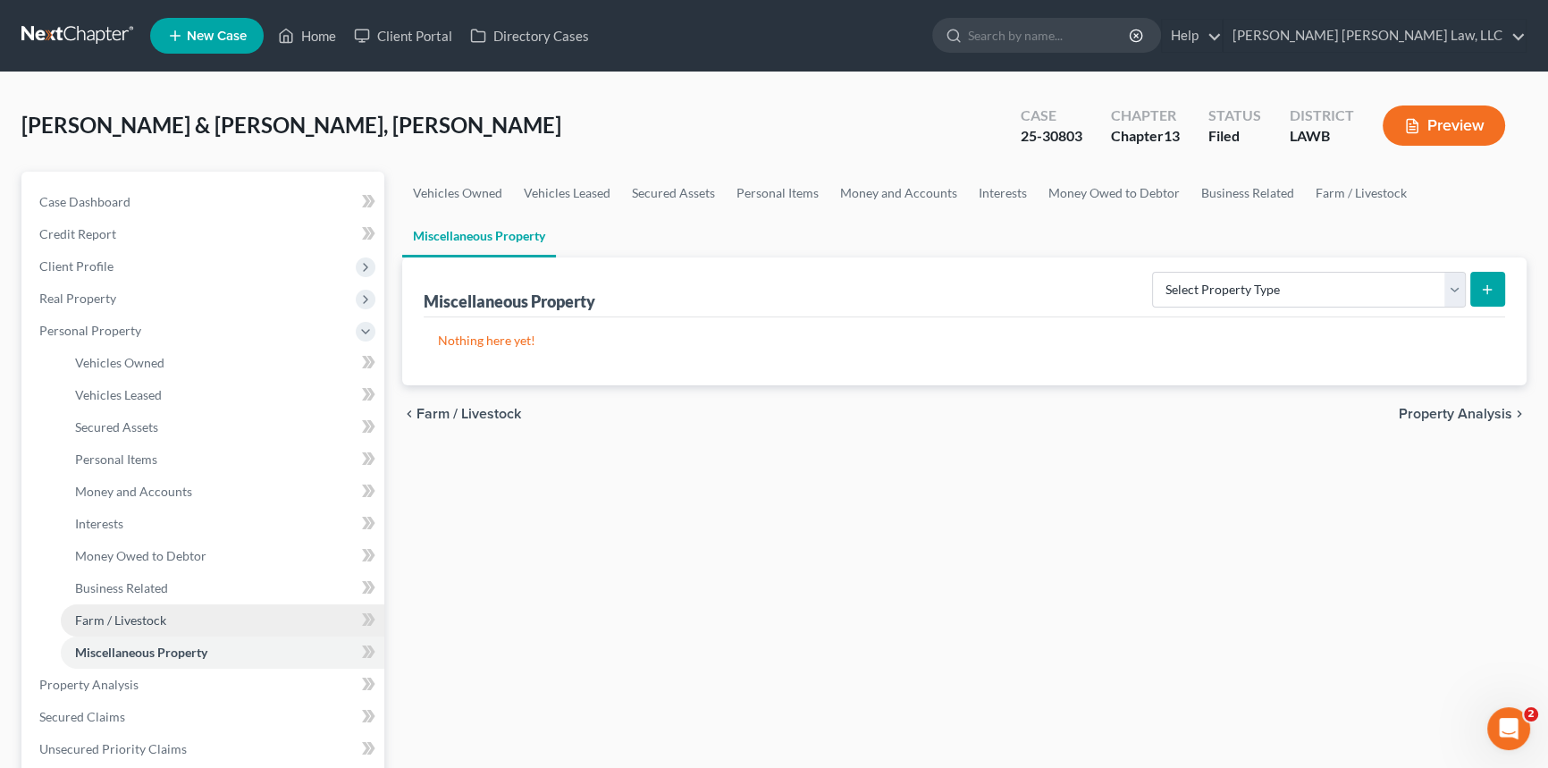
click at [132, 616] on span "Farm / Livestock" at bounding box center [120, 619] width 91 height 15
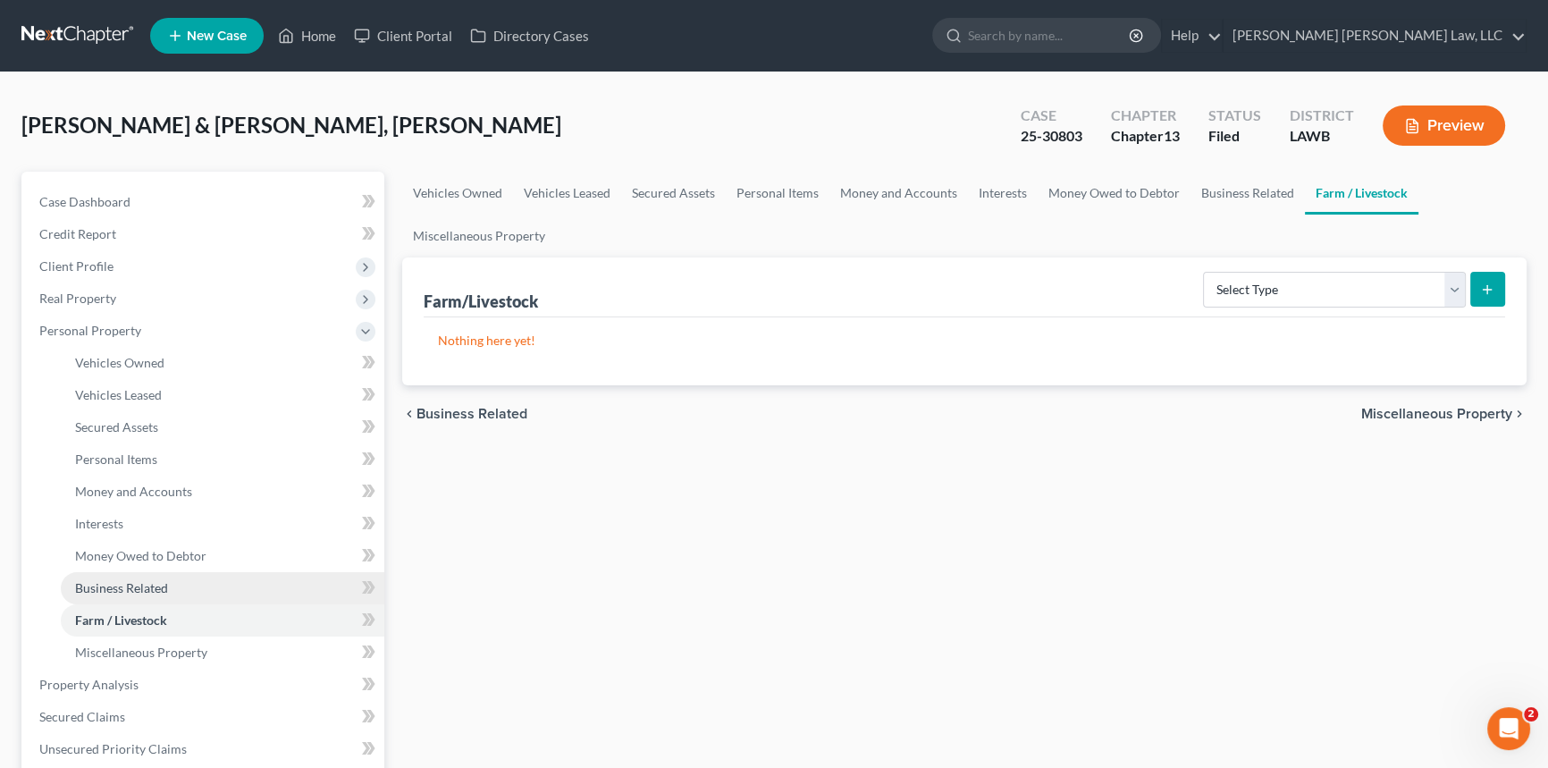
click at [127, 580] on span "Business Related" at bounding box center [121, 587] width 93 height 15
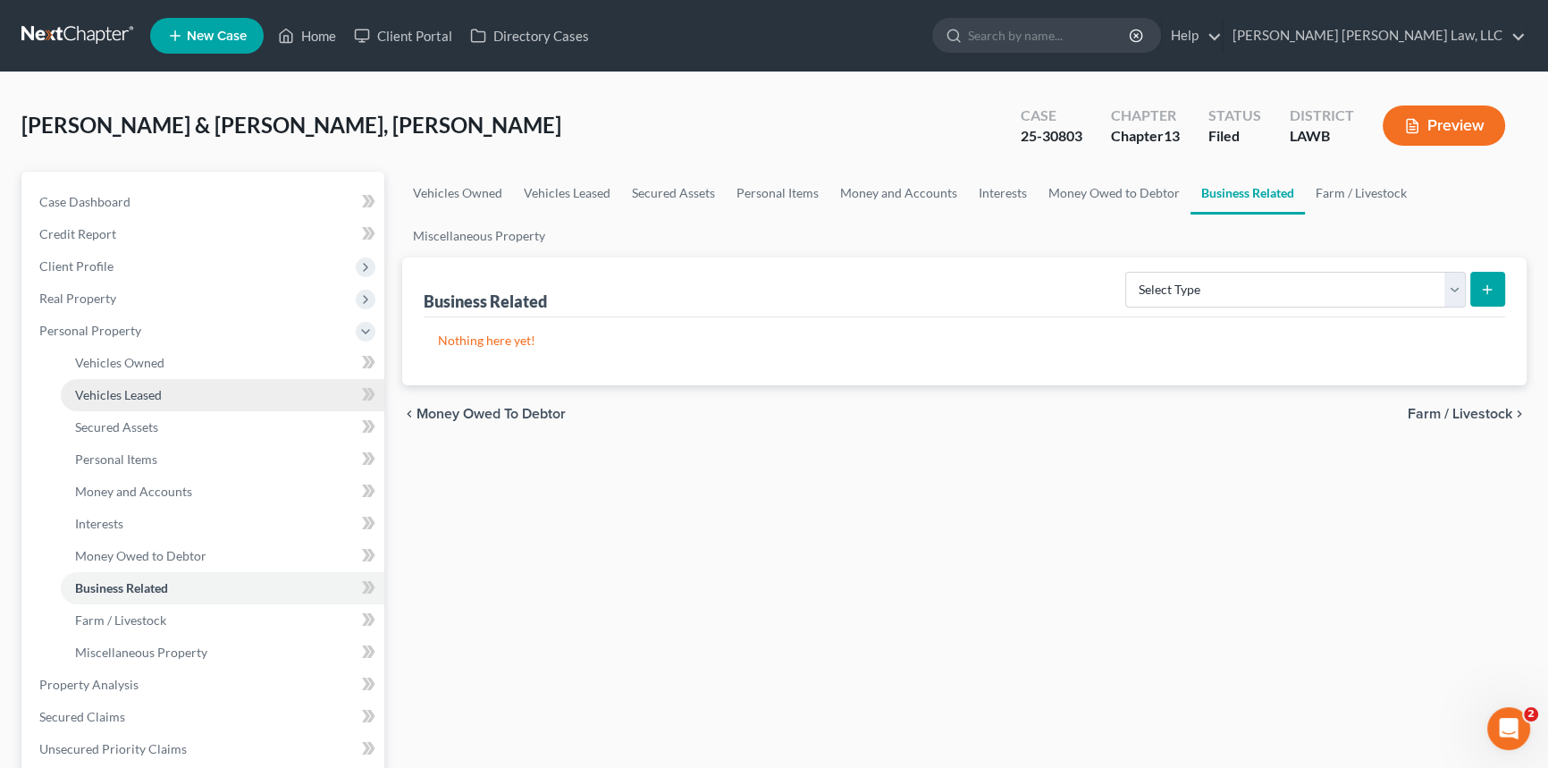
click at [96, 394] on span "Vehicles Leased" at bounding box center [118, 394] width 87 height 15
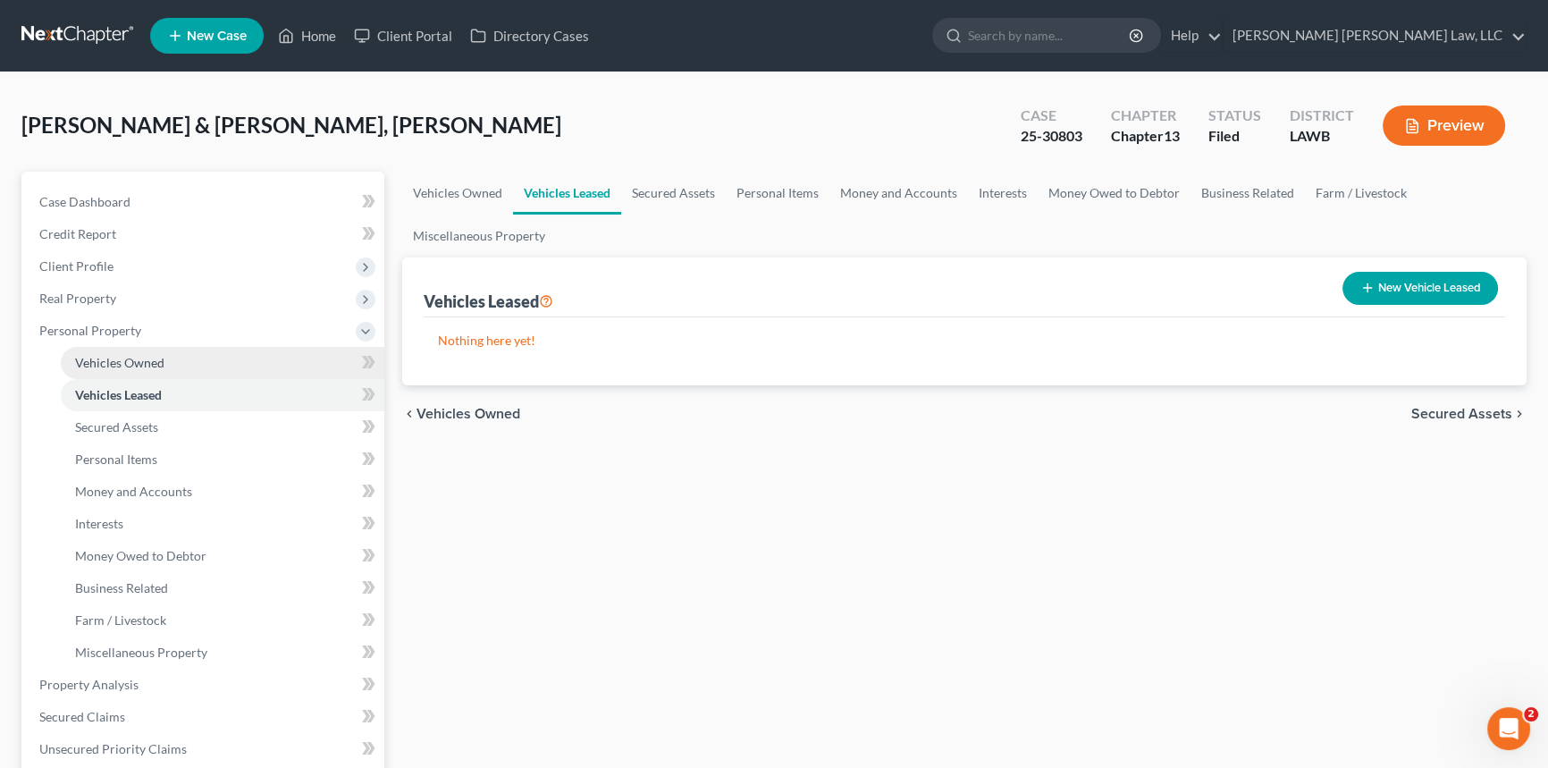
click at [105, 366] on span "Vehicles Owned" at bounding box center [119, 362] width 89 height 15
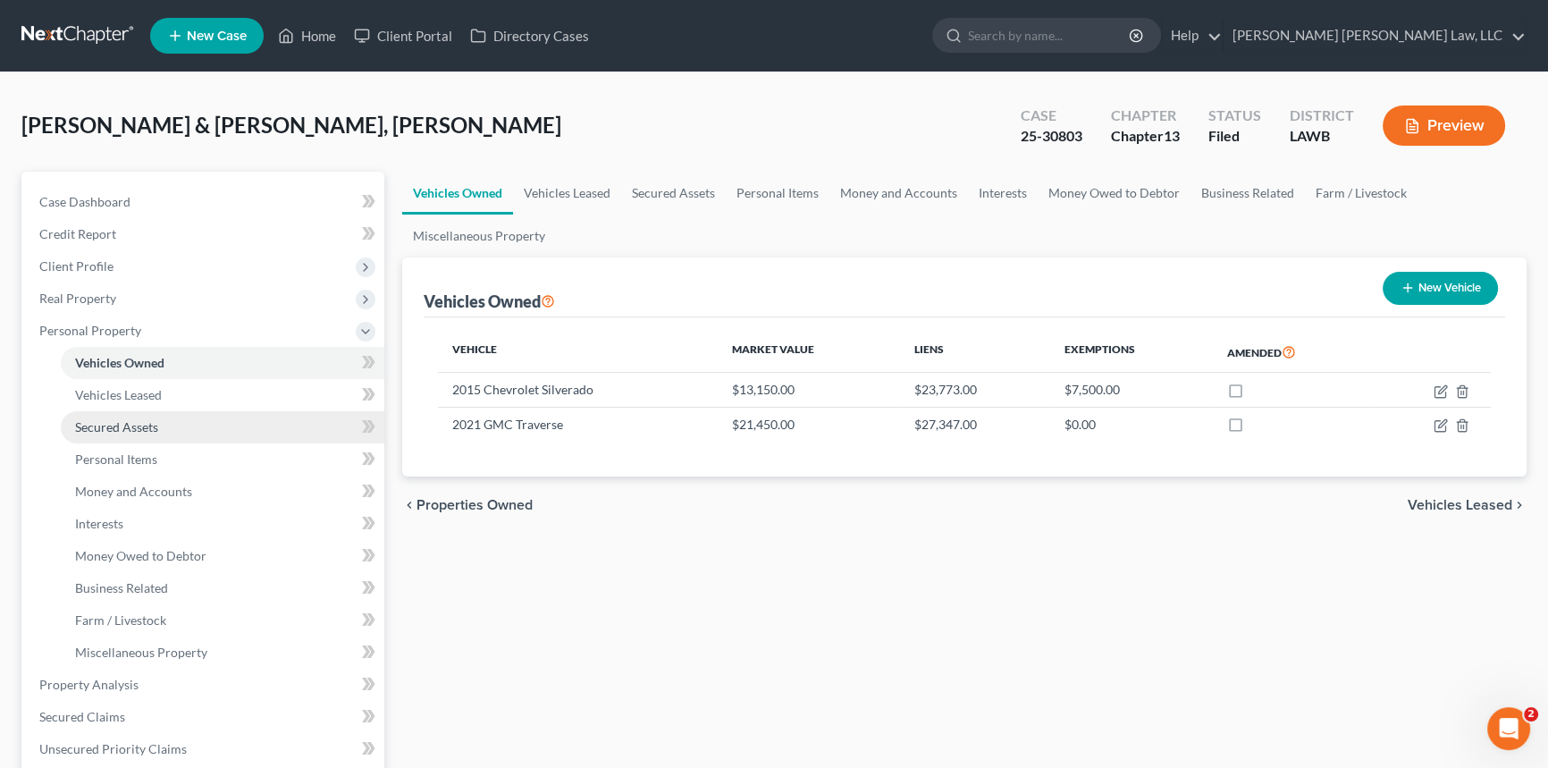
click at [117, 430] on span "Secured Assets" at bounding box center [116, 426] width 83 height 15
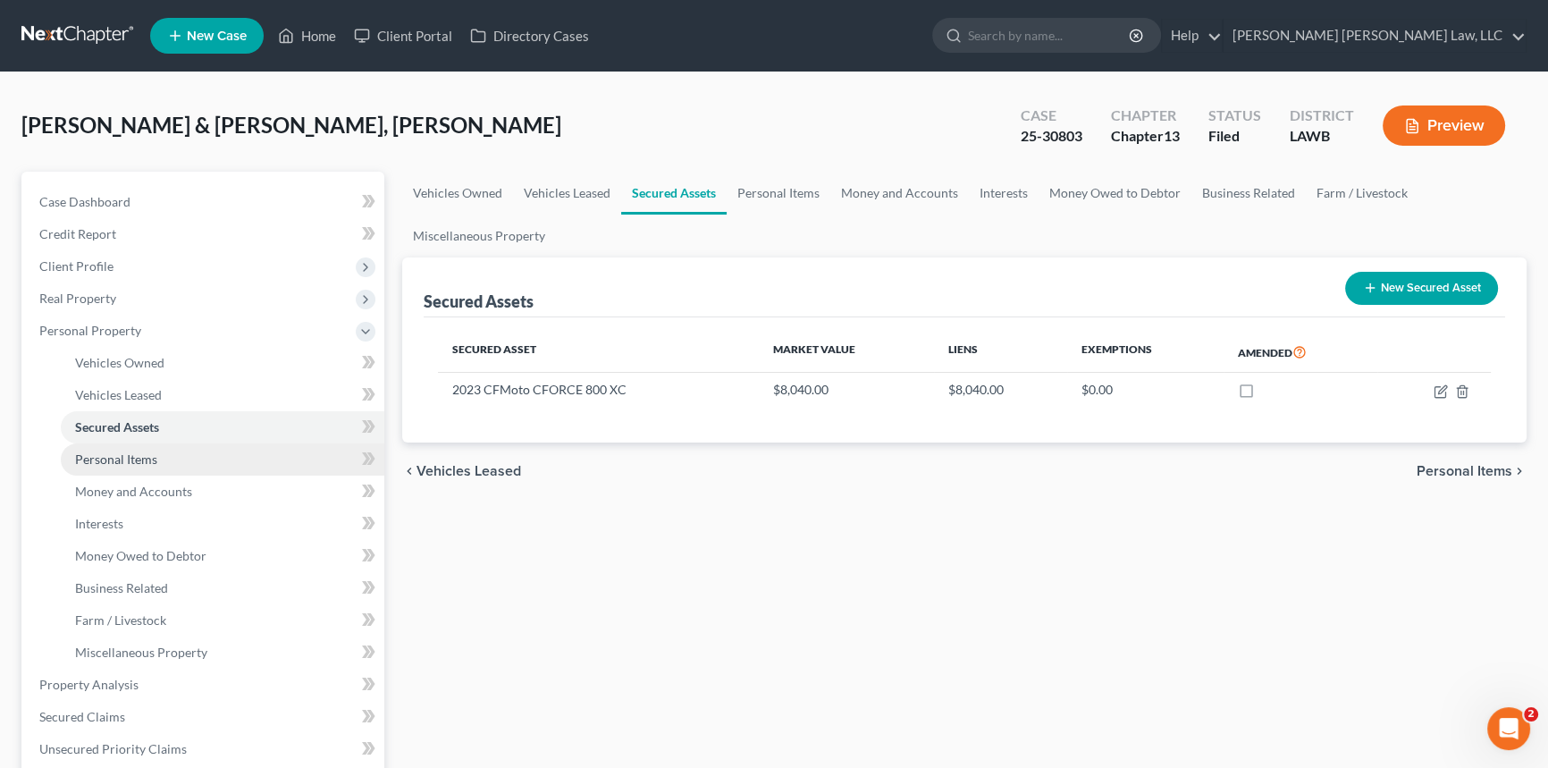
click at [106, 459] on span "Personal Items" at bounding box center [116, 458] width 82 height 15
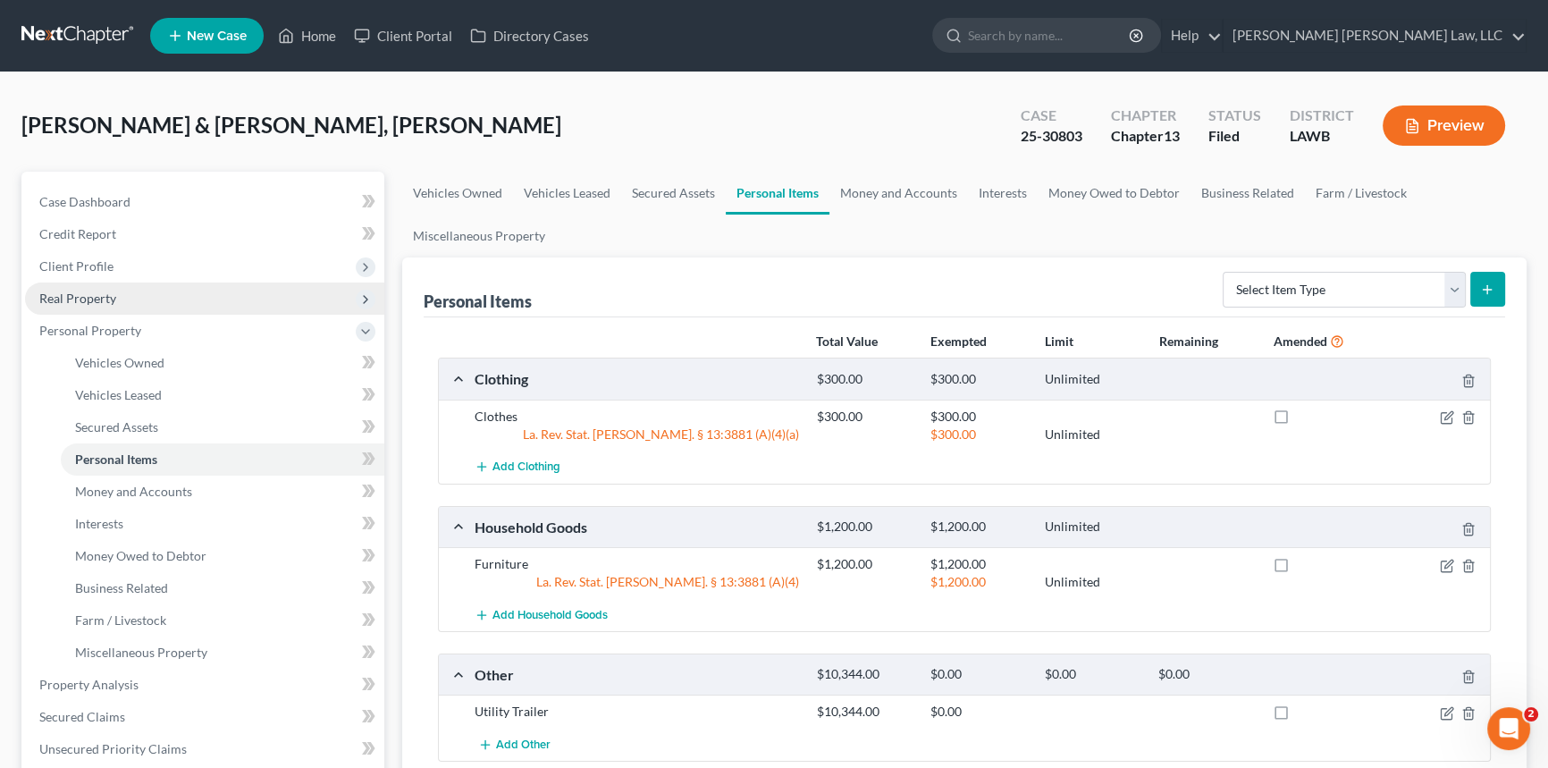
click at [80, 295] on span "Real Property" at bounding box center [77, 297] width 77 height 15
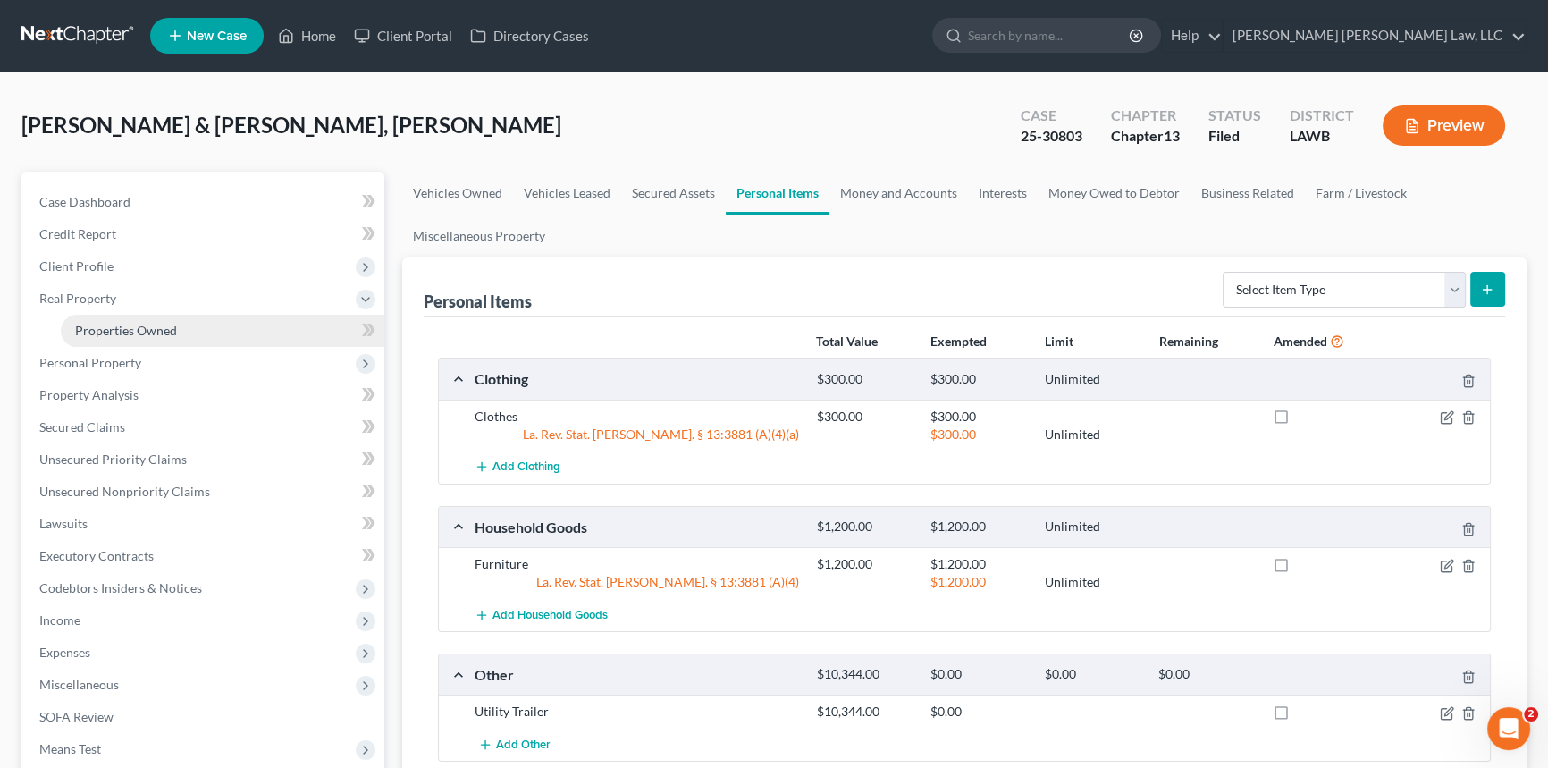
click at [96, 316] on link "Properties Owned" at bounding box center [223, 331] width 324 height 32
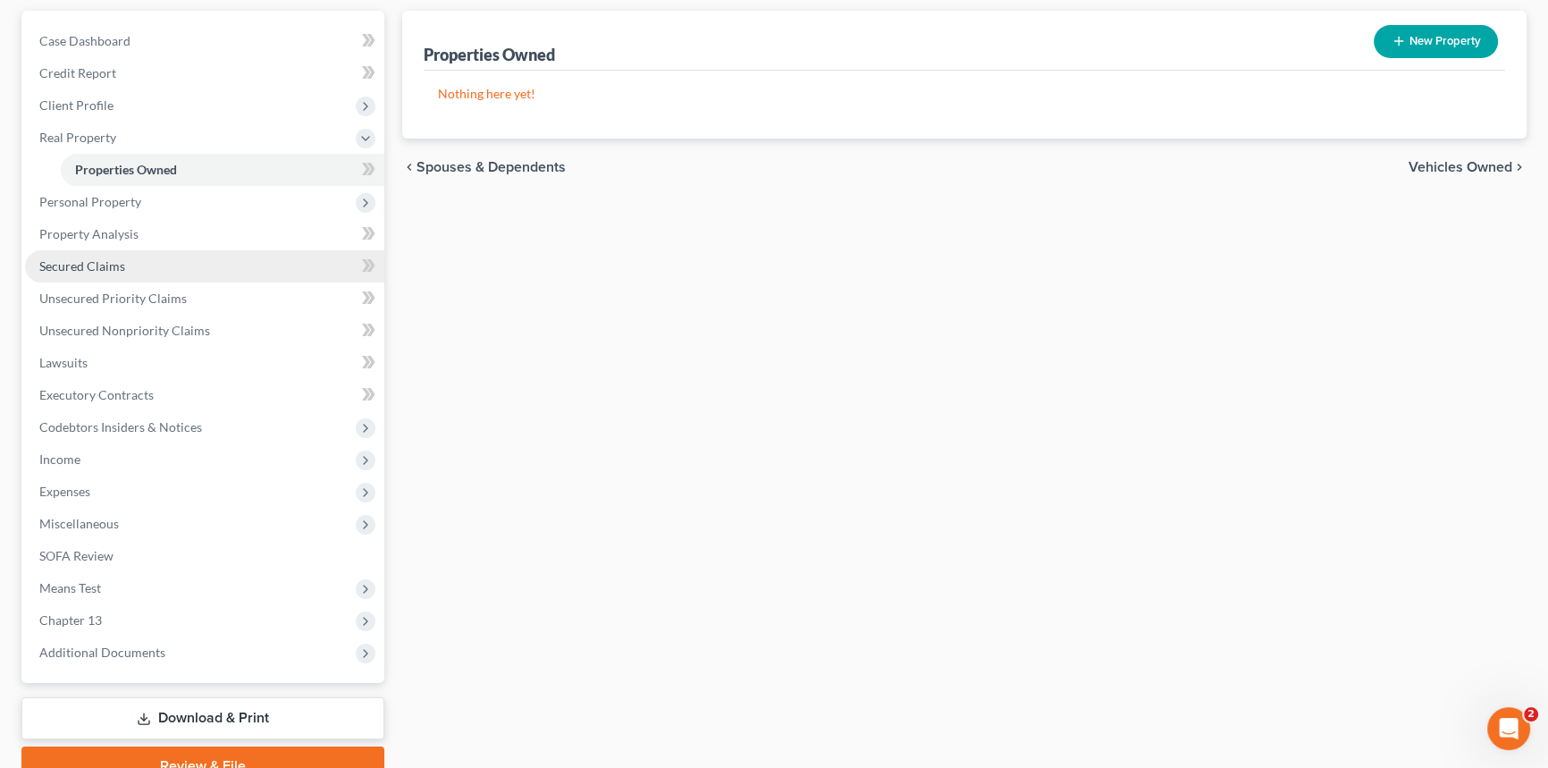
scroll to position [162, 0]
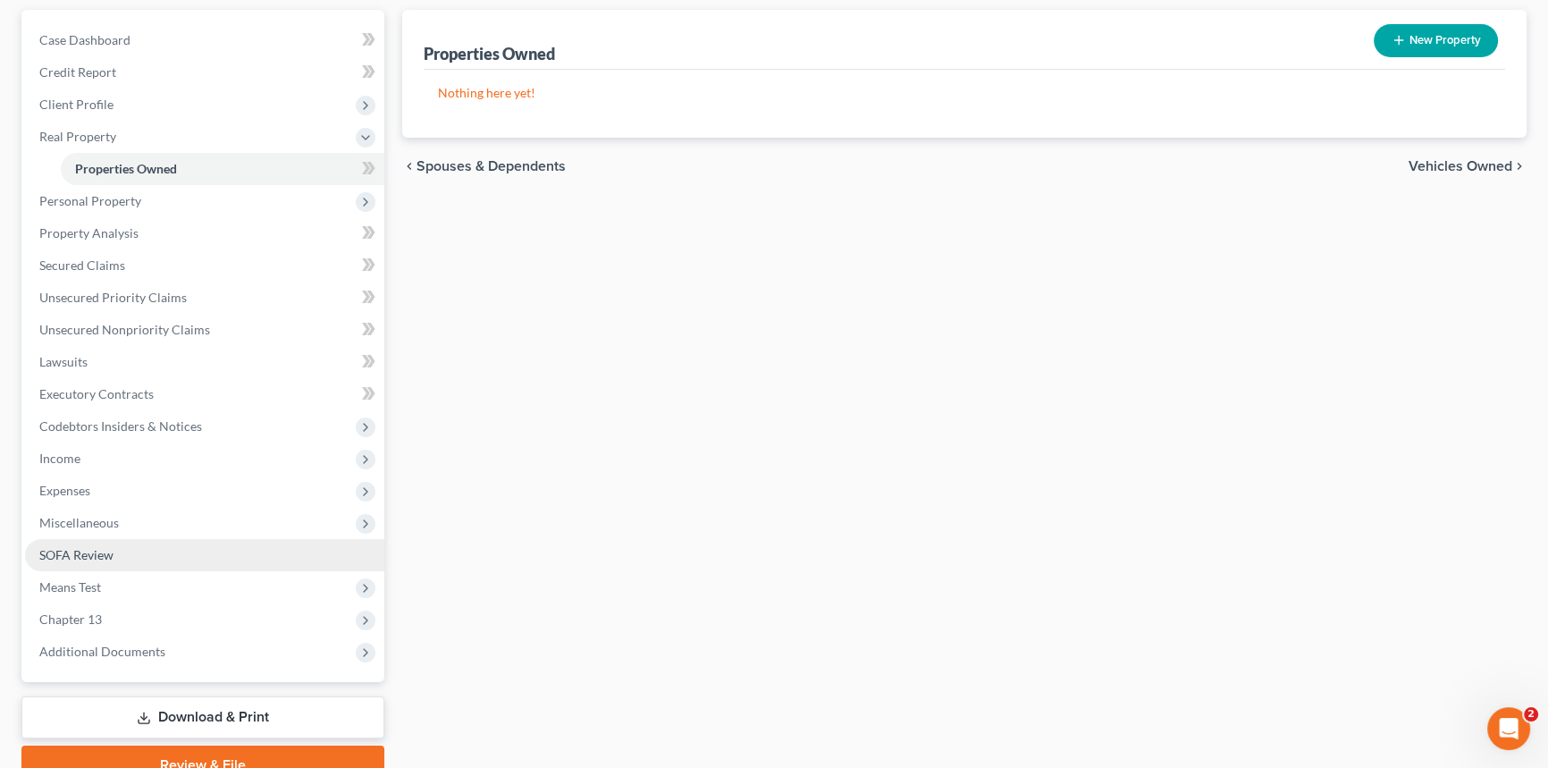
click at [114, 548] on link "SOFA Review" at bounding box center [204, 555] width 359 height 32
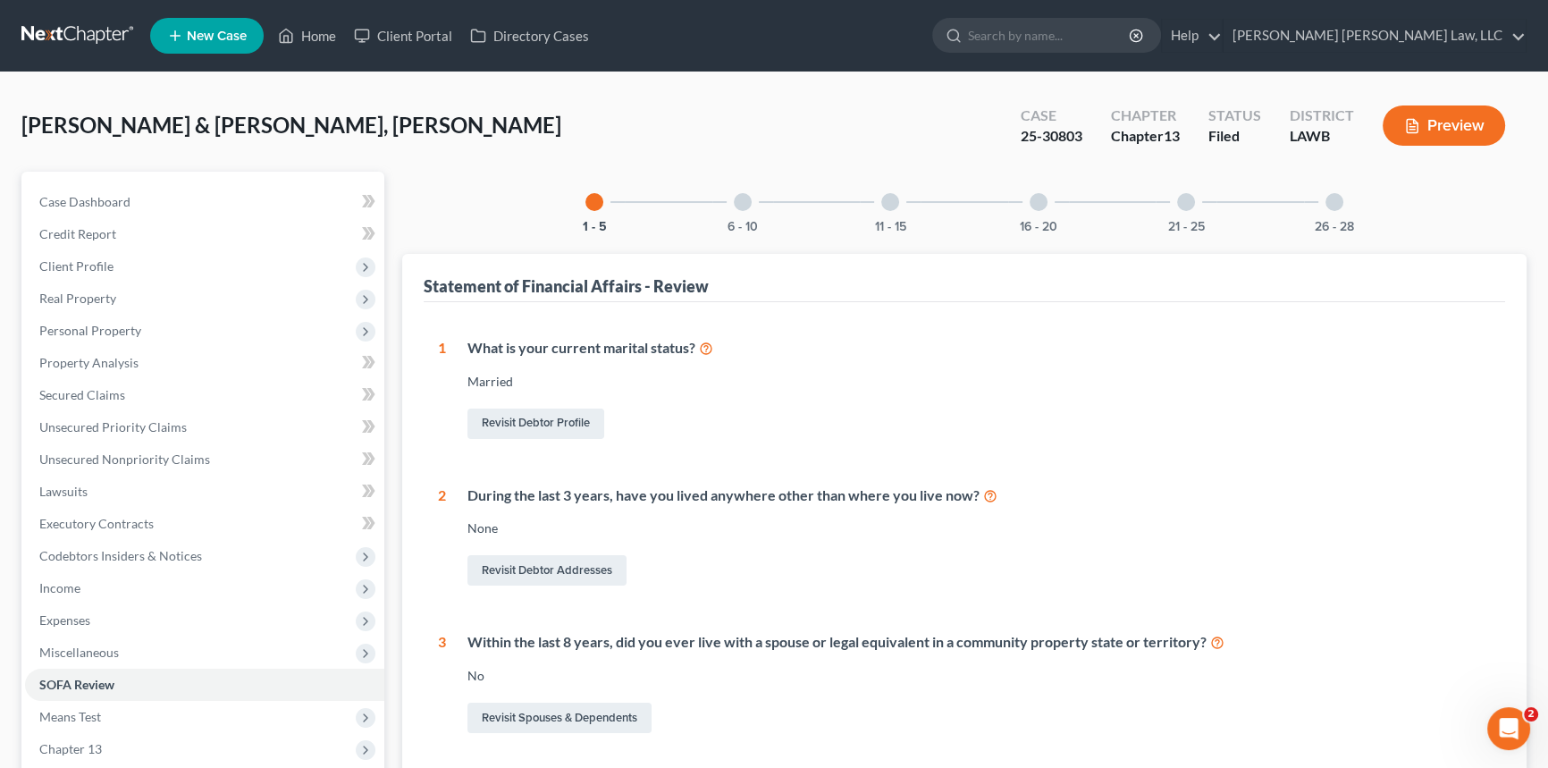
click at [734, 202] on div at bounding box center [743, 202] width 18 height 18
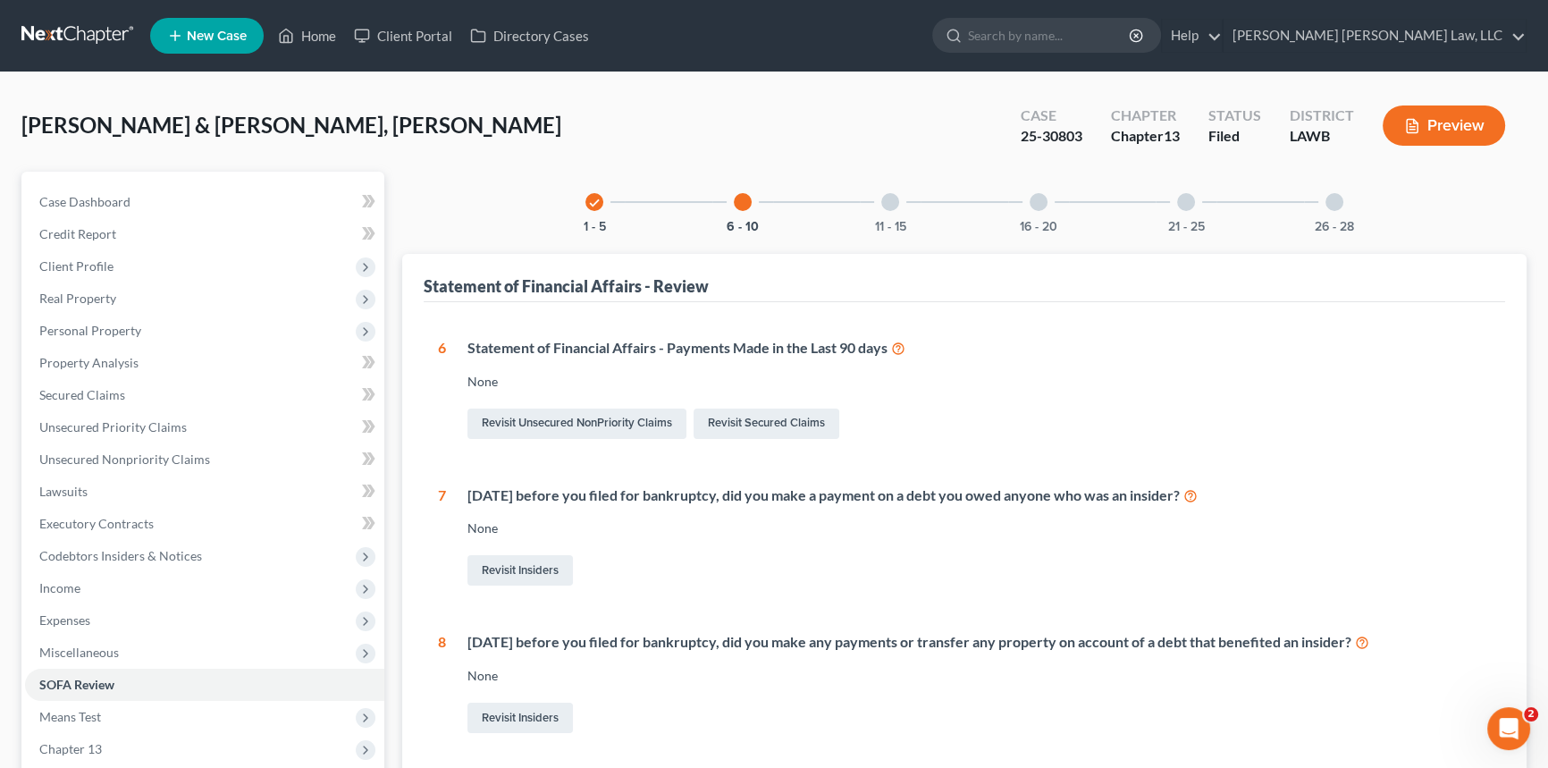
click at [885, 196] on div at bounding box center [890, 202] width 18 height 18
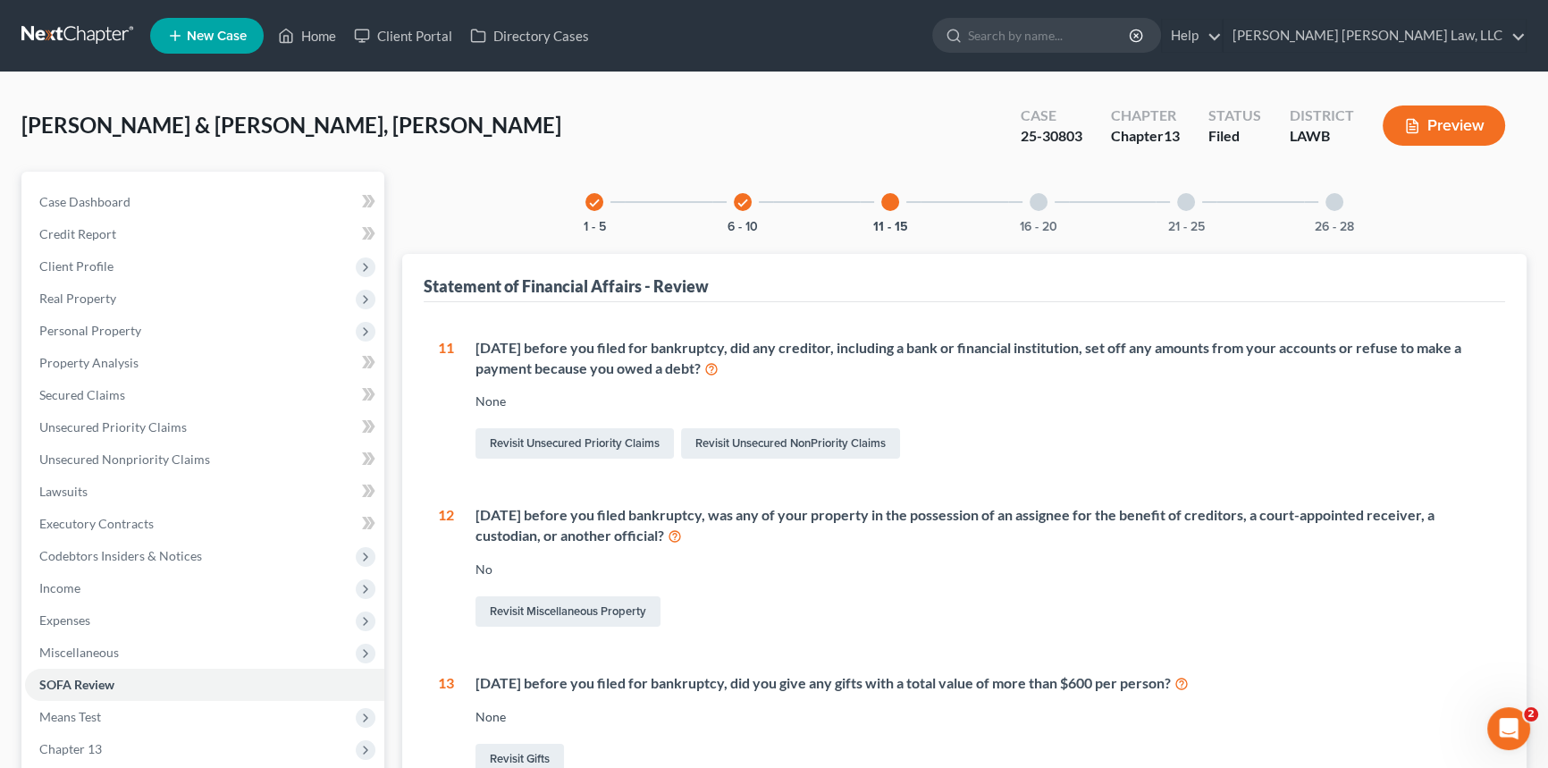
click at [1042, 196] on div at bounding box center [1039, 202] width 18 height 18
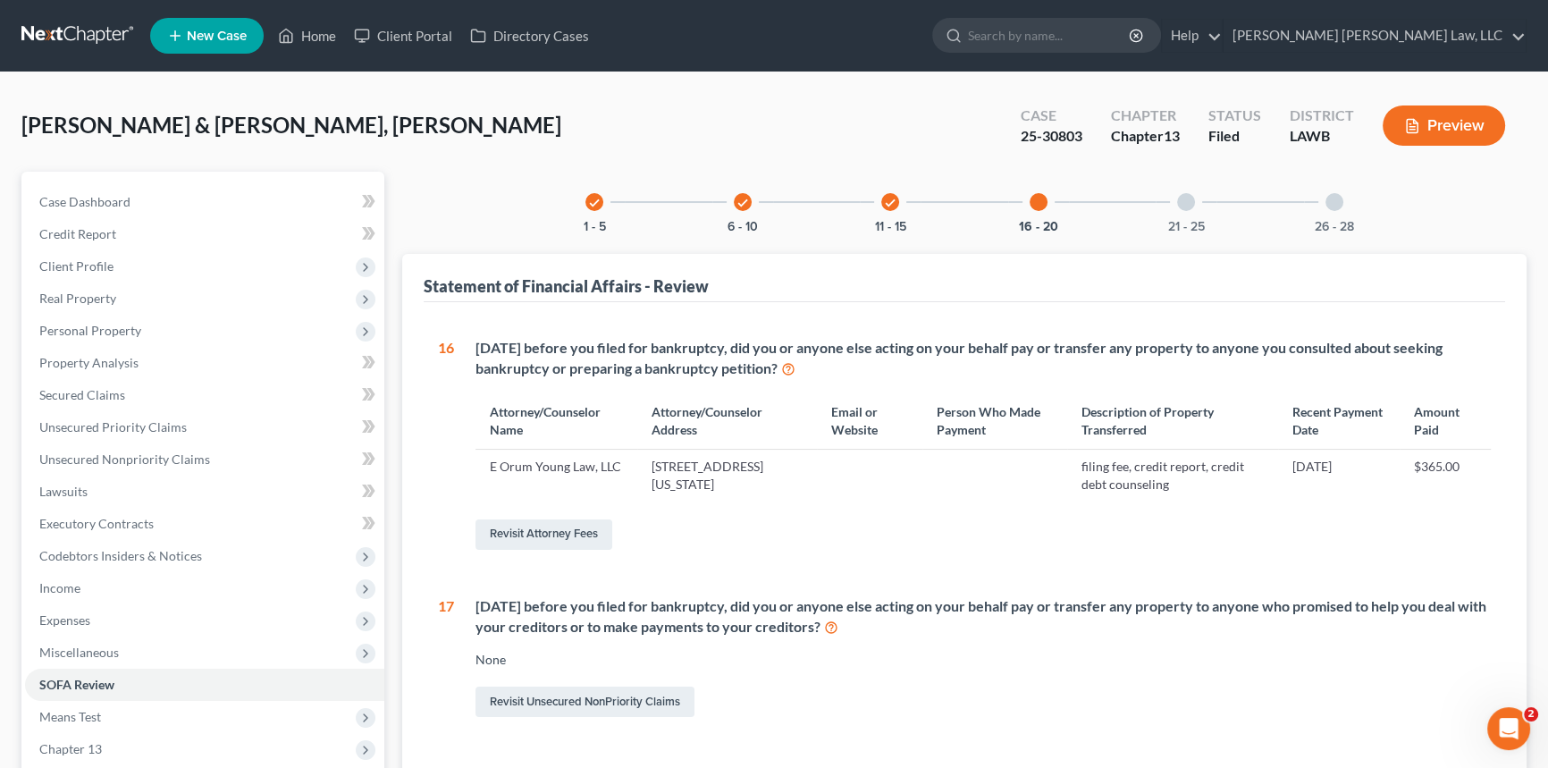
click at [1185, 200] on div at bounding box center [1186, 202] width 18 height 18
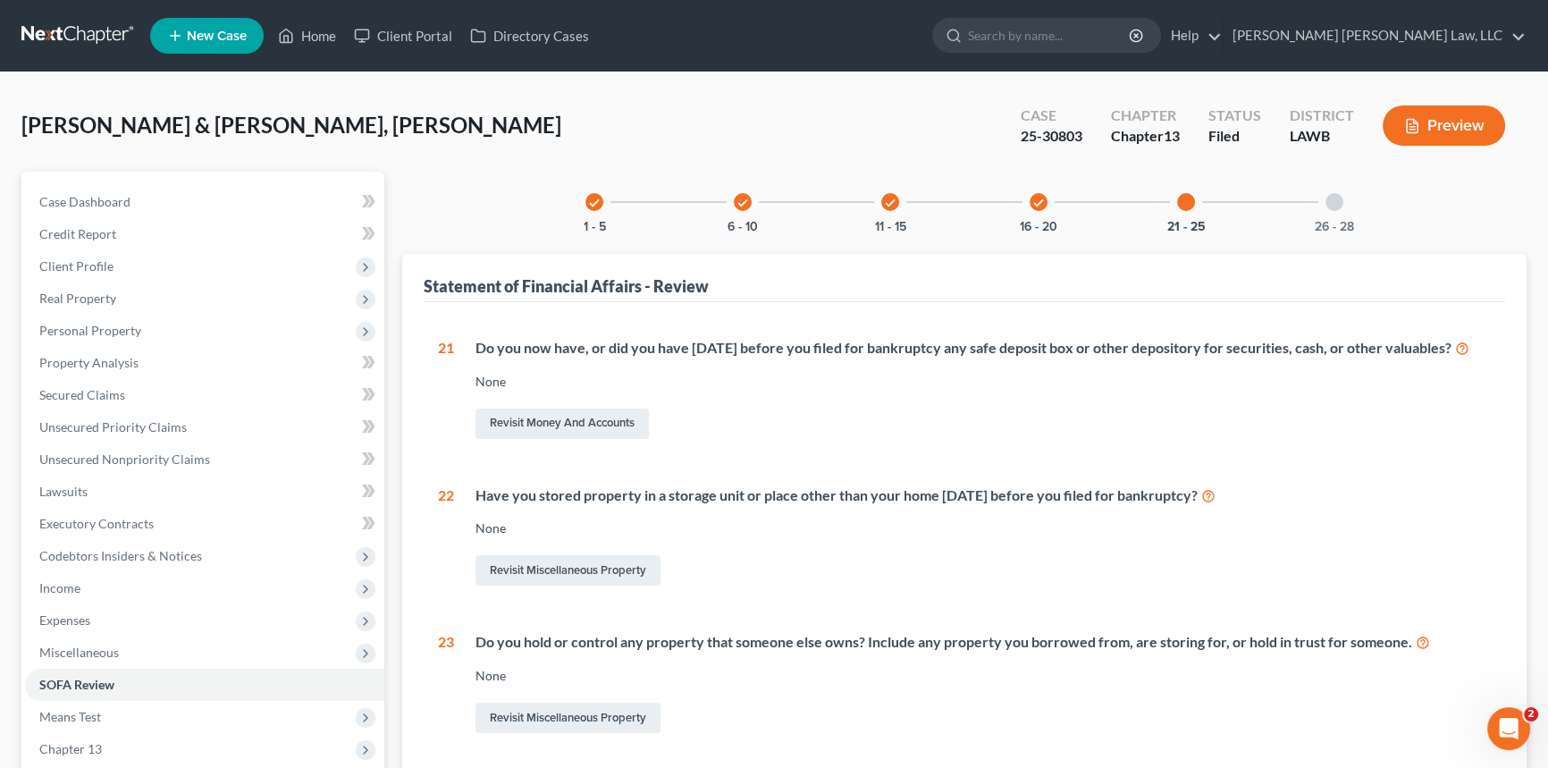
click at [1332, 195] on div at bounding box center [1334, 202] width 18 height 18
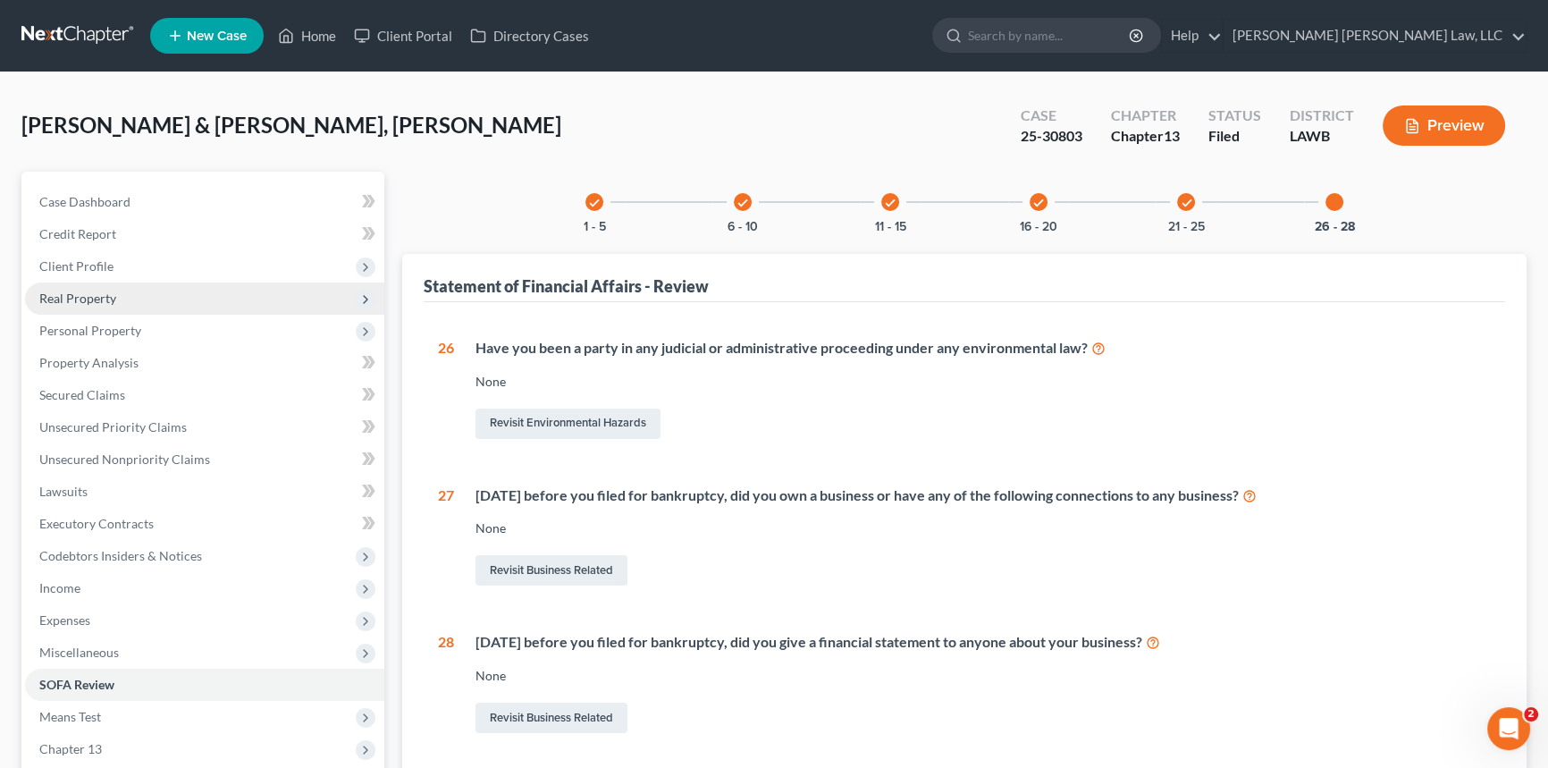
click at [111, 304] on span "Real Property" at bounding box center [204, 298] width 359 height 32
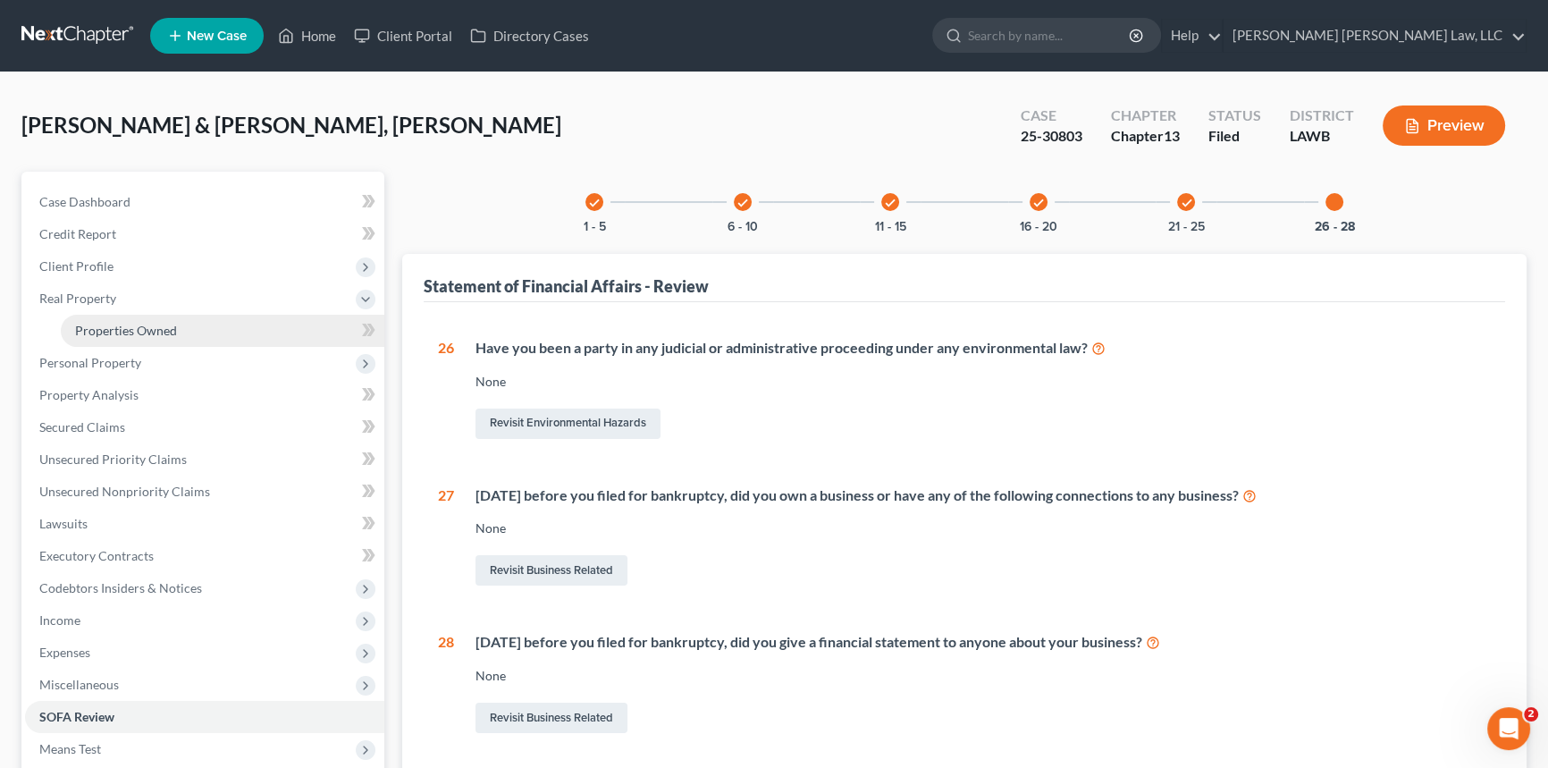
click at [152, 324] on span "Properties Owned" at bounding box center [126, 330] width 102 height 15
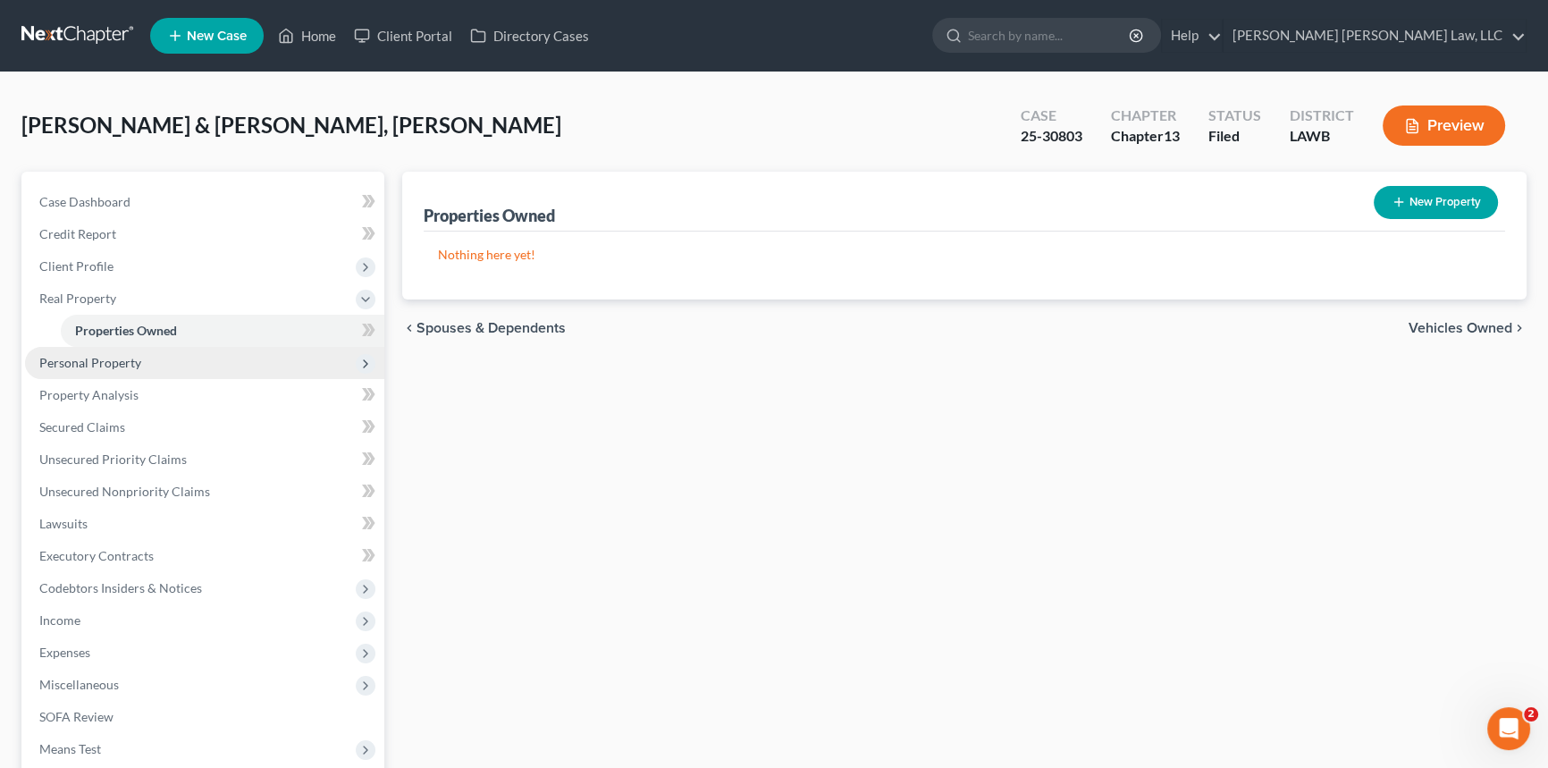
click at [134, 360] on span "Personal Property" at bounding box center [90, 362] width 102 height 15
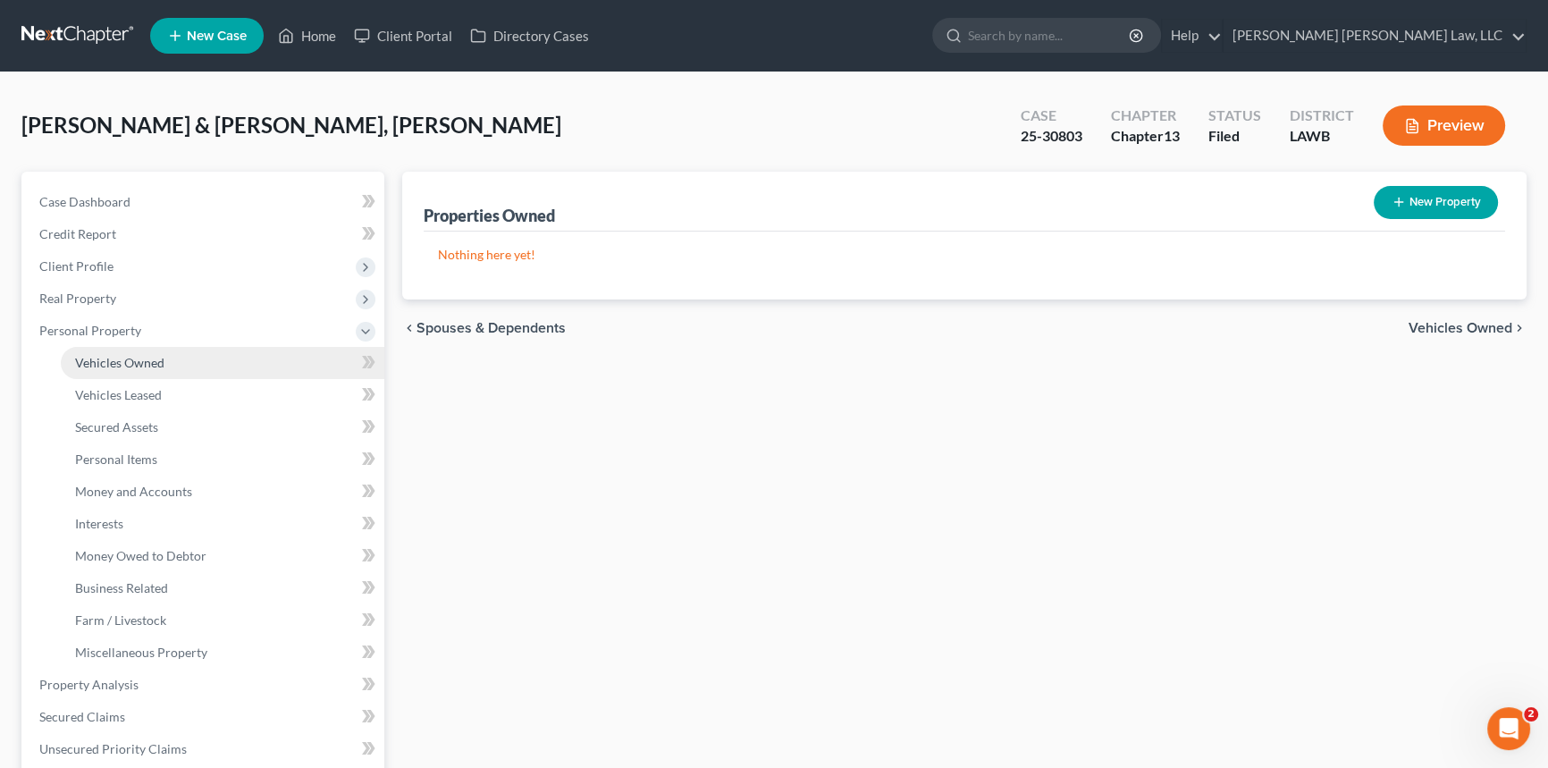
click at [152, 363] on span "Vehicles Owned" at bounding box center [119, 362] width 89 height 15
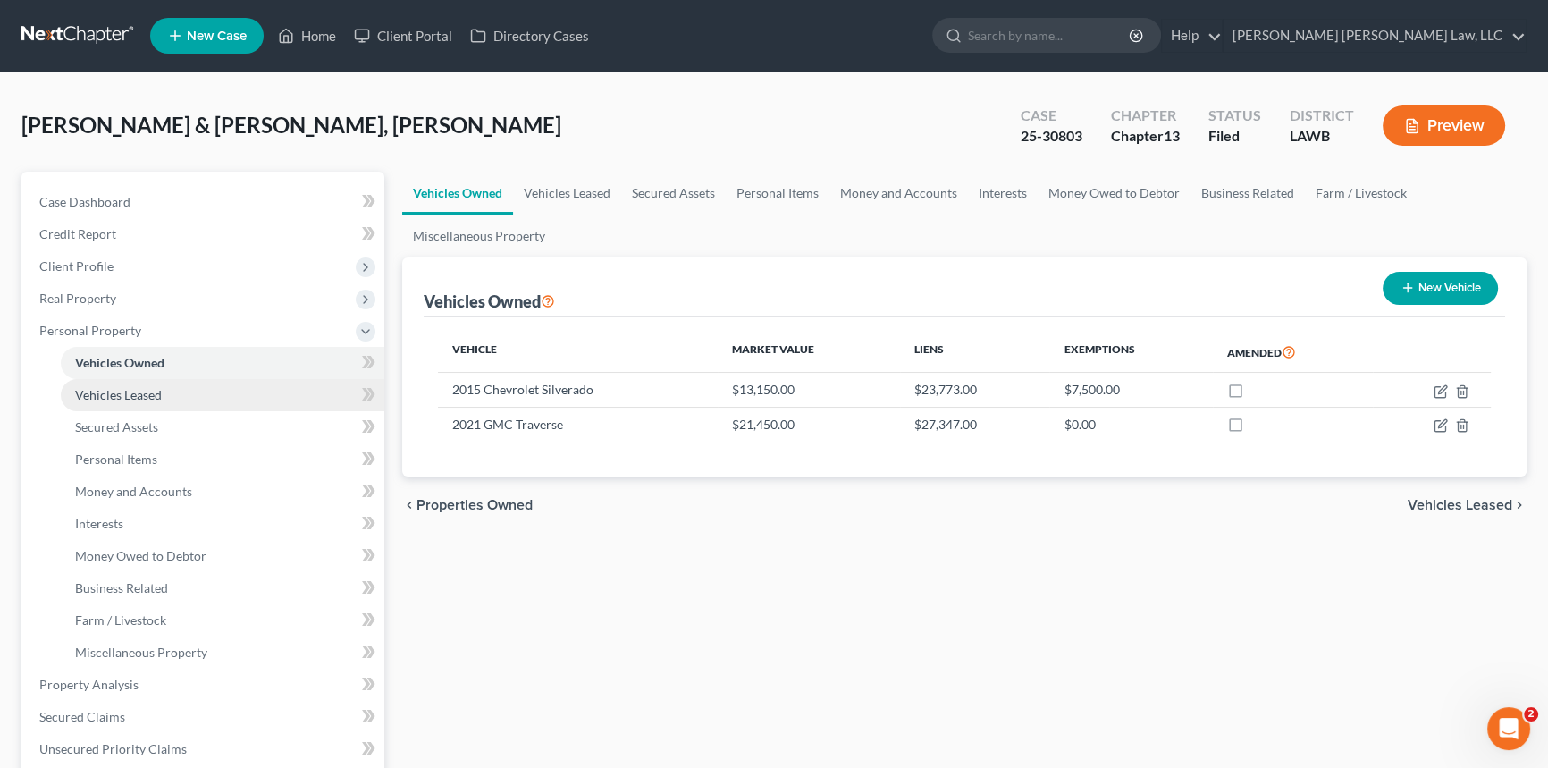
click at [136, 387] on span "Vehicles Leased" at bounding box center [118, 394] width 87 height 15
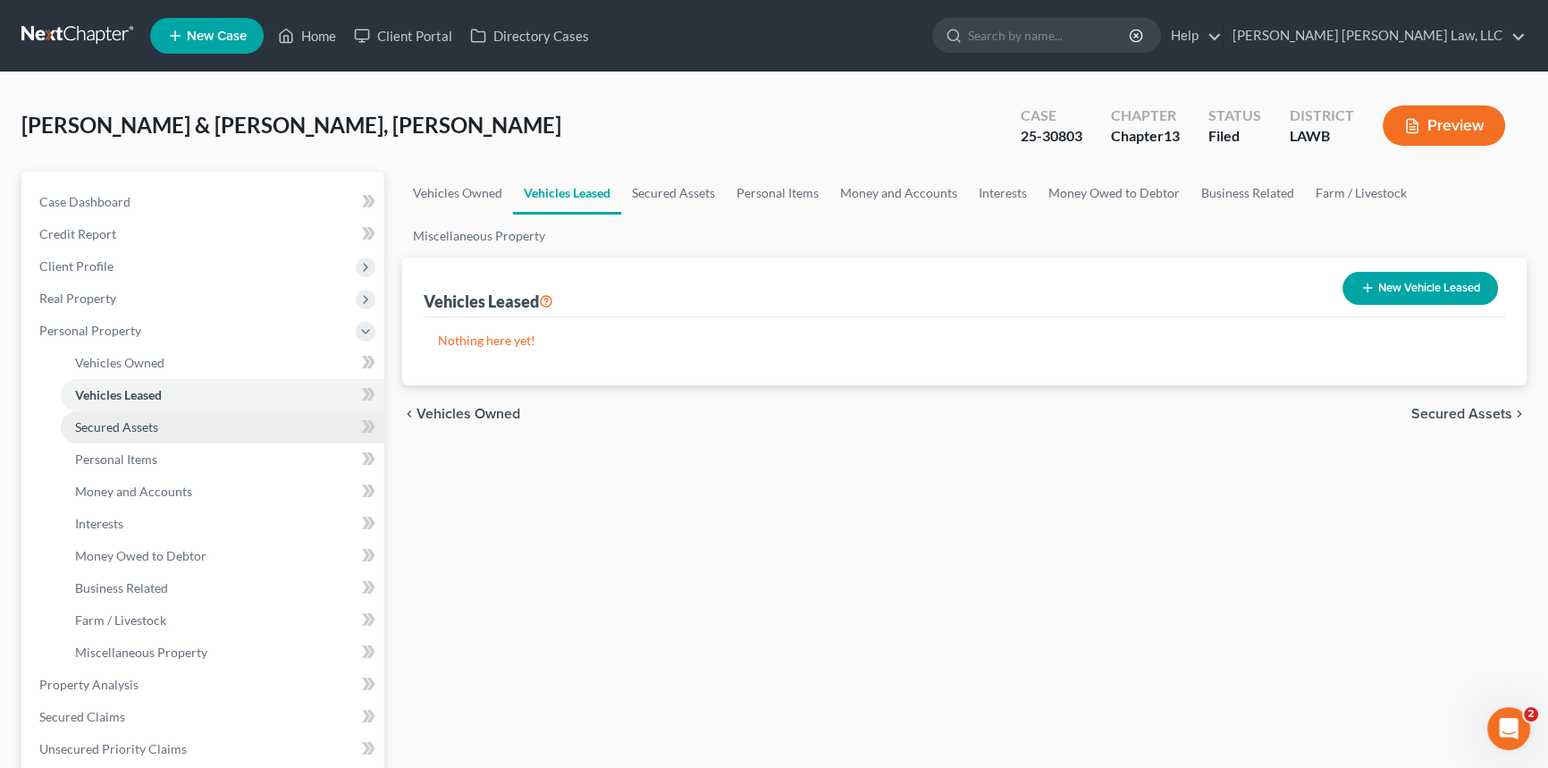
click at [142, 425] on span "Secured Assets" at bounding box center [116, 426] width 83 height 15
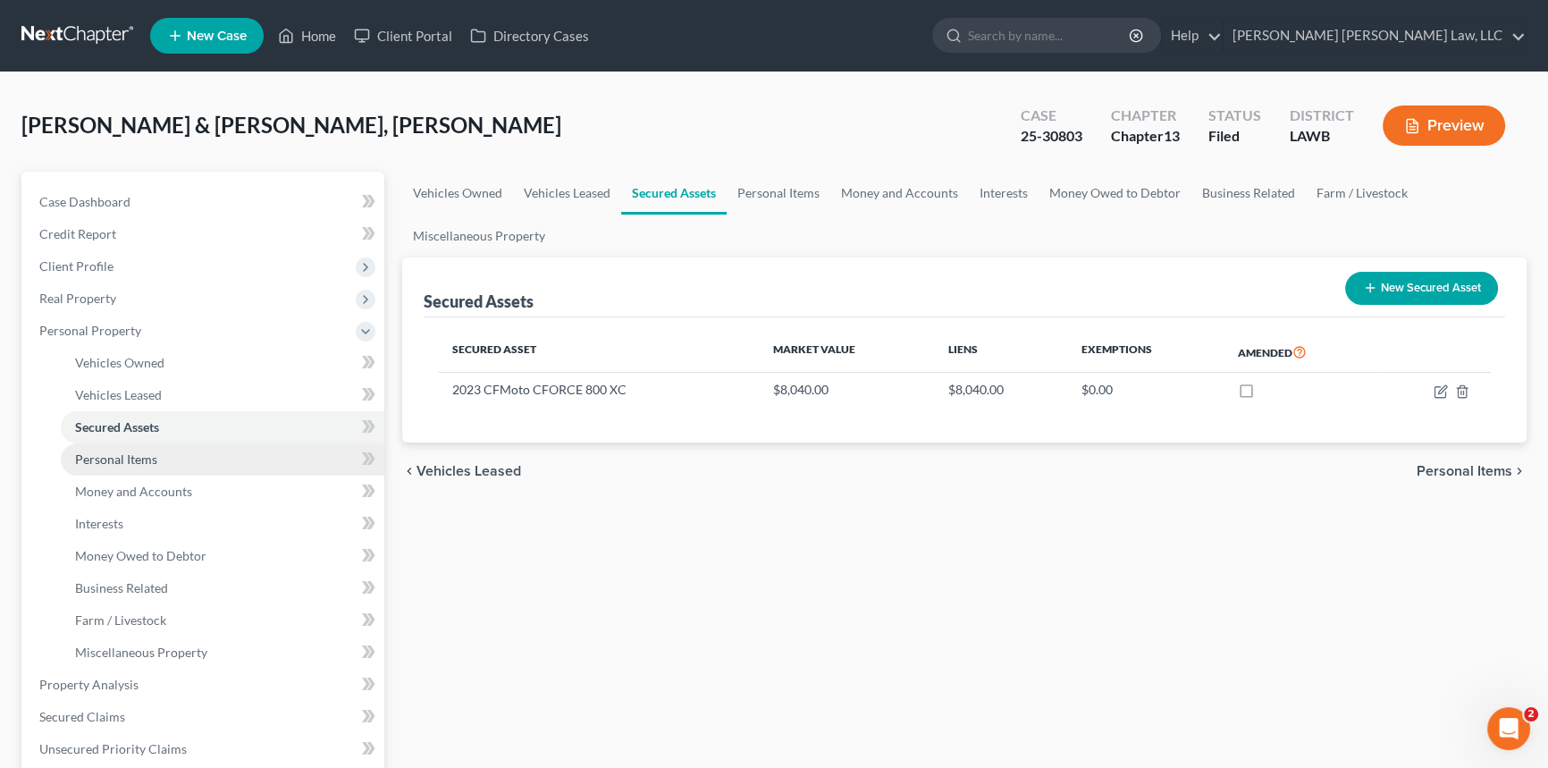
click at [143, 458] on span "Personal Items" at bounding box center [116, 458] width 82 height 15
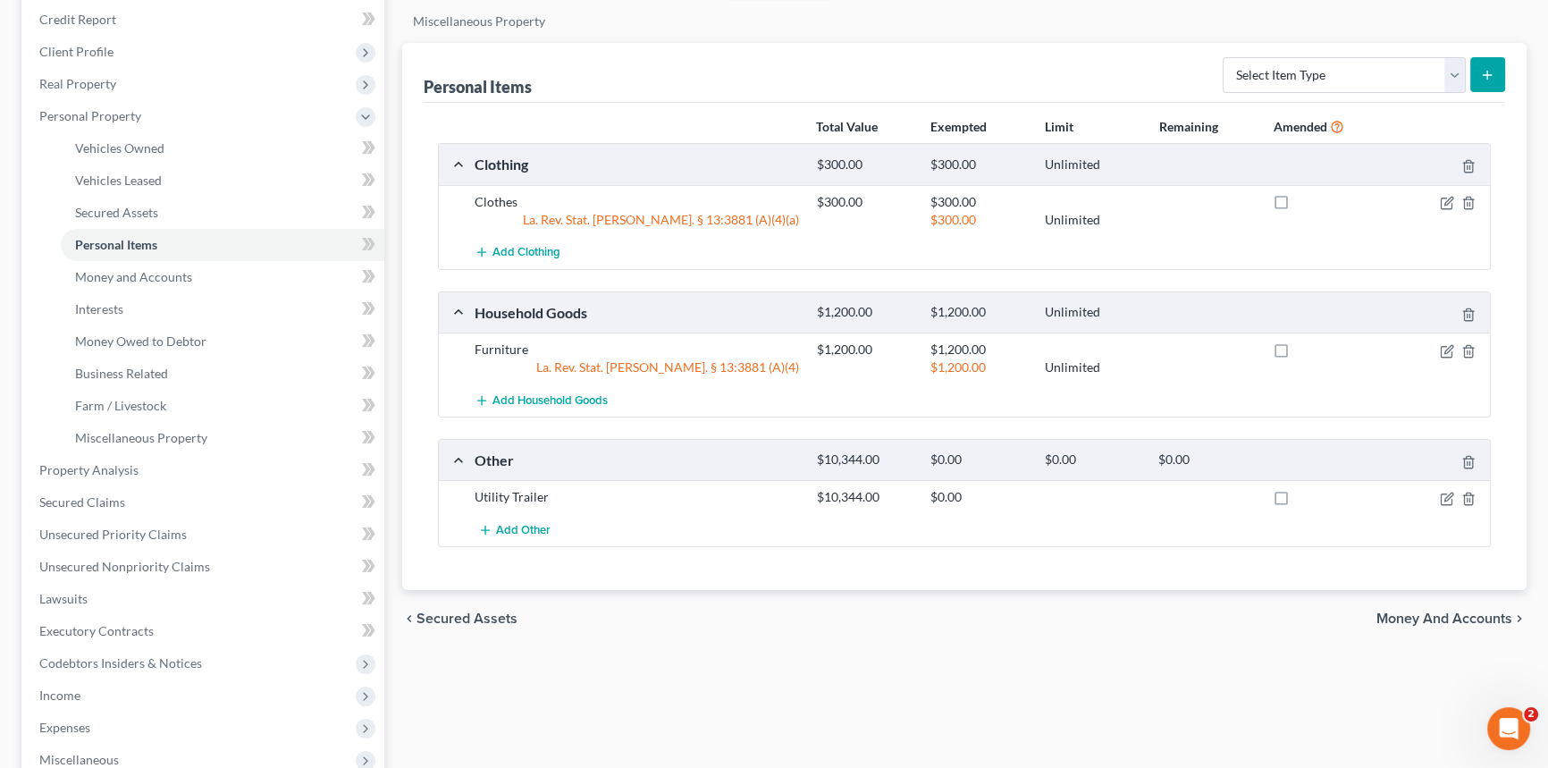
scroll to position [243, 0]
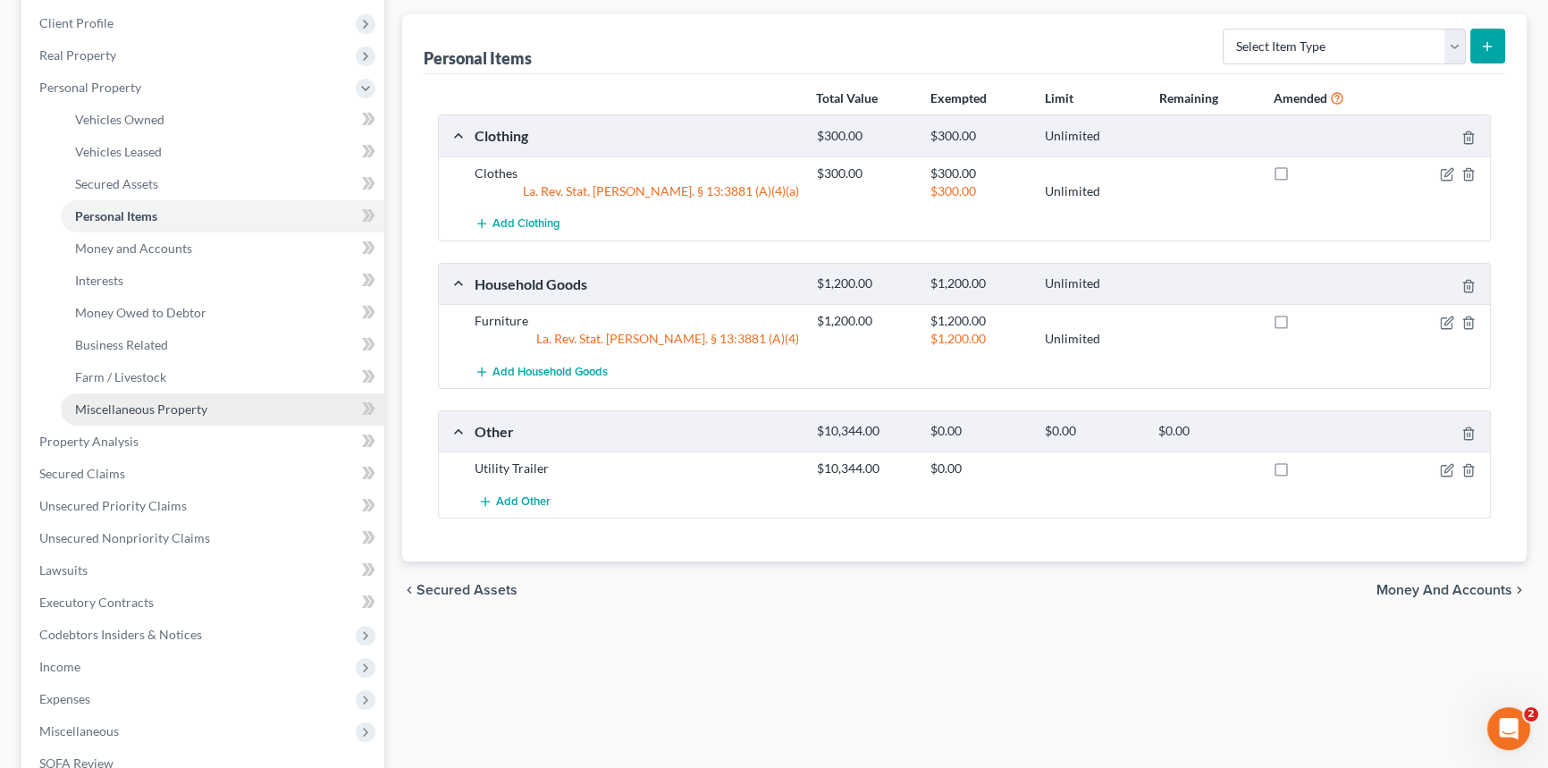
click at [139, 407] on span "Miscellaneous Property" at bounding box center [141, 408] width 132 height 15
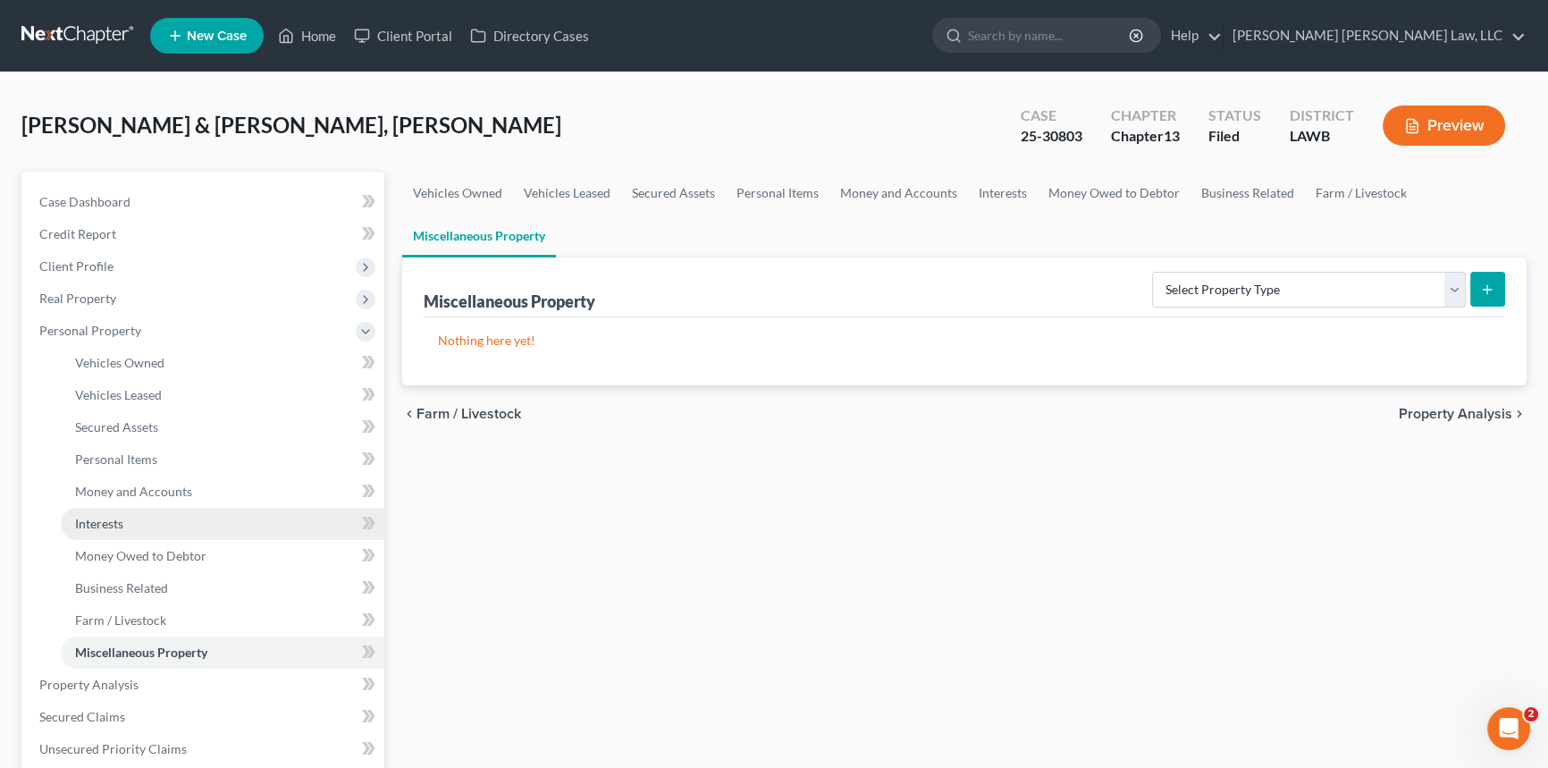
click at [116, 520] on span "Interests" at bounding box center [99, 523] width 48 height 15
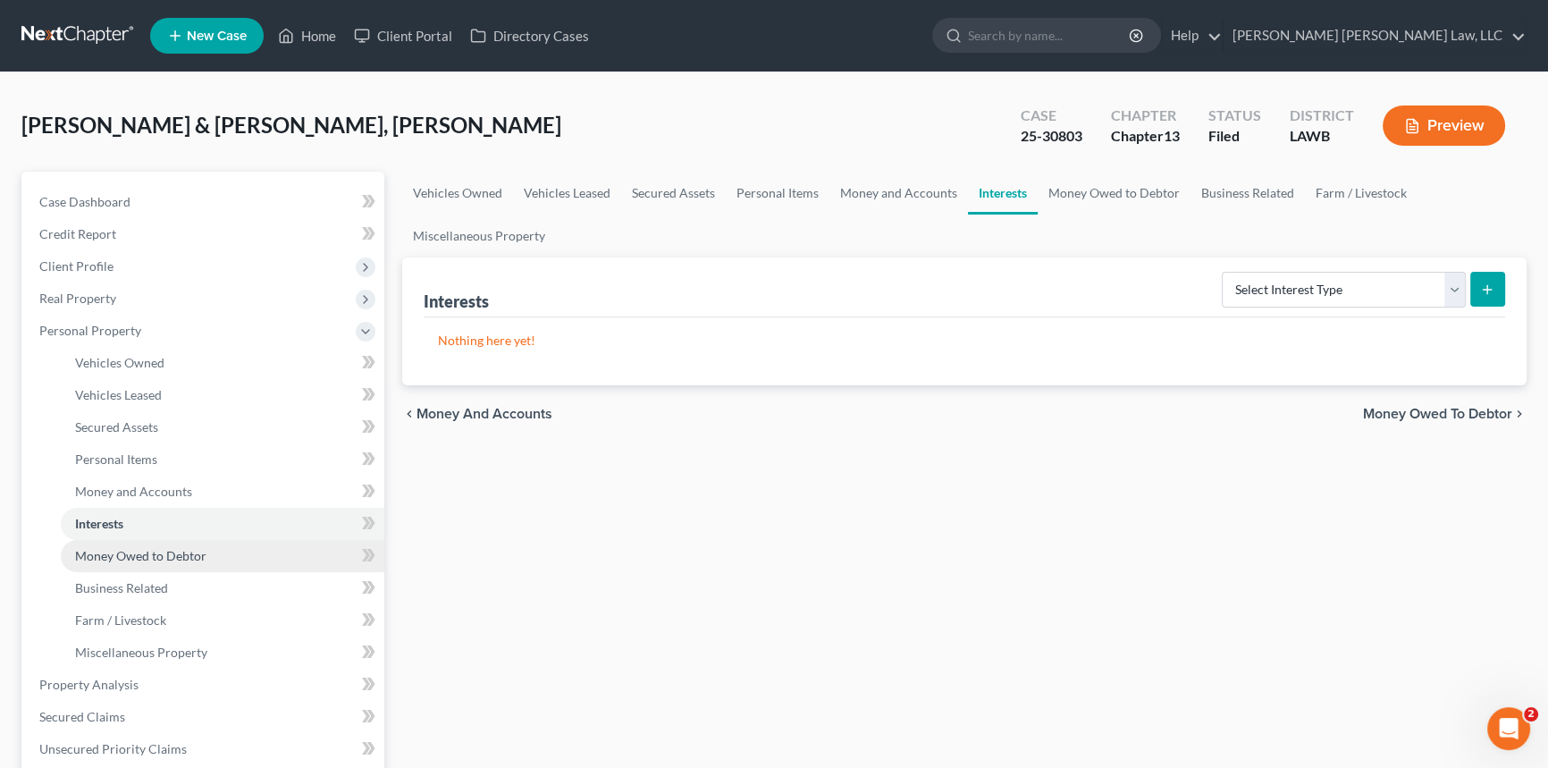
click at [204, 551] on span "Money Owed to Debtor" at bounding box center [140, 555] width 131 height 15
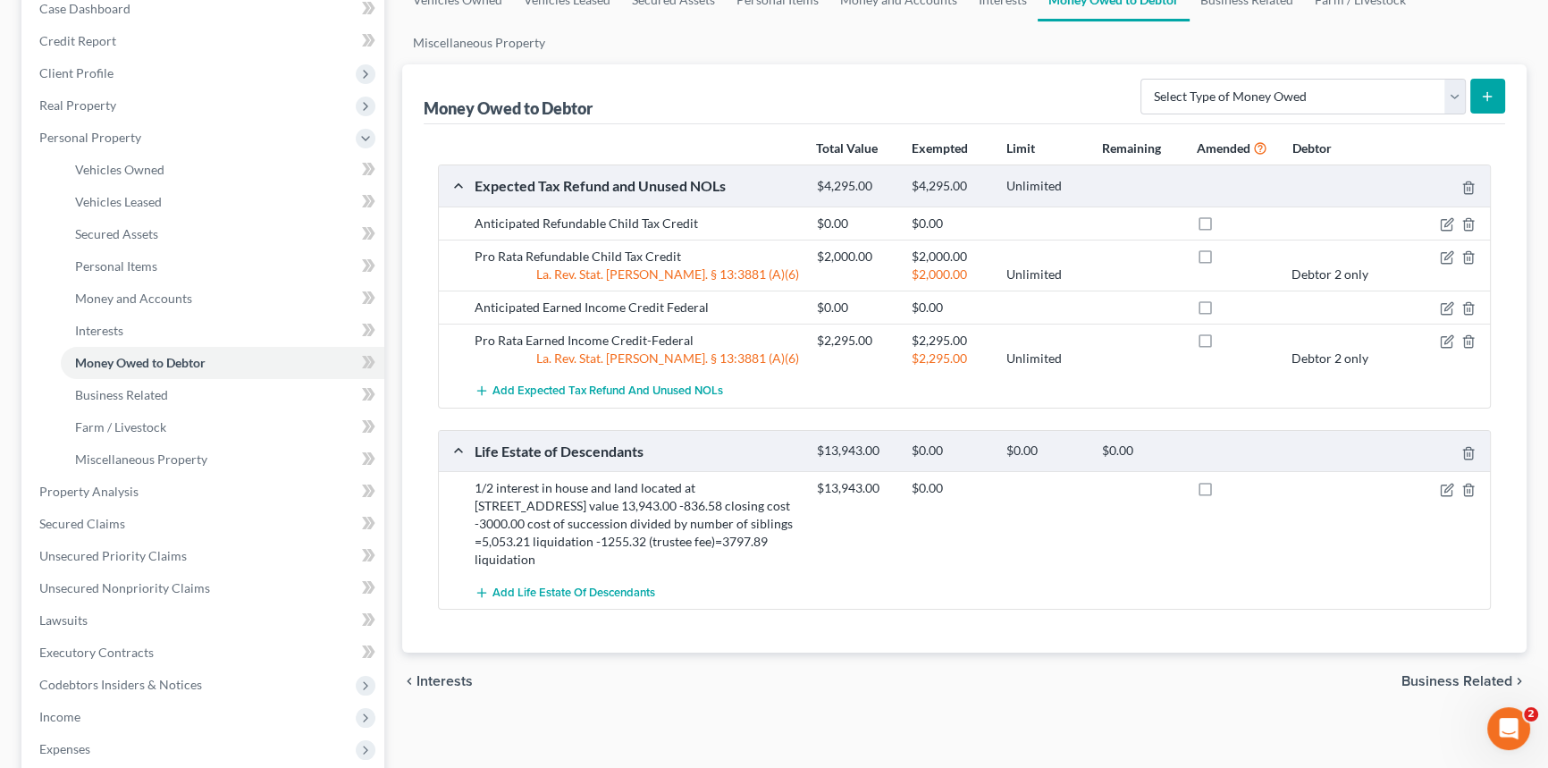
scroll to position [243, 0]
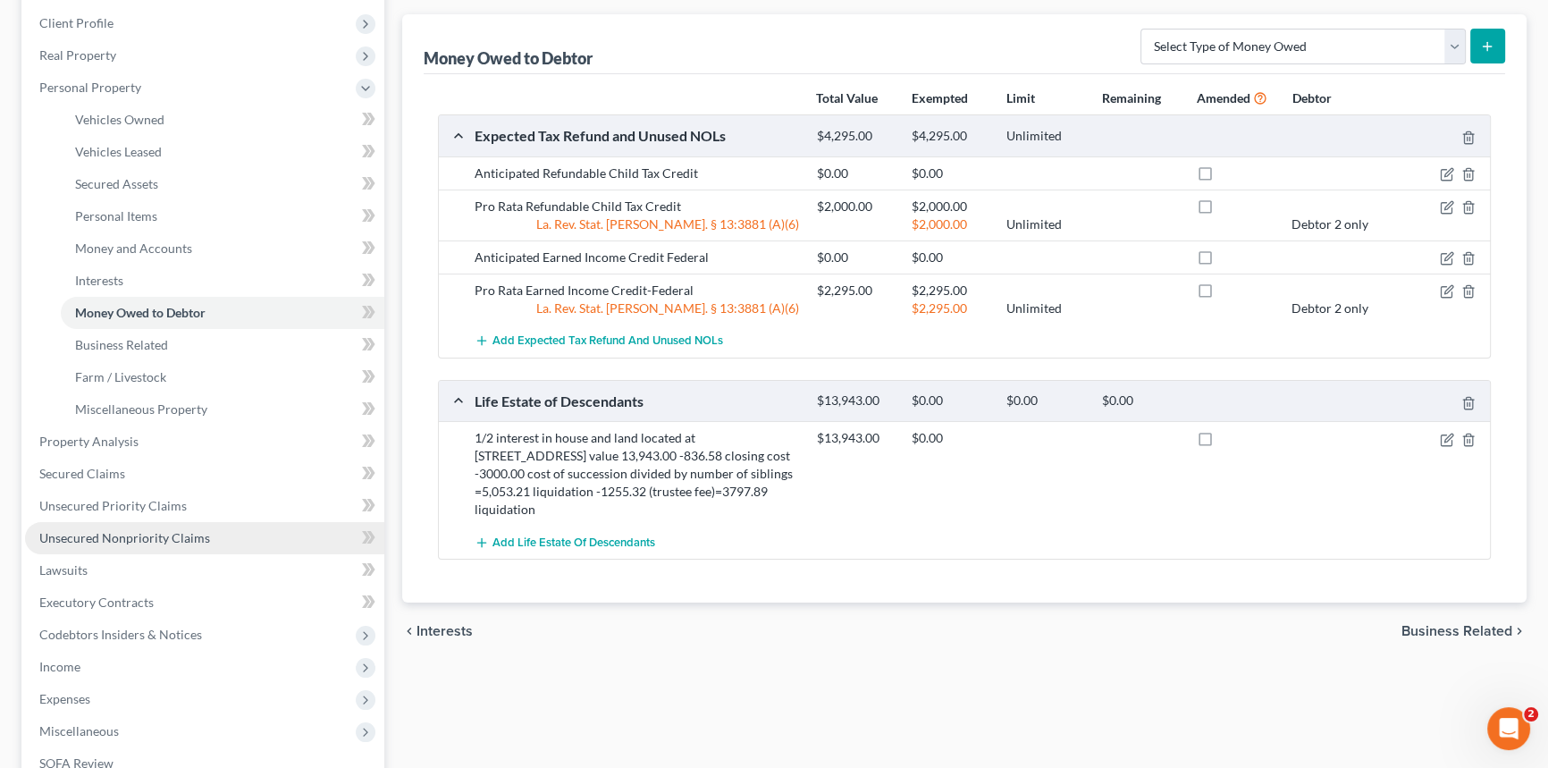
click at [114, 533] on span "Unsecured Nonpriority Claims" at bounding box center [124, 537] width 171 height 15
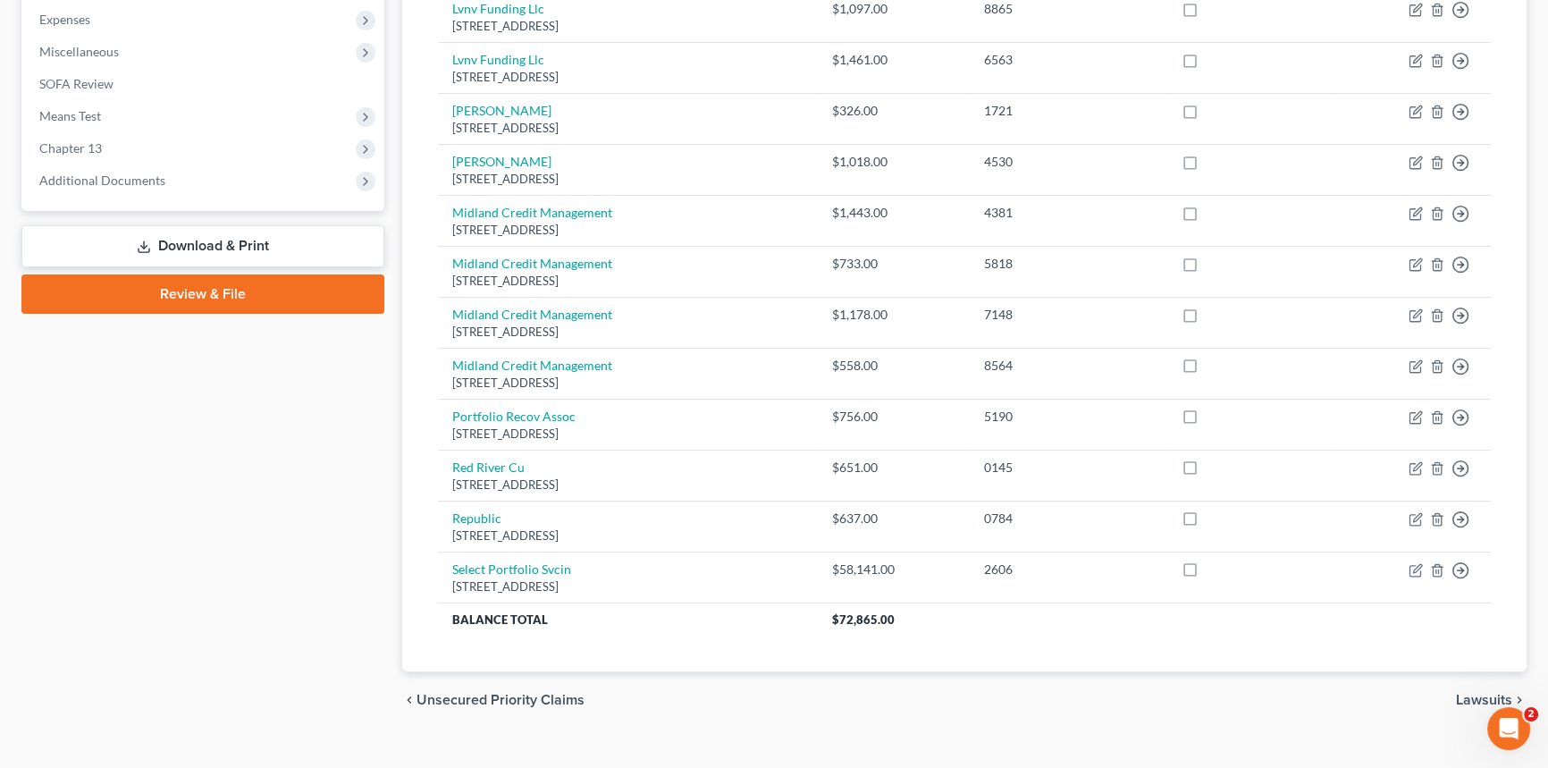
scroll to position [626, 0]
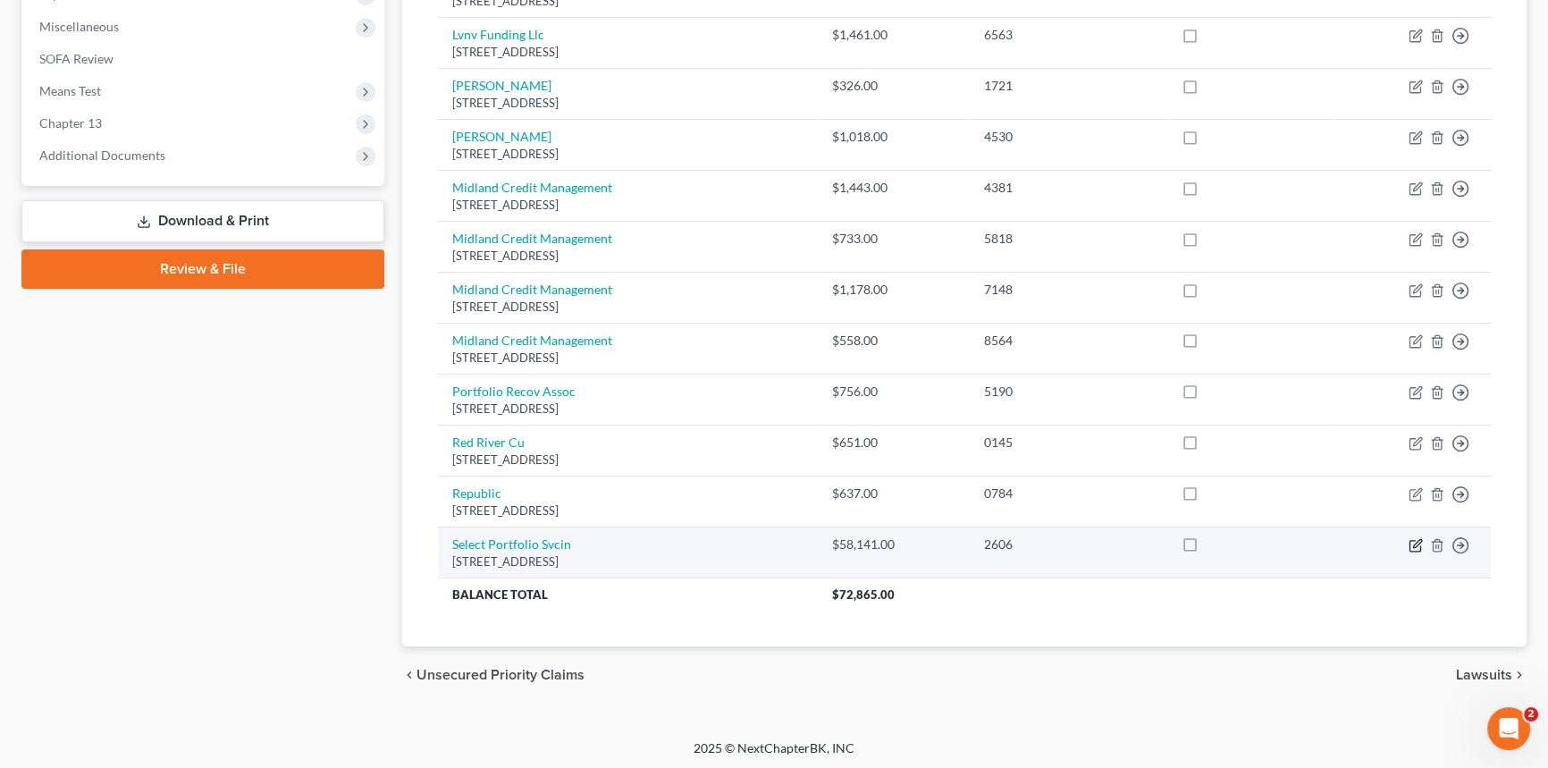
click at [1414, 540] on icon "button" at bounding box center [1416, 545] width 14 height 14
select select "46"
select select "14"
select select "1"
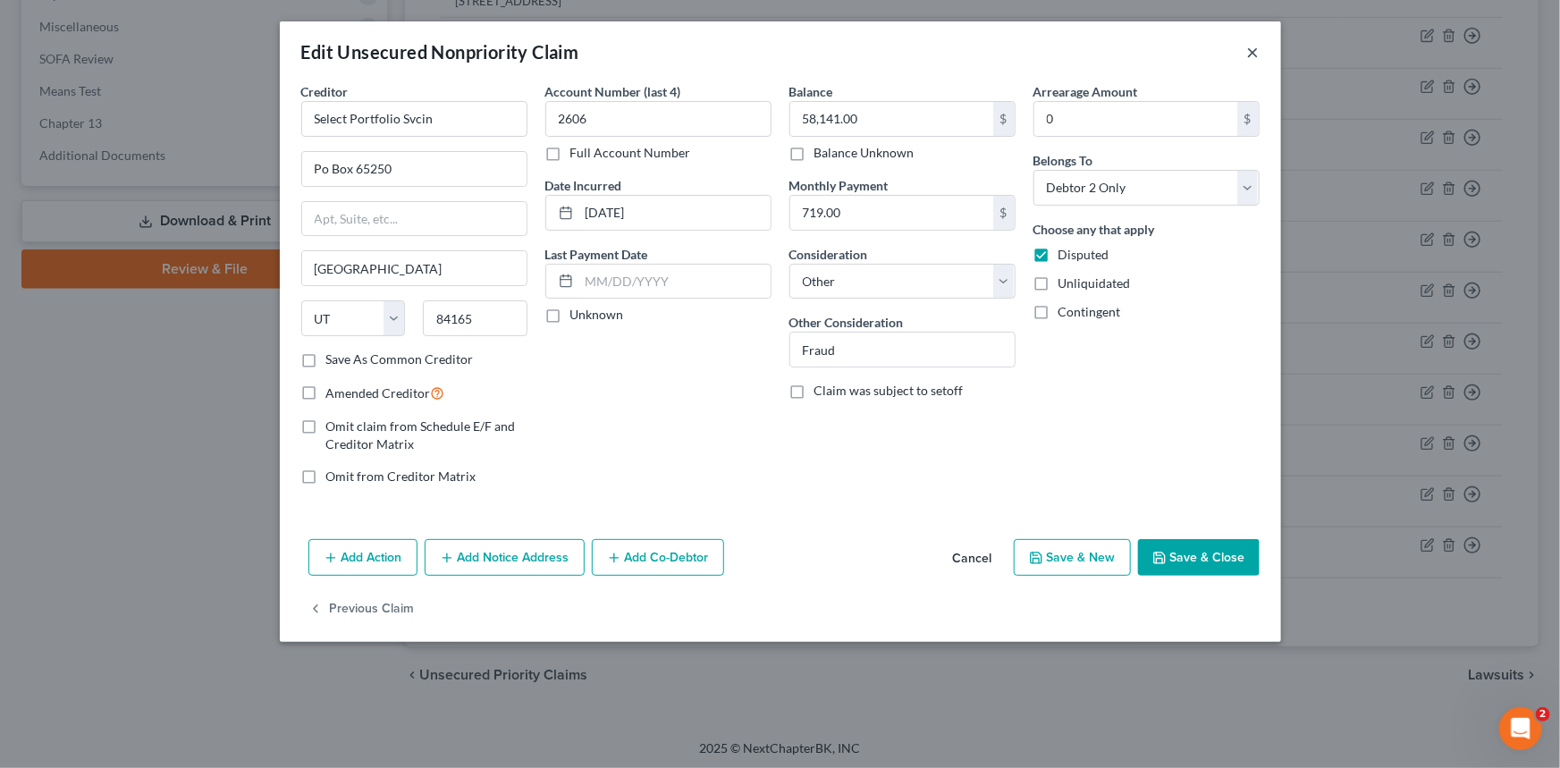
click at [1249, 51] on button "×" at bounding box center [1253, 51] width 13 height 21
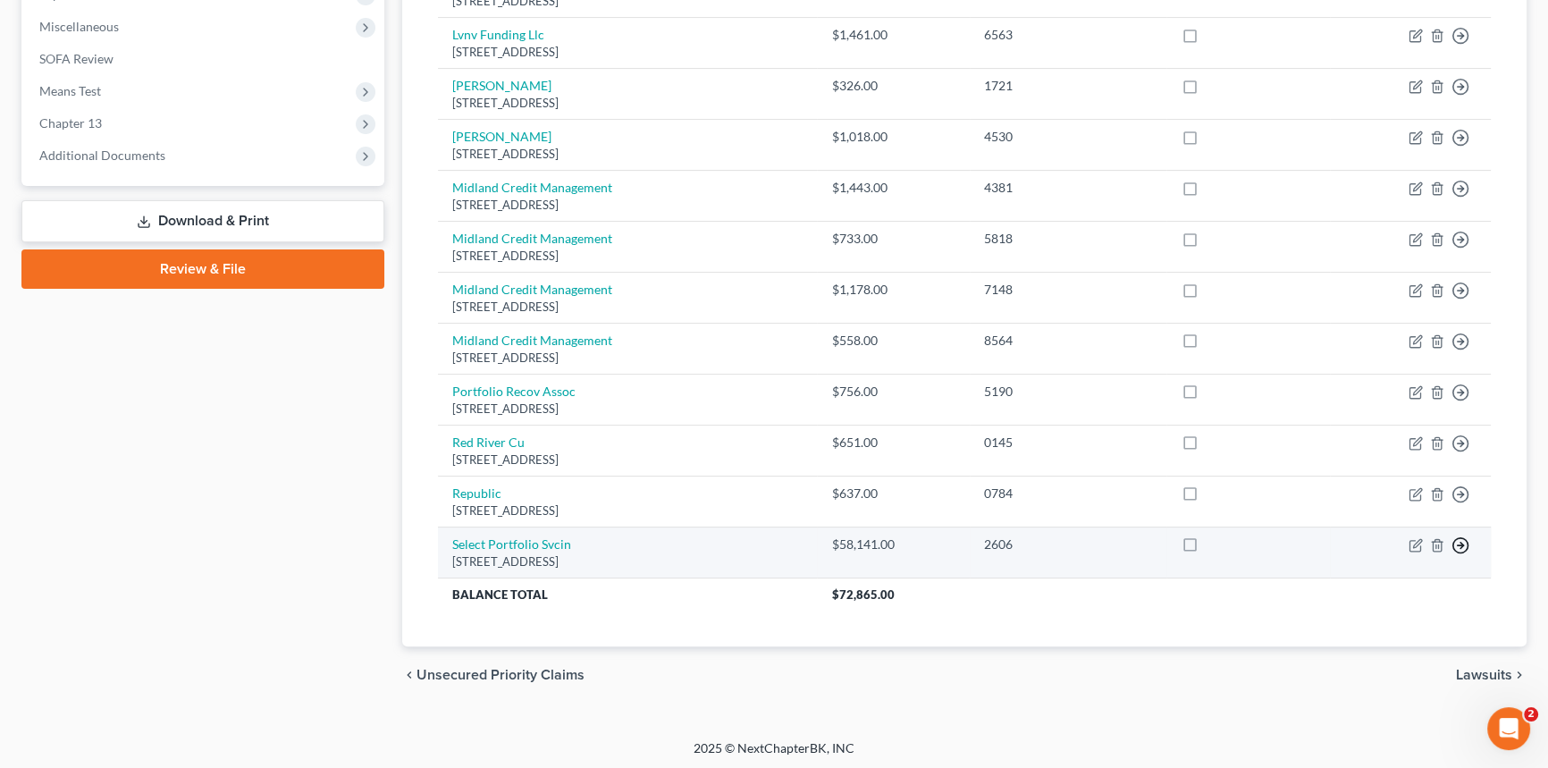
click at [1389, 583] on link "Move to E" at bounding box center [1378, 589] width 149 height 30
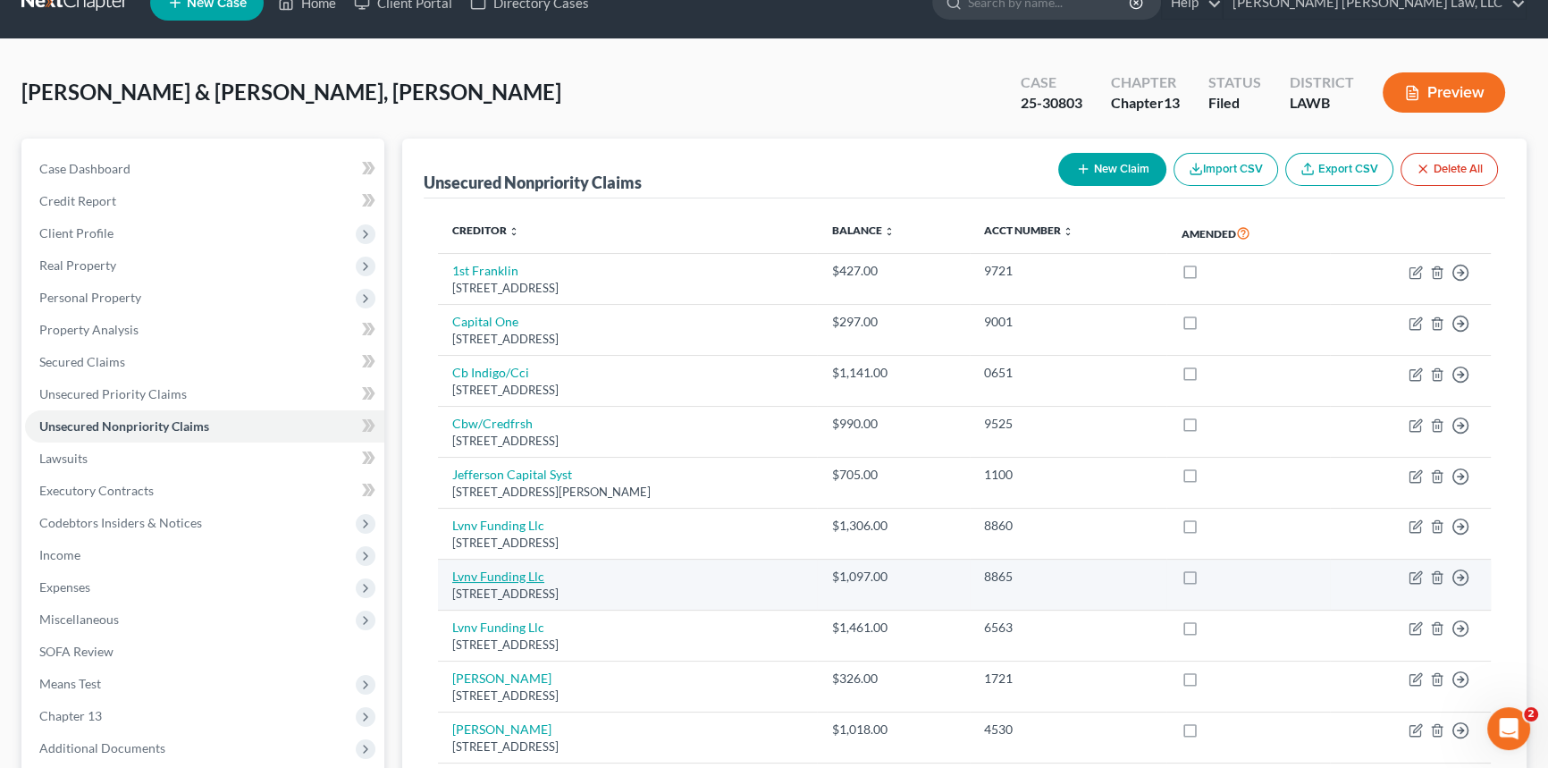
scroll to position [6, 0]
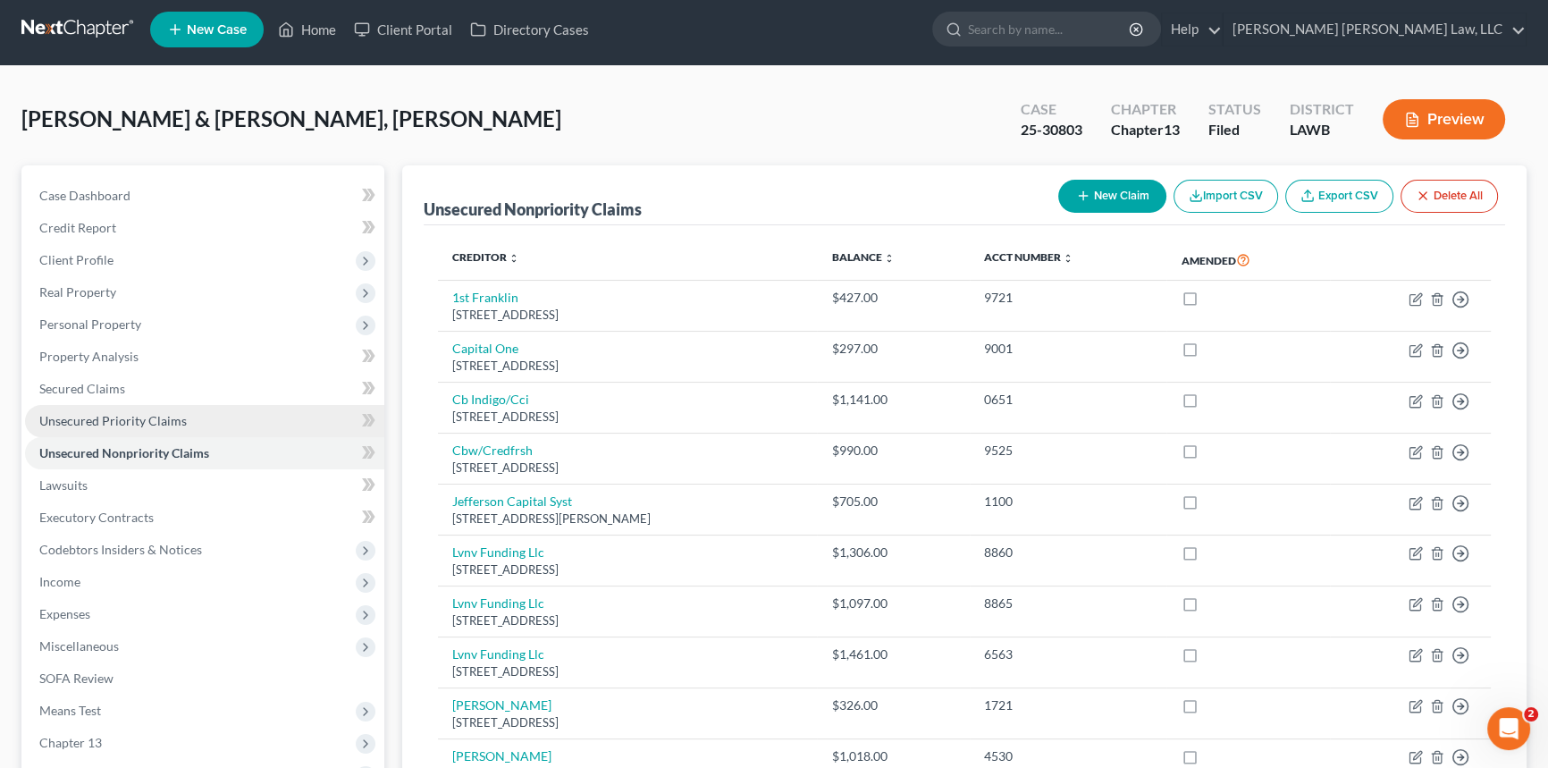
click at [204, 420] on link "Unsecured Priority Claims" at bounding box center [204, 421] width 359 height 32
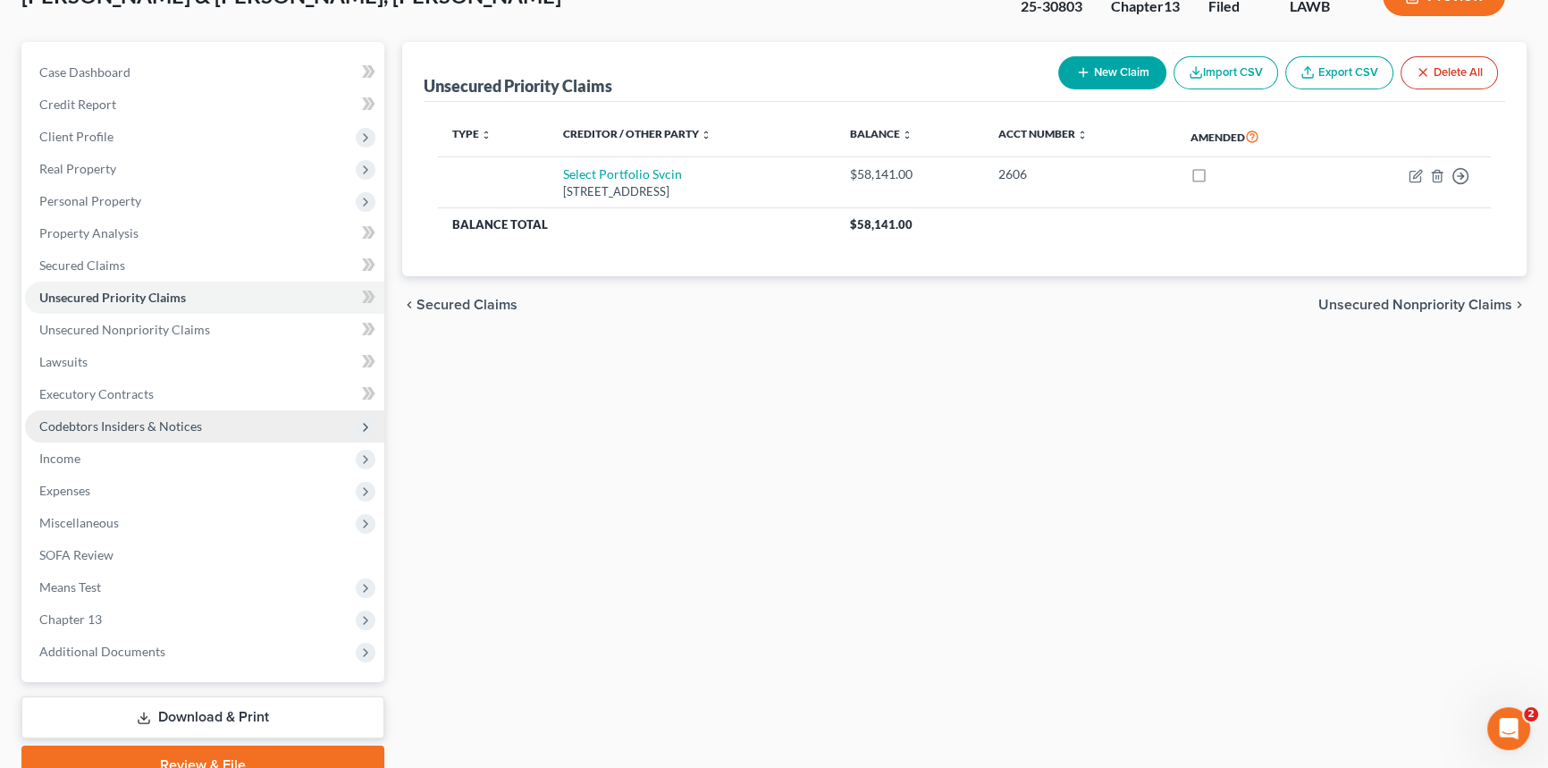
scroll to position [212, 0]
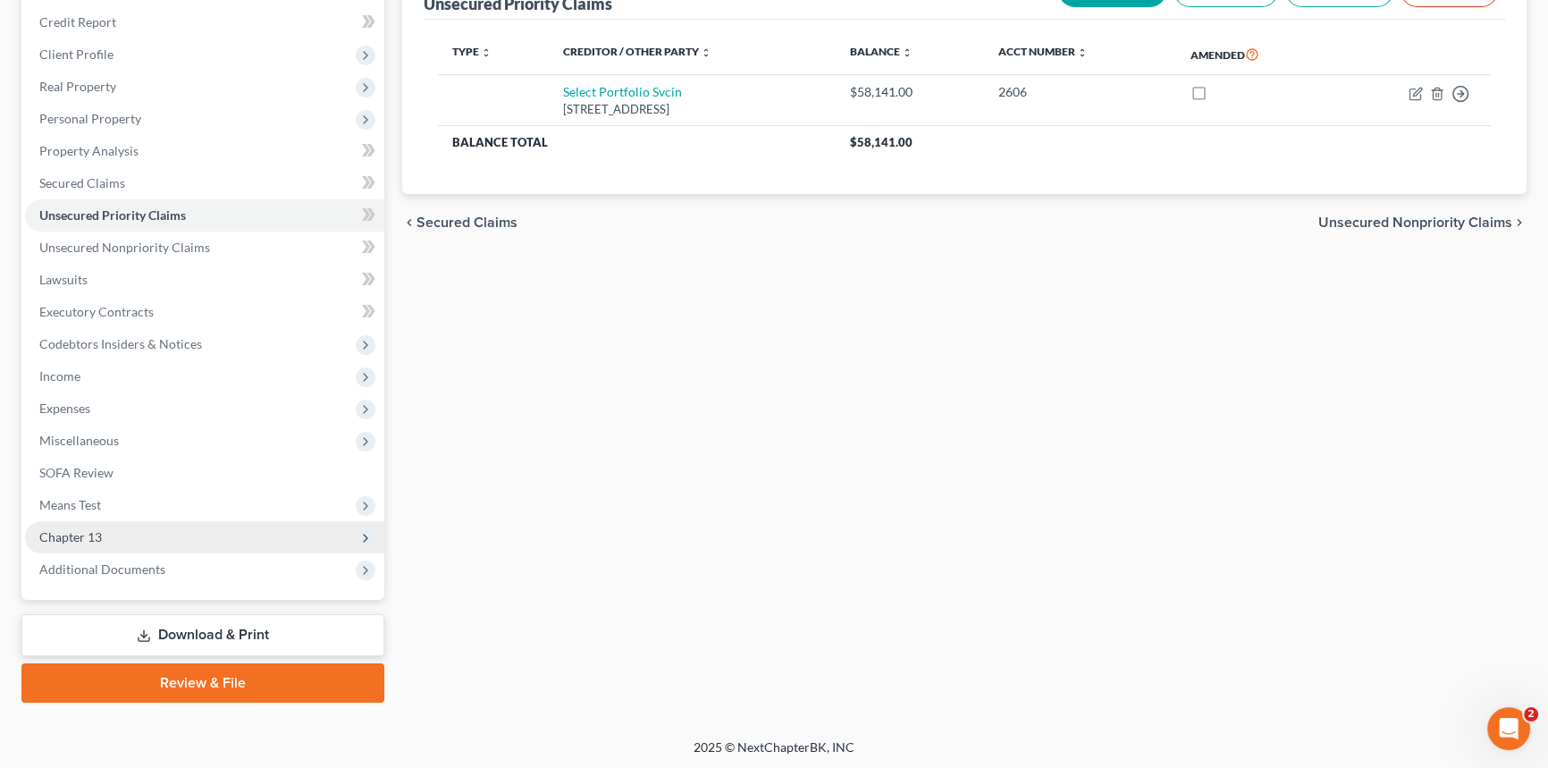
click at [132, 536] on span "Chapter 13" at bounding box center [204, 537] width 359 height 32
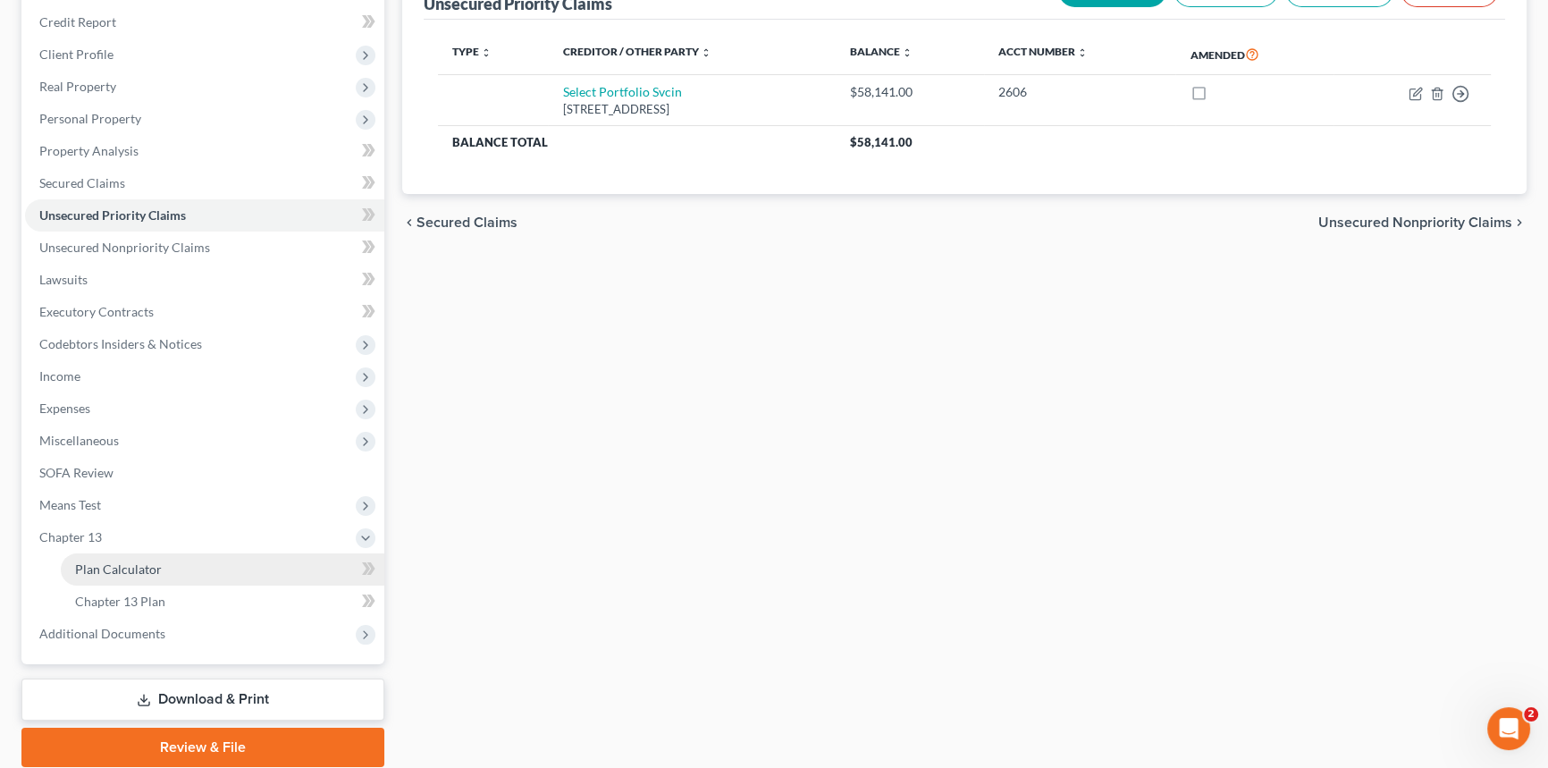
click at [138, 564] on span "Plan Calculator" at bounding box center [118, 568] width 87 height 15
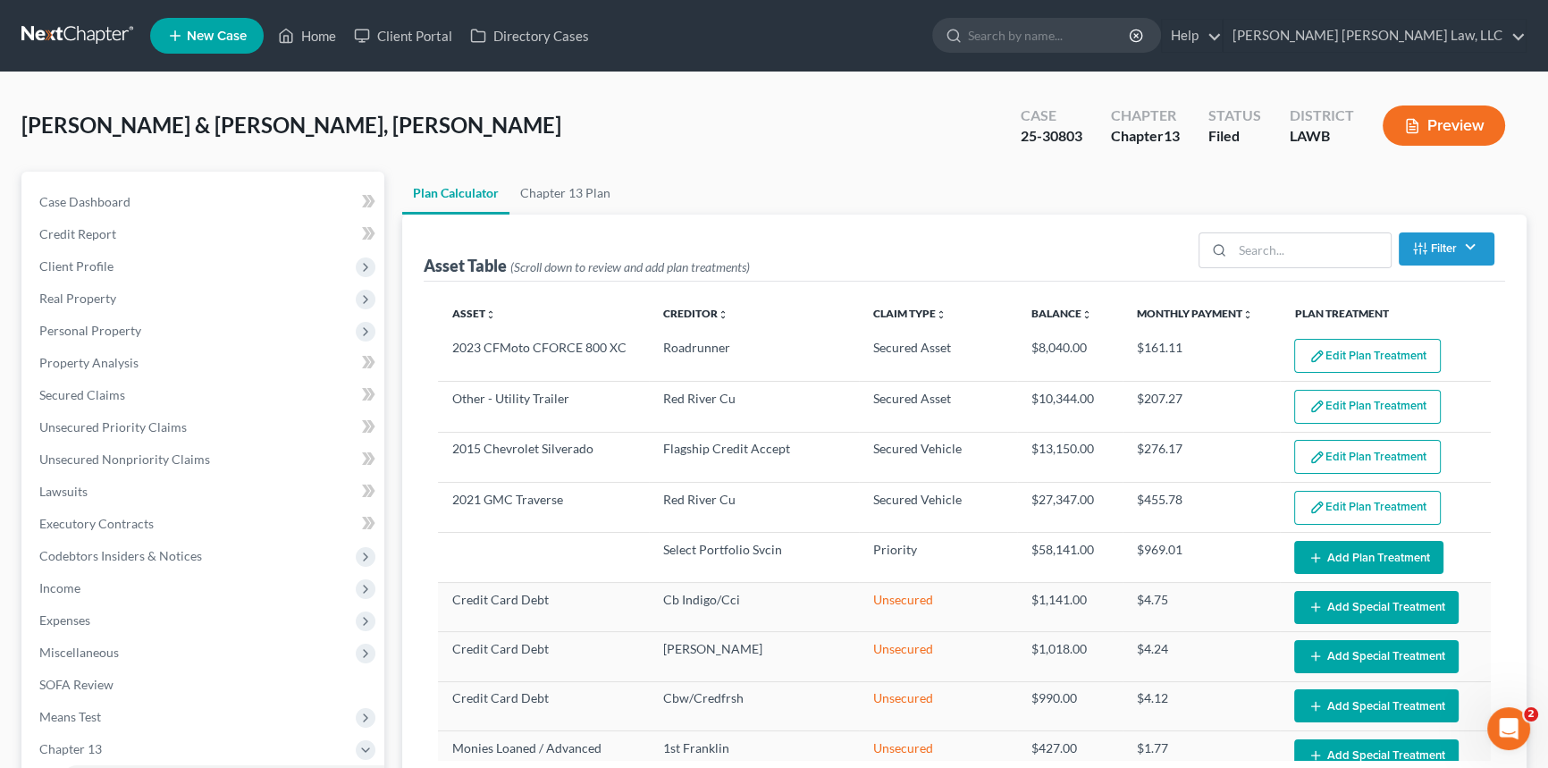
select select "59"
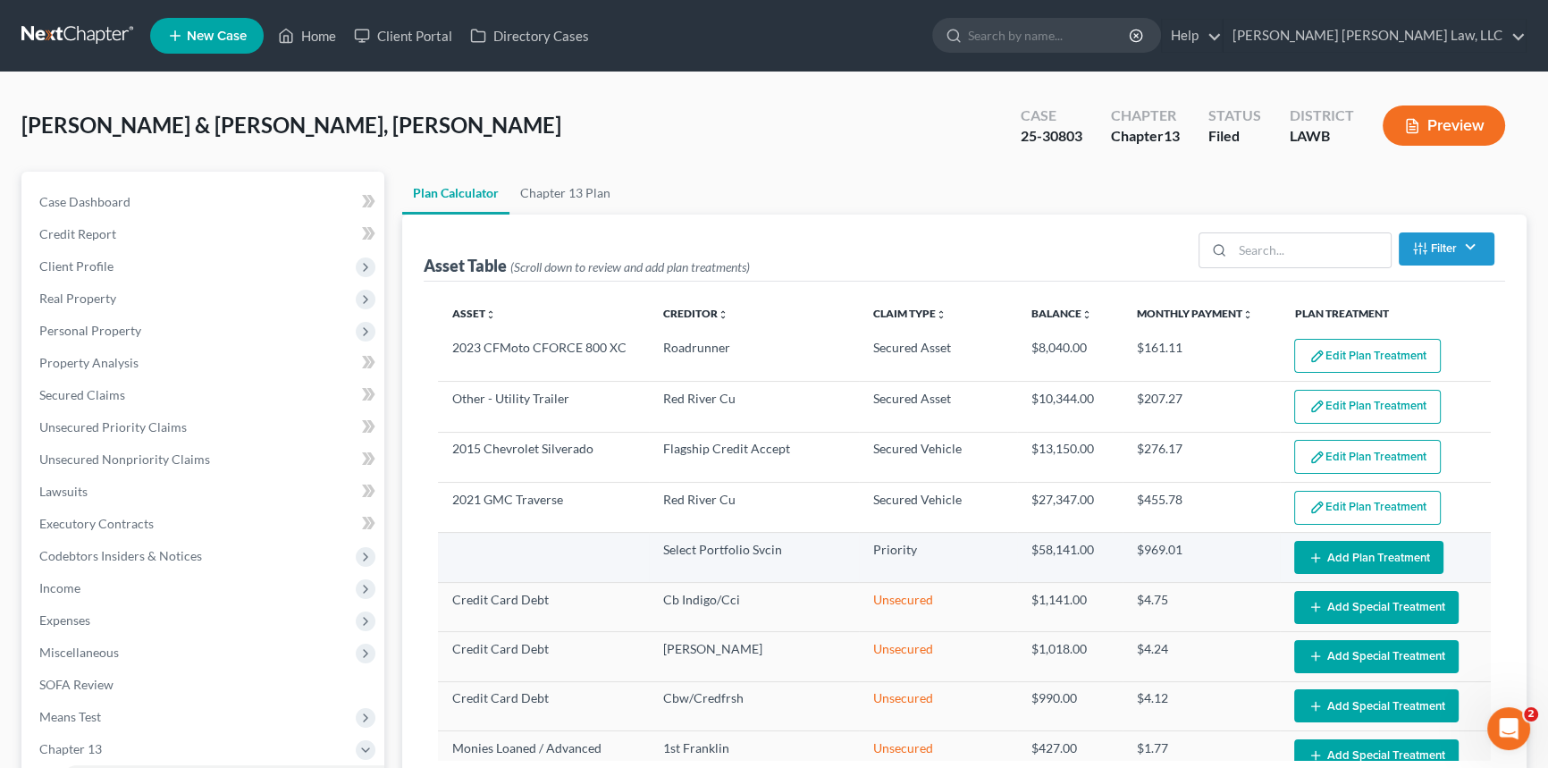
click at [1337, 551] on button "Add Plan Treatment" at bounding box center [1368, 557] width 149 height 33
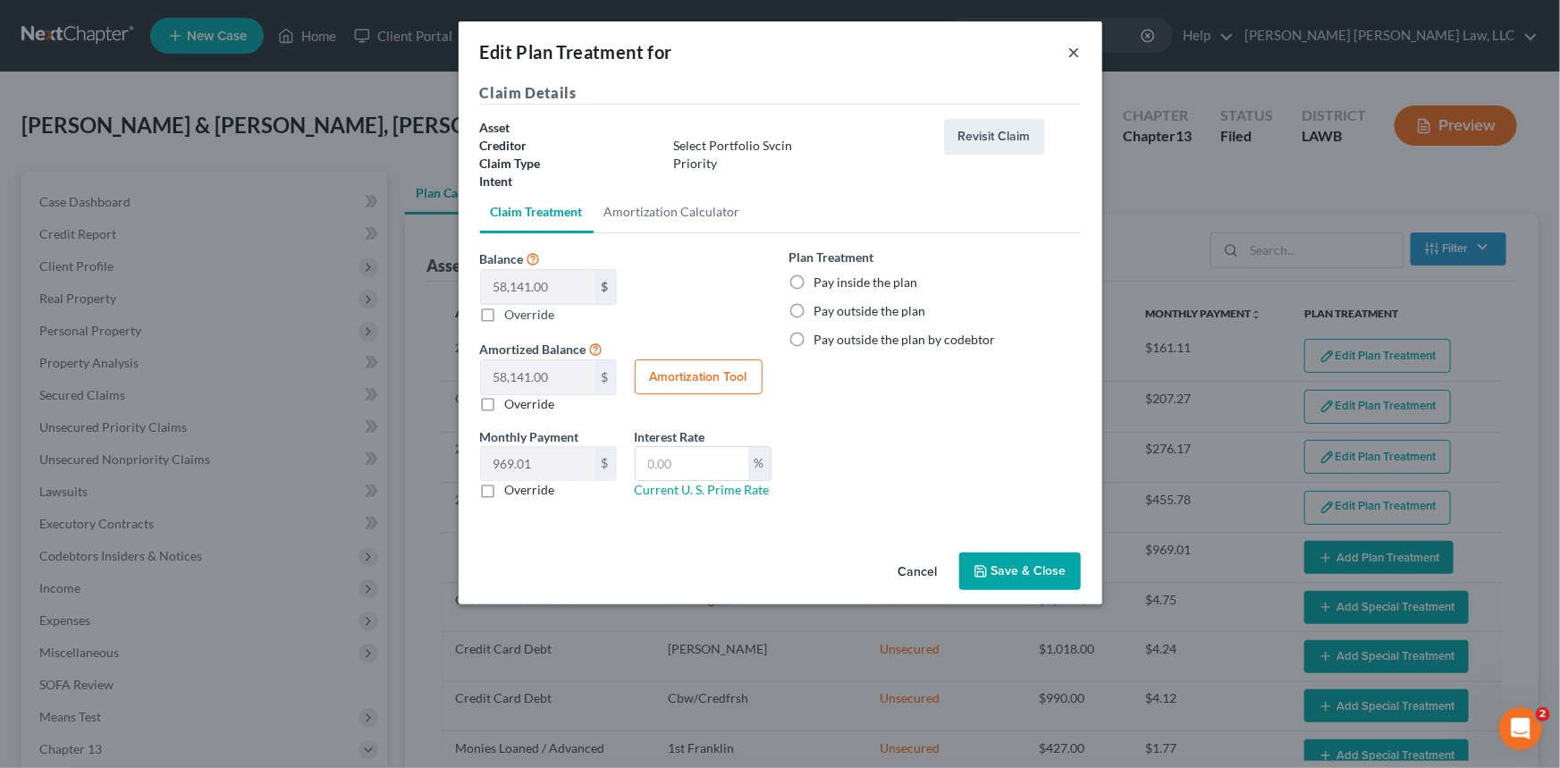
click at [1078, 50] on button "×" at bounding box center [1074, 51] width 13 height 21
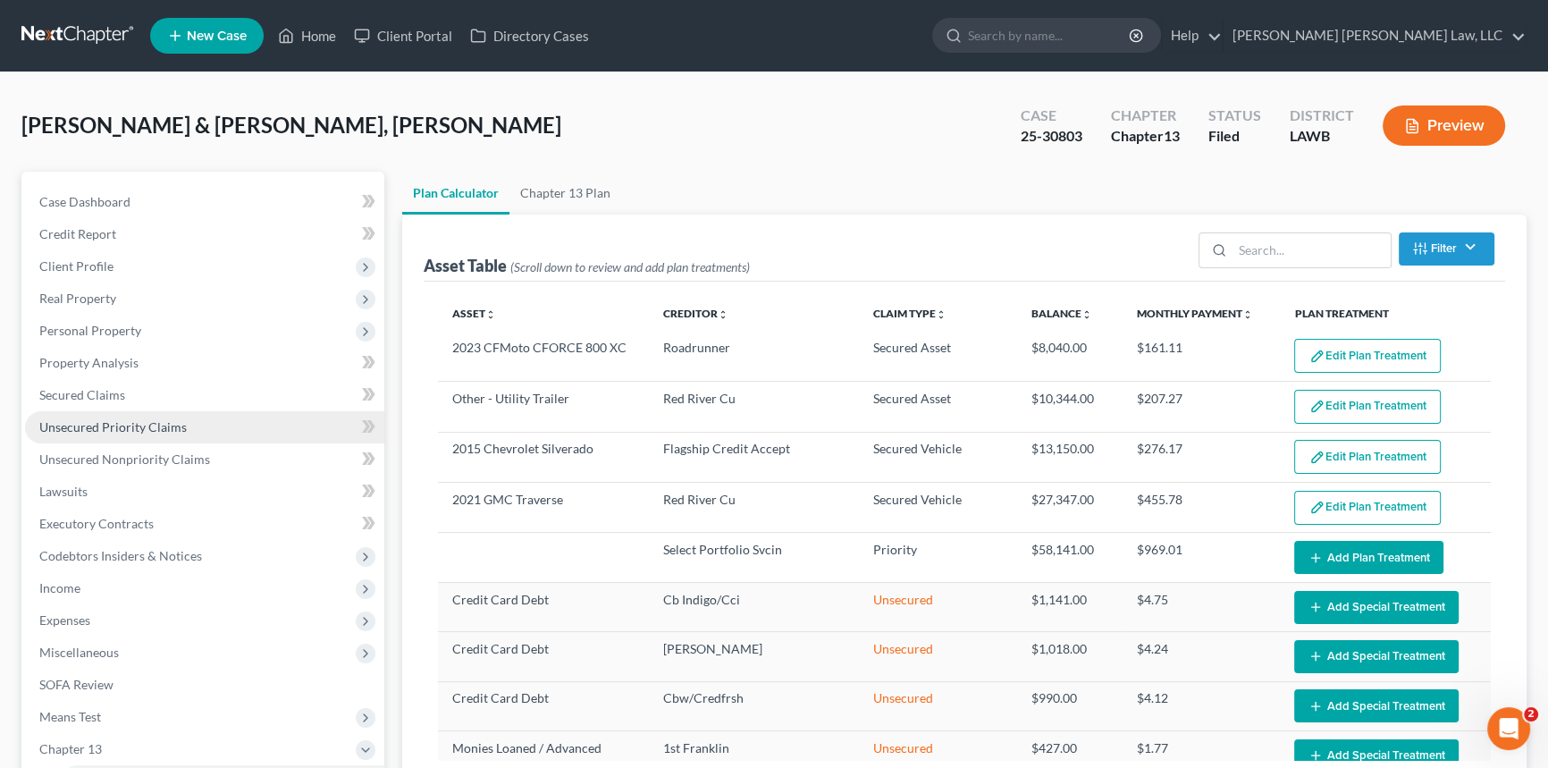
click at [168, 426] on span "Unsecured Priority Claims" at bounding box center [112, 426] width 147 height 15
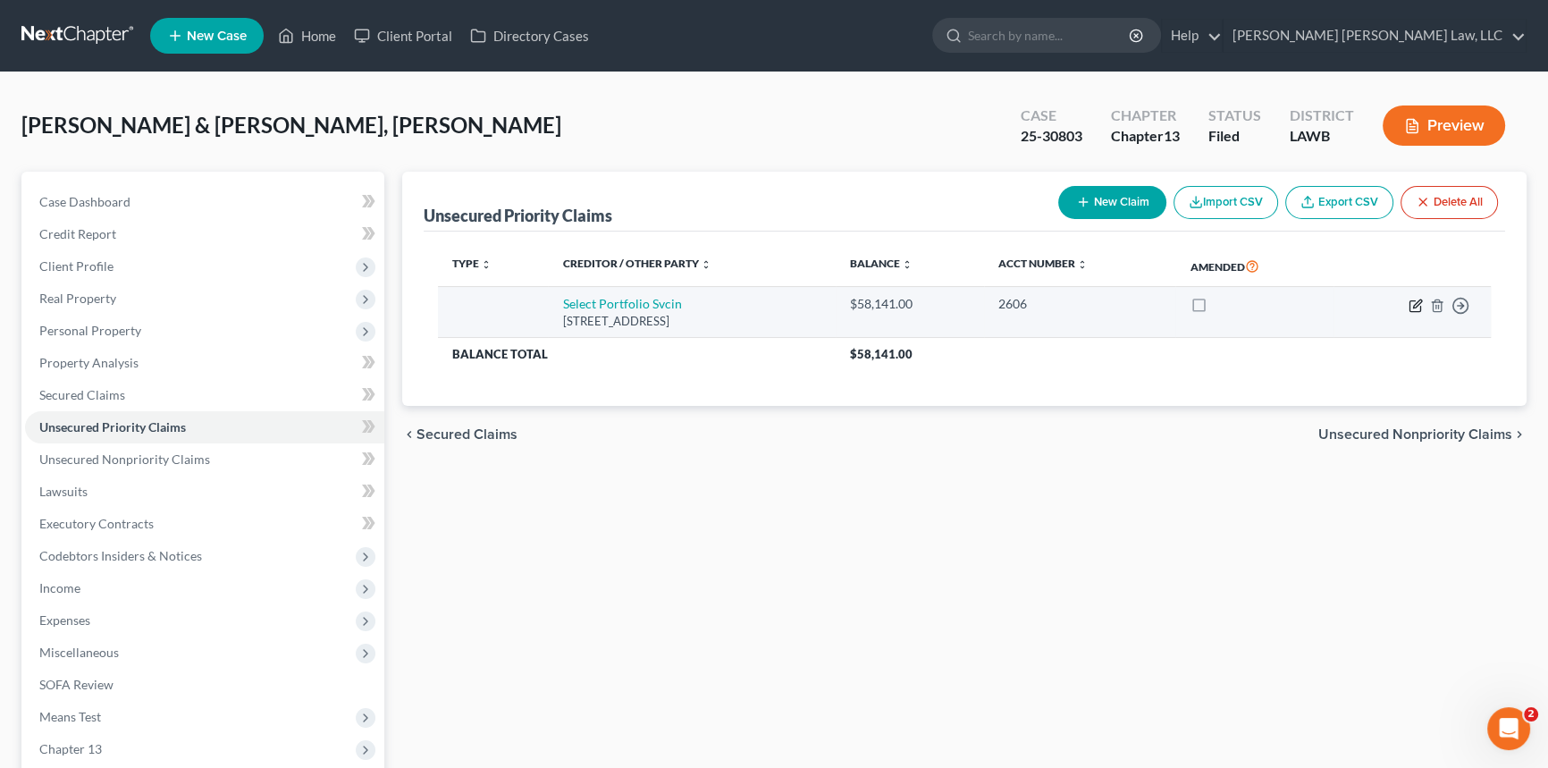
click at [1418, 304] on icon "button" at bounding box center [1417, 303] width 8 height 8
select select "46"
select select "1"
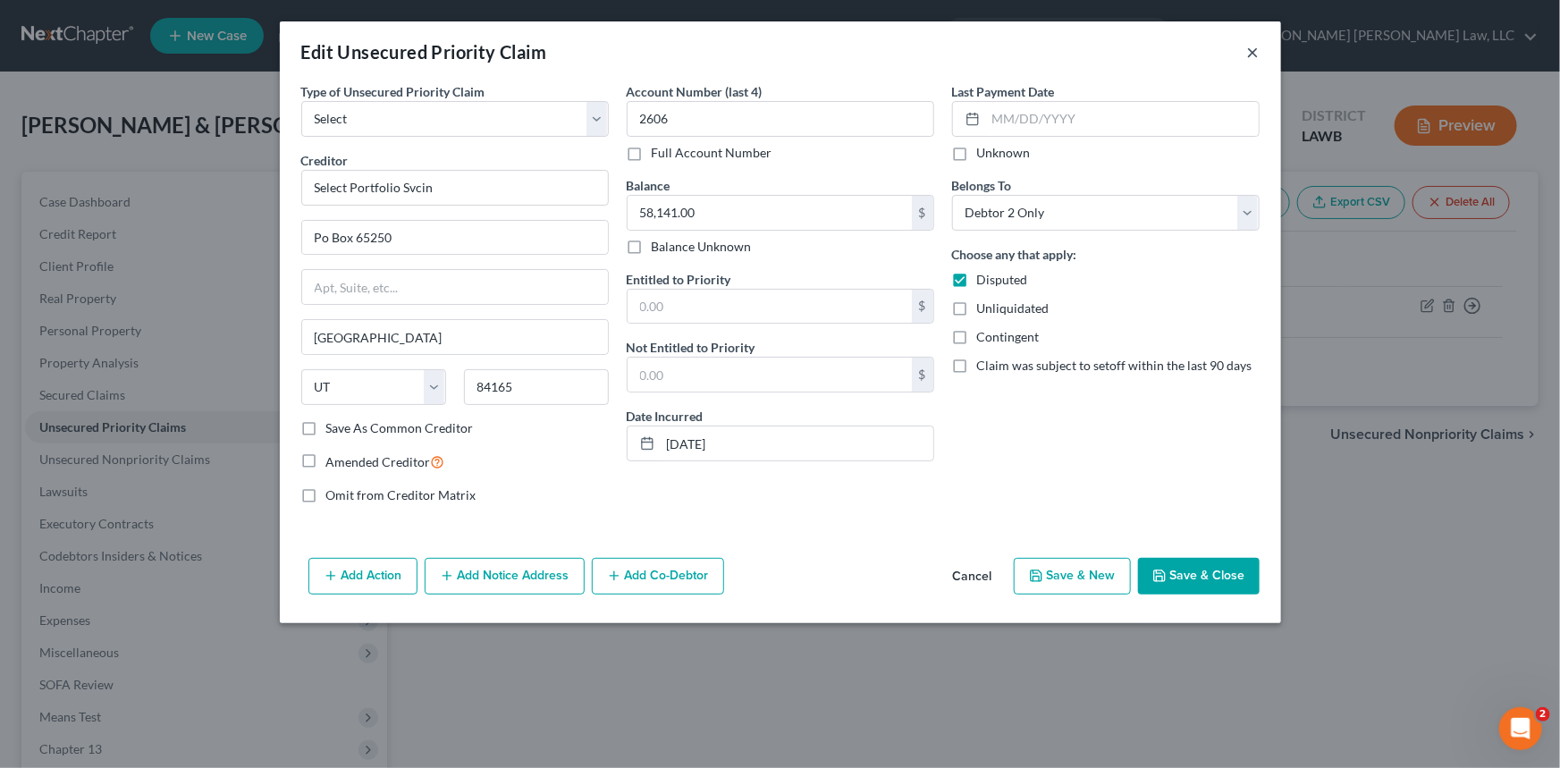
click at [1252, 49] on button "×" at bounding box center [1253, 51] width 13 height 21
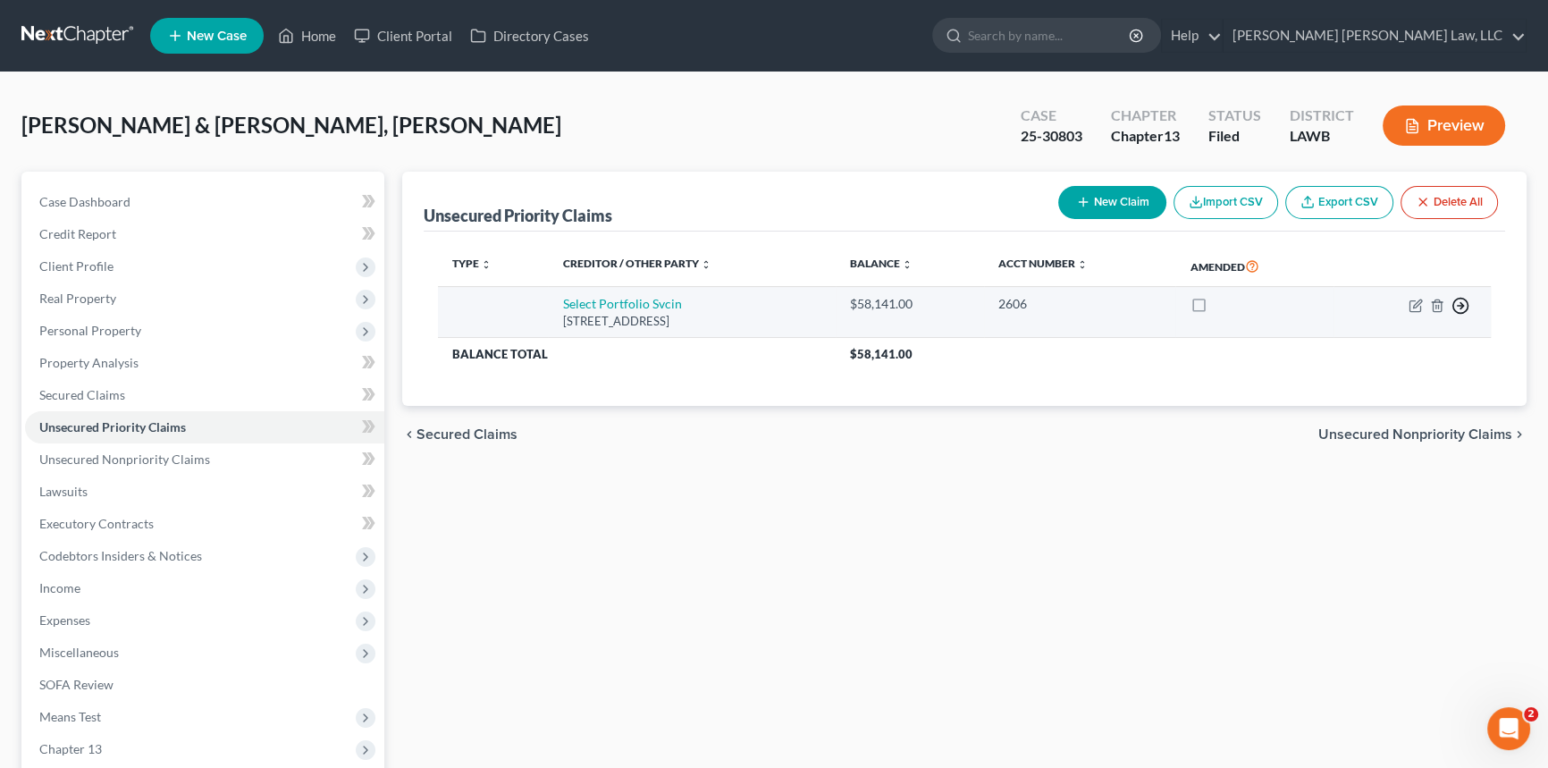
click at [1459, 303] on icon "button" at bounding box center [1460, 306] width 18 height 18
click at [1389, 313] on link "Move to D" at bounding box center [1378, 319] width 149 height 30
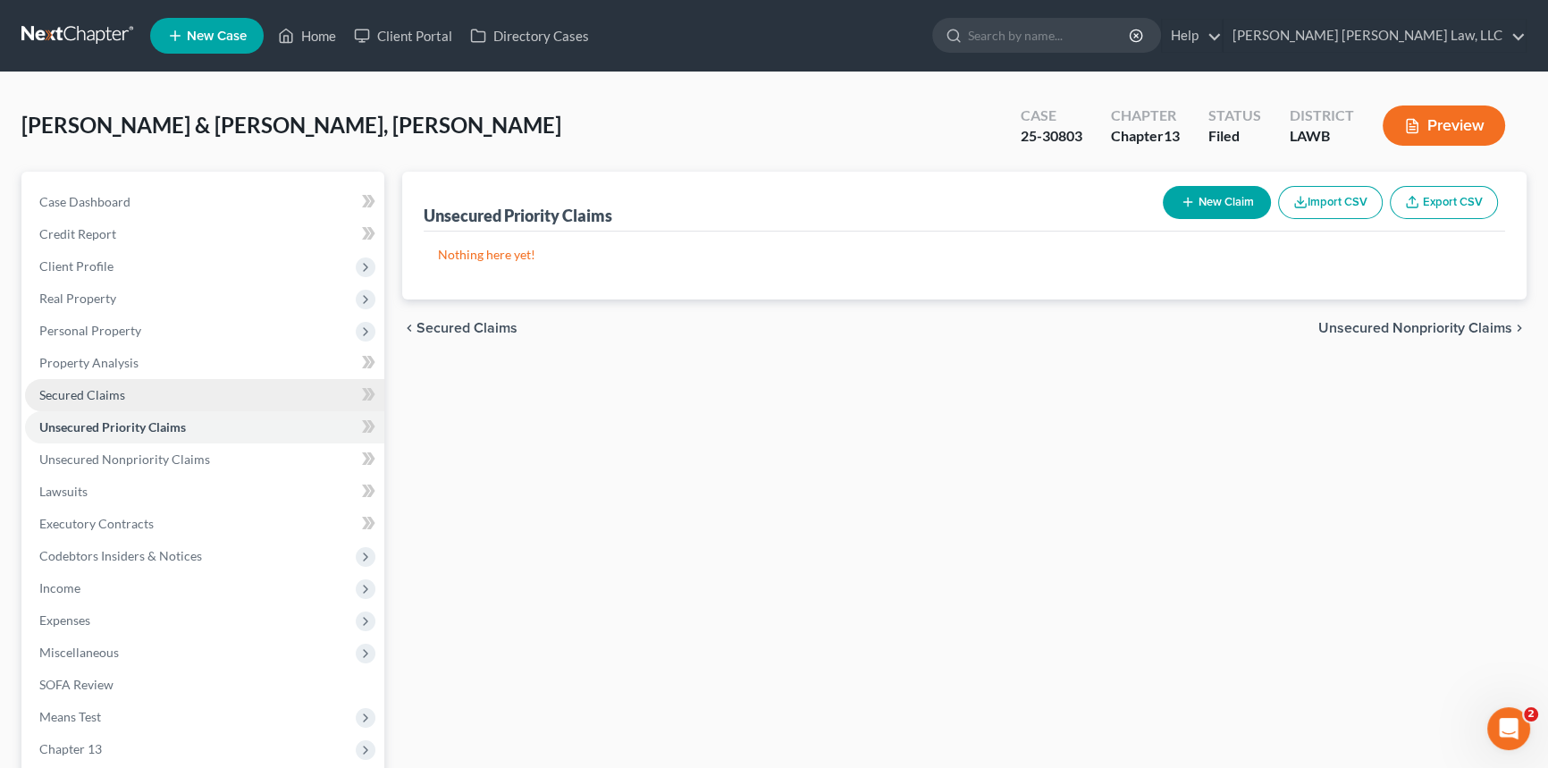
click at [109, 390] on span "Secured Claims" at bounding box center [82, 394] width 86 height 15
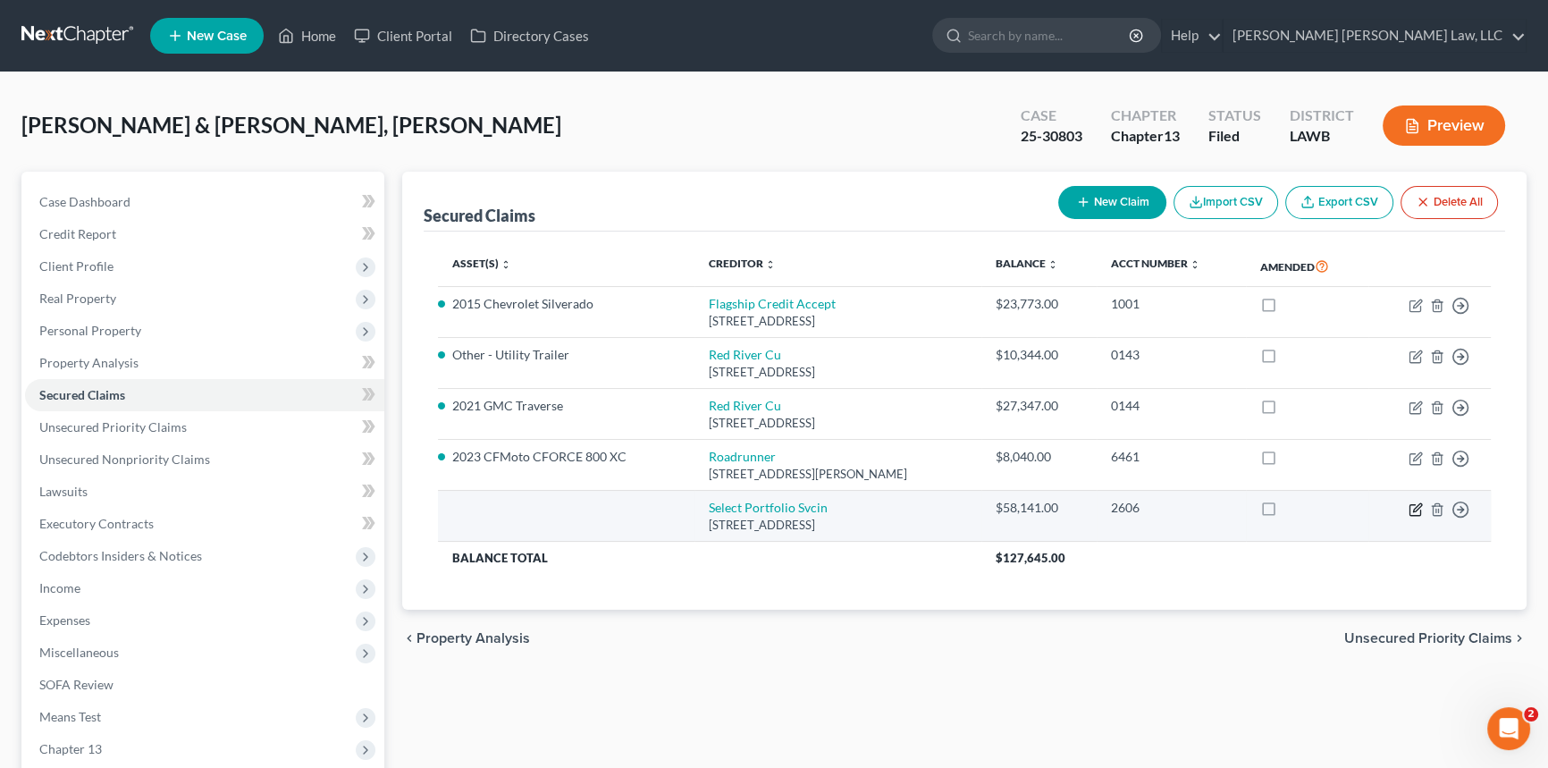
click at [1412, 507] on icon "button" at bounding box center [1416, 509] width 14 height 14
select select "46"
select select "0"
select select "1"
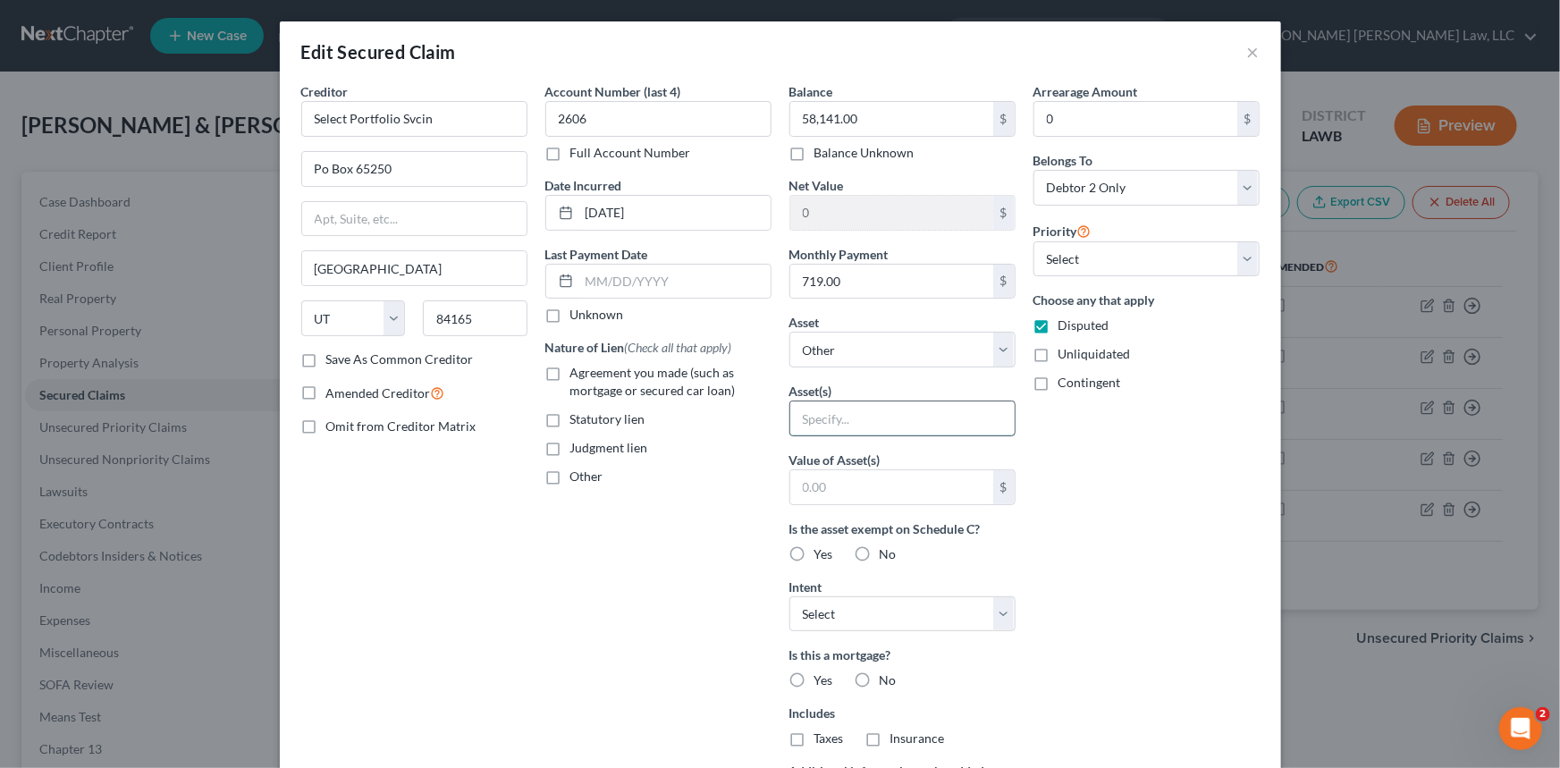
click at [812, 409] on input "text" at bounding box center [902, 418] width 224 height 34
type input "[STREET_ADDRESS][PERSON_NAME]"
click at [902, 616] on select "Select Surrender Redeem Reaffirm Avoid Other" at bounding box center [902, 614] width 226 height 36
select select "0"
click at [789, 596] on select "Select Surrender Redeem Reaffirm Avoid Other" at bounding box center [902, 614] width 226 height 36
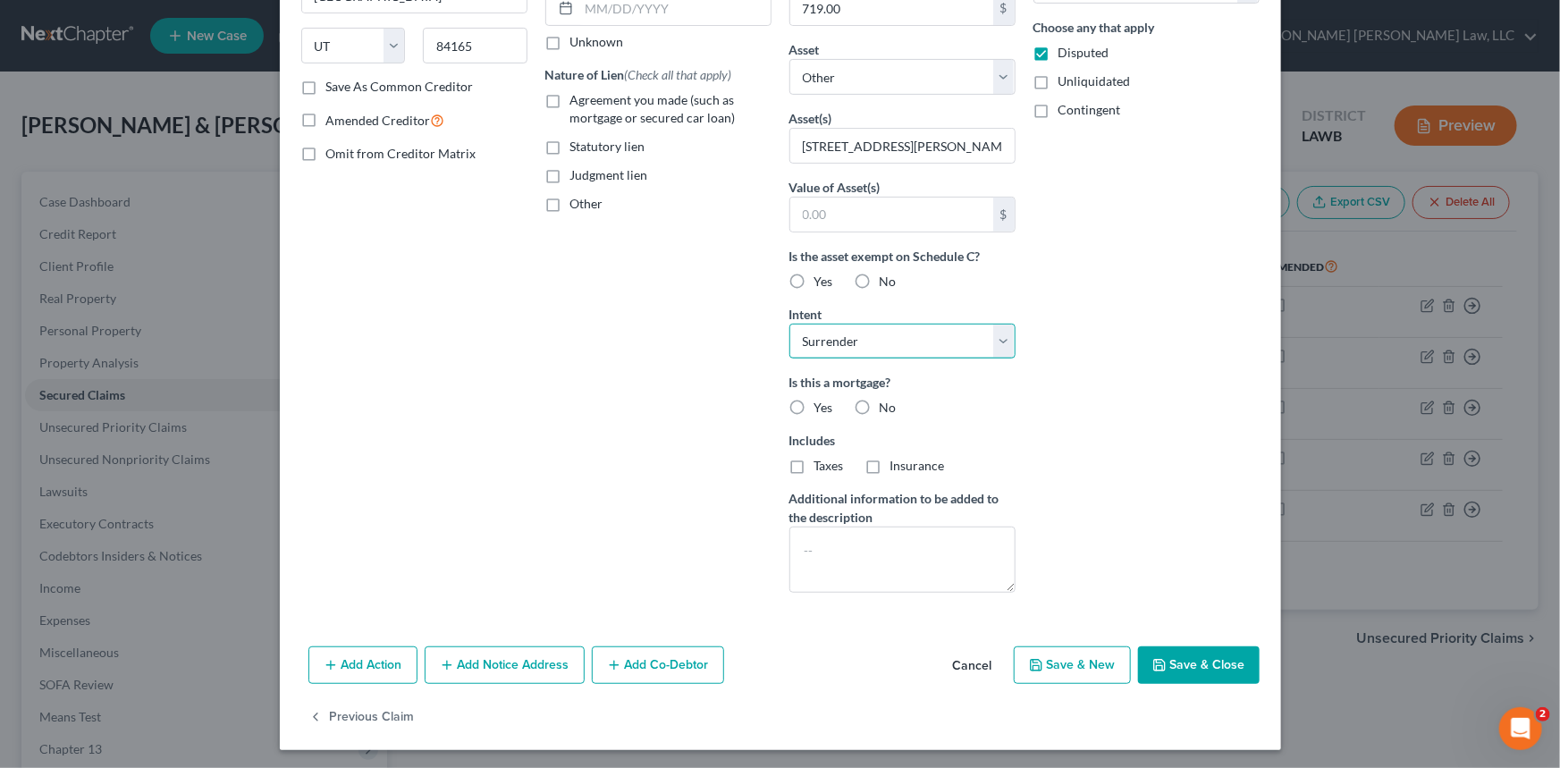
scroll to position [274, 0]
click at [1190, 655] on button "Save & Close" at bounding box center [1199, 663] width 122 height 38
select select
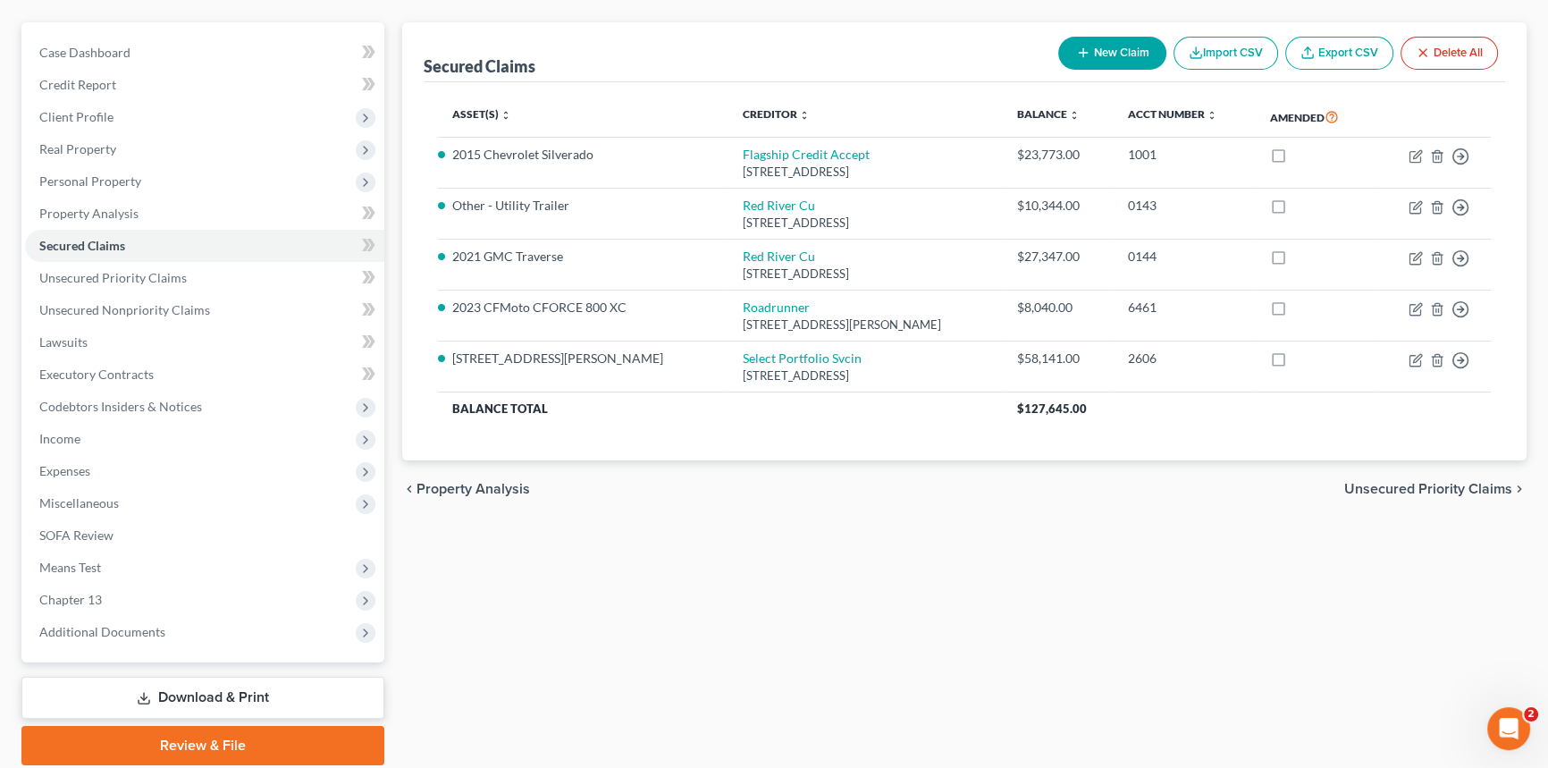
scroll to position [212, 0]
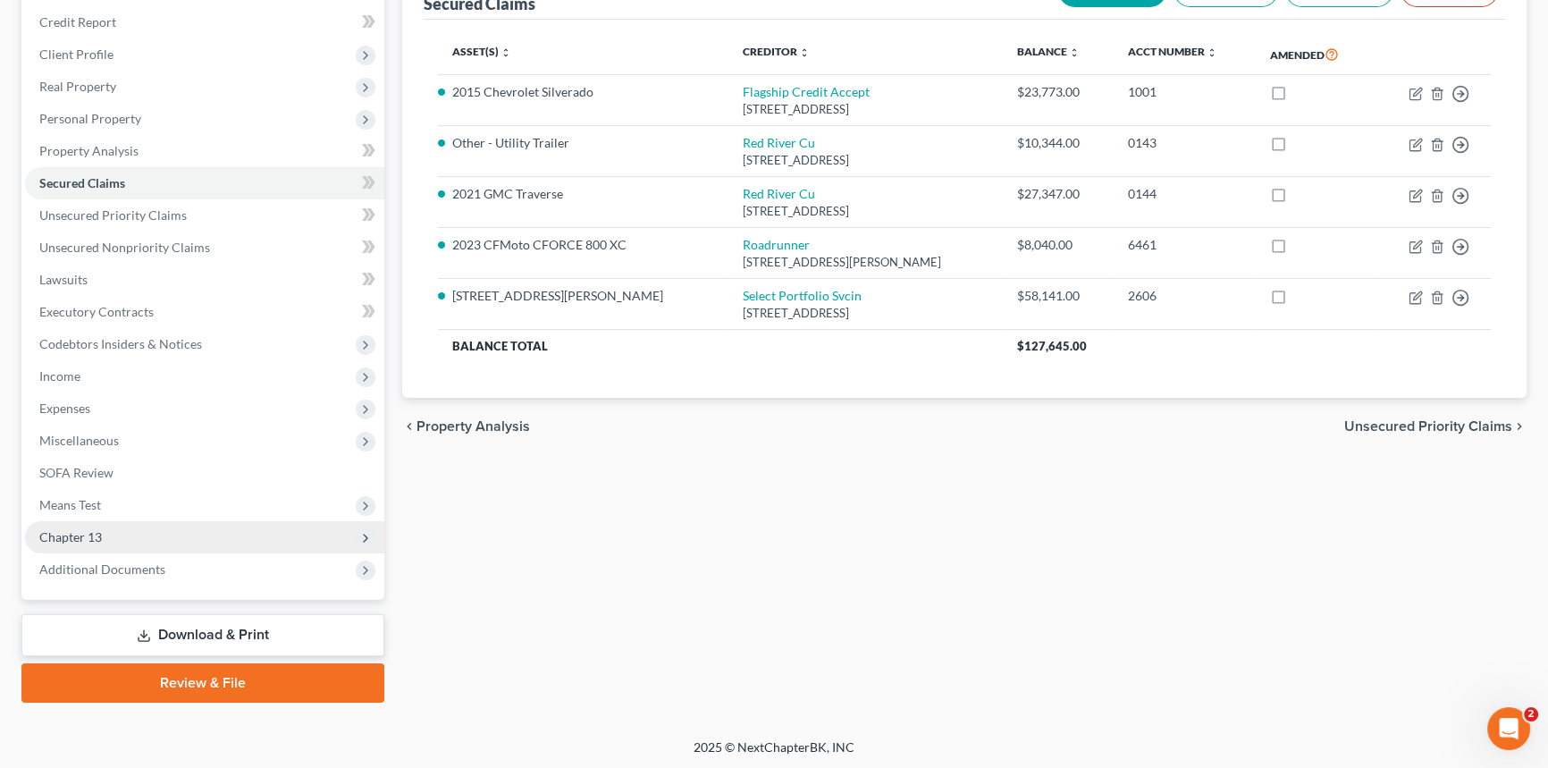
click at [207, 543] on span "Chapter 13" at bounding box center [204, 537] width 359 height 32
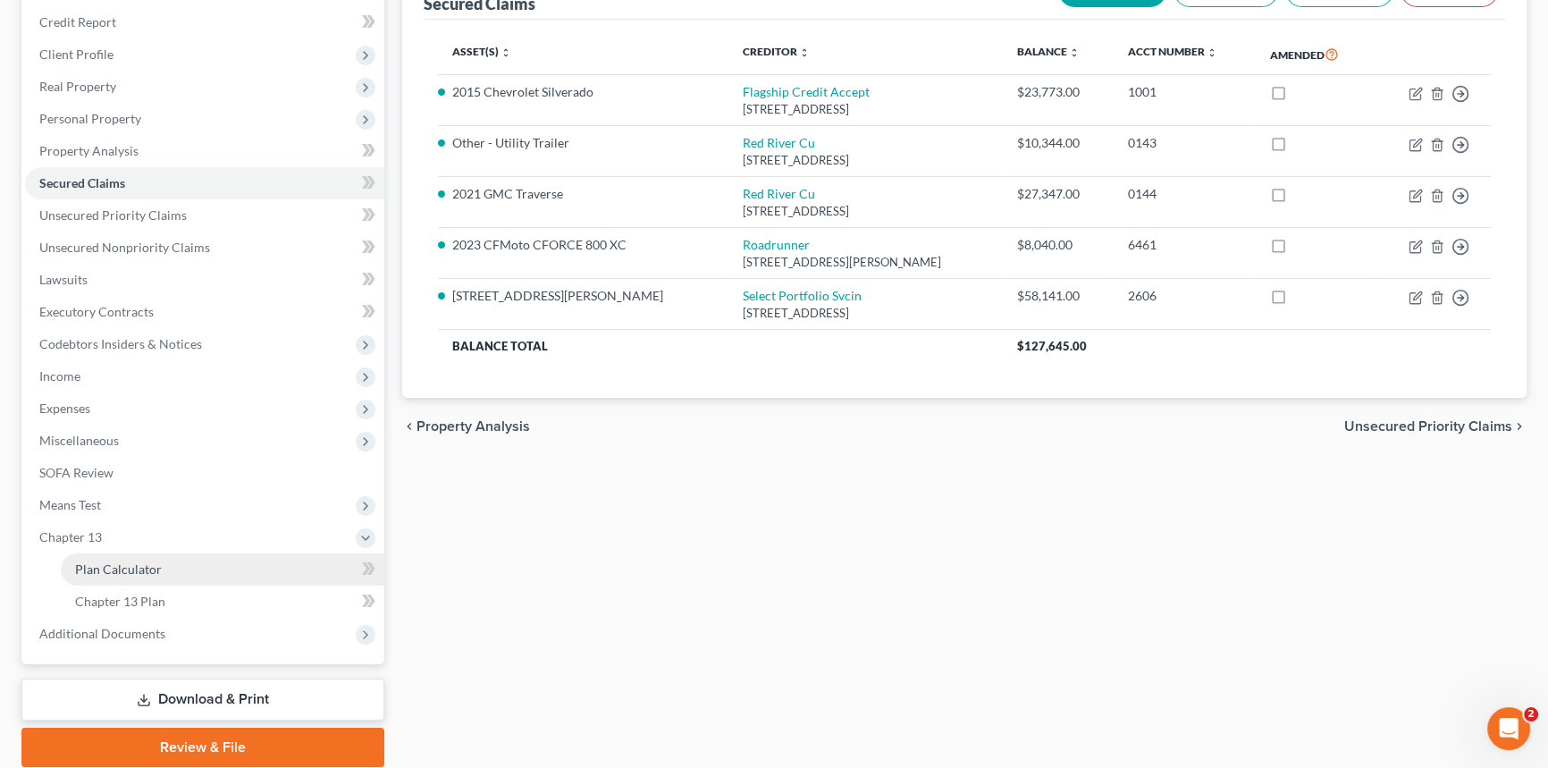
click at [212, 560] on link "Plan Calculator" at bounding box center [223, 569] width 324 height 32
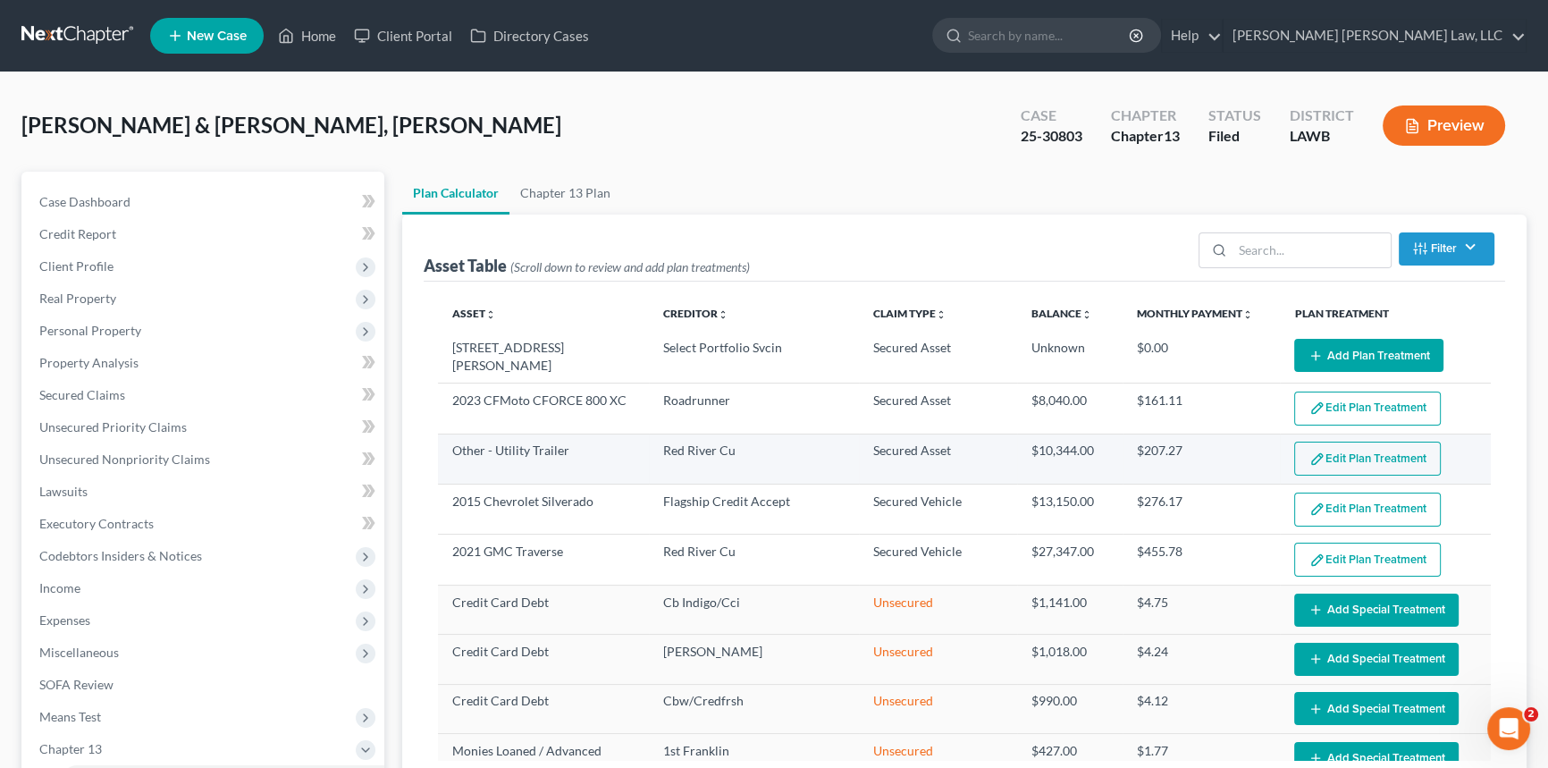
select select "59"
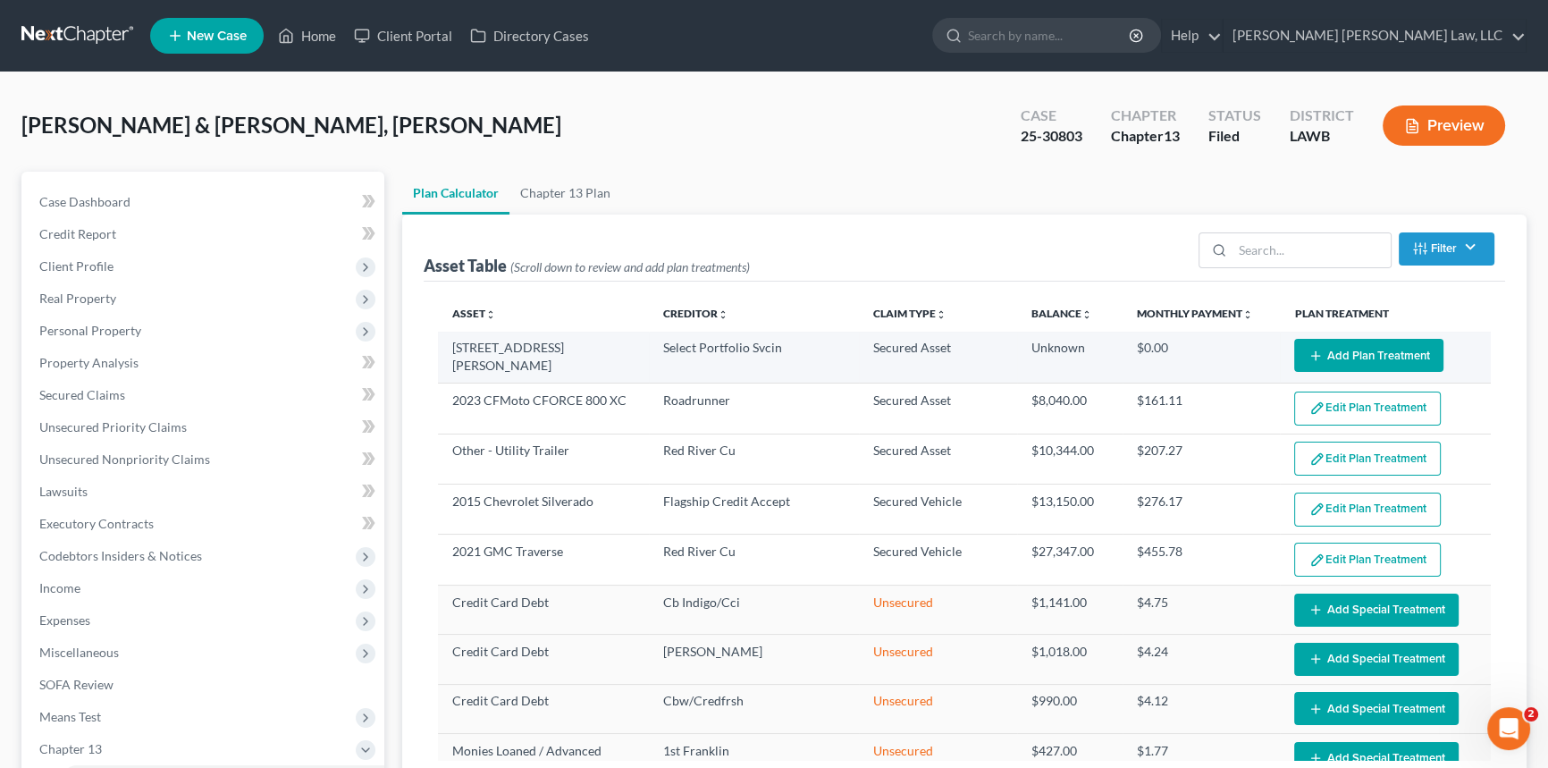
click at [1312, 357] on icon "button" at bounding box center [1315, 356] width 14 height 14
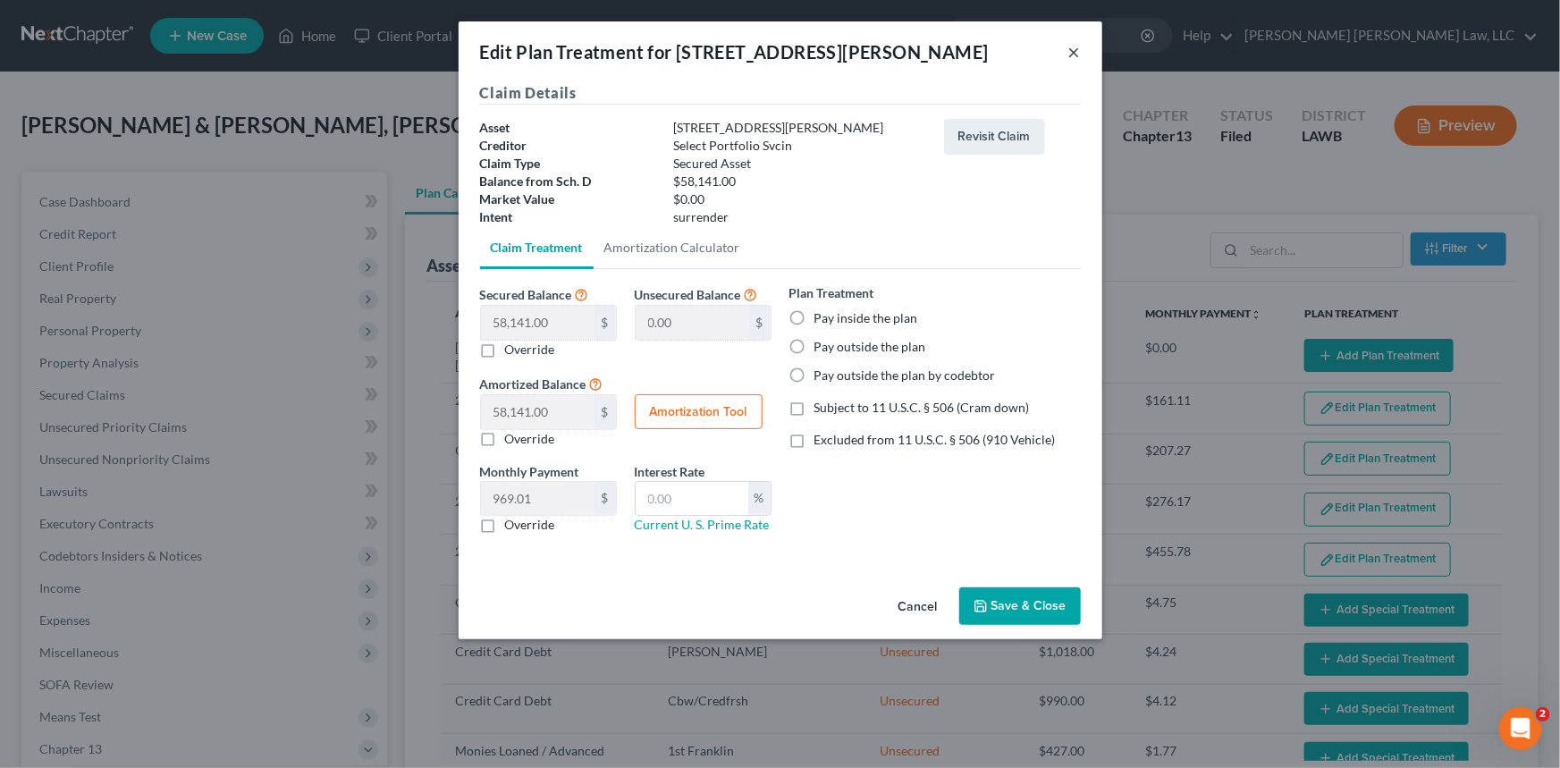
click at [1073, 53] on button "×" at bounding box center [1074, 51] width 13 height 21
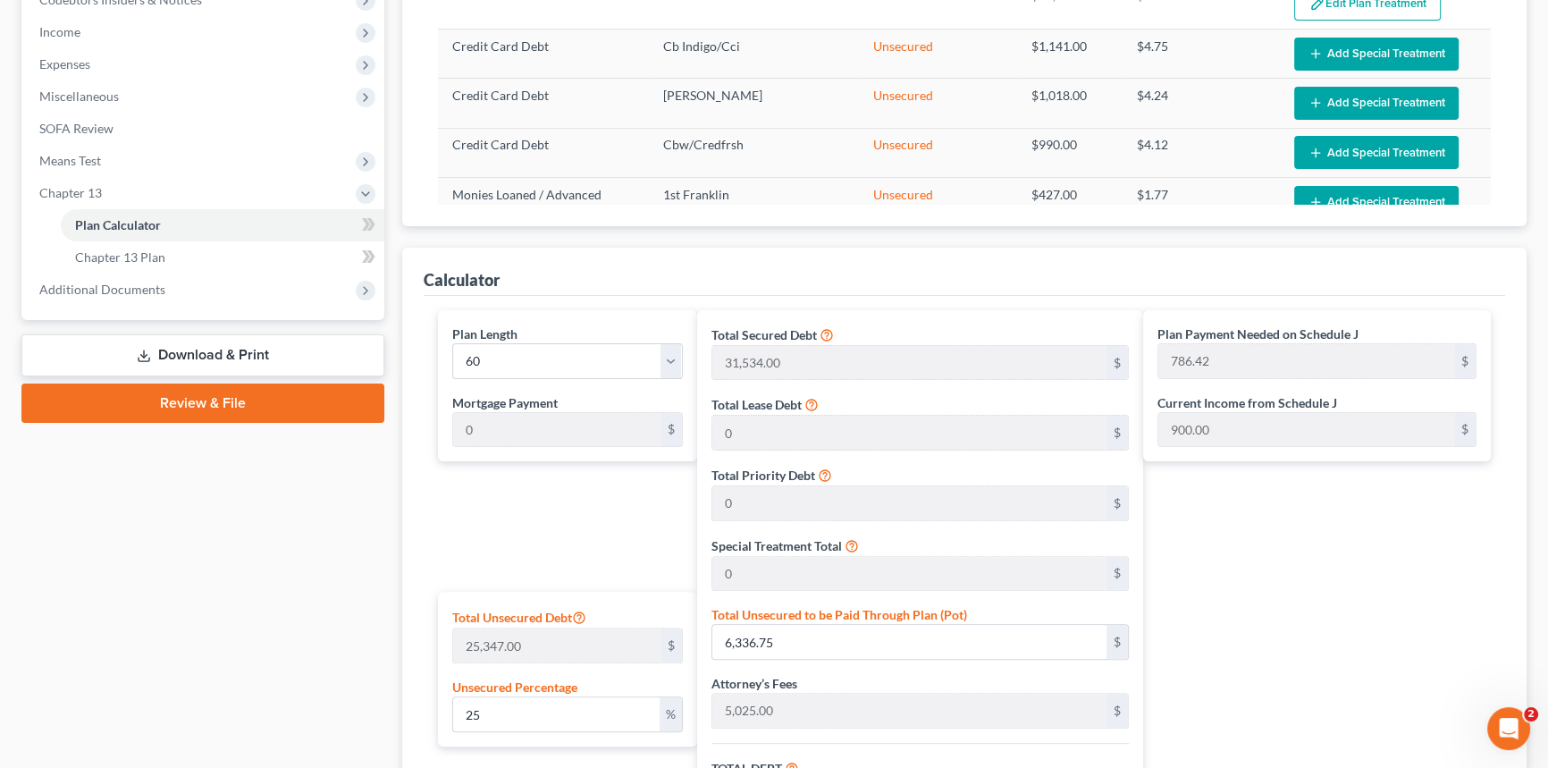
scroll to position [650, 0]
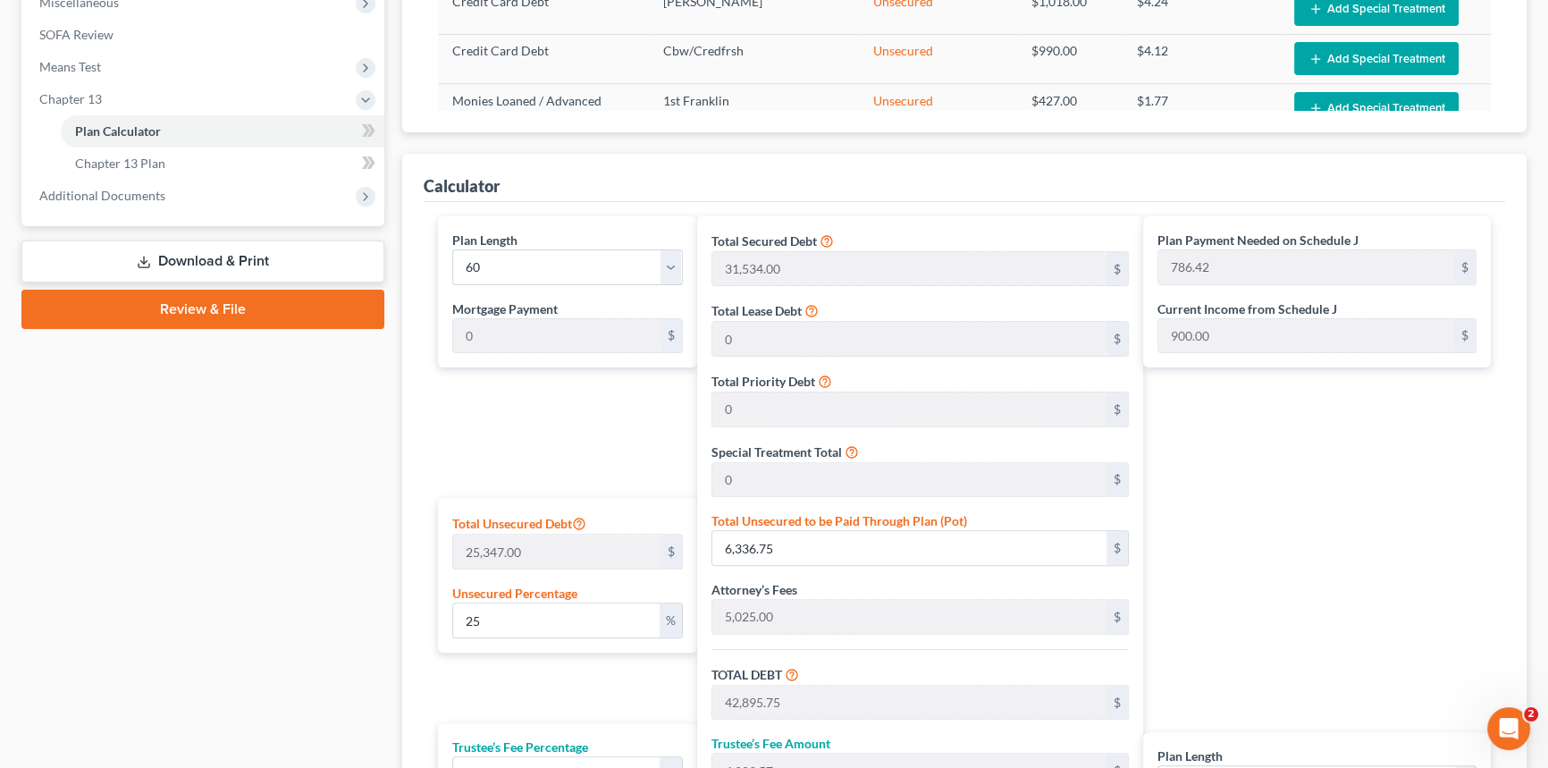
click at [294, 261] on link "Download & Print" at bounding box center [202, 261] width 363 height 42
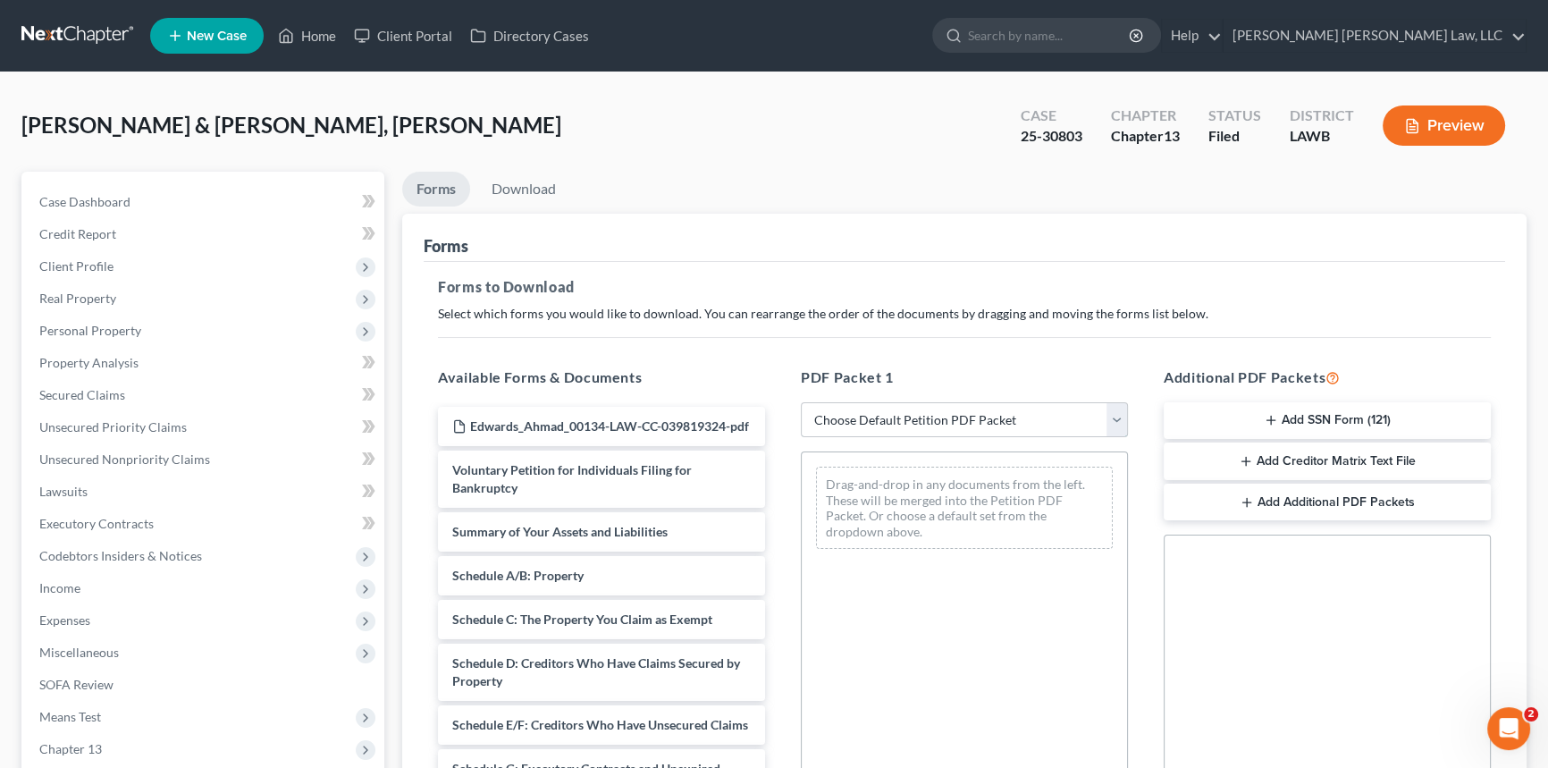
click at [907, 410] on select "Choose Default Petition PDF Packet Complete Bankruptcy Petition (all forms and …" at bounding box center [964, 420] width 327 height 36
select select "2"
click at [801, 402] on select "Choose Default Petition PDF Packet Complete Bankruptcy Petition (all forms and …" at bounding box center [964, 420] width 327 height 36
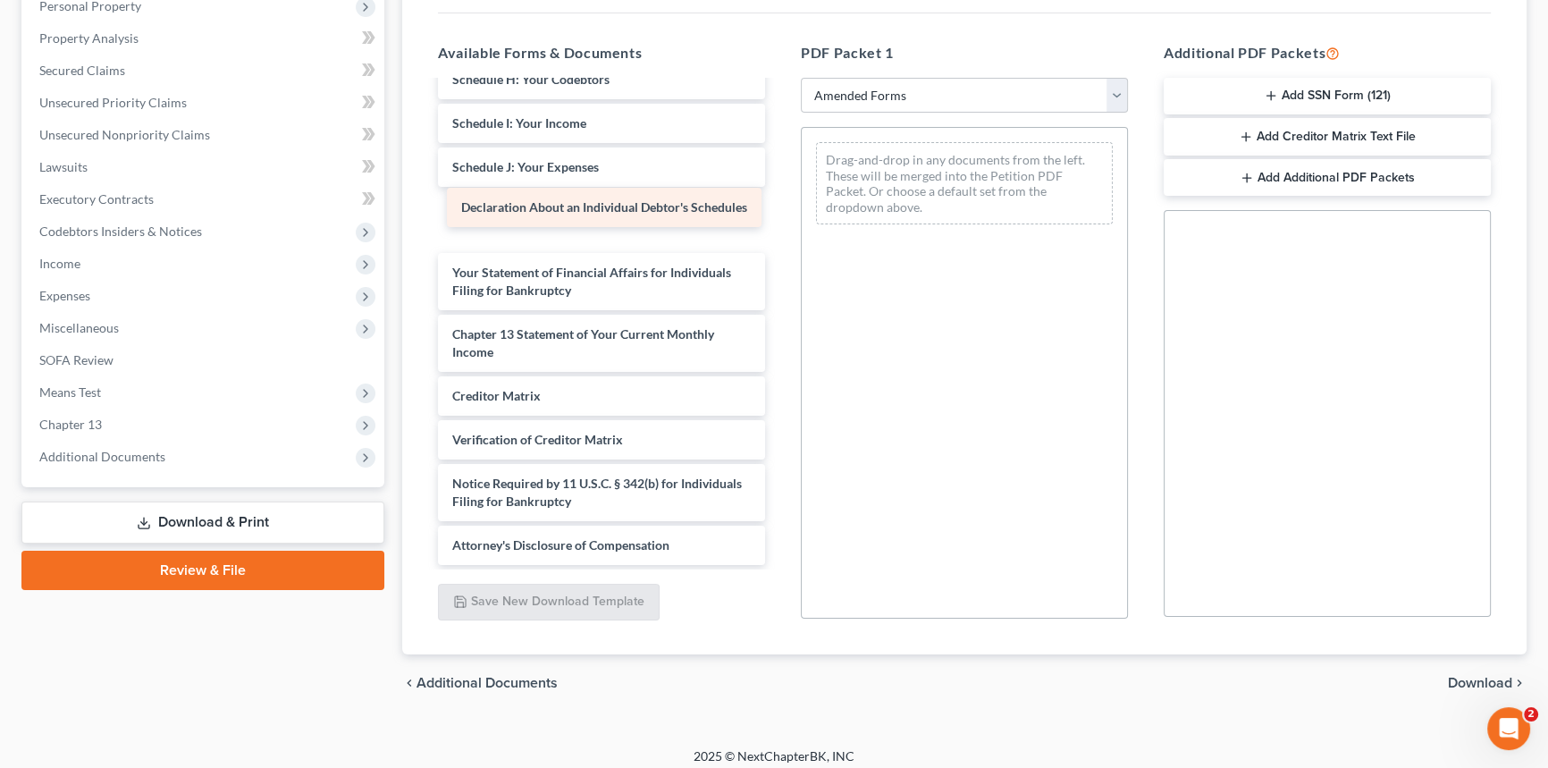
scroll to position [339, 0]
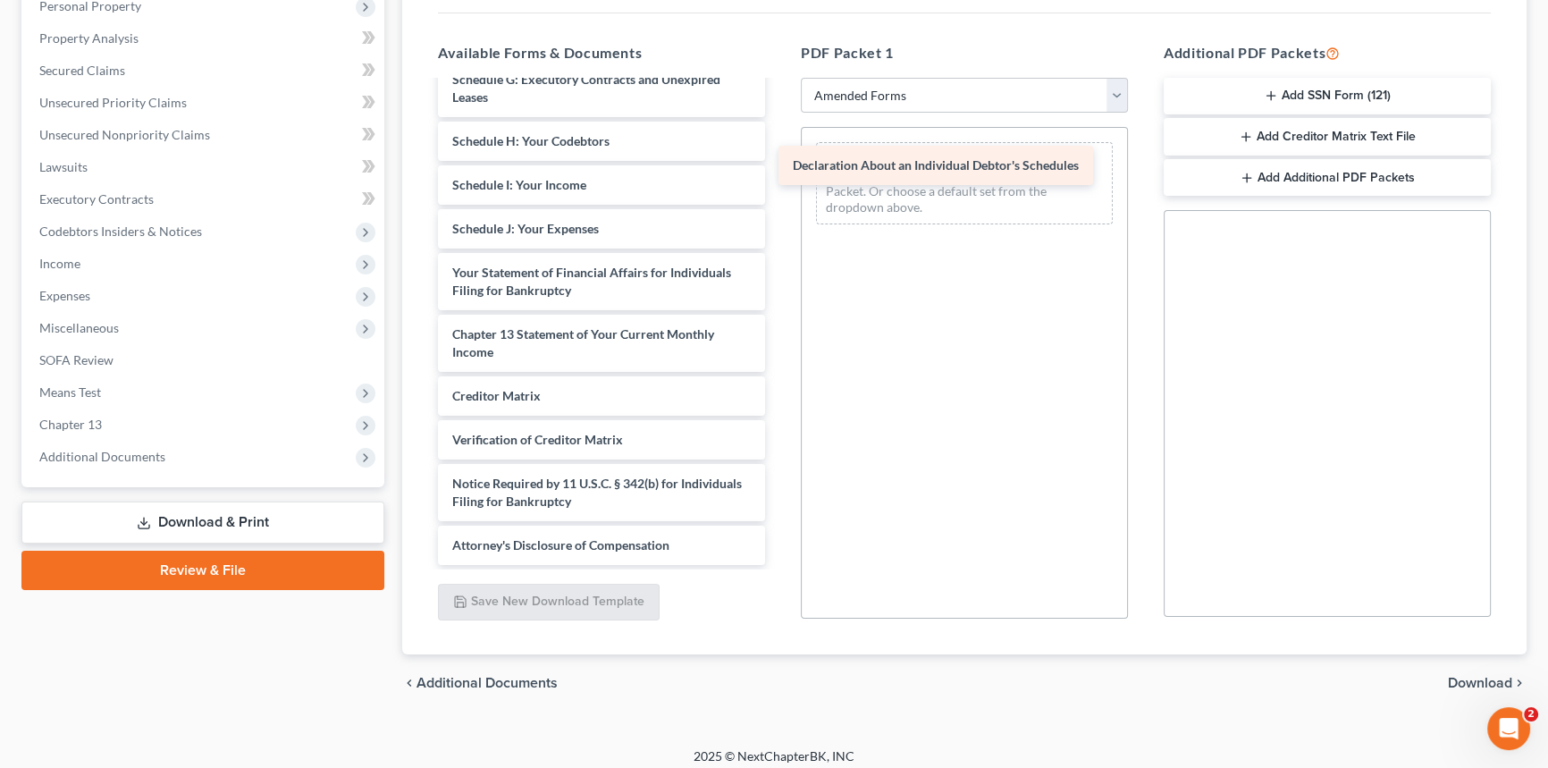
drag, startPoint x: 615, startPoint y: 217, endPoint x: 938, endPoint y: 188, distance: 324.0
click at [779, 172] on div "Declaration About an Individual Debtor's Schedules Voluntary Petition for Indiv…" at bounding box center [602, 162] width 356 height 803
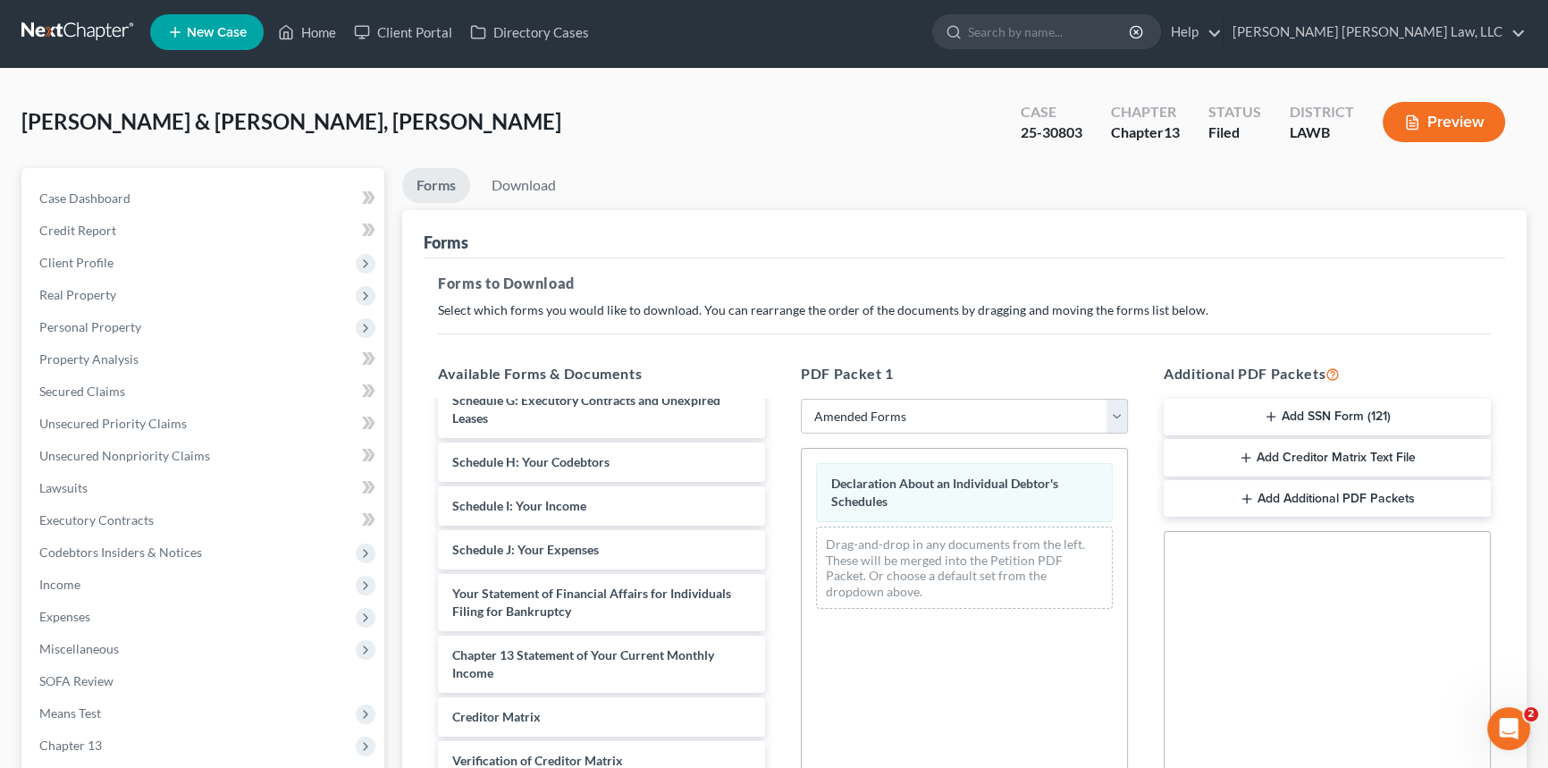
scroll to position [0, 0]
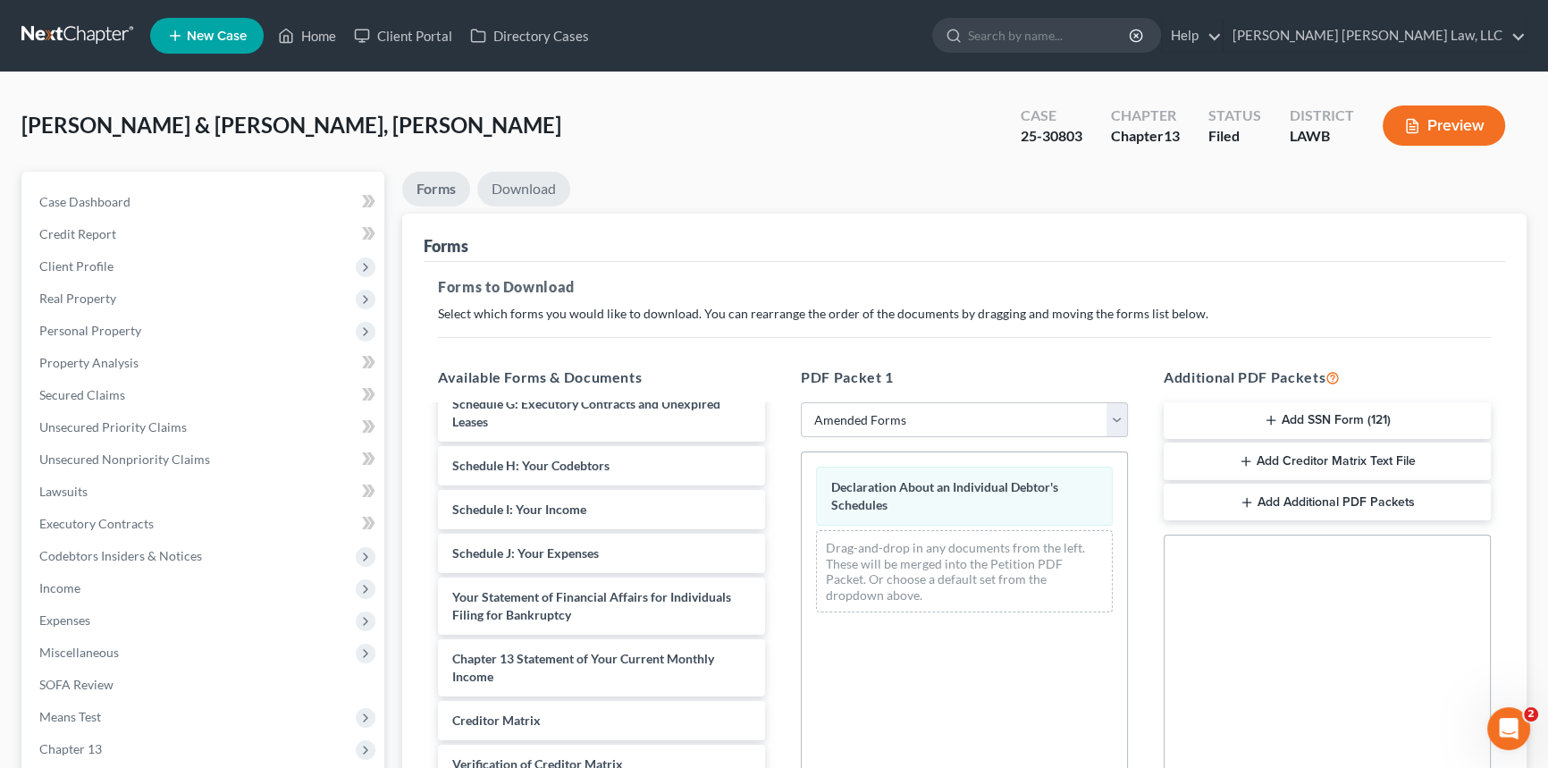
click at [530, 181] on link "Download" at bounding box center [523, 189] width 93 height 35
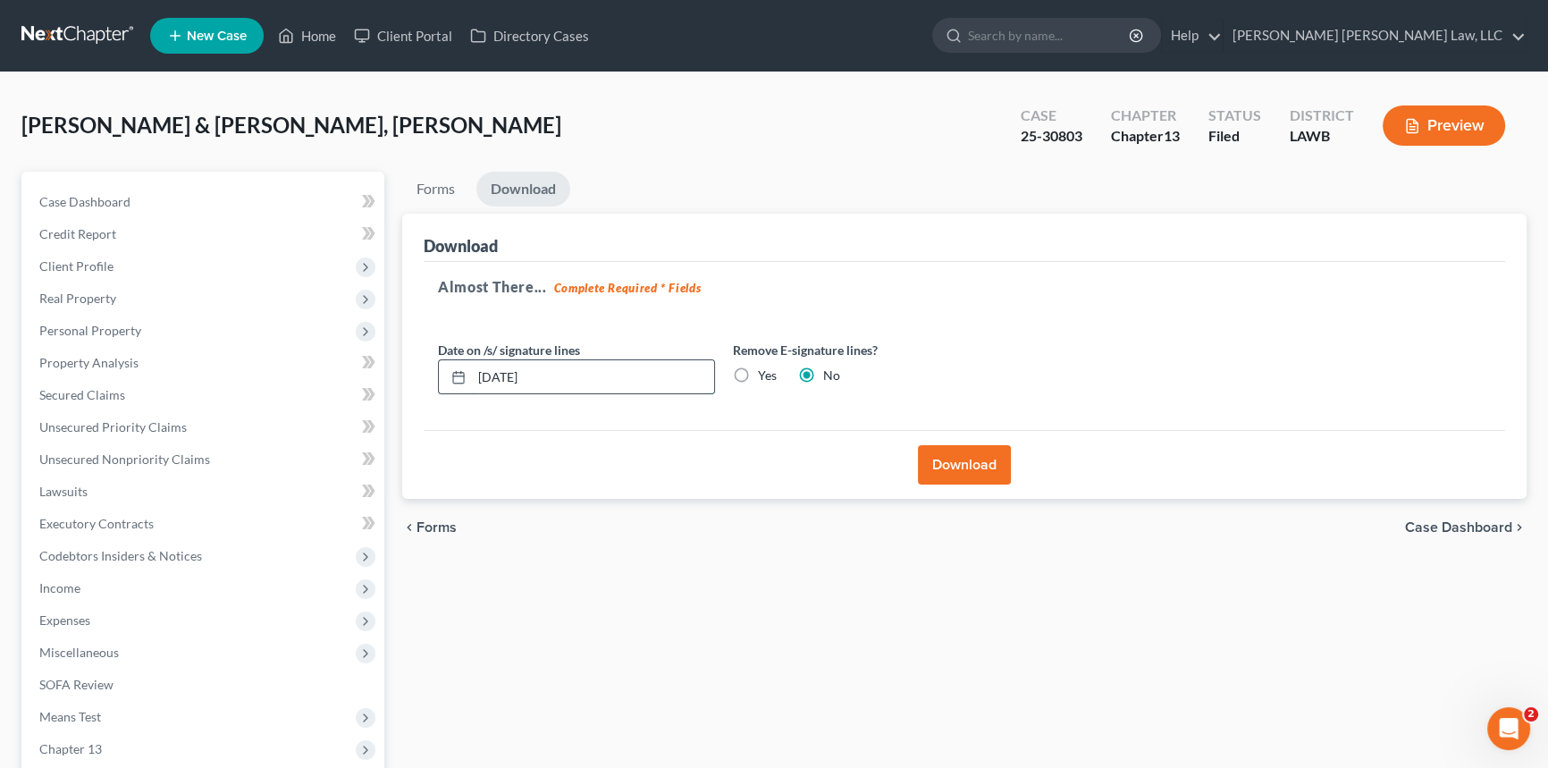
click at [617, 380] on input "[DATE]" at bounding box center [593, 377] width 242 height 34
click at [616, 380] on input "[DATE]" at bounding box center [593, 377] width 242 height 34
click at [978, 457] on button "Download" at bounding box center [964, 464] width 93 height 39
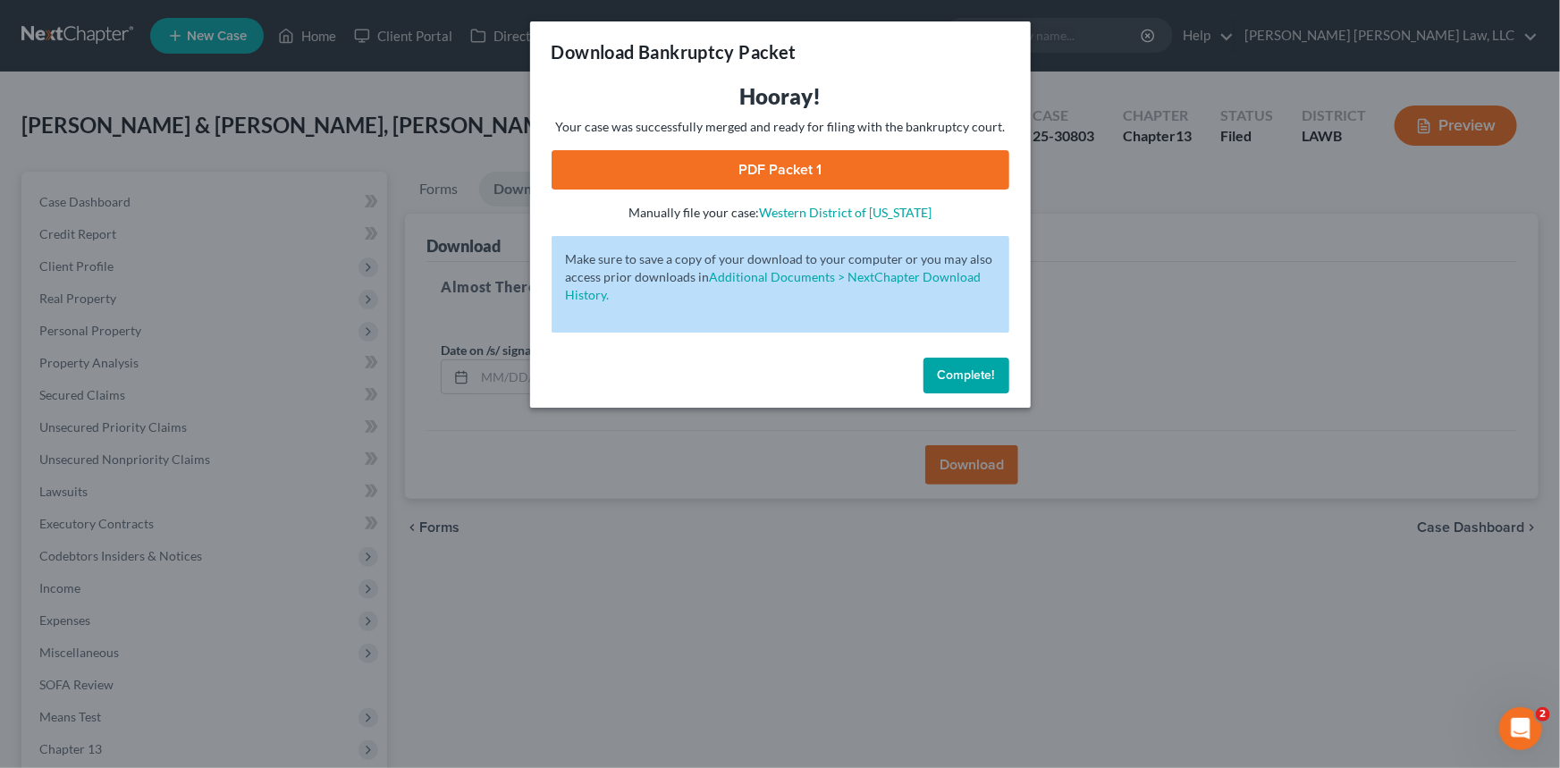
click at [683, 162] on link "PDF Packet 1" at bounding box center [780, 169] width 458 height 39
drag, startPoint x: 964, startPoint y: 359, endPoint x: 942, endPoint y: 364, distance: 22.8
click at [964, 358] on button "Complete!" at bounding box center [966, 376] width 86 height 36
